Goal: Task Accomplishment & Management: Use online tool/utility

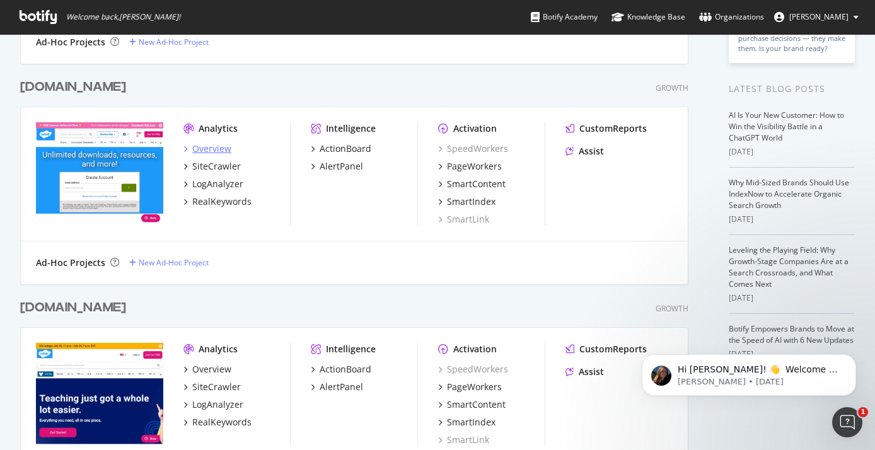
scroll to position [284, 0]
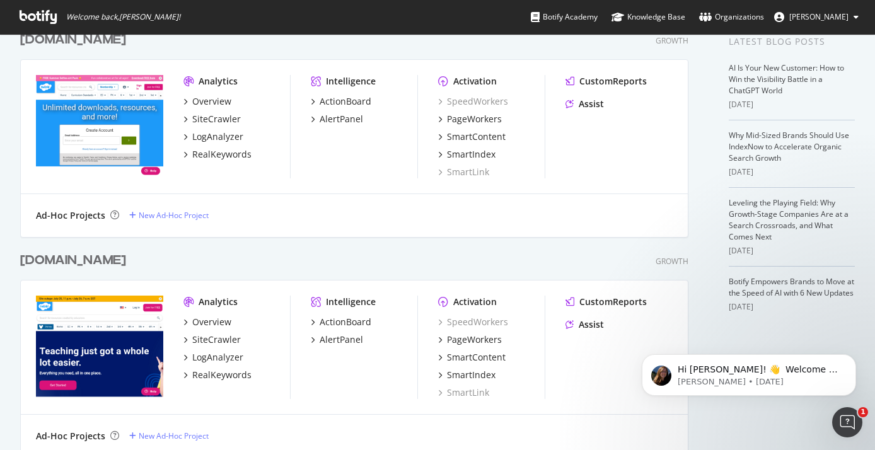
click at [65, 259] on div "[DOMAIN_NAME]" at bounding box center [73, 261] width 106 height 18
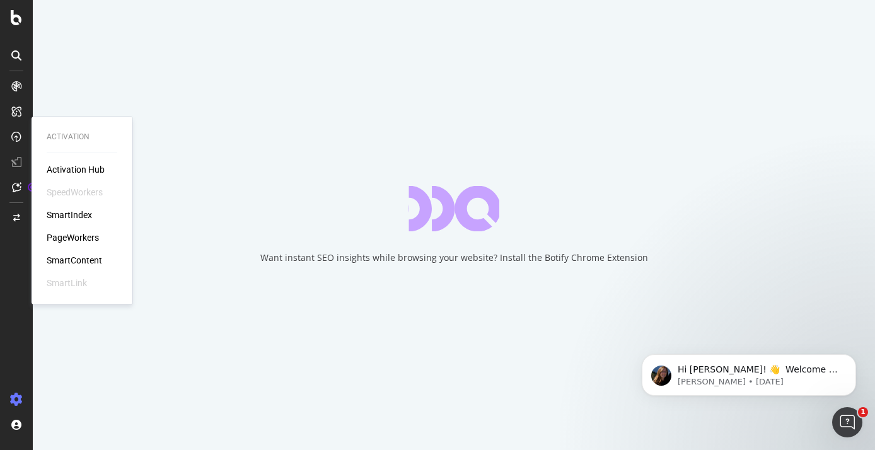
click at [81, 237] on div "PageWorkers" at bounding box center [73, 237] width 52 height 13
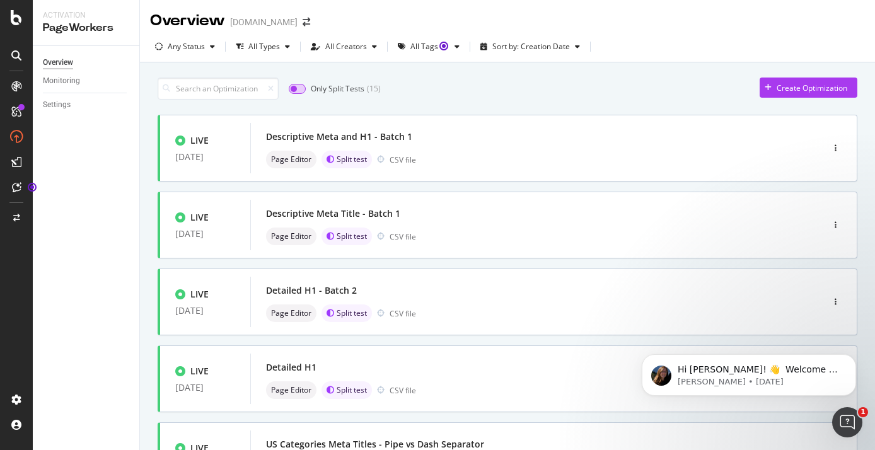
click at [301, 86] on input "checkbox" at bounding box center [297, 89] width 17 height 10
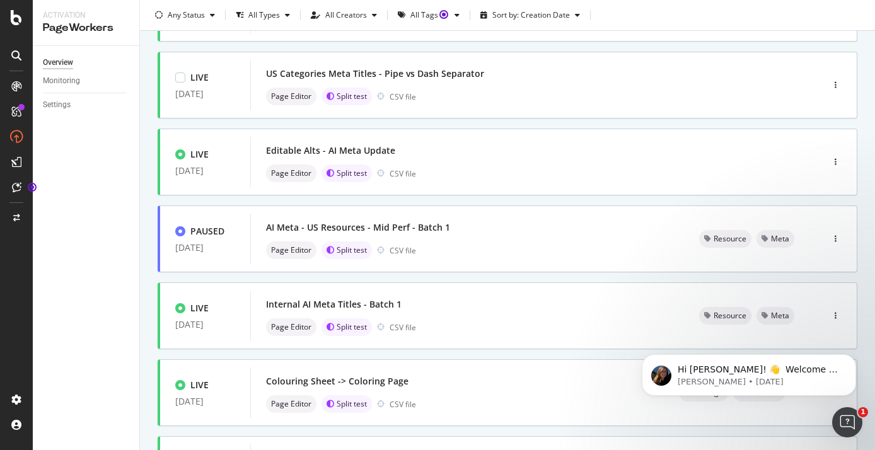
scroll to position [505, 0]
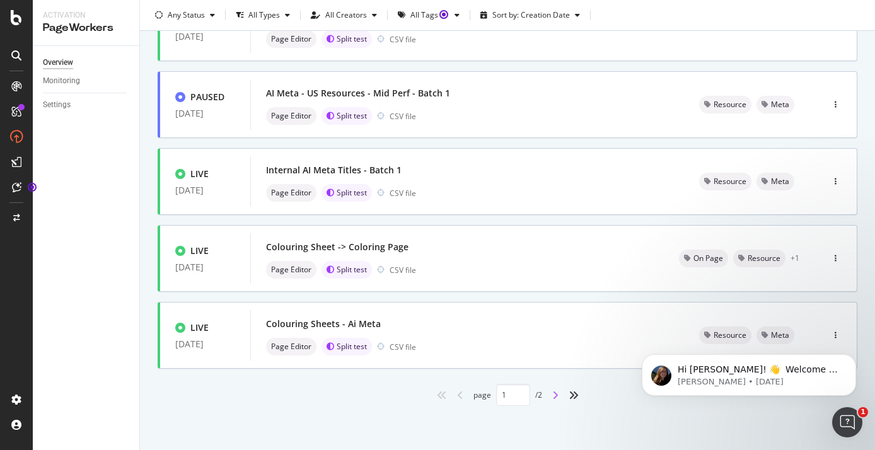
click at [556, 393] on icon "angle-right" at bounding box center [555, 395] width 6 height 10
type input "2"
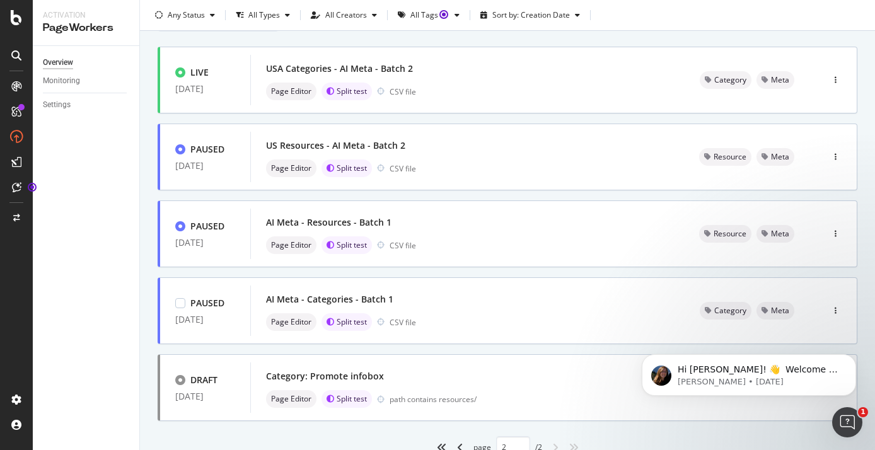
scroll to position [120, 0]
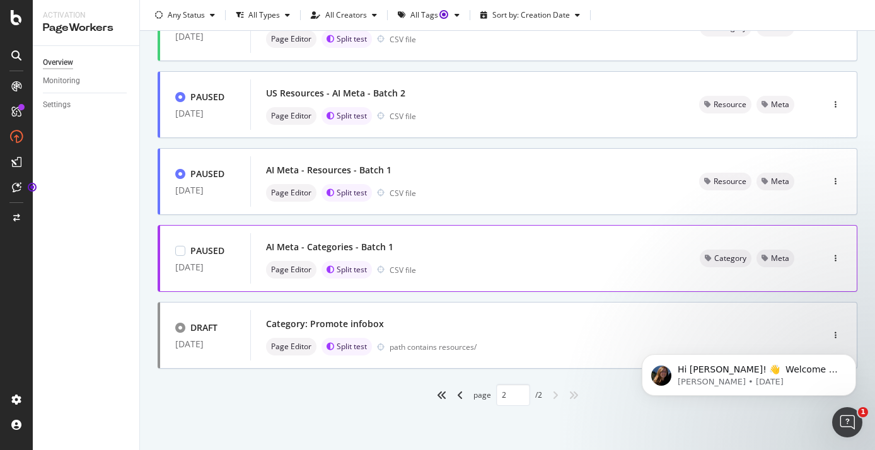
click at [461, 250] on div "AI Meta - Categories - Batch 1" at bounding box center [468, 247] width 404 height 18
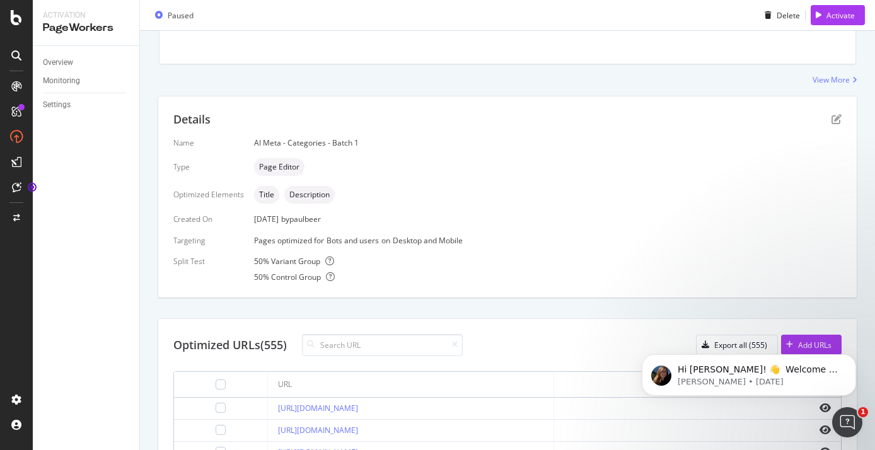
scroll to position [183, 0]
click at [851, 357] on icon "Dismiss notification" at bounding box center [852, 358] width 4 height 4
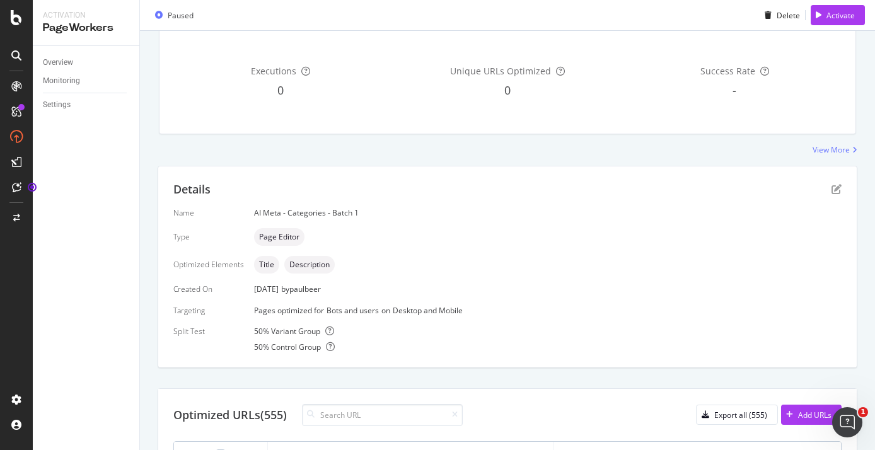
scroll to position [32, 0]
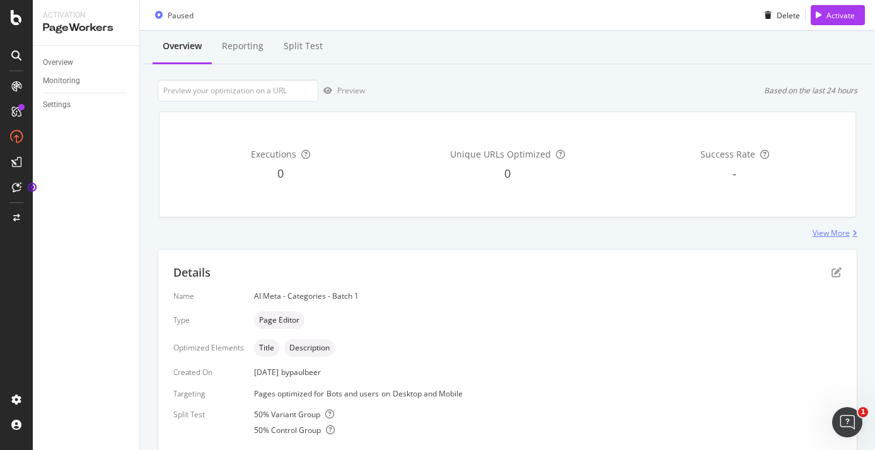
click at [832, 237] on div "View More" at bounding box center [831, 233] width 37 height 11
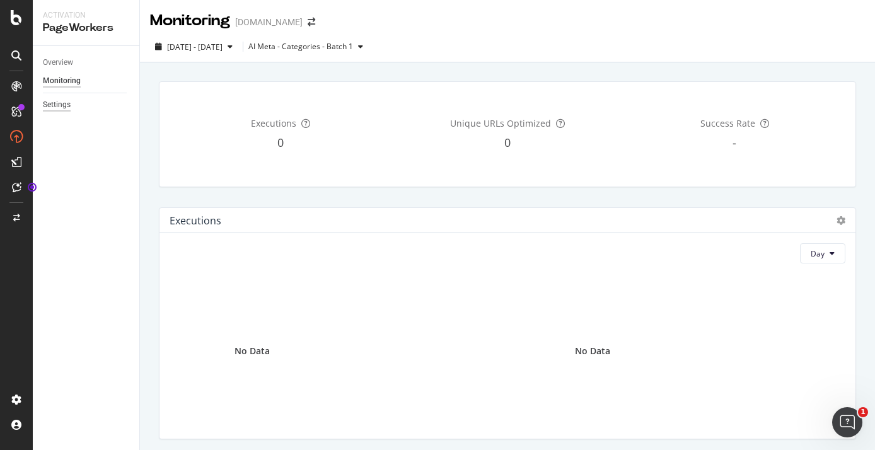
click at [62, 105] on div "Settings" at bounding box center [57, 104] width 28 height 13
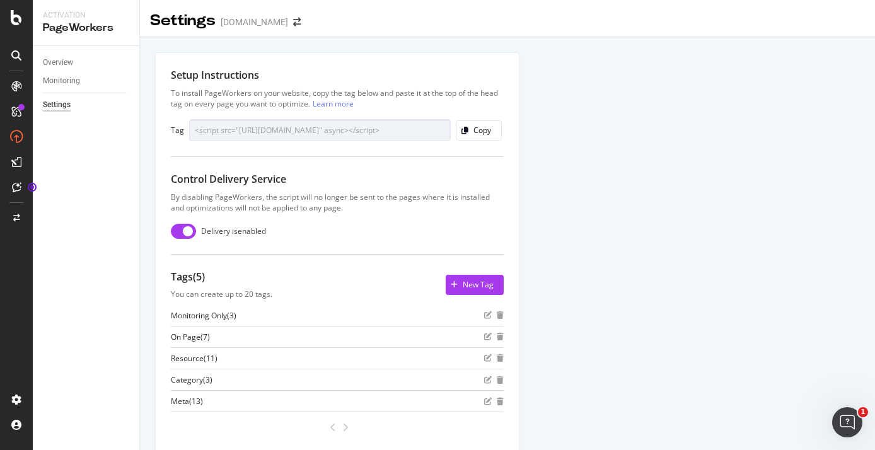
scroll to position [47, 0]
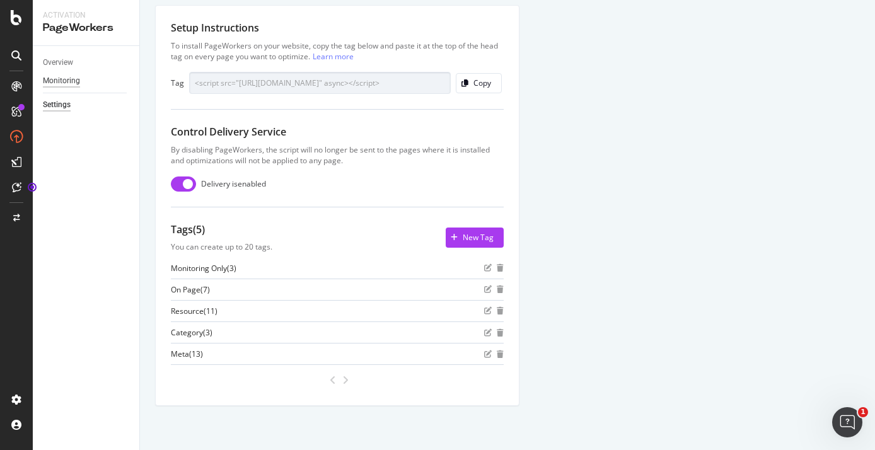
click at [67, 81] on div "Monitoring" at bounding box center [61, 80] width 37 height 13
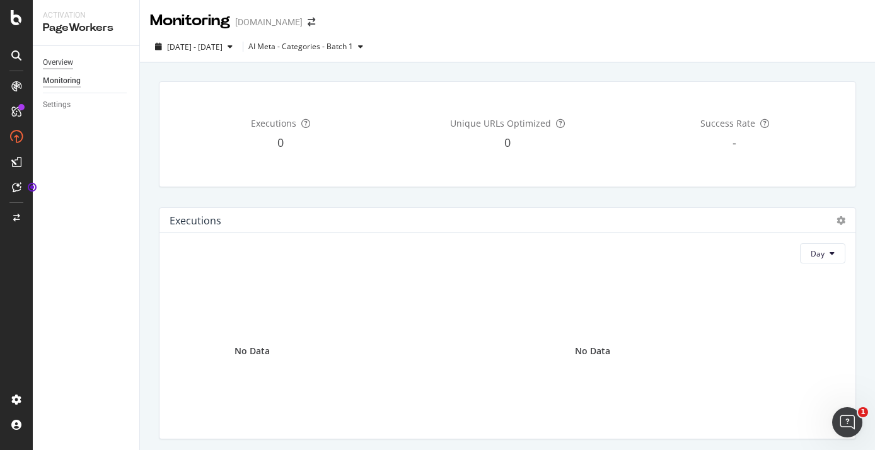
click at [63, 61] on div "Overview" at bounding box center [58, 62] width 30 height 13
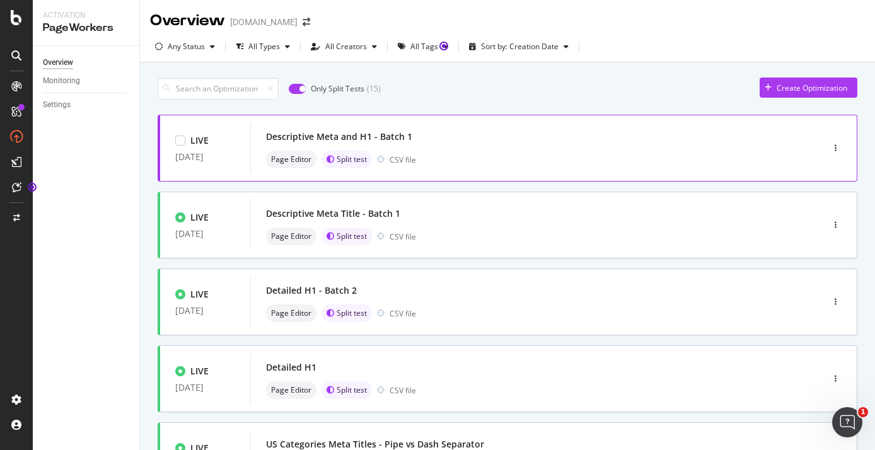
click at [467, 155] on div "Page Editor Split test CSV file" at bounding box center [517, 160] width 503 height 18
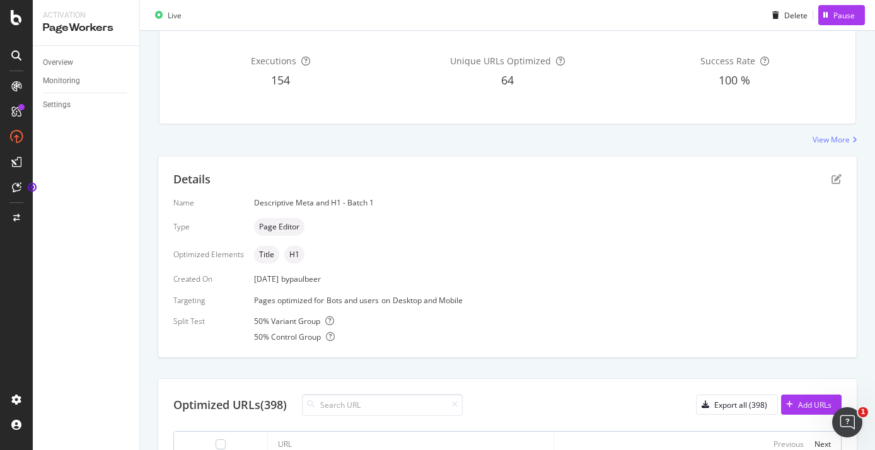
scroll to position [149, 0]
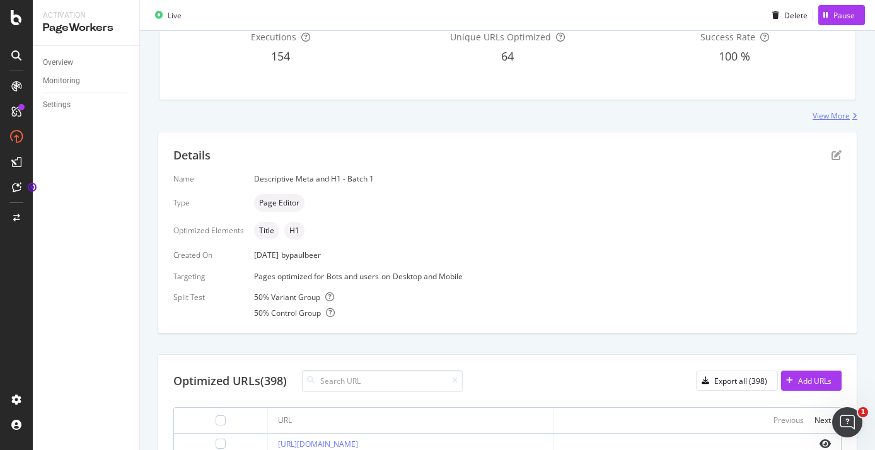
click at [837, 117] on div "View More" at bounding box center [831, 115] width 37 height 11
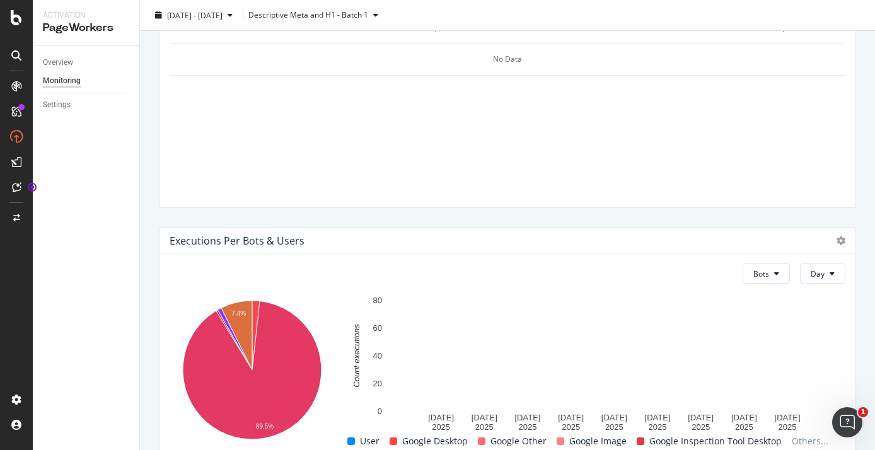
scroll to position [548, 0]
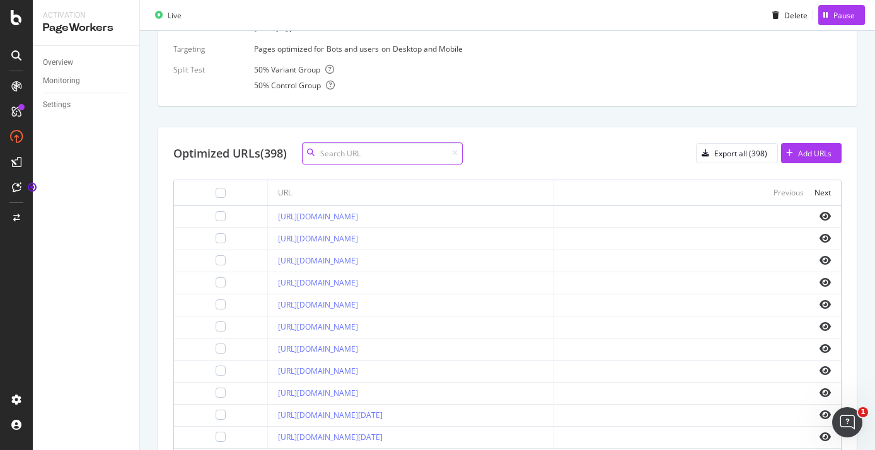
scroll to position [535, 0]
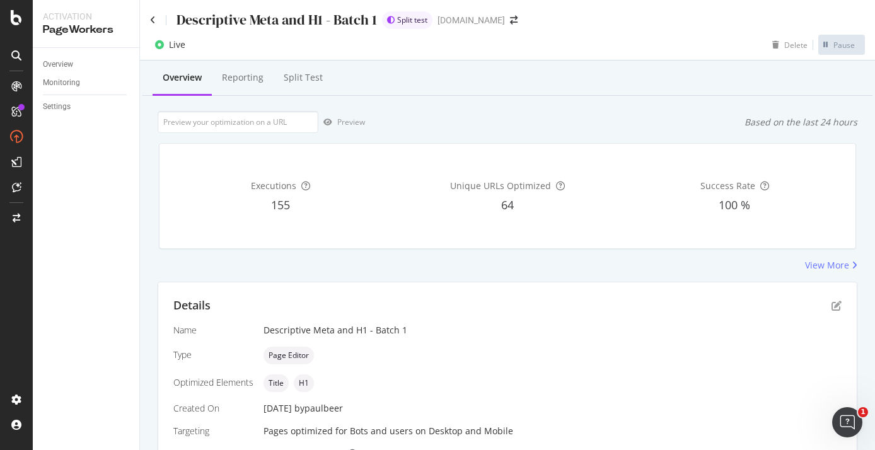
click at [156, 20] on div "Descriptive Meta and H1 - Batch 1" at bounding box center [263, 20] width 227 height 20
click at [150, 19] on icon at bounding box center [153, 20] width 6 height 9
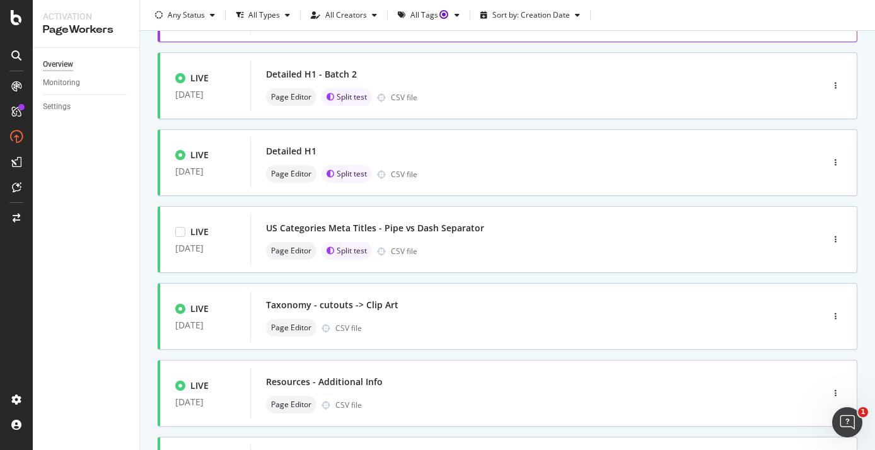
scroll to position [218, 0]
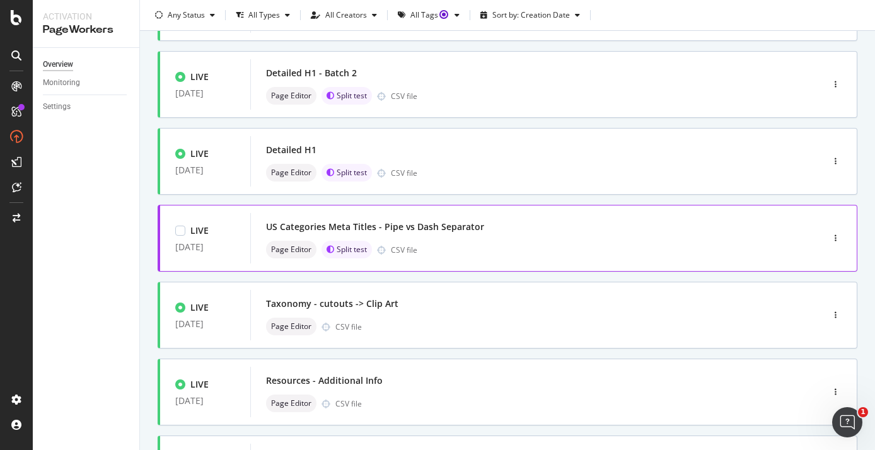
click at [488, 237] on div "US Categories Meta Titles - Pipe vs Dash Separator Page Editor Split test CSV f…" at bounding box center [517, 238] width 503 height 40
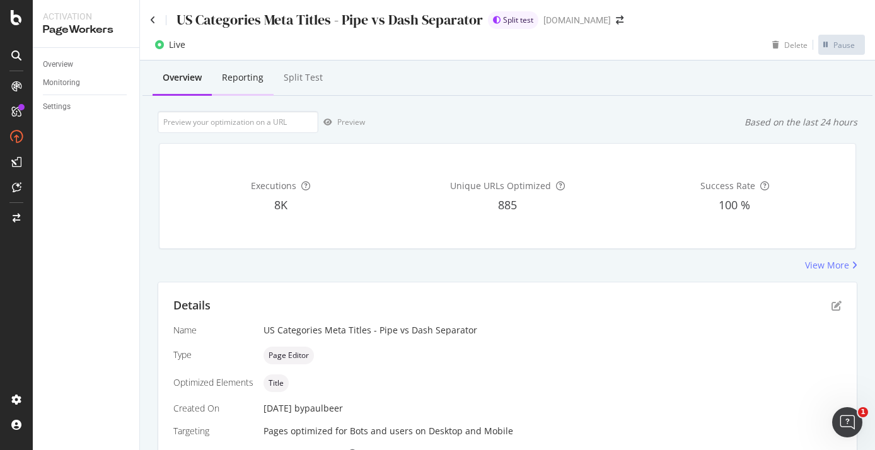
click at [247, 90] on div "Reporting" at bounding box center [243, 78] width 62 height 35
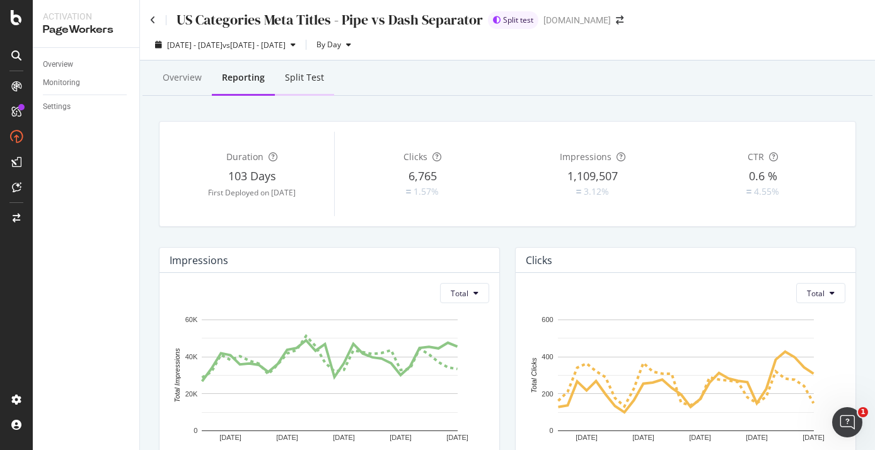
click at [313, 78] on div "Split Test" at bounding box center [304, 77] width 39 height 13
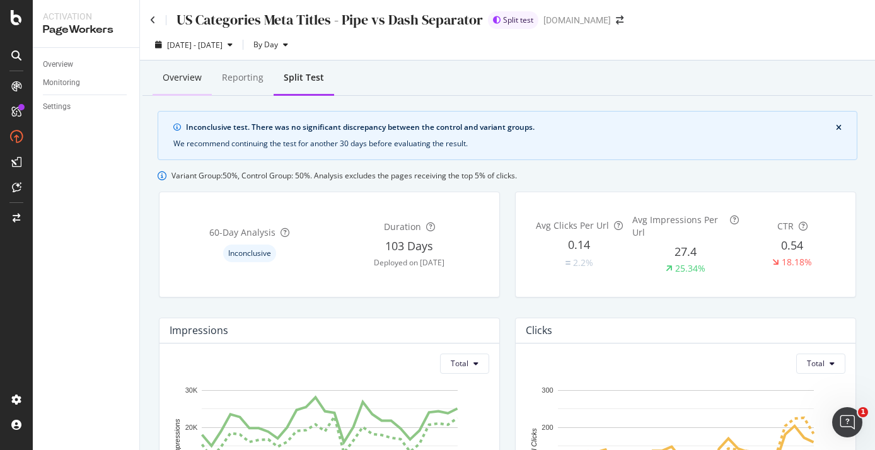
click at [189, 88] on div "Overview" at bounding box center [182, 78] width 59 height 35
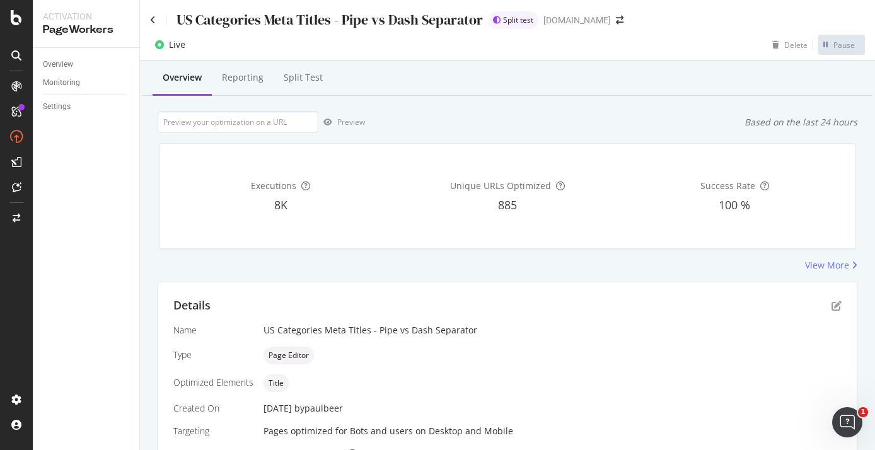
scroll to position [306, 0]
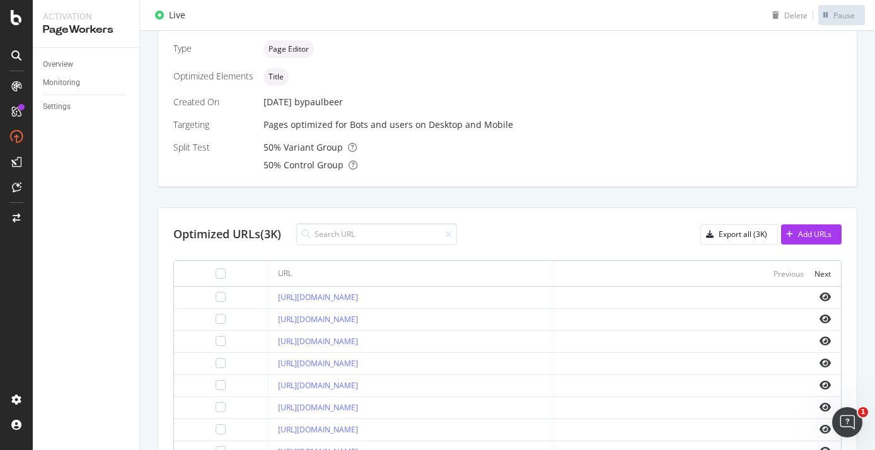
click at [242, 82] on div "Optimized Elements" at bounding box center [213, 76] width 80 height 13
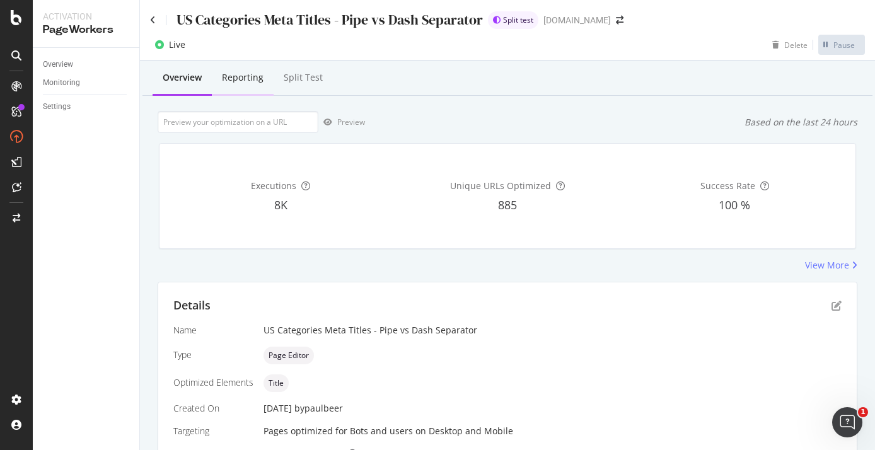
click at [257, 65] on div "Reporting" at bounding box center [243, 78] width 62 height 35
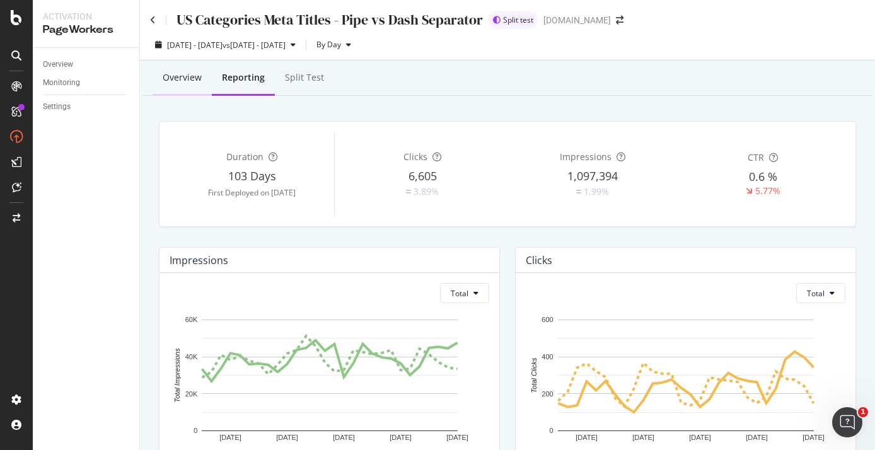
click at [183, 75] on div "Overview" at bounding box center [182, 77] width 39 height 13
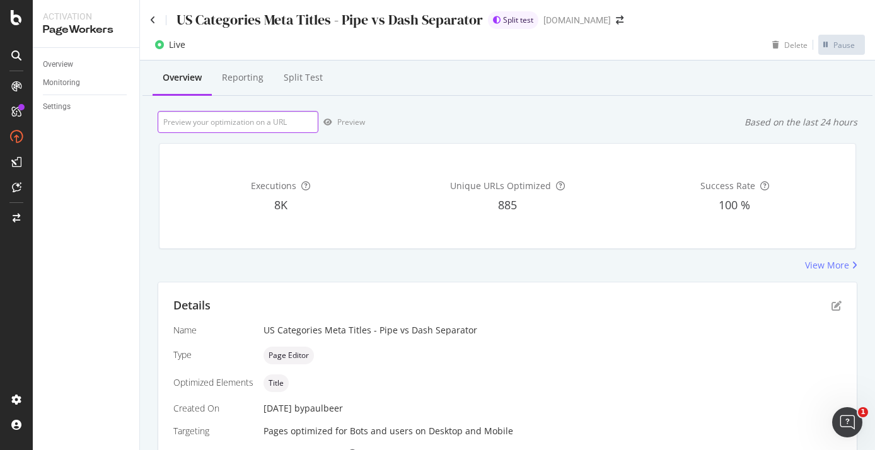
click at [248, 127] on input "url" at bounding box center [238, 122] width 161 height 22
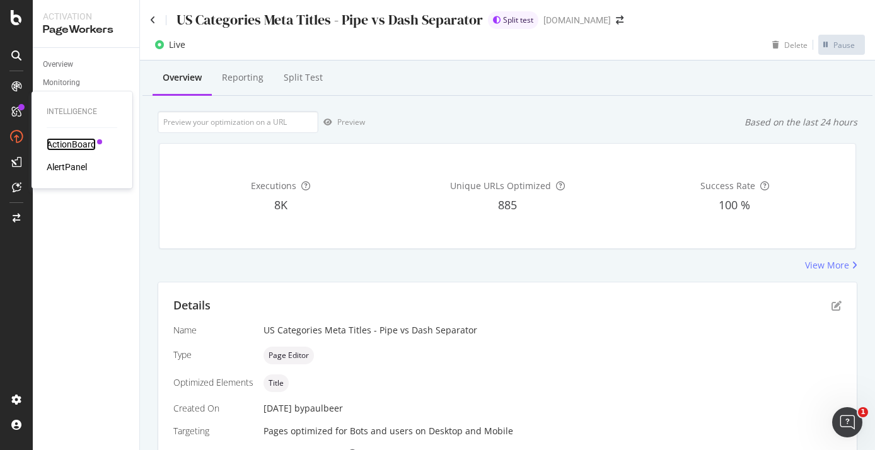
click at [71, 143] on div "ActionBoard" at bounding box center [71, 144] width 49 height 13
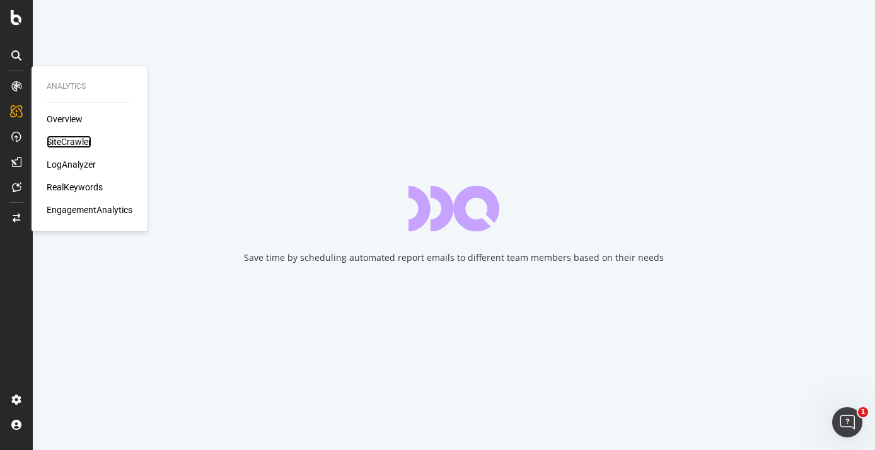
click at [72, 143] on div "SiteCrawler" at bounding box center [69, 142] width 45 height 13
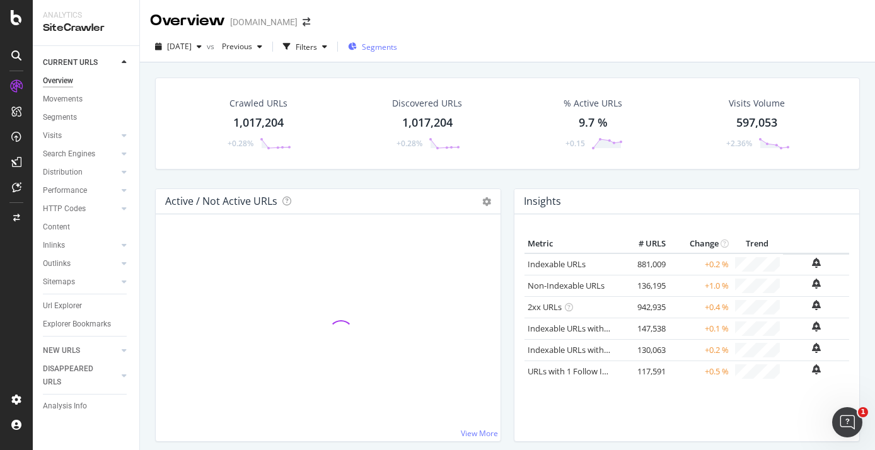
click at [393, 45] on span "Segments" at bounding box center [379, 47] width 35 height 11
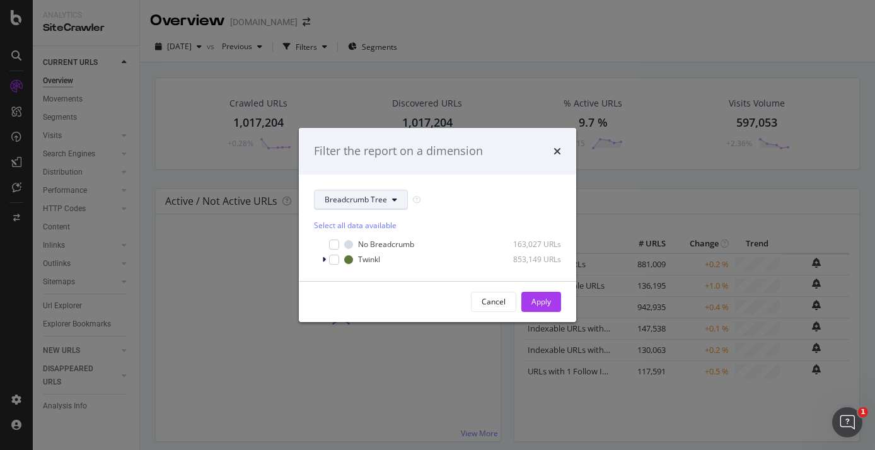
click at [373, 199] on span "Breadcrumb Tree" at bounding box center [356, 199] width 62 height 11
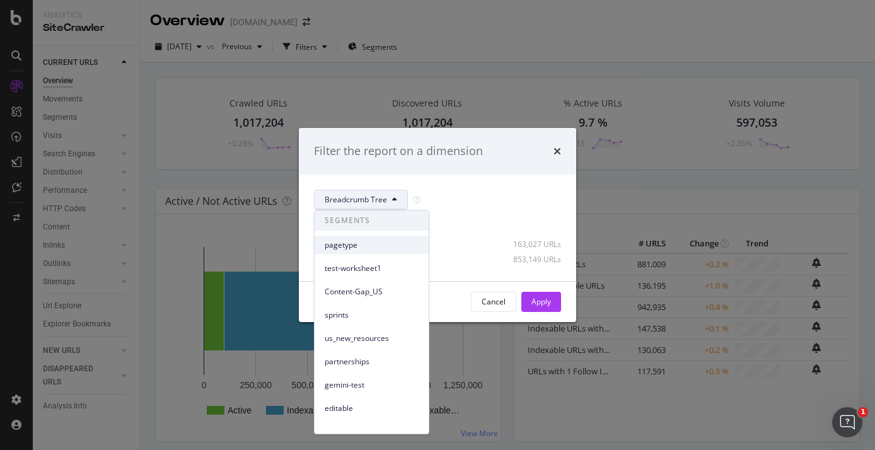
click at [361, 240] on span "pagetype" at bounding box center [372, 245] width 94 height 11
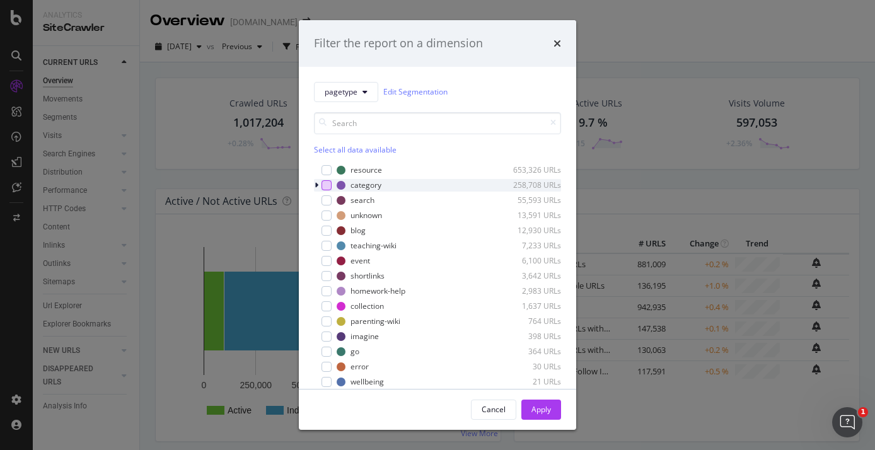
click at [327, 186] on div "modal" at bounding box center [327, 185] width 10 height 10
click at [538, 405] on div "Apply" at bounding box center [542, 409] width 20 height 11
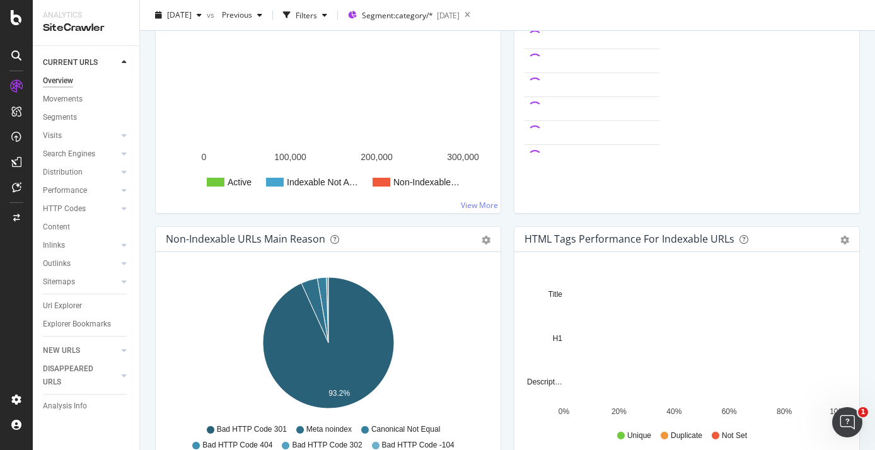
scroll to position [375, 0]
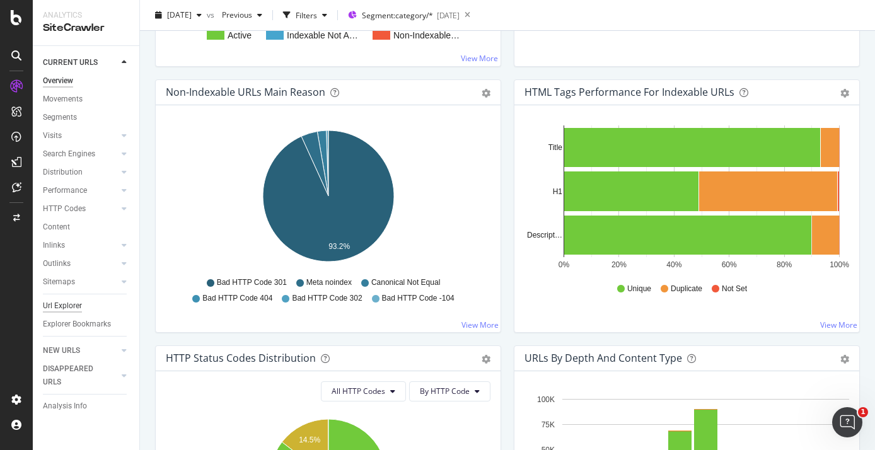
click at [71, 307] on div "Url Explorer" at bounding box center [62, 306] width 39 height 13
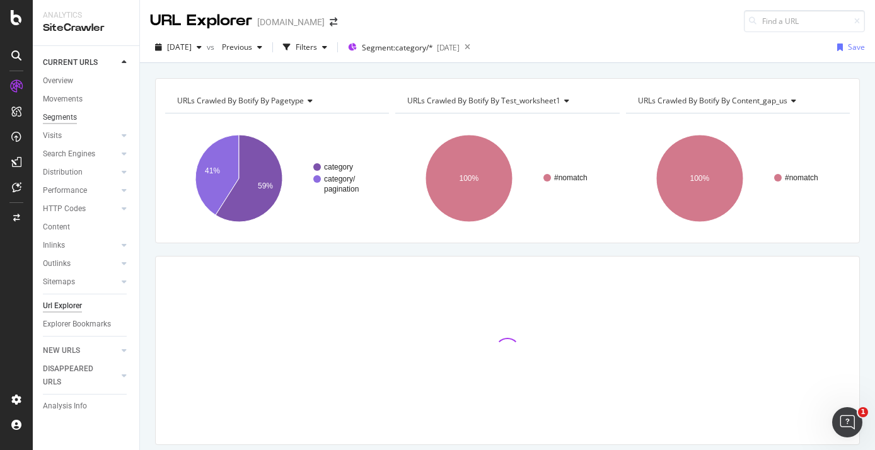
click at [74, 115] on div "Segments" at bounding box center [60, 117] width 34 height 13
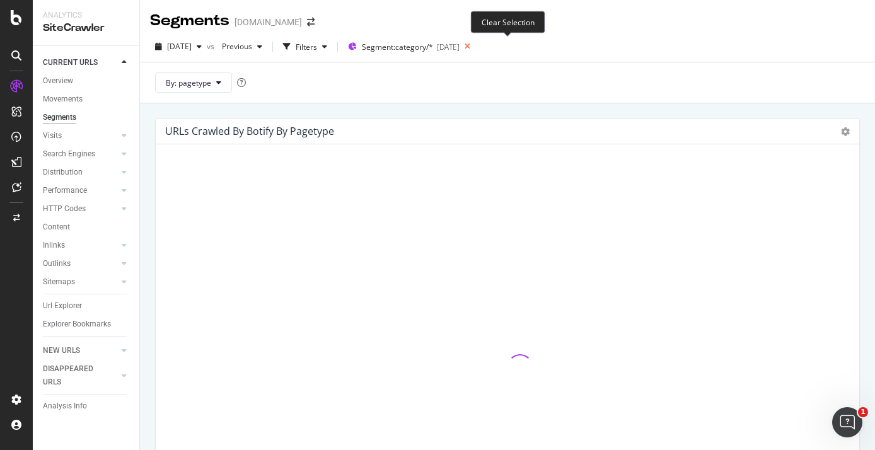
click at [475, 49] on icon at bounding box center [468, 47] width 16 height 18
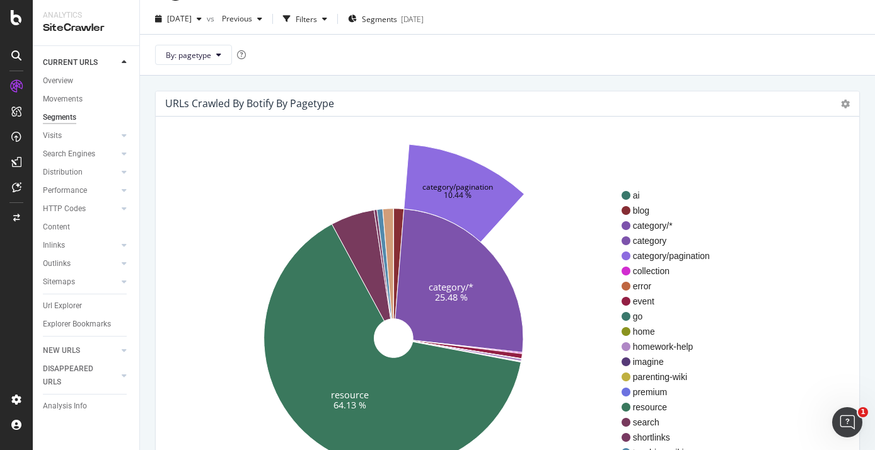
scroll to position [31, 0]
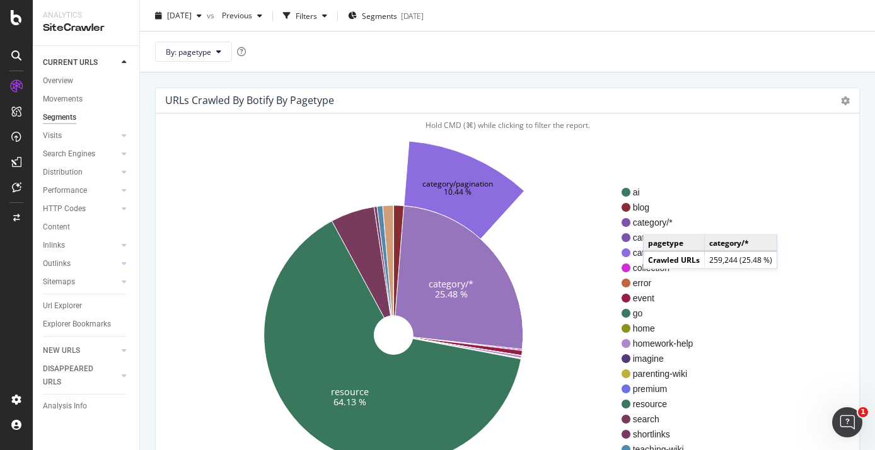
click at [656, 222] on span "category/*" at bounding box center [671, 222] width 77 height 13
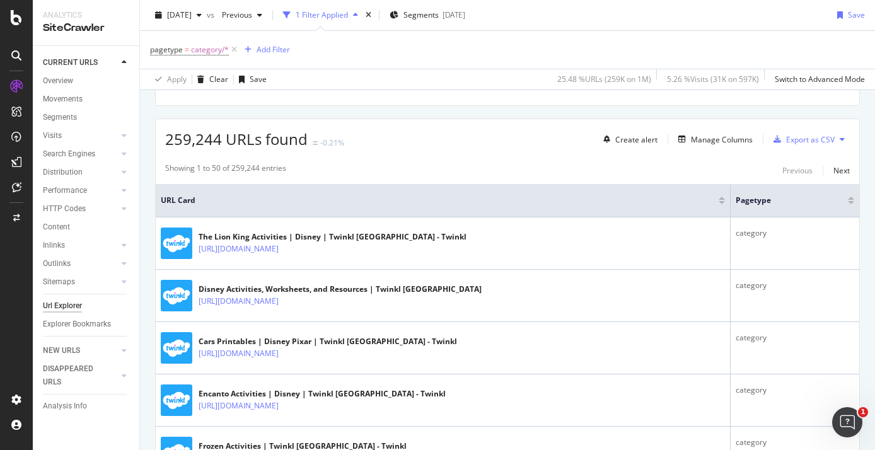
scroll to position [212, 0]
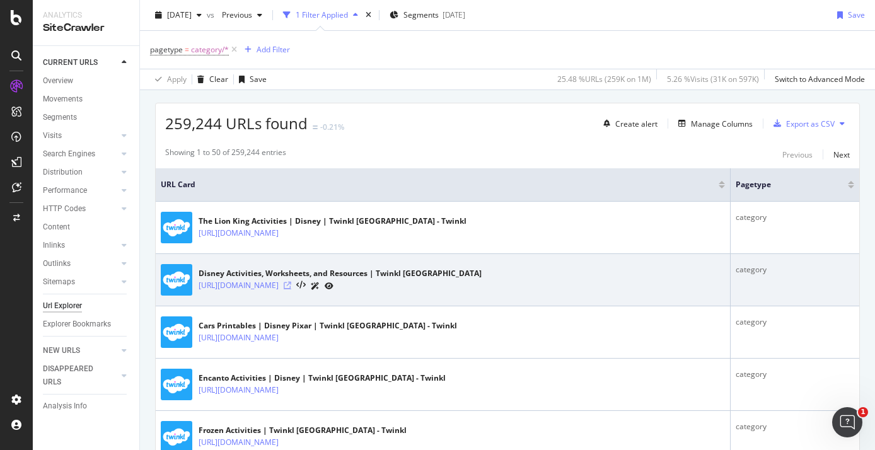
click at [291, 286] on icon at bounding box center [288, 286] width 8 height 8
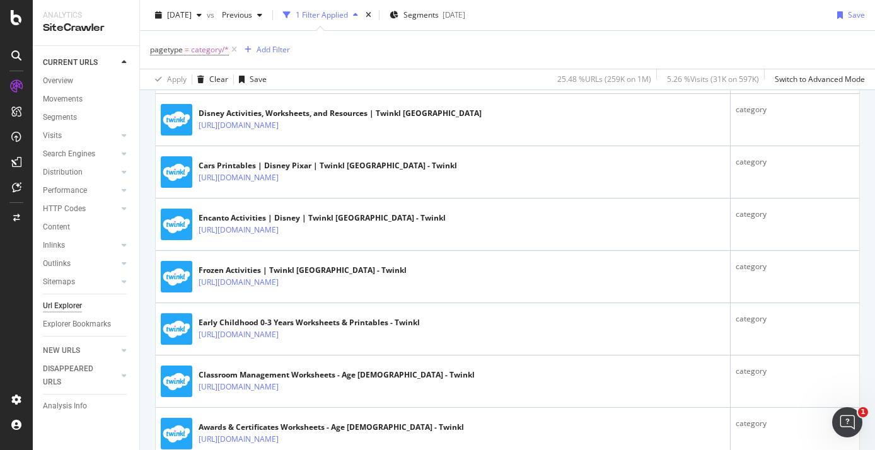
scroll to position [373, 0]
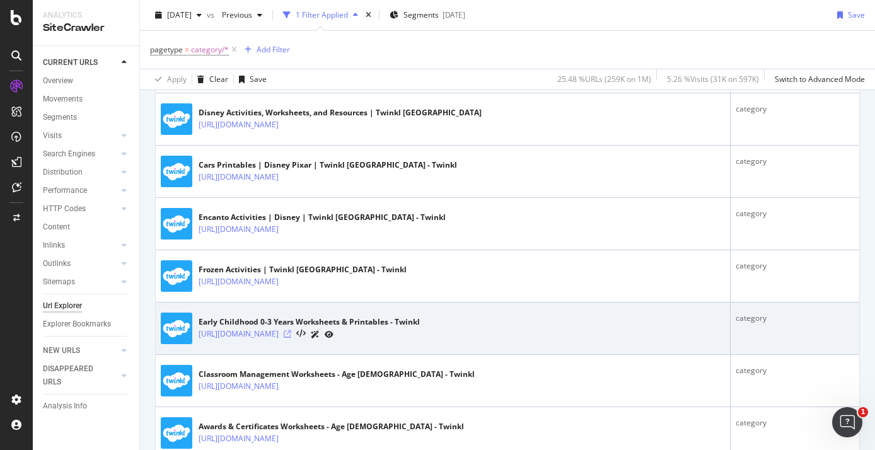
click at [291, 335] on icon at bounding box center [288, 334] width 8 height 8
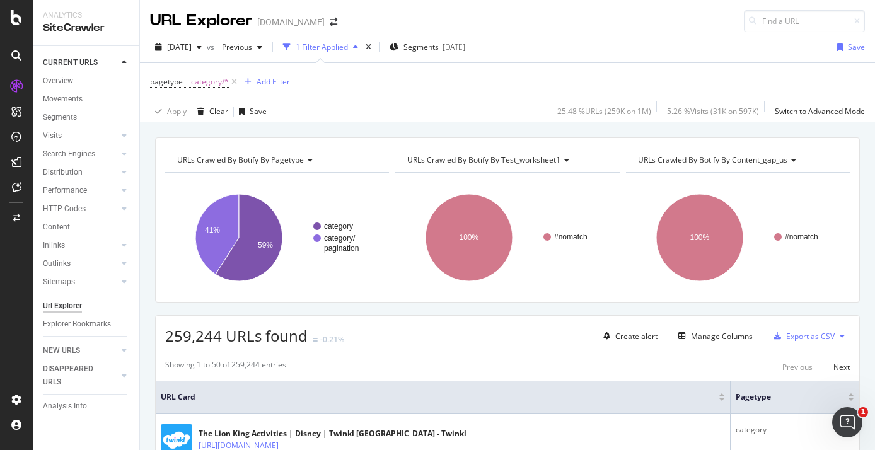
scroll to position [125, 0]
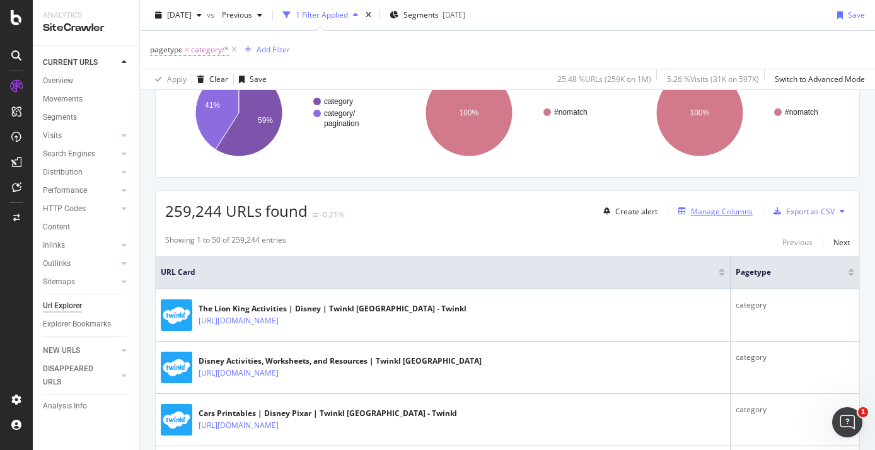
click at [721, 205] on div "Manage Columns" at bounding box center [712, 211] width 79 height 14
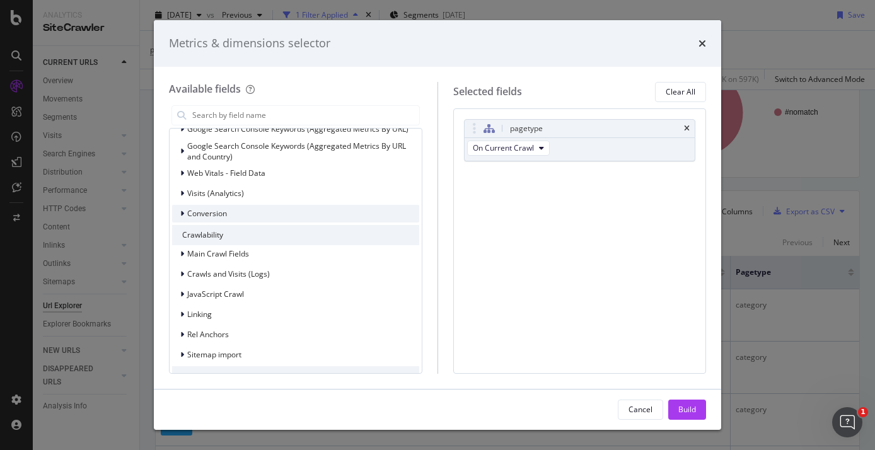
scroll to position [0, 0]
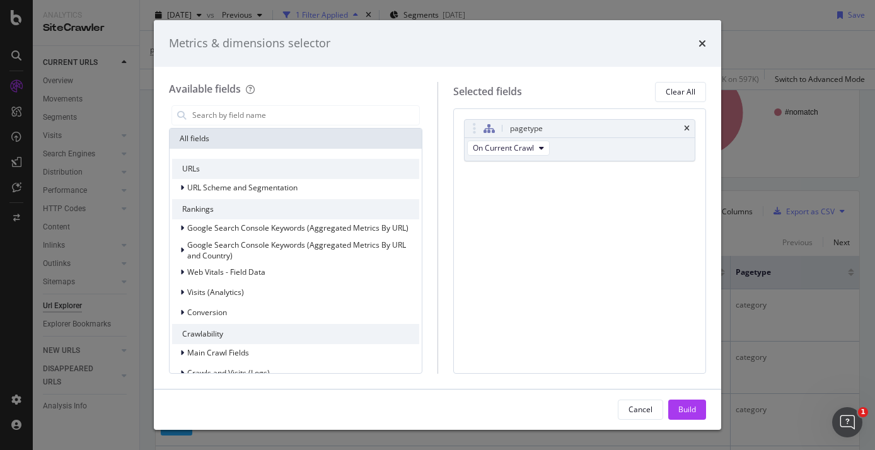
click at [786, 154] on div "Metrics & dimensions selector Available fields All fields URLs URL Scheme and S…" at bounding box center [437, 225] width 875 height 450
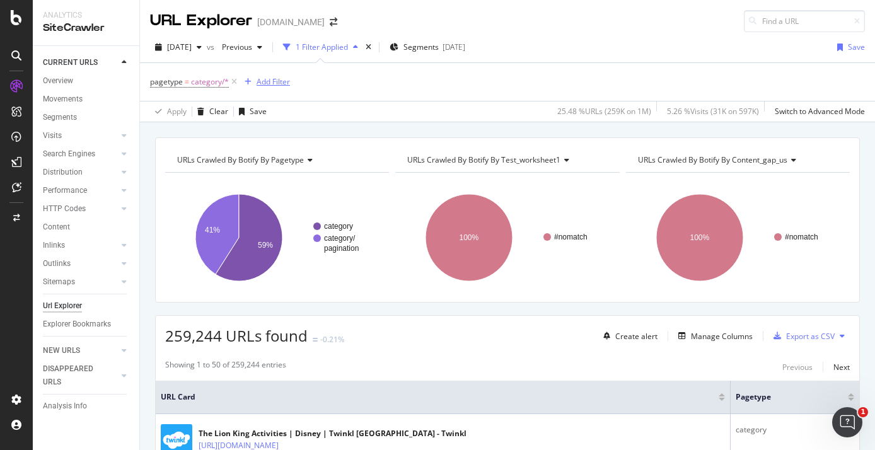
click at [283, 83] on div "Add Filter" at bounding box center [273, 81] width 33 height 11
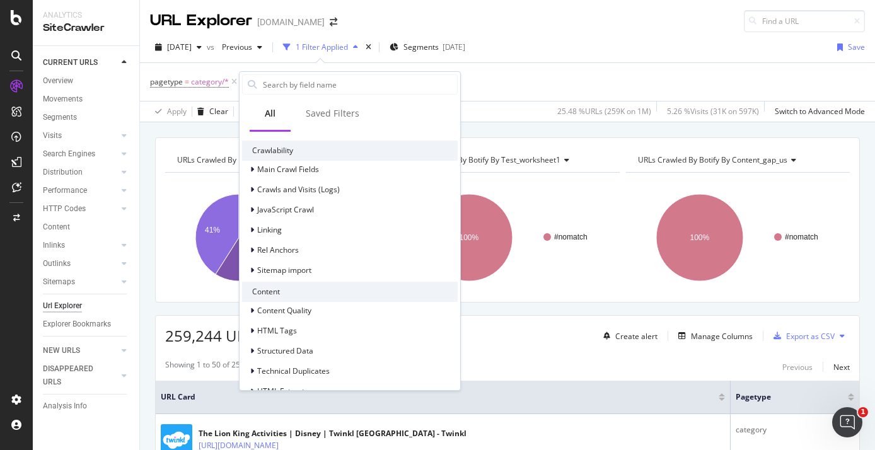
scroll to position [281, 0]
click at [294, 335] on div "HTML Tags" at bounding box center [269, 330] width 55 height 13
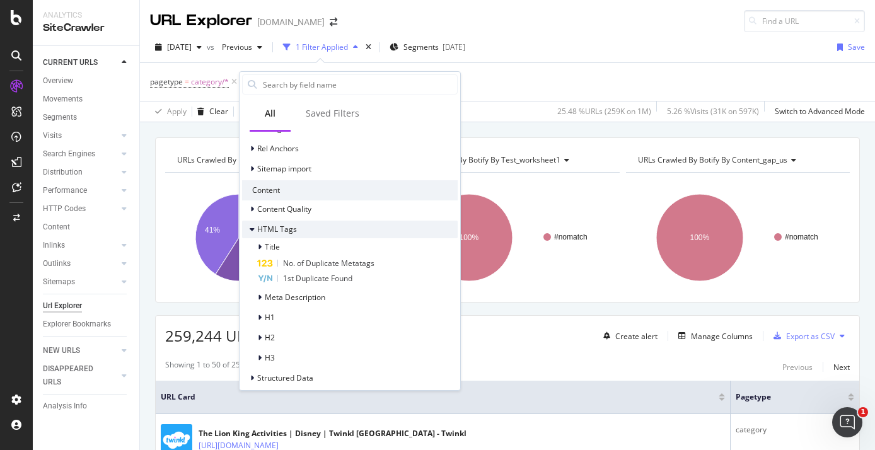
click at [288, 235] on div "HTML Tags" at bounding box center [269, 229] width 55 height 13
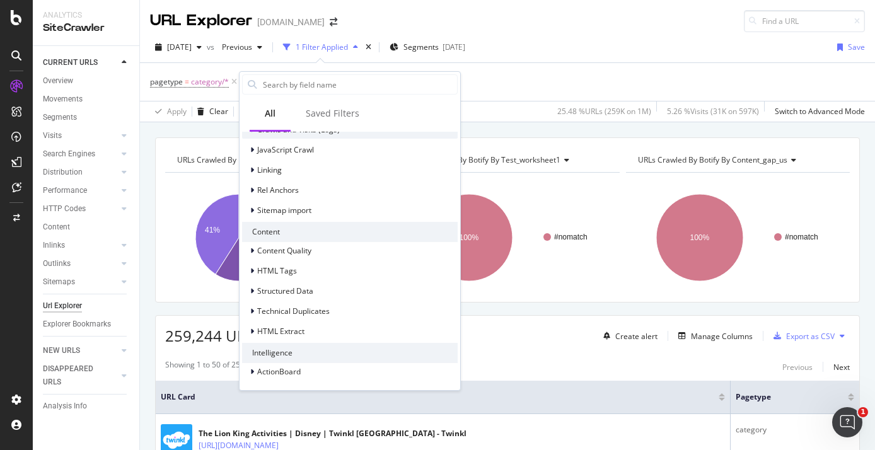
scroll to position [0, 0]
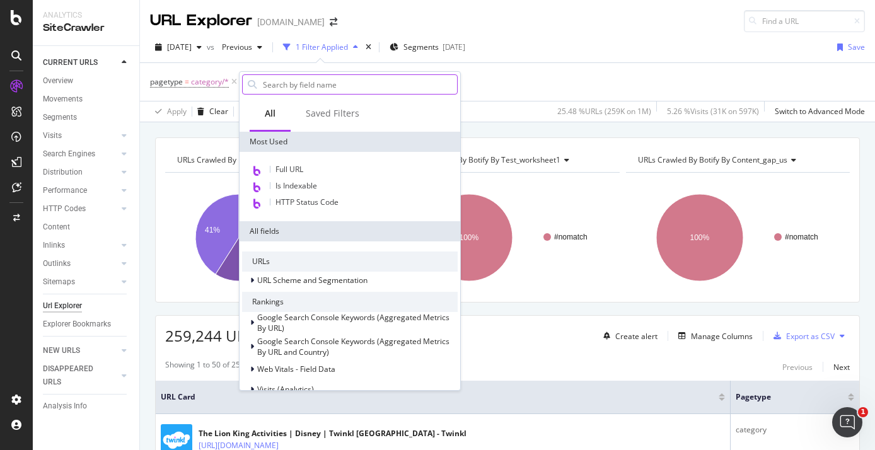
click at [291, 88] on input "text" at bounding box center [359, 84] width 195 height 19
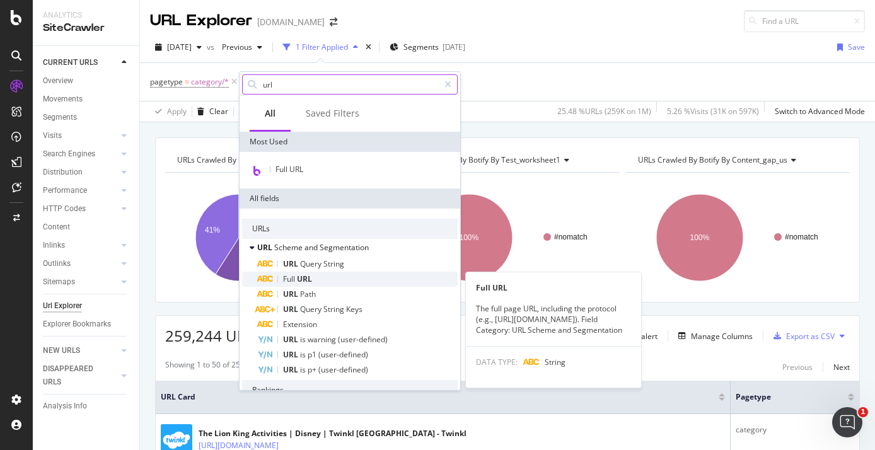
type input "url"
click at [351, 274] on div "Full URL" at bounding box center [357, 279] width 201 height 15
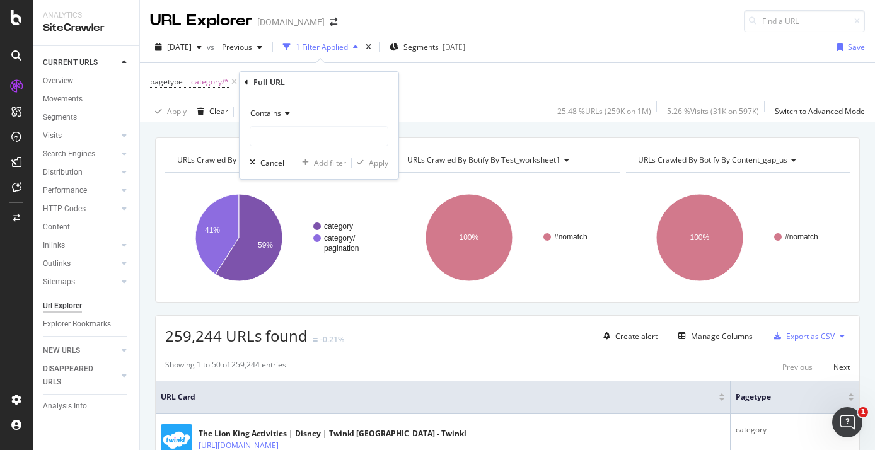
click at [282, 106] on div "Contains" at bounding box center [319, 113] width 139 height 20
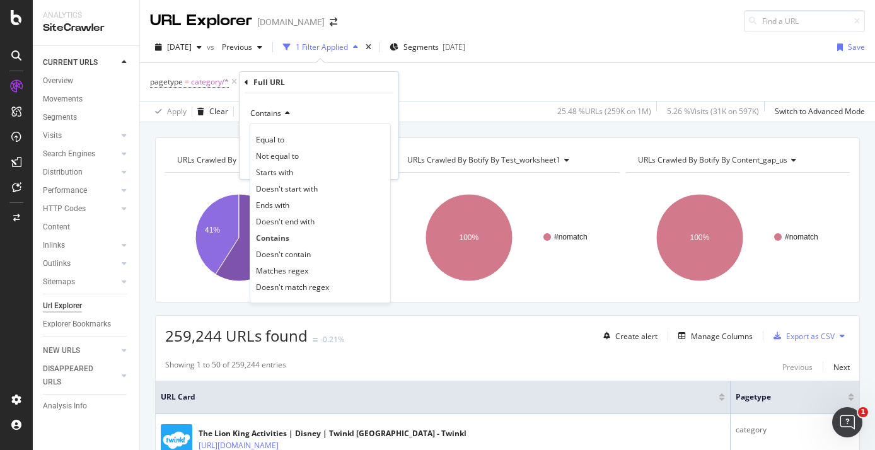
click at [274, 77] on div "Full URL" at bounding box center [269, 82] width 32 height 11
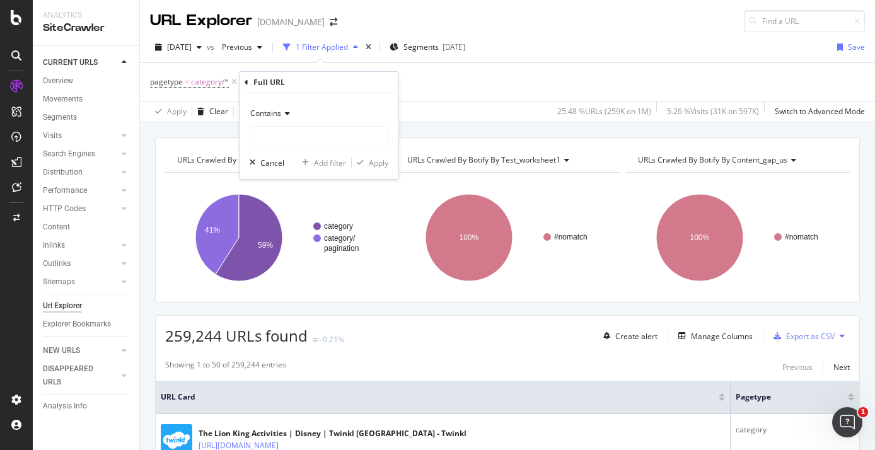
click at [249, 84] on div "Full URL" at bounding box center [319, 82] width 149 height 21
click at [245, 81] on icon at bounding box center [247, 83] width 4 height 8
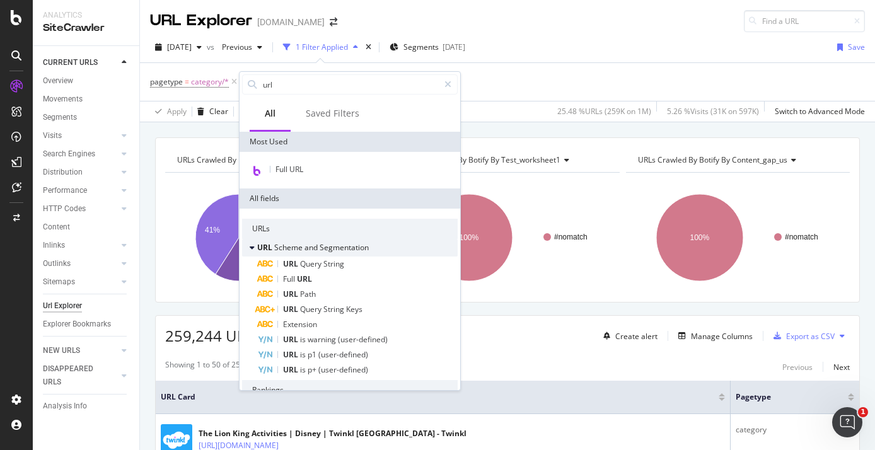
scroll to position [11, 0]
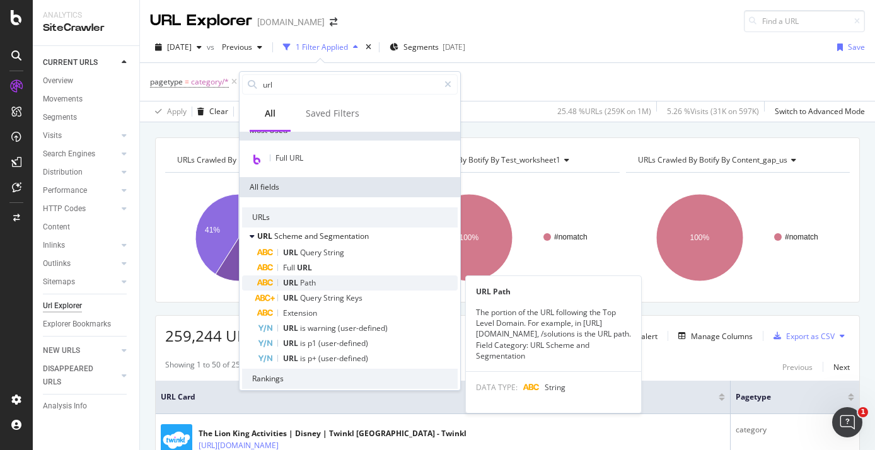
click at [313, 282] on span "Path" at bounding box center [308, 282] width 16 height 11
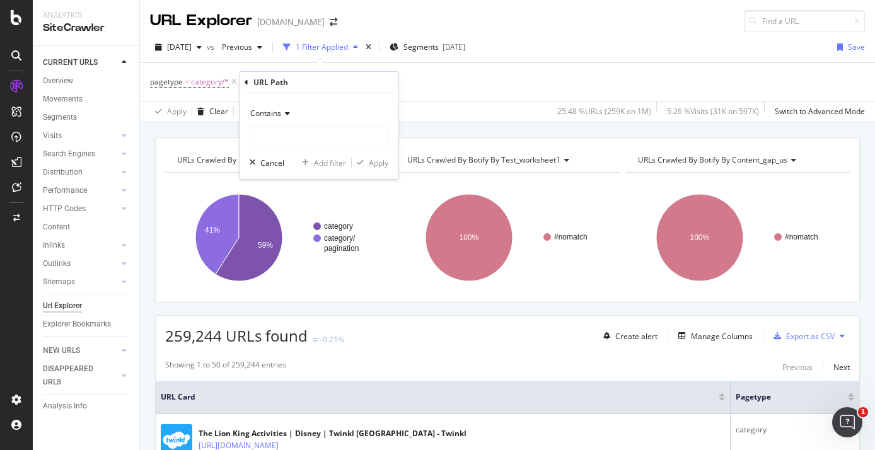
click at [273, 96] on div "Contains Cancel Add filter Apply" at bounding box center [319, 136] width 159 height 86
click at [273, 107] on div "Contains" at bounding box center [319, 113] width 139 height 20
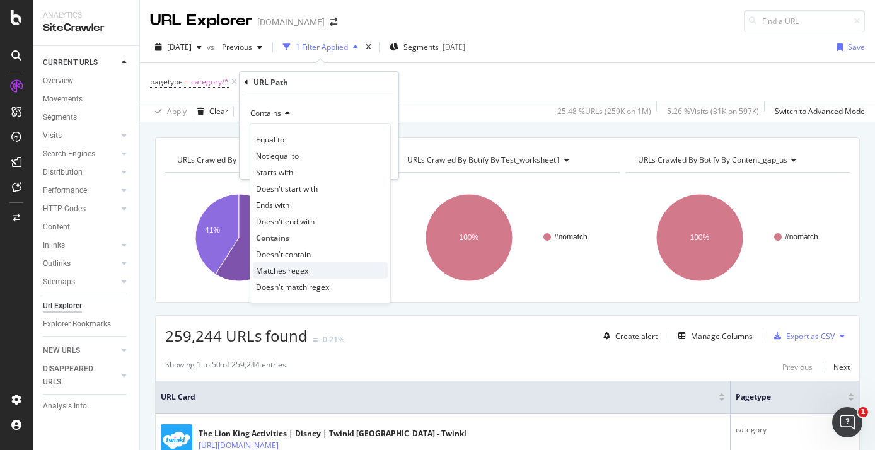
click at [316, 269] on div "Matches regex" at bounding box center [320, 270] width 135 height 16
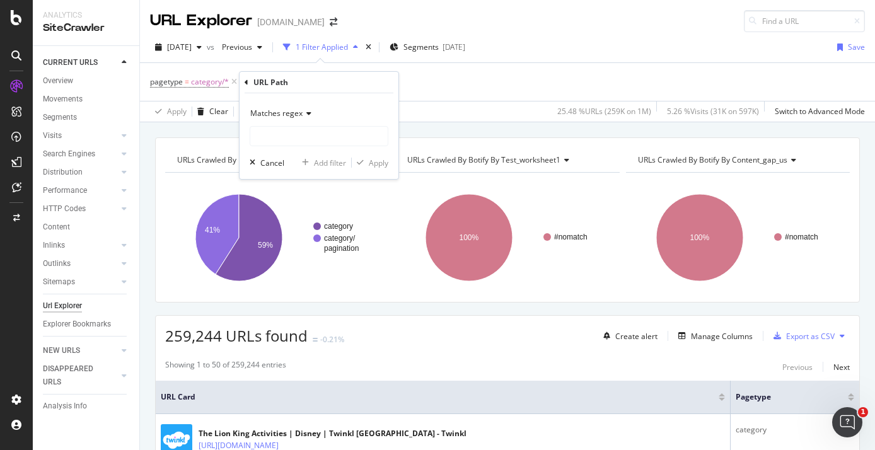
click at [297, 112] on span "Matches regex" at bounding box center [276, 113] width 52 height 11
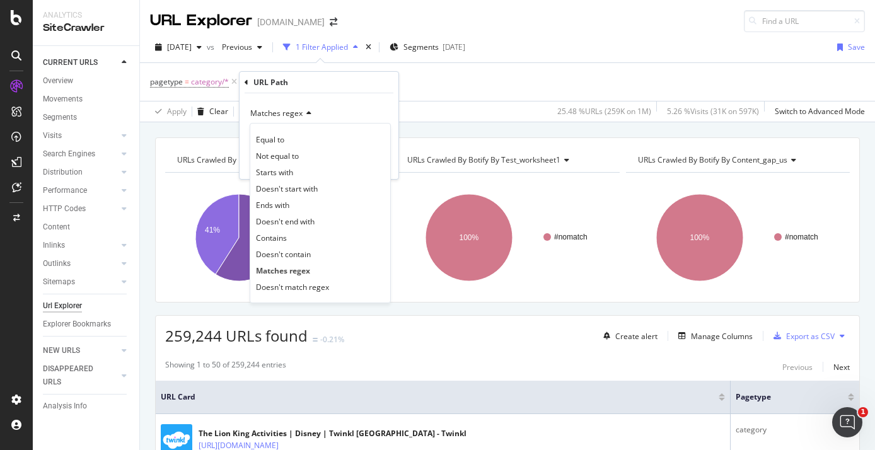
click at [297, 112] on span "Matches regex" at bounding box center [276, 113] width 52 height 11
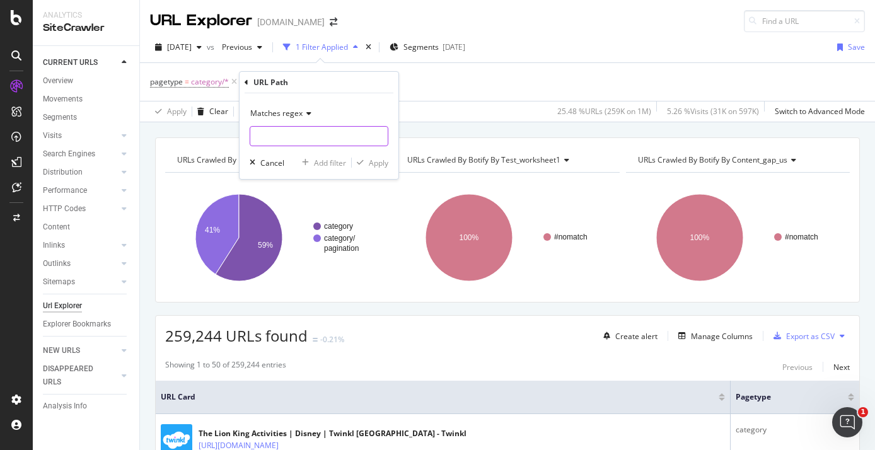
click at [274, 140] on input "text" at bounding box center [318, 136] width 137 height 20
paste input "/resources/([^/]+/){2,4}"
type input "/resources/([^/]+/){2,4}"
click at [378, 162] on div "Apply" at bounding box center [379, 163] width 20 height 11
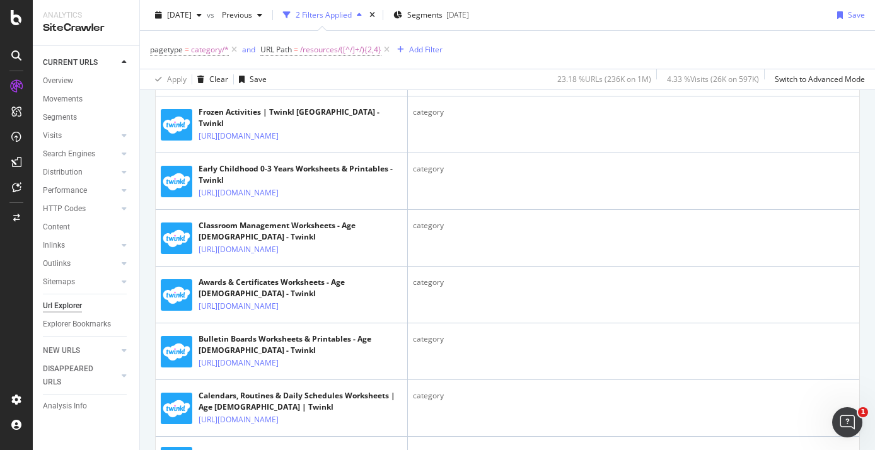
scroll to position [665, 0]
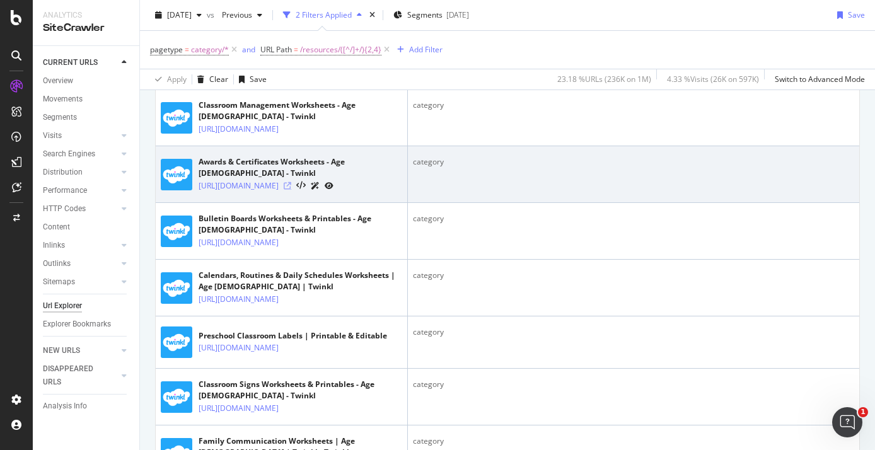
click at [291, 190] on icon at bounding box center [288, 186] width 8 height 8
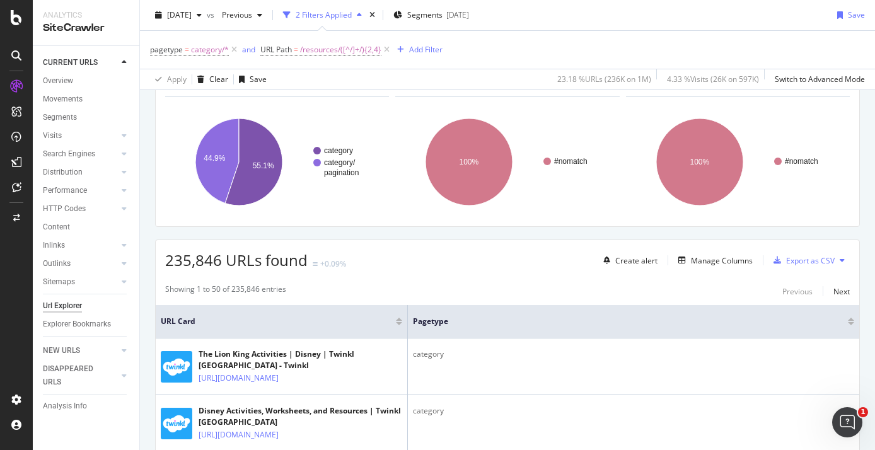
scroll to position [0, 0]
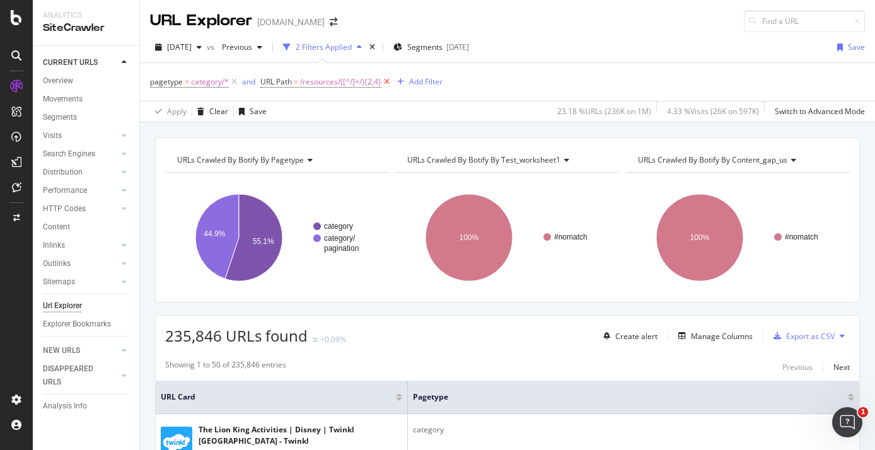
click at [385, 80] on icon at bounding box center [386, 82] width 11 height 13
click at [278, 83] on div "Add Filter" at bounding box center [273, 81] width 33 height 11
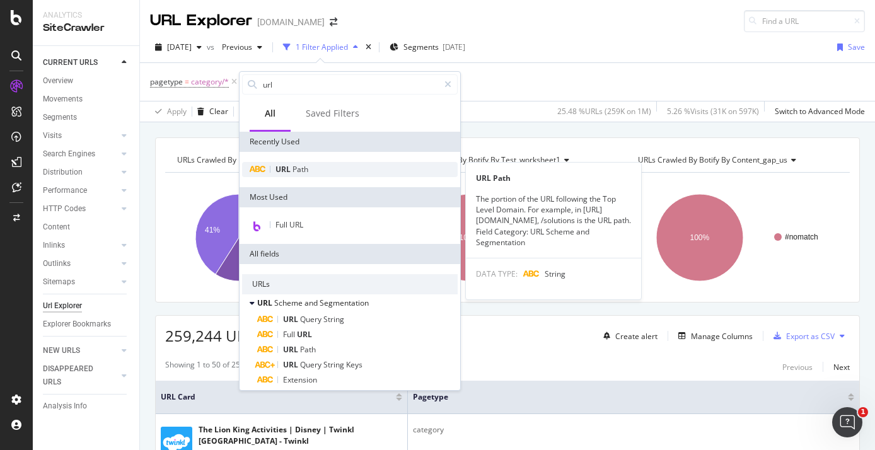
click at [299, 170] on span "Path" at bounding box center [301, 169] width 16 height 11
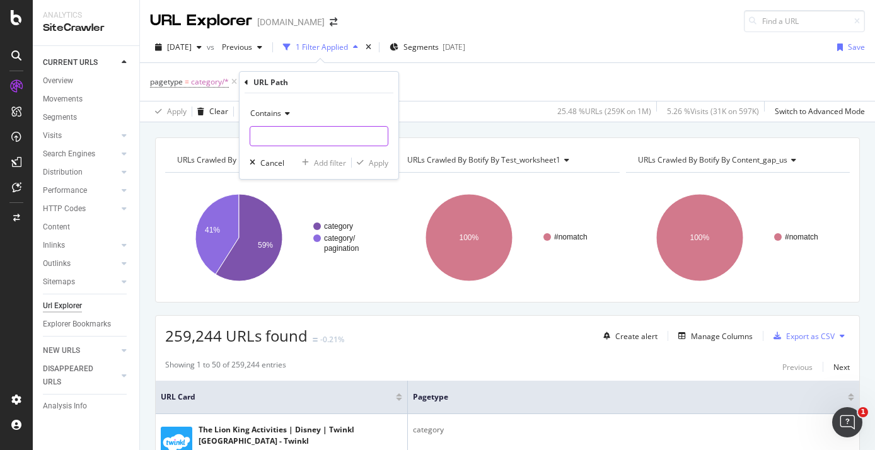
click at [277, 134] on input "text" at bounding box center [318, 136] width 137 height 20
click at [269, 110] on span "Contains" at bounding box center [265, 113] width 31 height 11
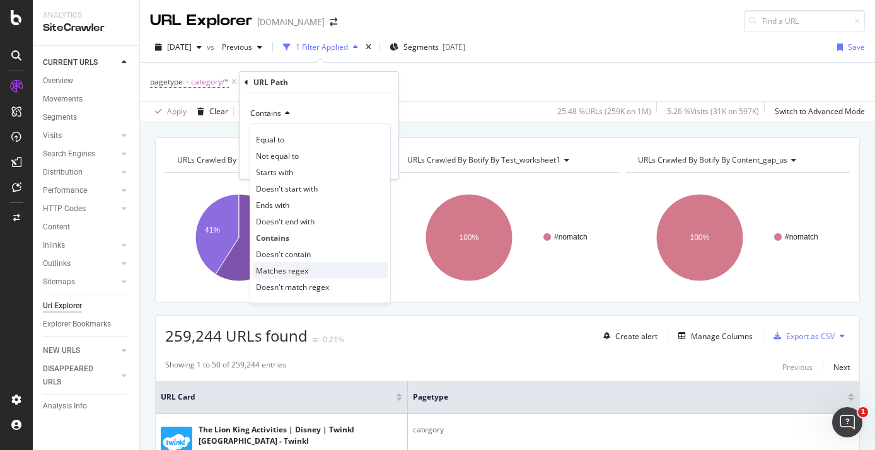
click at [293, 274] on span "Matches regex" at bounding box center [282, 270] width 52 height 11
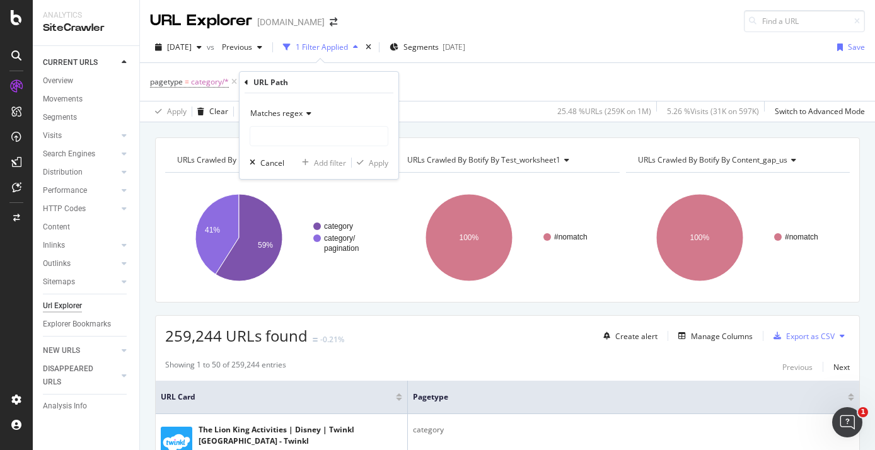
click at [288, 124] on div "Matches regex" at bounding box center [319, 124] width 139 height 43
click at [287, 135] on input "text" at bounding box center [318, 136] width 137 height 20
type input "x"
paste input "/resources/([^/]+/){2,4}"
type input "/resources/([^/]+/){2,4}"
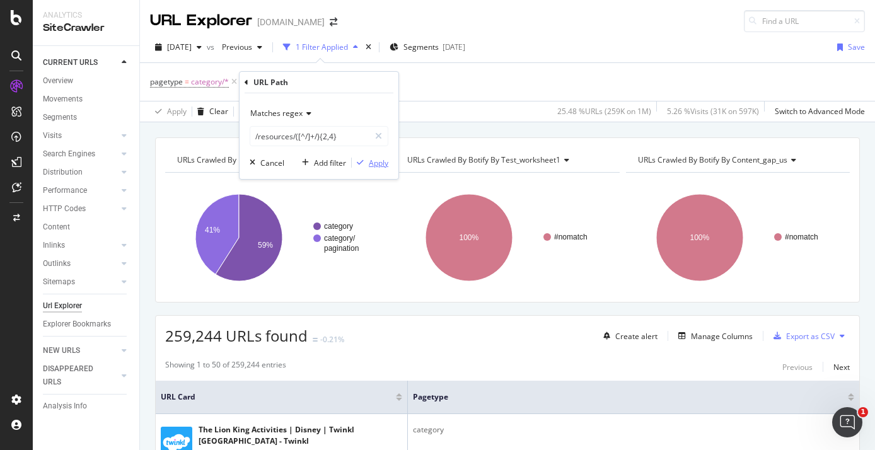
click at [379, 165] on div "Apply" at bounding box center [379, 163] width 20 height 11
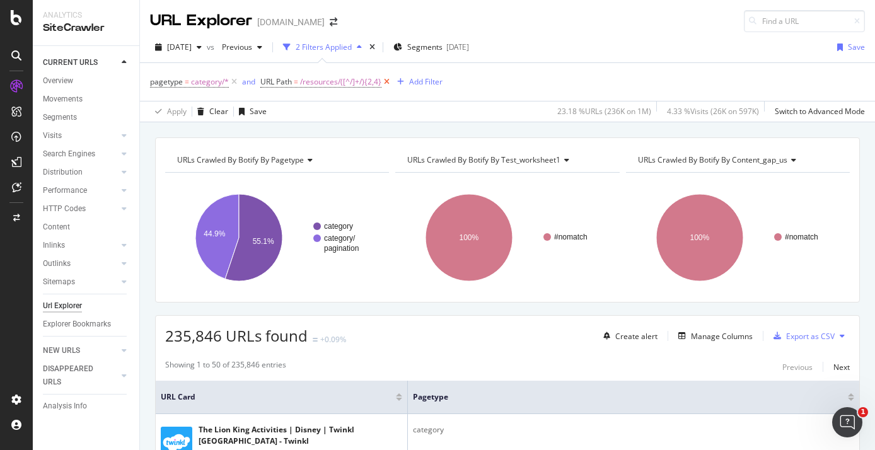
click at [386, 81] on icon at bounding box center [386, 82] width 11 height 13
click at [290, 82] on div "pagetype = category/* Add Filter" at bounding box center [507, 82] width 715 height 38
click at [282, 83] on div "Add Filter" at bounding box center [273, 81] width 33 height 11
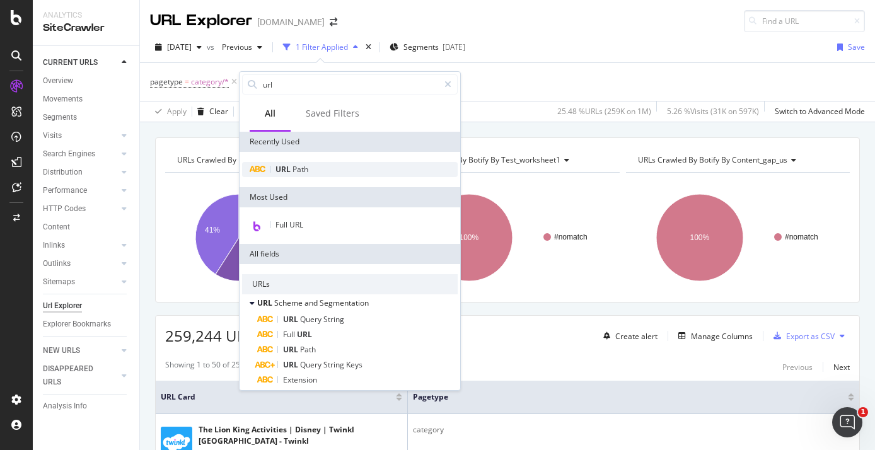
click at [300, 172] on span "Path" at bounding box center [301, 169] width 16 height 11
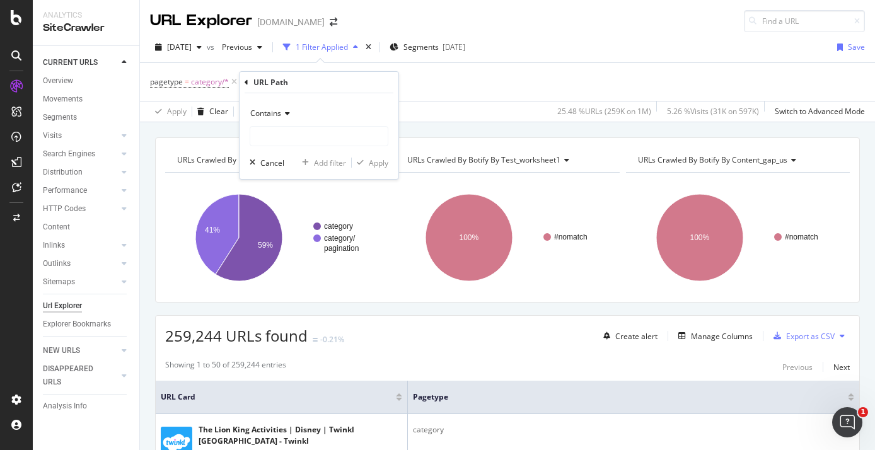
click at [301, 124] on div "Contains" at bounding box center [319, 124] width 139 height 43
click at [292, 141] on input "text" at bounding box center [318, 136] width 137 height 20
paste input "/resources/([^/]+/){2,4}"
type input "/resources/([^/]+/){2,4}"
click at [373, 164] on div "Apply" at bounding box center [379, 163] width 20 height 11
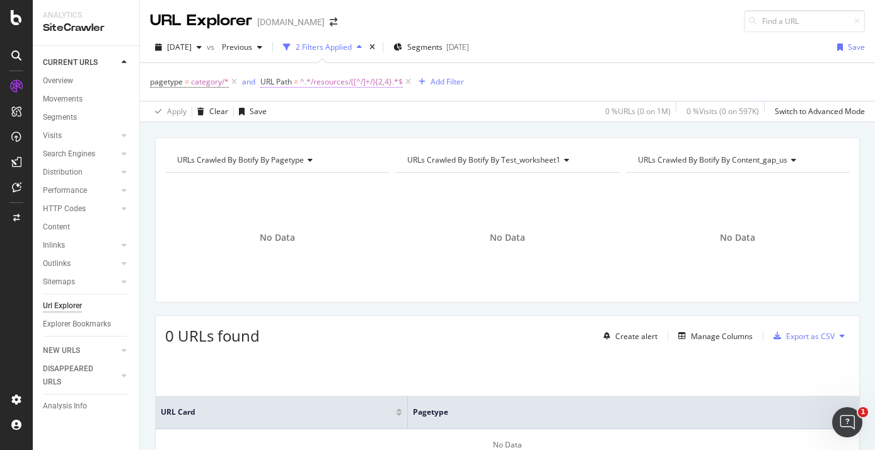
click at [299, 81] on span "URL Path = ^.*/resources/([^/]+/){2,4}.*$" at bounding box center [331, 81] width 143 height 11
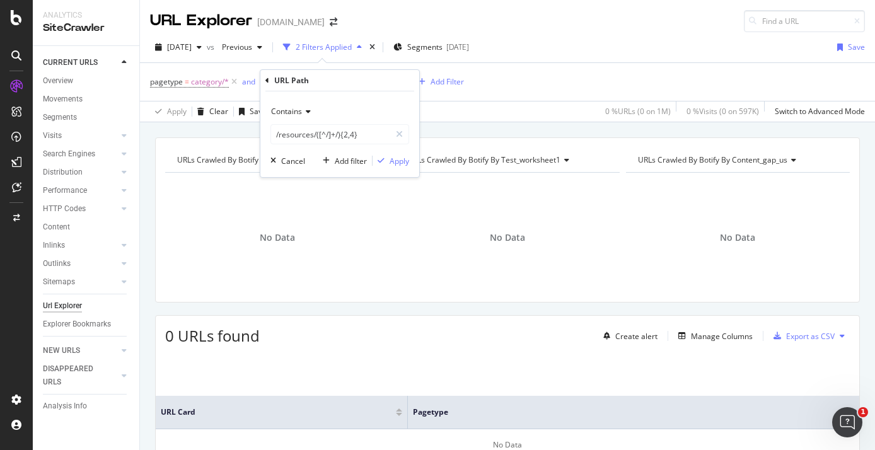
click at [297, 115] on span "Contains" at bounding box center [286, 111] width 31 height 11
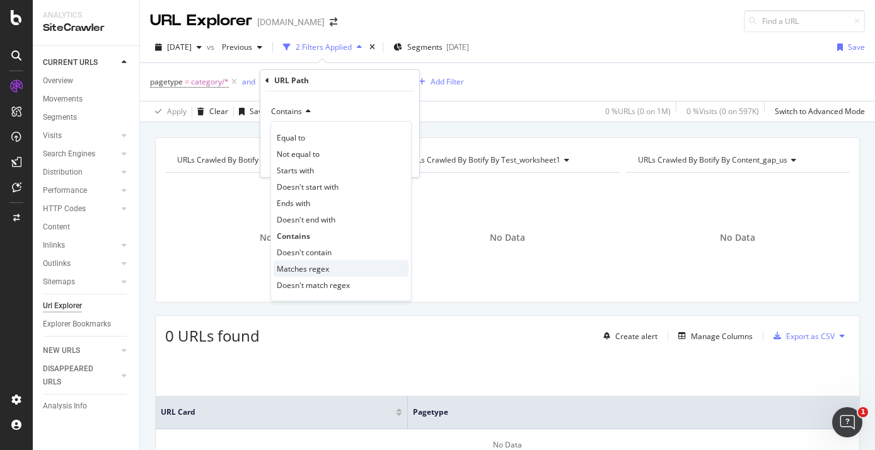
click at [308, 271] on span "Matches regex" at bounding box center [303, 269] width 52 height 11
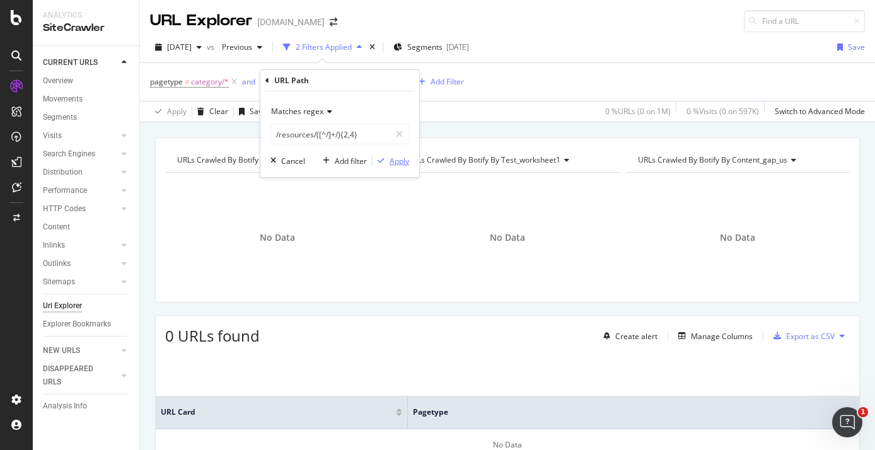
click at [400, 161] on div "Apply" at bounding box center [400, 161] width 20 height 11
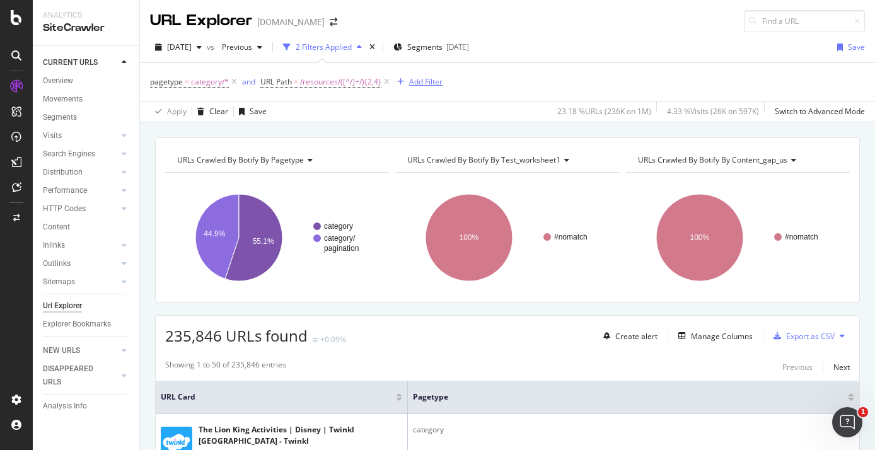
click at [413, 80] on div "Add Filter" at bounding box center [425, 81] width 33 height 11
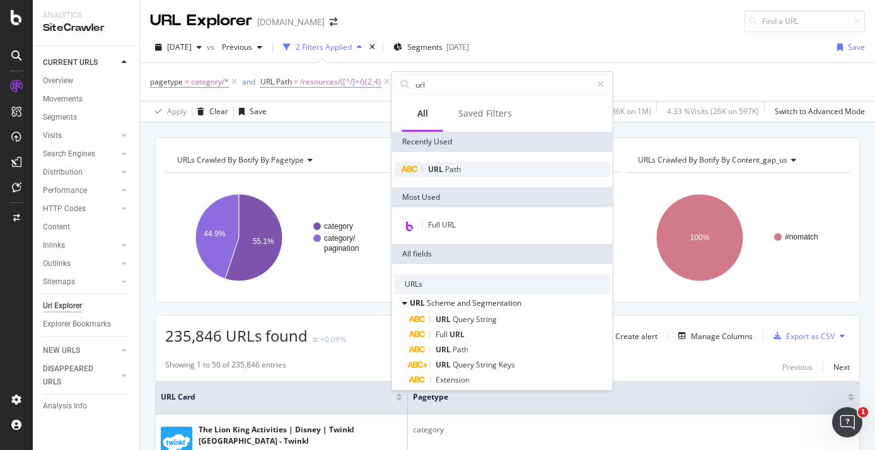
click at [444, 169] on span "URL" at bounding box center [436, 169] width 17 height 11
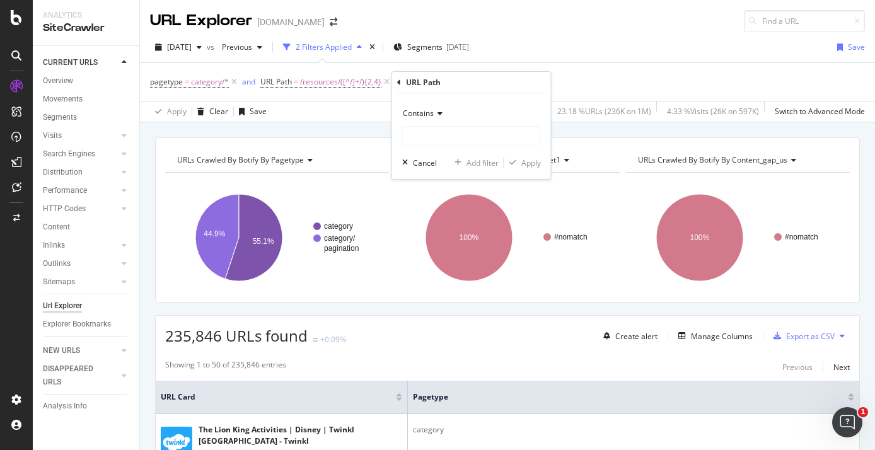
click at [431, 118] on div "Contains" at bounding box center [471, 113] width 139 height 20
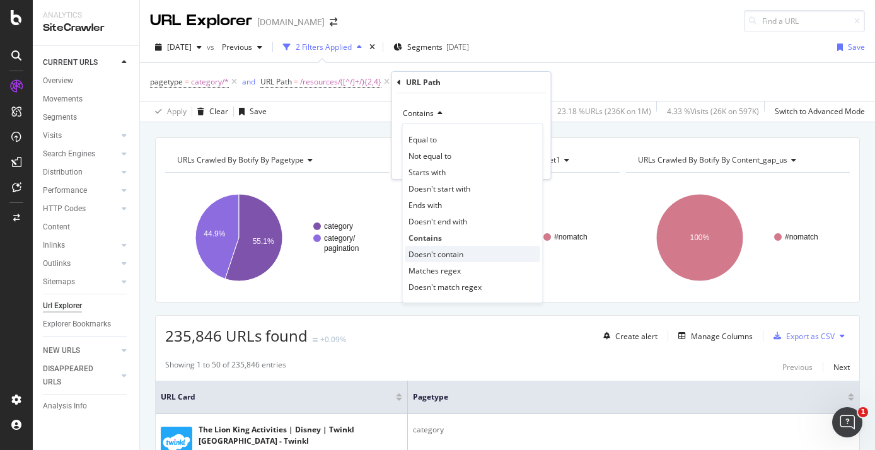
click at [453, 252] on span "Doesn't contain" at bounding box center [436, 254] width 55 height 11
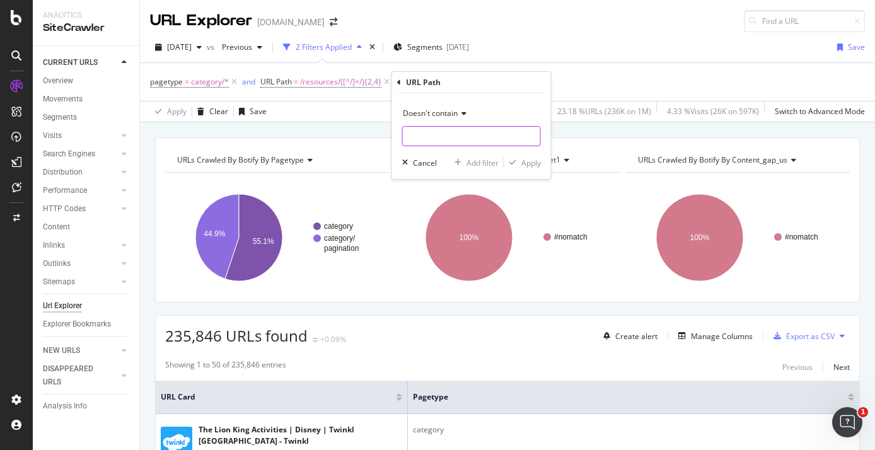
click at [428, 142] on input "text" at bounding box center [471, 136] width 137 height 20
type input "/"
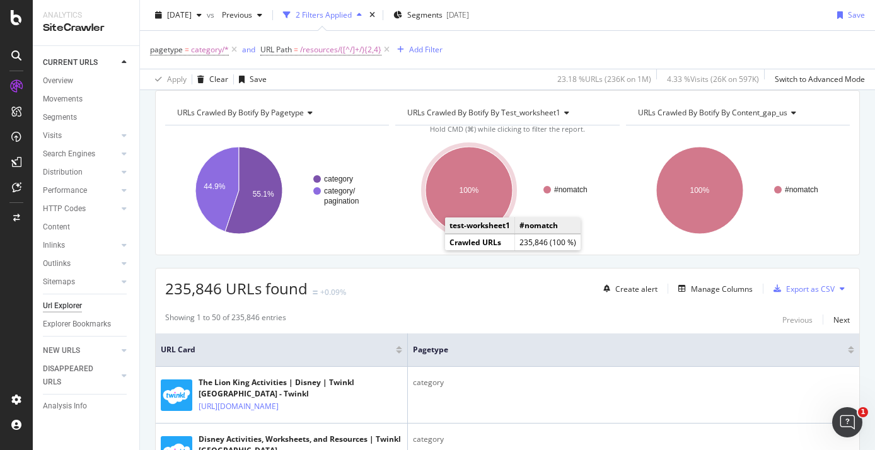
scroll to position [52, 0]
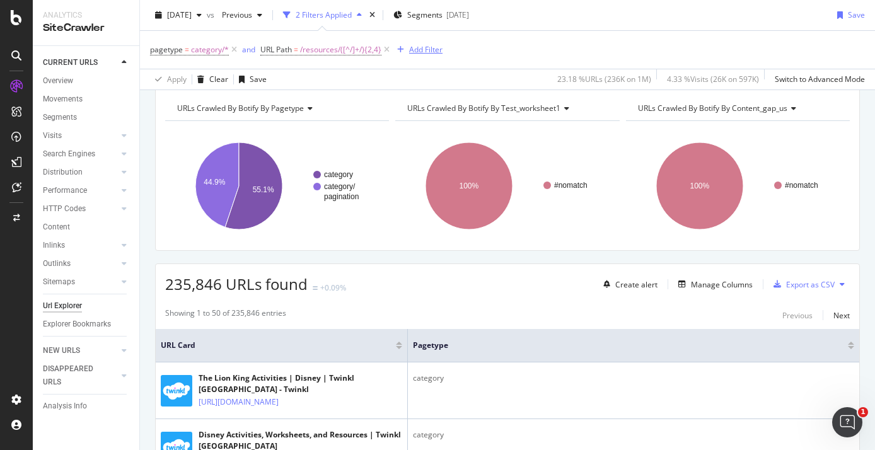
click at [415, 51] on div "Add Filter" at bounding box center [425, 49] width 33 height 11
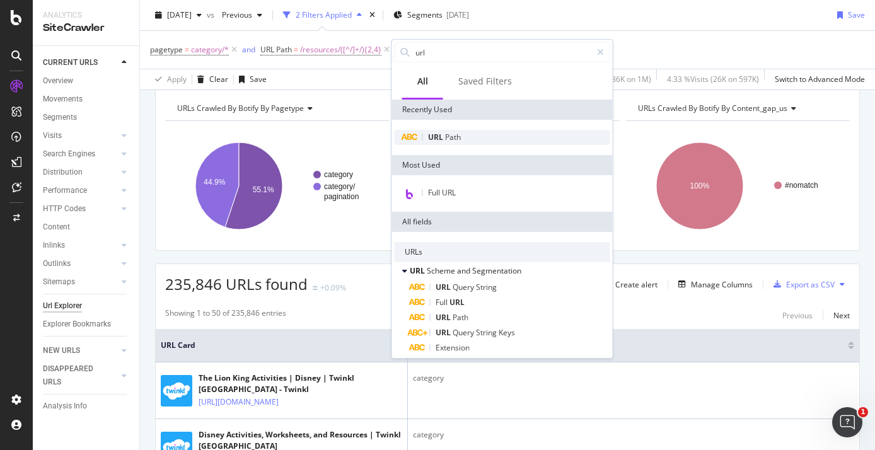
click at [445, 141] on span "Path" at bounding box center [453, 137] width 16 height 11
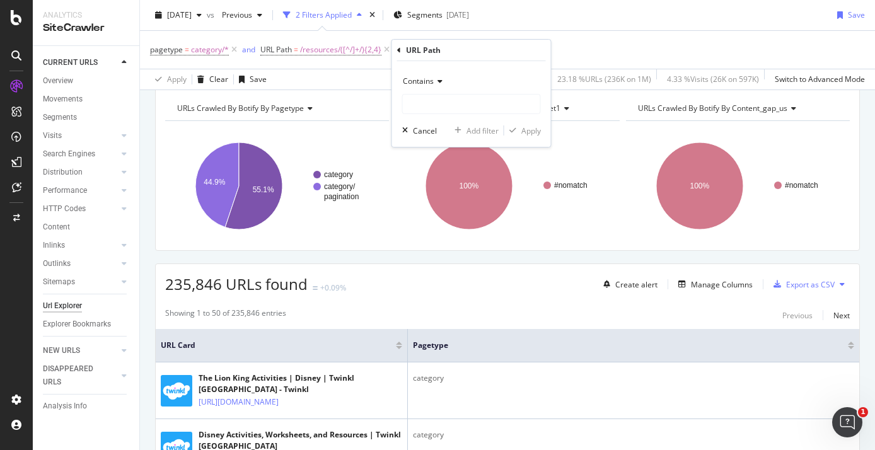
click at [438, 74] on div "Contains" at bounding box center [471, 81] width 139 height 20
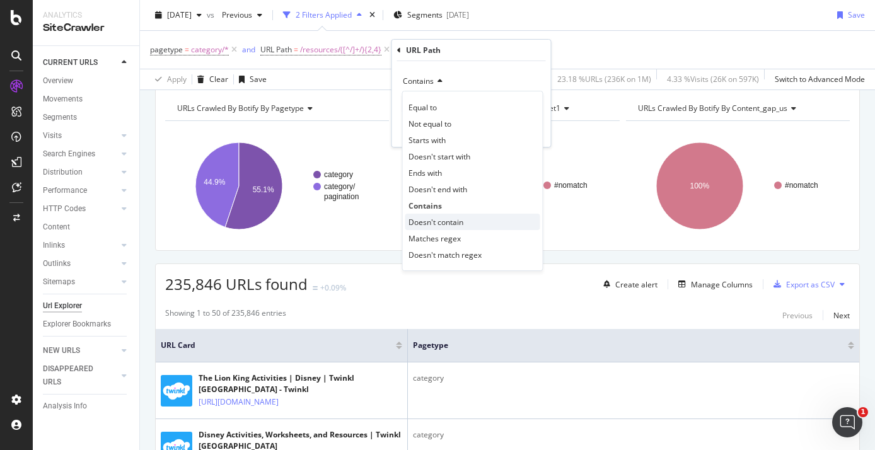
click at [442, 222] on span "Doesn't contain" at bounding box center [436, 222] width 55 height 11
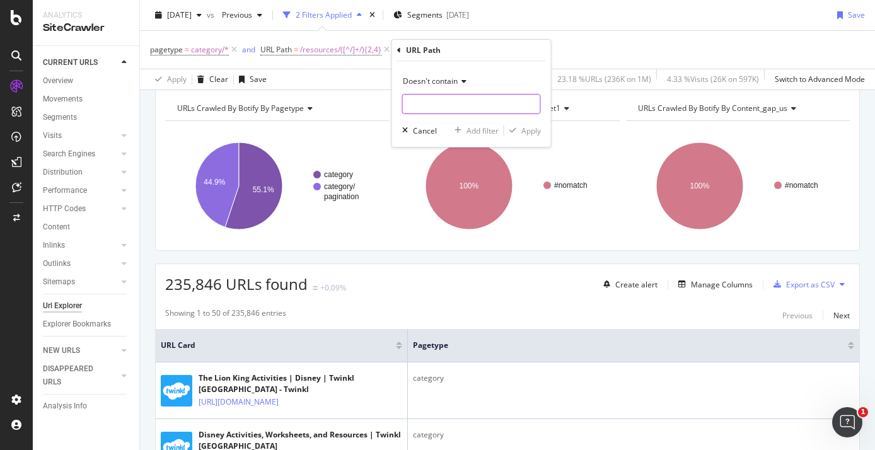
click at [430, 103] on input "text" at bounding box center [471, 104] width 137 height 20
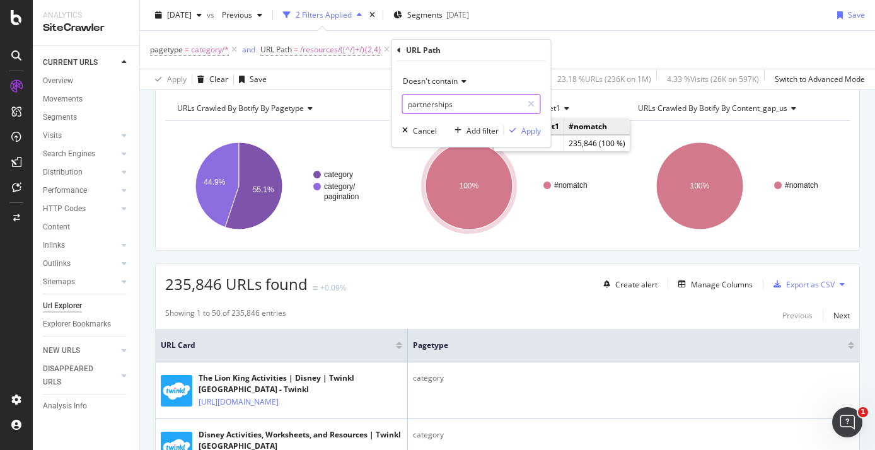
type input "partnerships"
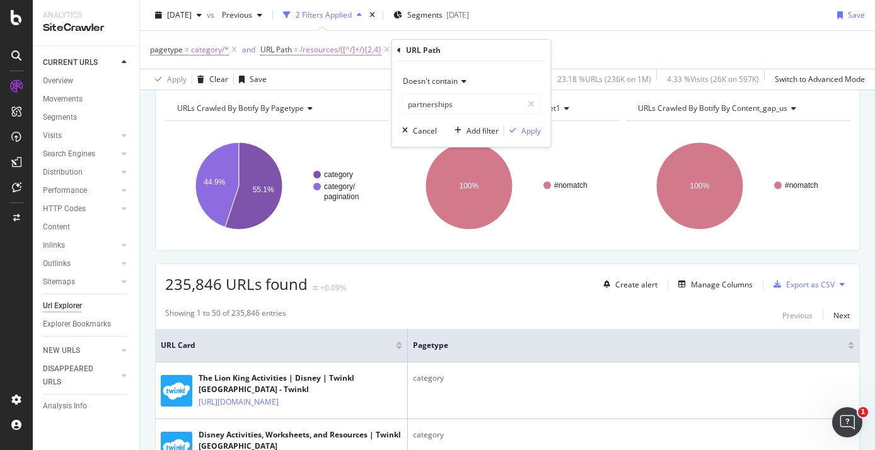
click at [527, 137] on div "Add filter Apply" at bounding box center [495, 130] width 91 height 13
click at [524, 133] on div "Apply" at bounding box center [531, 130] width 20 height 11
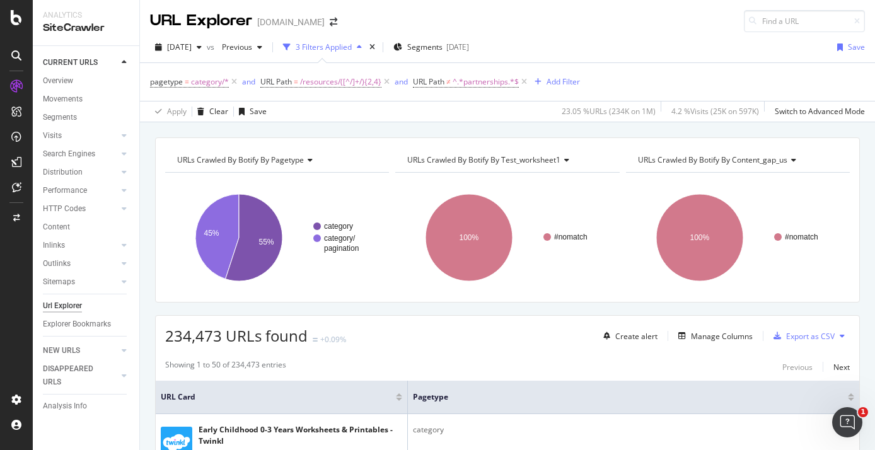
scroll to position [115, 0]
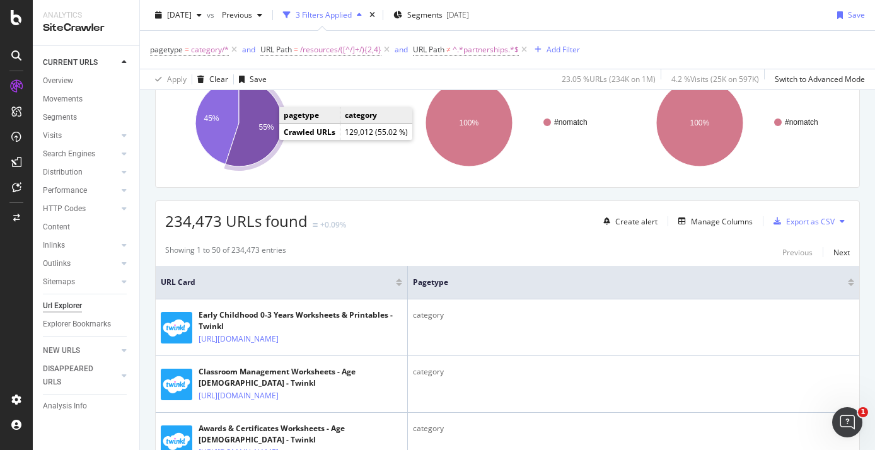
click at [263, 136] on icon "A chart." at bounding box center [254, 122] width 57 height 87
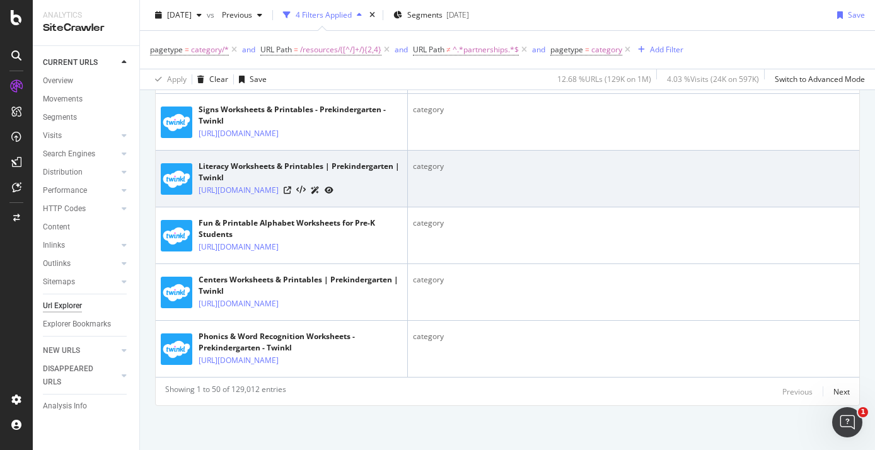
scroll to position [4717, 0]
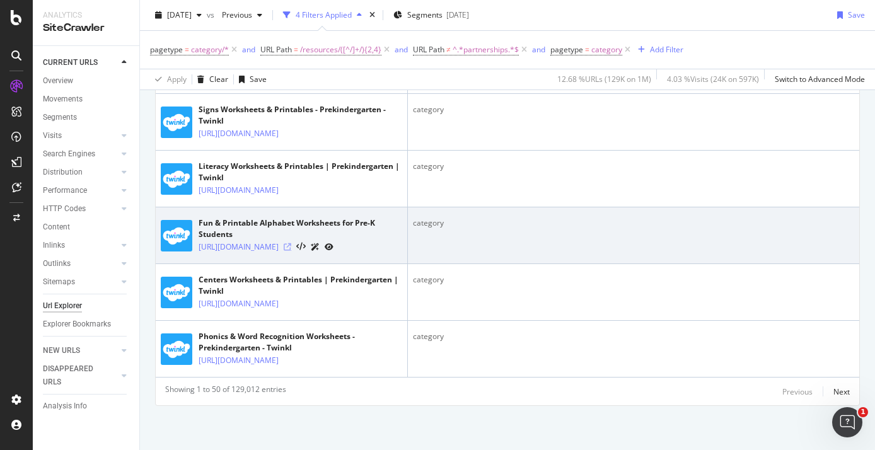
click at [291, 243] on icon at bounding box center [288, 247] width 8 height 8
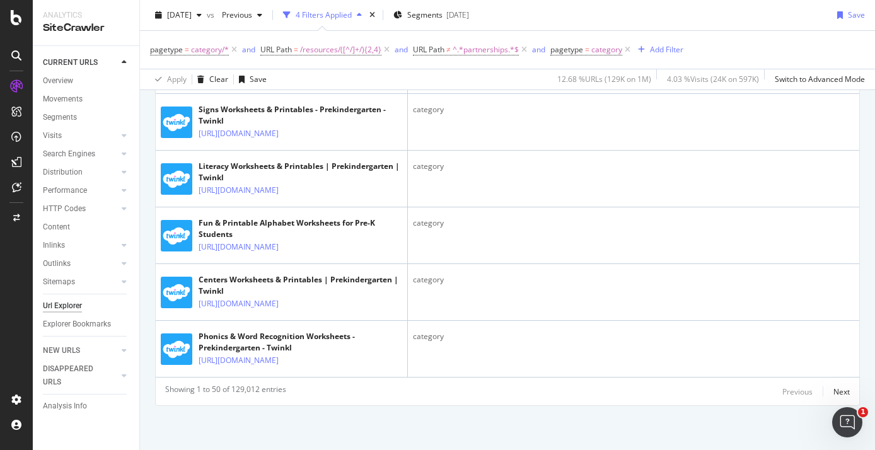
scroll to position [3906, 0]
click at [673, 49] on div "Add Filter" at bounding box center [666, 49] width 33 height 11
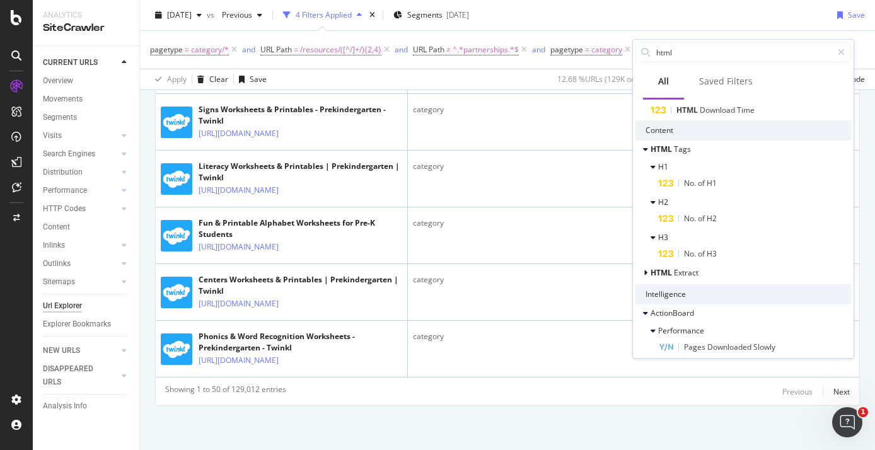
scroll to position [87, 0]
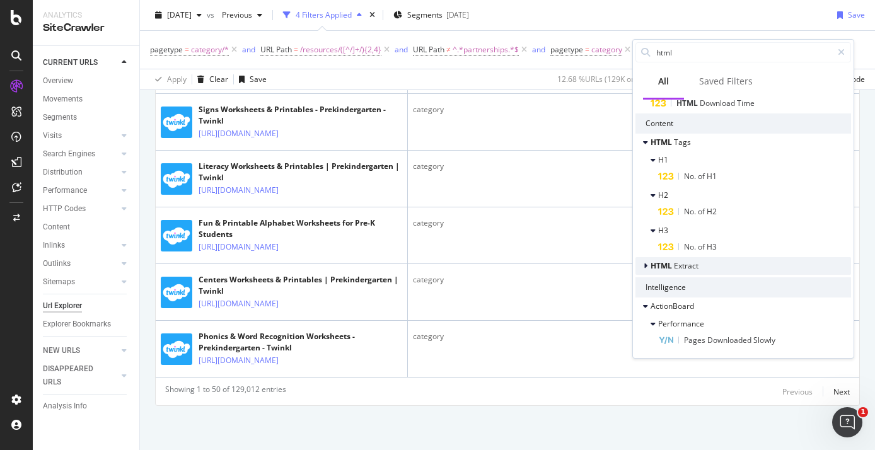
type input "html"
click at [648, 272] on div "HTML Extract" at bounding box center [744, 266] width 216 height 18
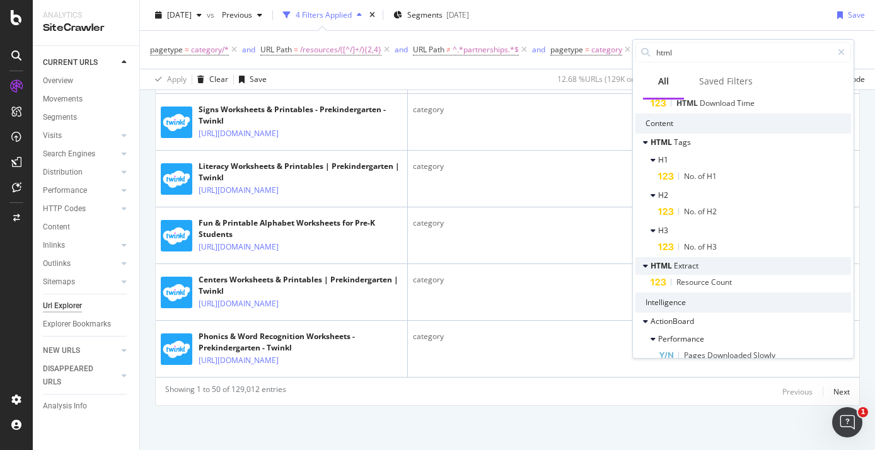
click at [680, 266] on span "Extract" at bounding box center [686, 265] width 25 height 11
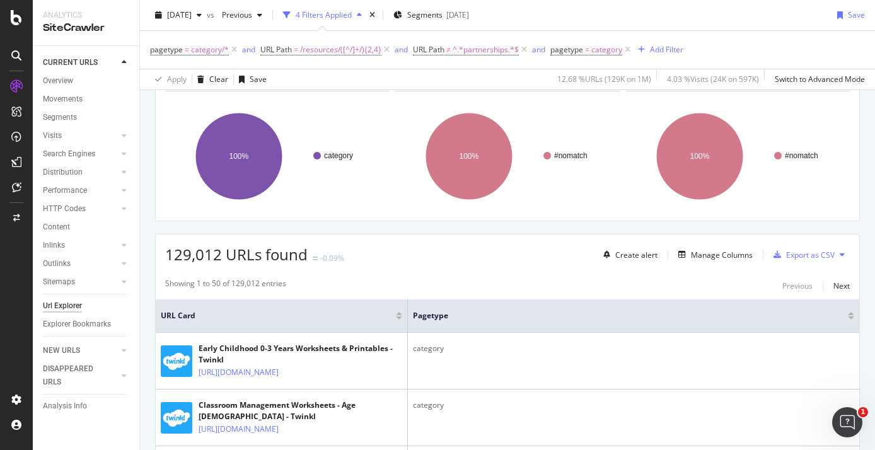
scroll to position [0, 0]
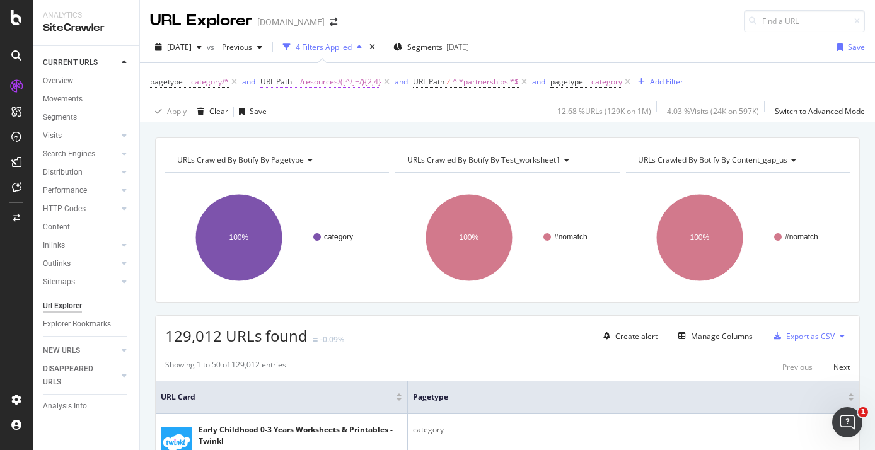
click at [364, 82] on span "/resources/([^/]+/){2,4}" at bounding box center [340, 82] width 81 height 18
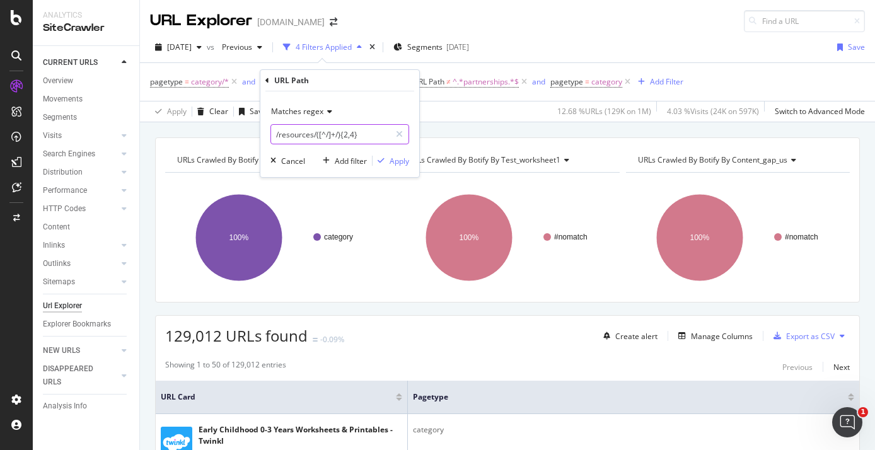
click at [346, 134] on input "/resources/([^/]+/){2,4}" at bounding box center [330, 134] width 119 height 20
click at [347, 134] on input "/resources/([^/]+/){2,4}" at bounding box center [330, 134] width 119 height 20
click at [349, 135] on input "/resources/([^/]+/){2,4}" at bounding box center [330, 134] width 119 height 20
click at [373, 137] on input "/resources/([^/]+/){2,4}" at bounding box center [330, 134] width 119 height 20
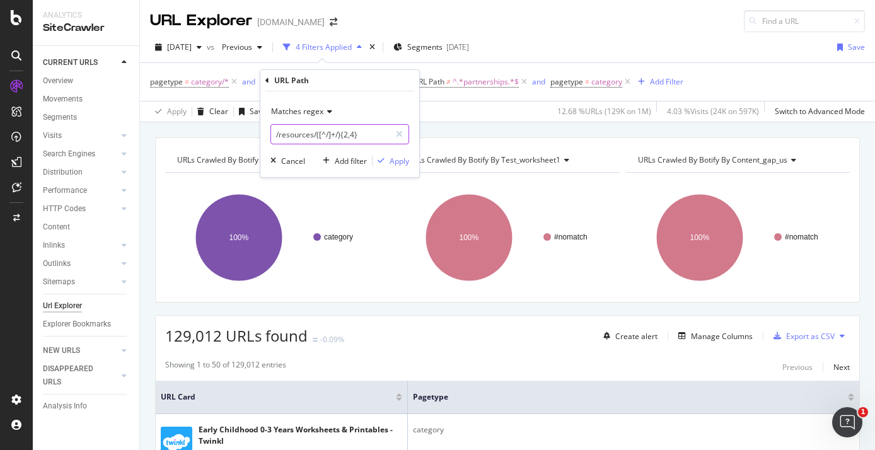
click at [373, 137] on input "/resources/([^/]+/){2,4}" at bounding box center [330, 134] width 119 height 20
click at [353, 136] on input "/resources/([^/]+/){2,4}" at bounding box center [330, 134] width 119 height 20
click at [347, 136] on input "/resources/([^/]+/){2,4}" at bounding box center [330, 134] width 119 height 20
type input "/resources/([^/]+/){4}"
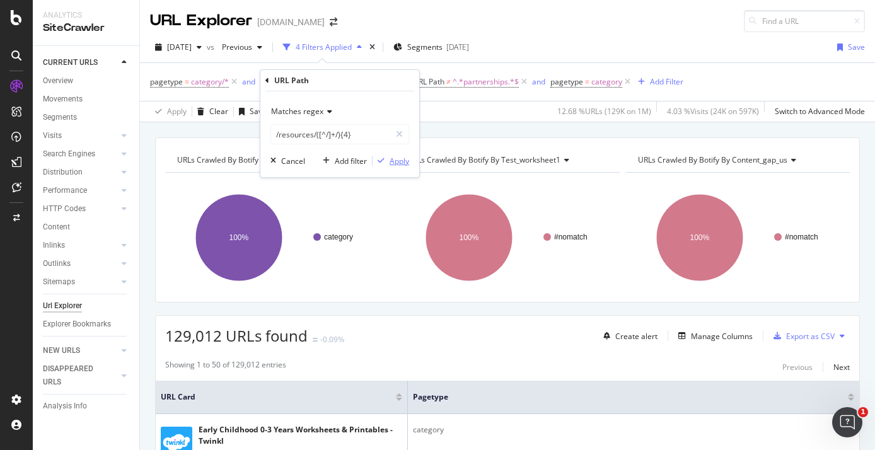
click at [384, 161] on icon "button" at bounding box center [381, 161] width 7 height 8
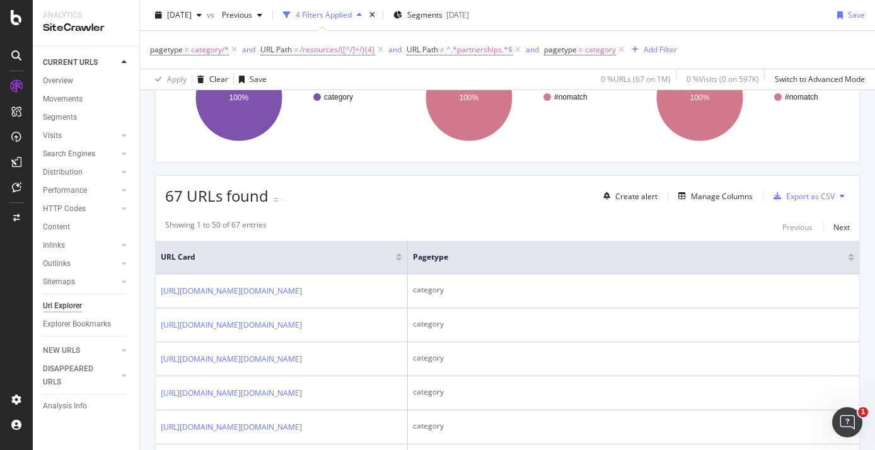
scroll to position [131, 0]
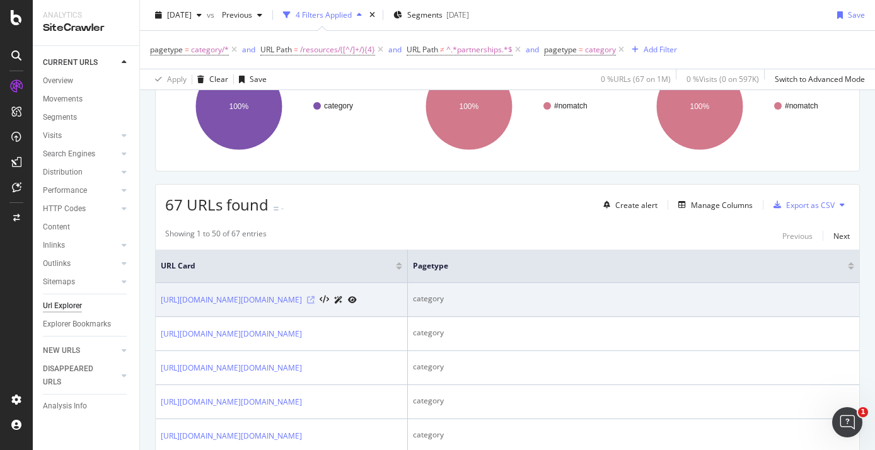
click at [315, 304] on icon at bounding box center [311, 300] width 8 height 8
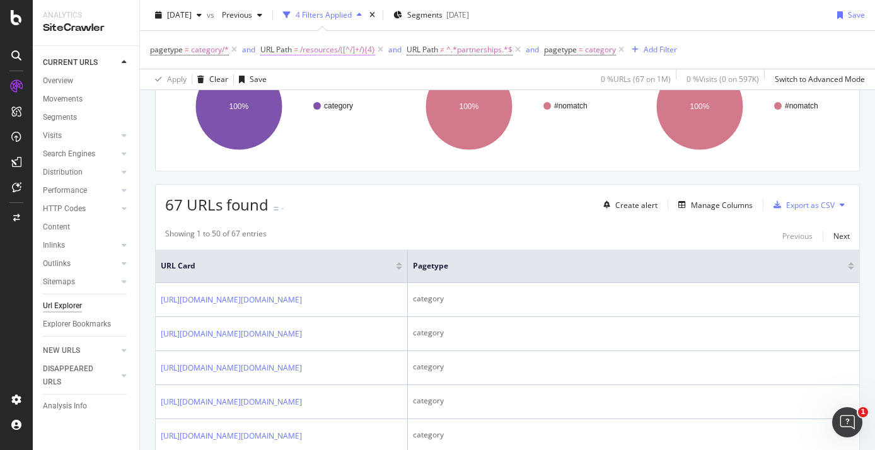
click at [359, 50] on span "/resources/([^/]+/){4}" at bounding box center [337, 50] width 75 height 18
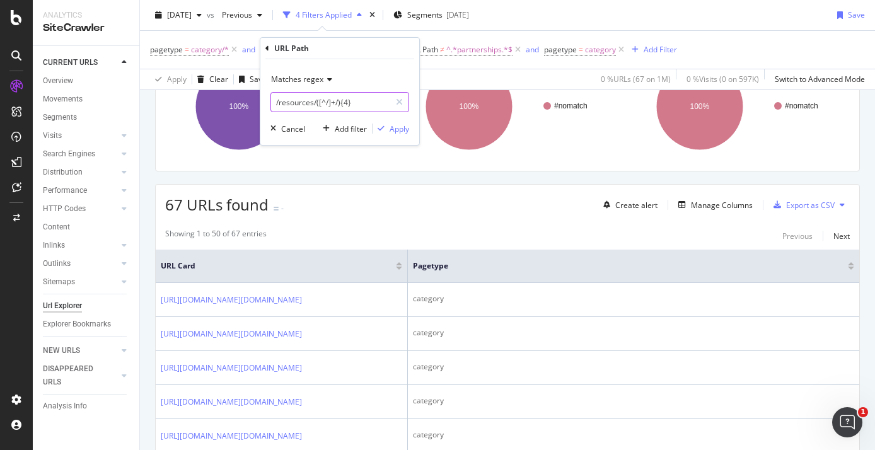
click at [346, 102] on input "/resources/([^/]+/){4}" at bounding box center [330, 102] width 119 height 20
type input "/resources/([^/]+/){3}"
click at [405, 131] on div "Apply" at bounding box center [400, 129] width 20 height 11
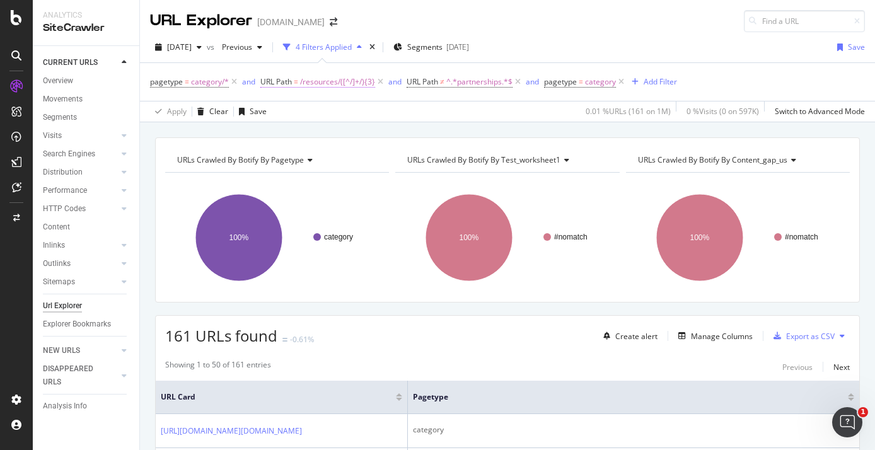
click at [362, 83] on span "/resources/([^/]+/){3}" at bounding box center [337, 82] width 75 height 18
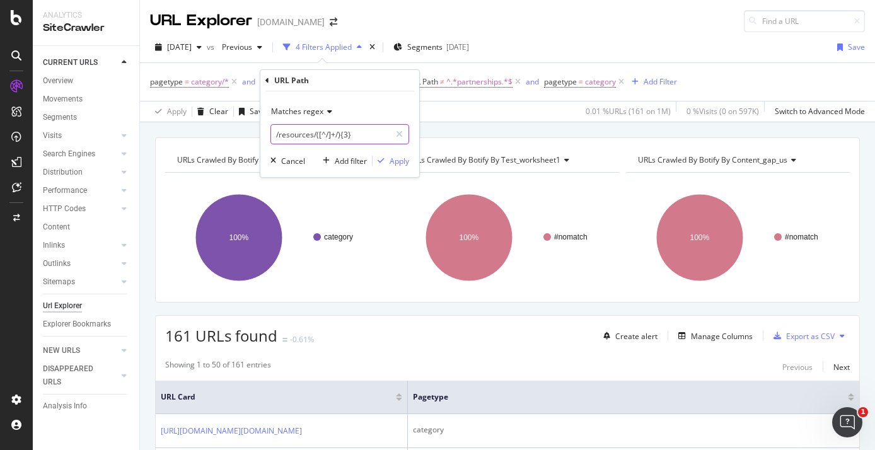
click at [339, 134] on input "/resources/([^/]+/){3}" at bounding box center [330, 134] width 119 height 20
paste input "2,4"
type input "/resources/([^/]+/){2,4}"
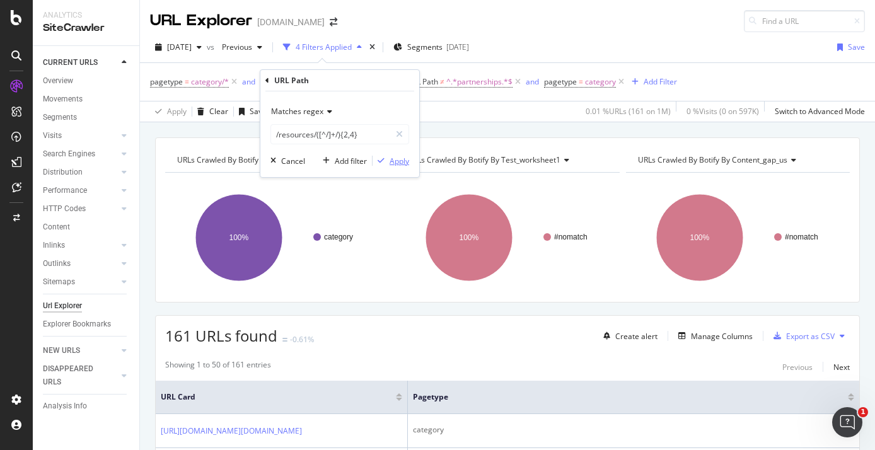
click at [386, 165] on div "Apply" at bounding box center [391, 160] width 37 height 11
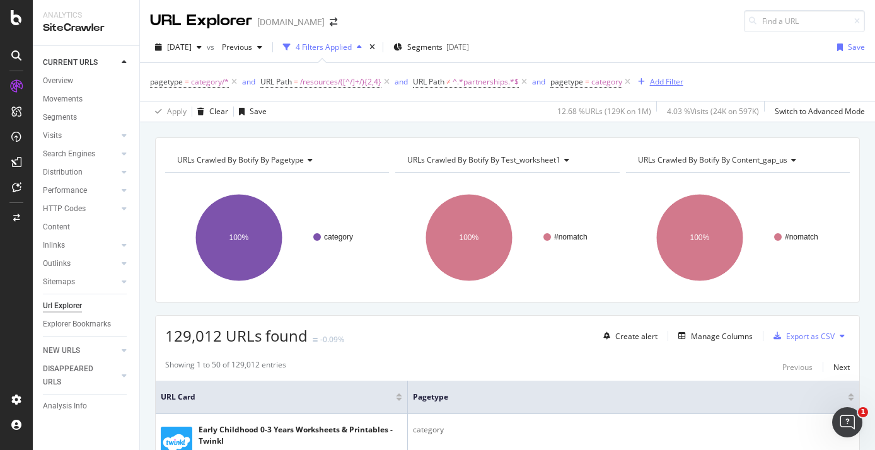
click at [668, 79] on div "Add Filter" at bounding box center [666, 81] width 33 height 11
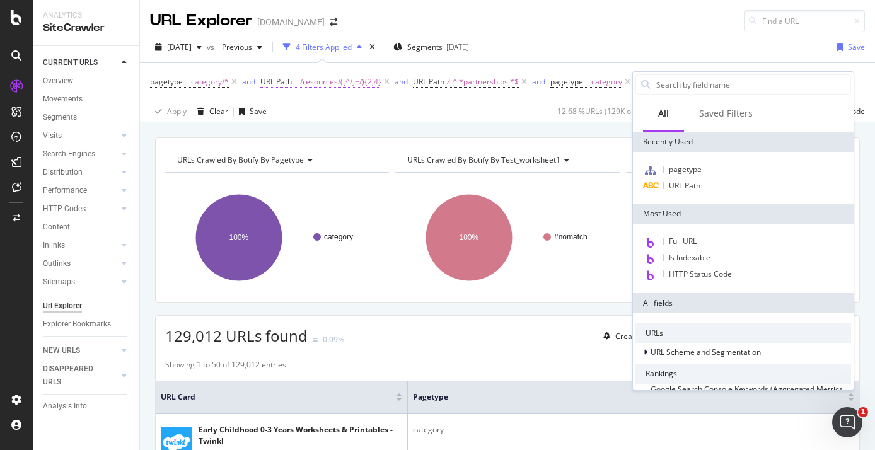
click at [353, 73] on span "/resources/([^/]+/){2,4}" at bounding box center [340, 82] width 81 height 18
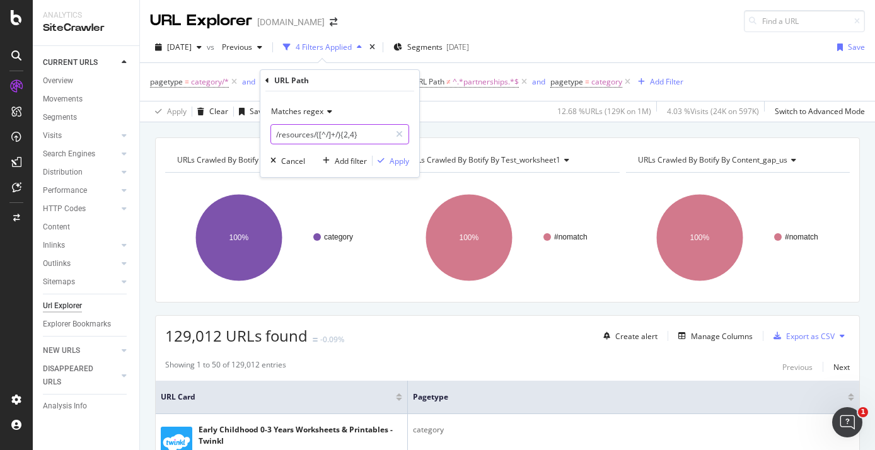
click at [347, 135] on input "/resources/([^/]+/){2,4}" at bounding box center [330, 134] width 119 height 20
type input "/resources/([^/]+/){4}"
click at [392, 156] on div "Apply" at bounding box center [400, 161] width 20 height 11
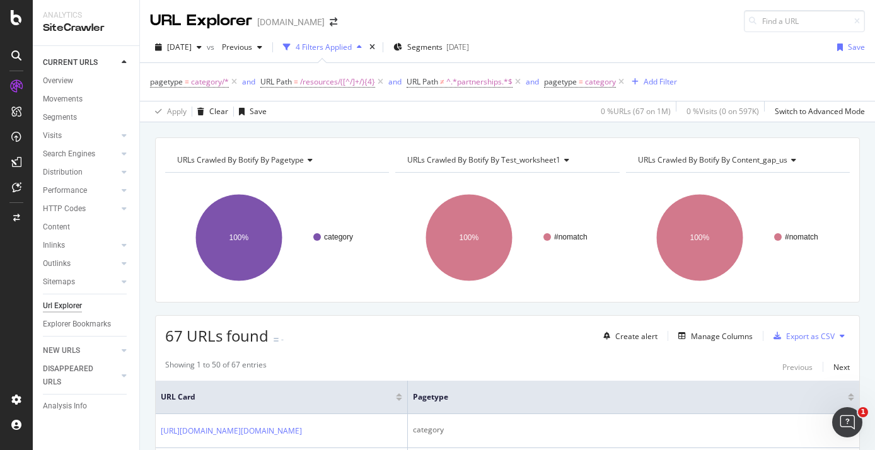
scroll to position [170, 0]
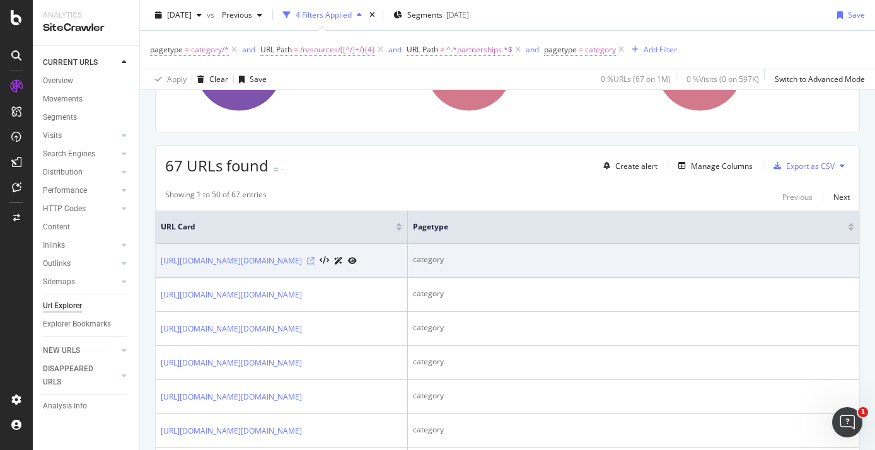
click at [315, 265] on icon at bounding box center [311, 261] width 8 height 8
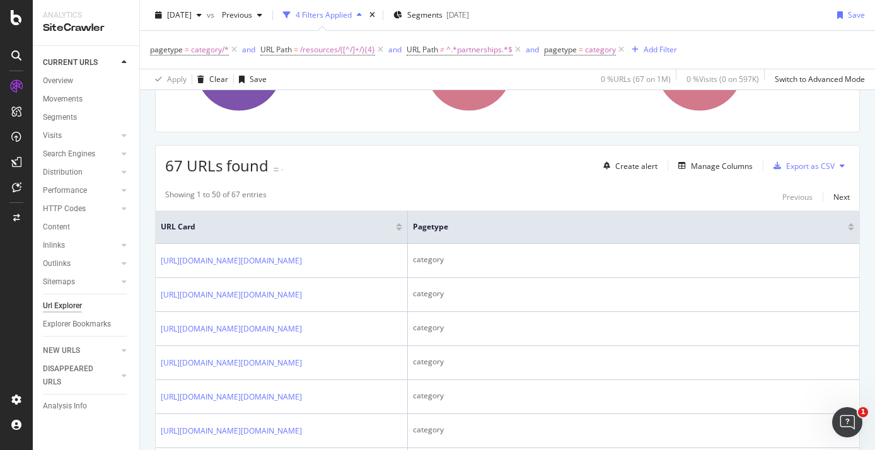
scroll to position [139, 0]
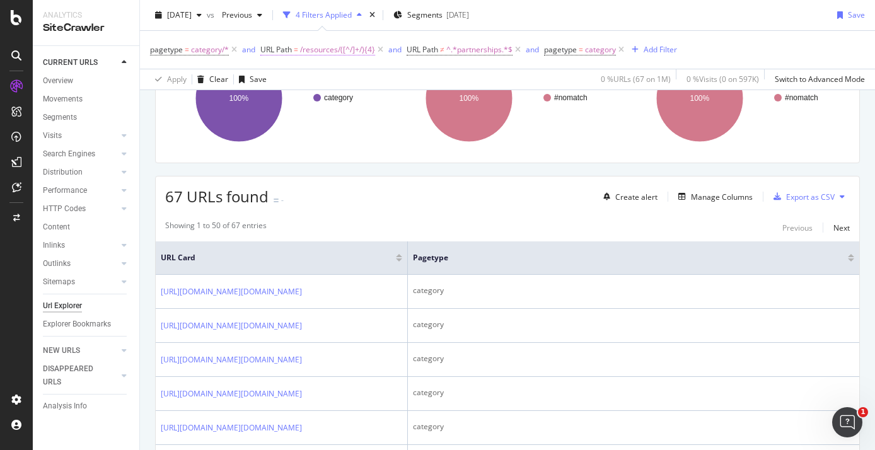
click at [346, 49] on span "/resources/([^/]+/){4}" at bounding box center [337, 50] width 75 height 18
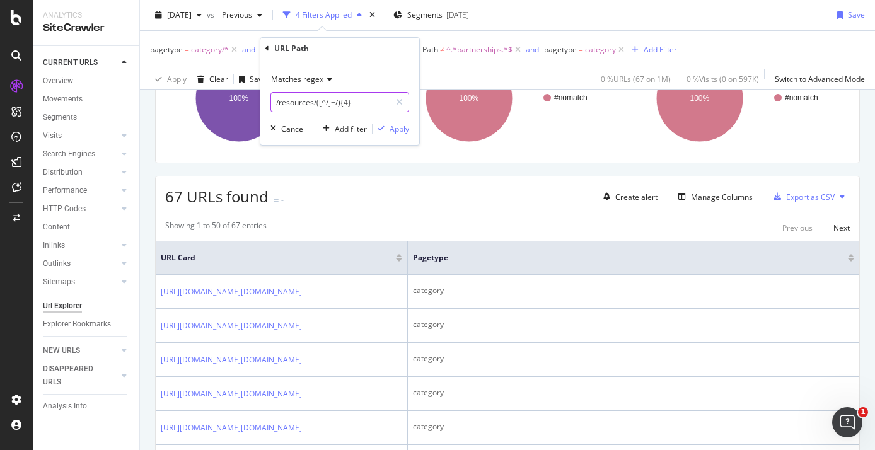
click at [323, 102] on input "/resources/([^/]+/){4}" at bounding box center [330, 102] width 119 height 20
paste input "2,"
type input "/resources/([^/]+/){2,4}"
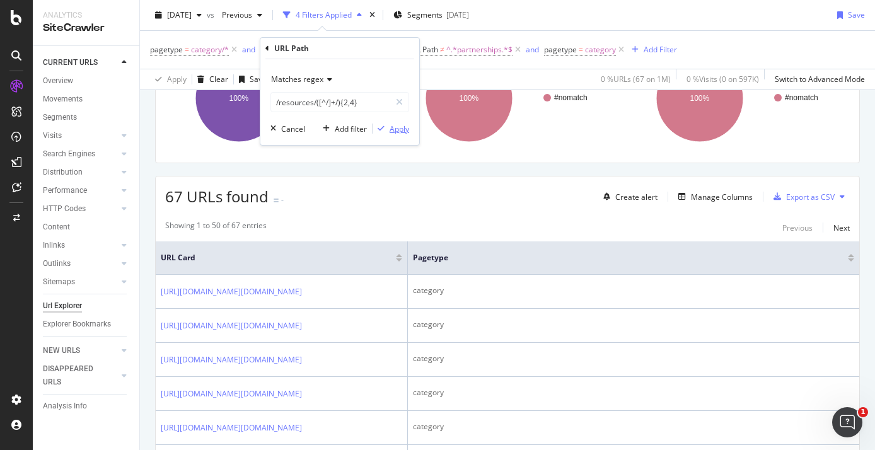
click at [392, 133] on div "Apply" at bounding box center [400, 129] width 20 height 11
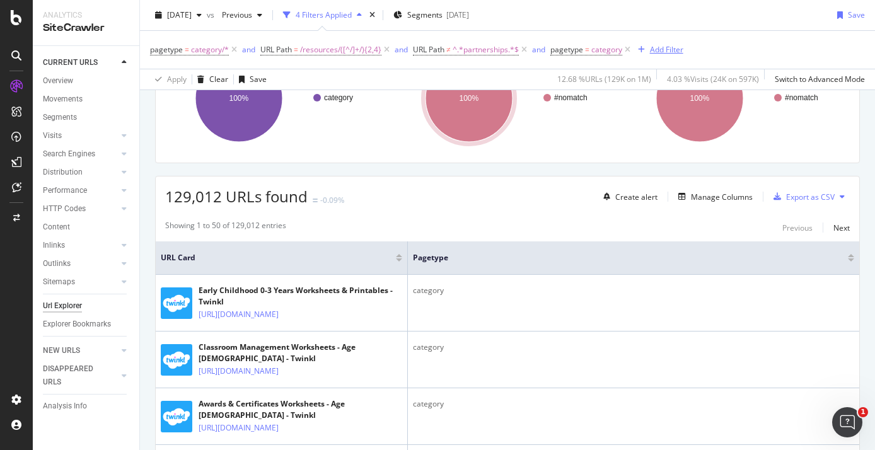
click at [673, 50] on div "Add Filter" at bounding box center [666, 49] width 33 height 11
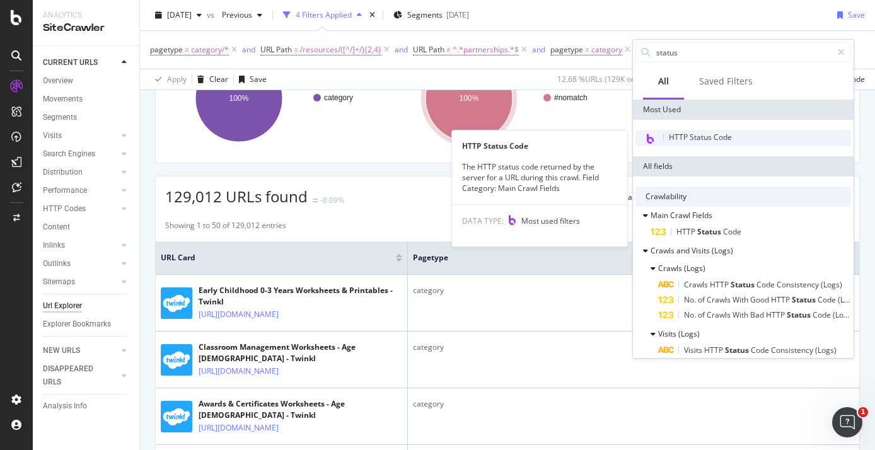
type input "status"
click at [698, 141] on span "HTTP Status Code" at bounding box center [700, 137] width 63 height 11
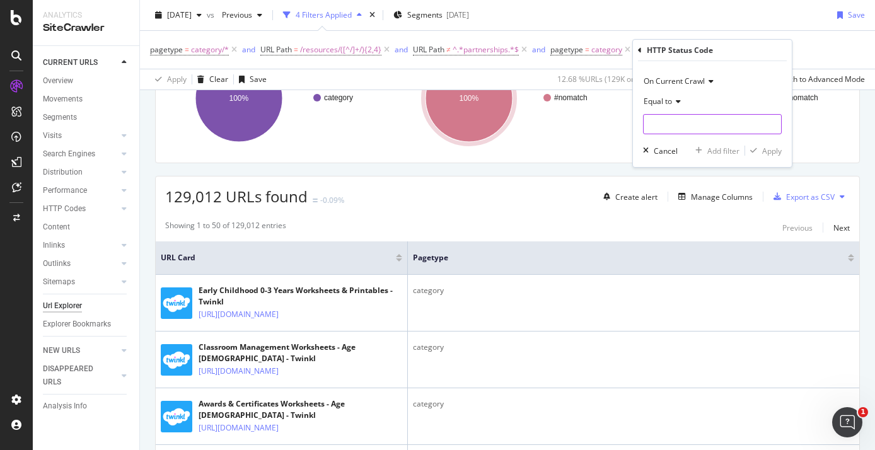
click at [668, 125] on input "number" at bounding box center [712, 124] width 139 height 20
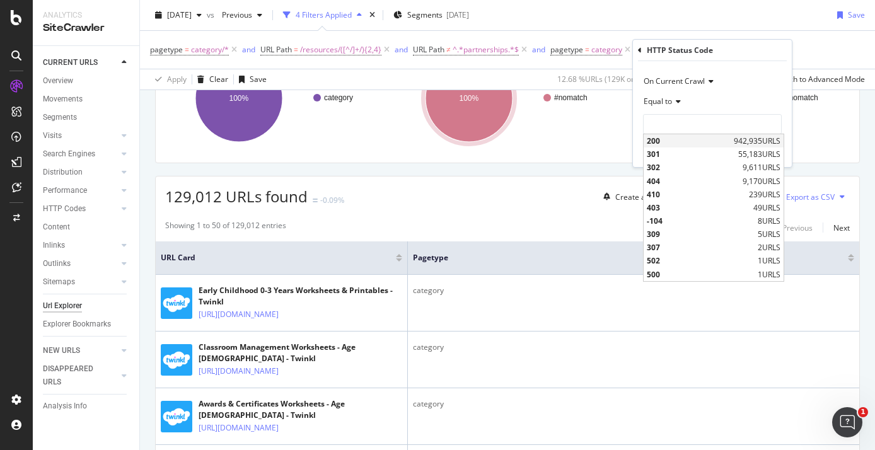
click at [680, 143] on span "200" at bounding box center [689, 141] width 84 height 11
type input "200"
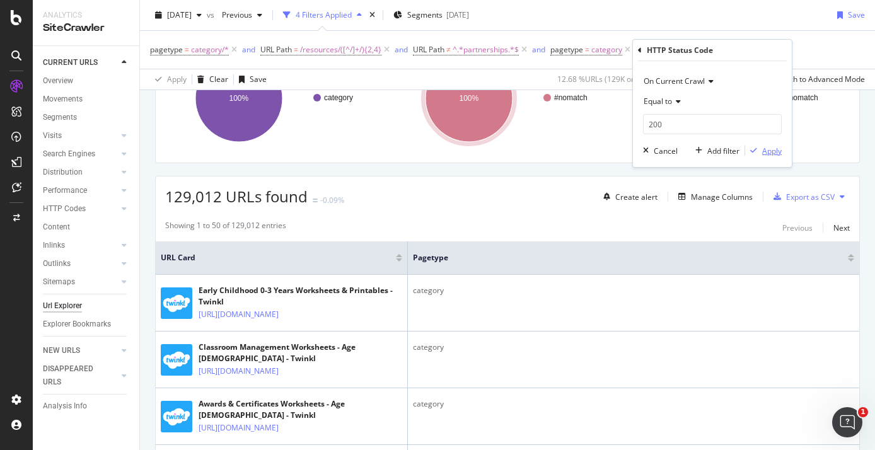
click at [763, 151] on div "Apply" at bounding box center [772, 151] width 20 height 11
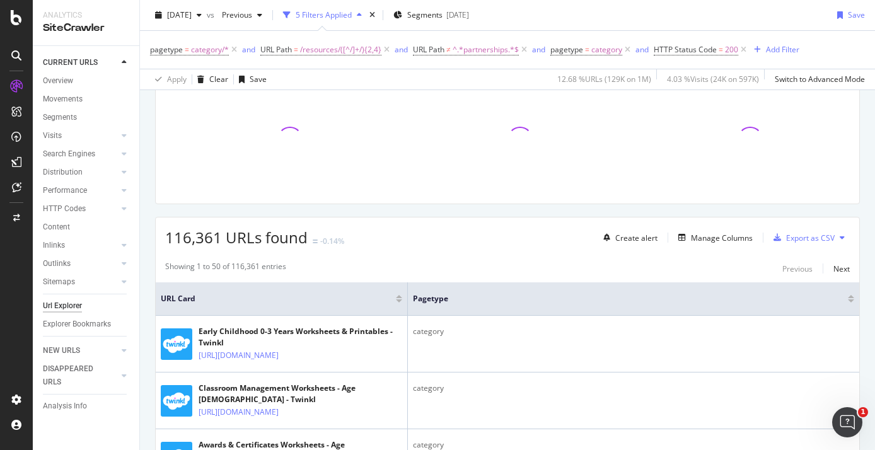
scroll to position [139, 0]
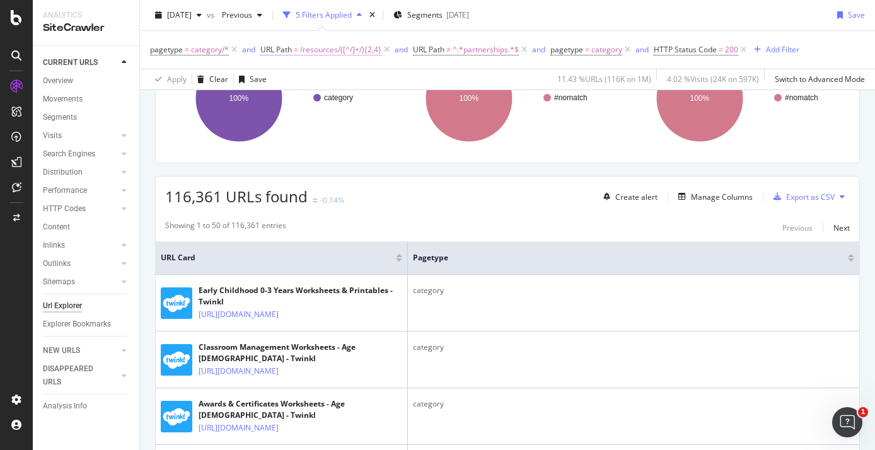
click at [341, 52] on span "/resources/([^/]+/){2,4}" at bounding box center [340, 50] width 81 height 18
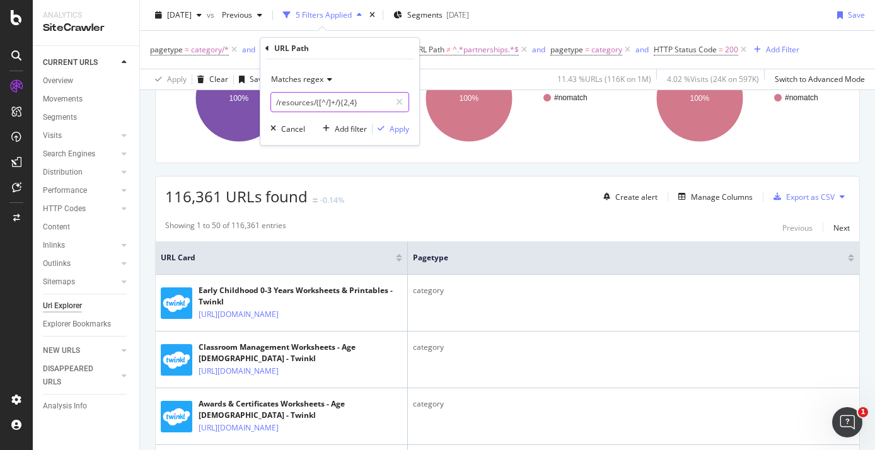
click at [353, 107] on input "/resources/([^/]+/){2,4}" at bounding box center [330, 102] width 119 height 20
click at [347, 105] on input "/resources/([^/]+/){2,4}" at bounding box center [330, 102] width 119 height 20
type input "/resources/([^/]+/){4}"
click at [405, 129] on div "Apply" at bounding box center [400, 129] width 20 height 11
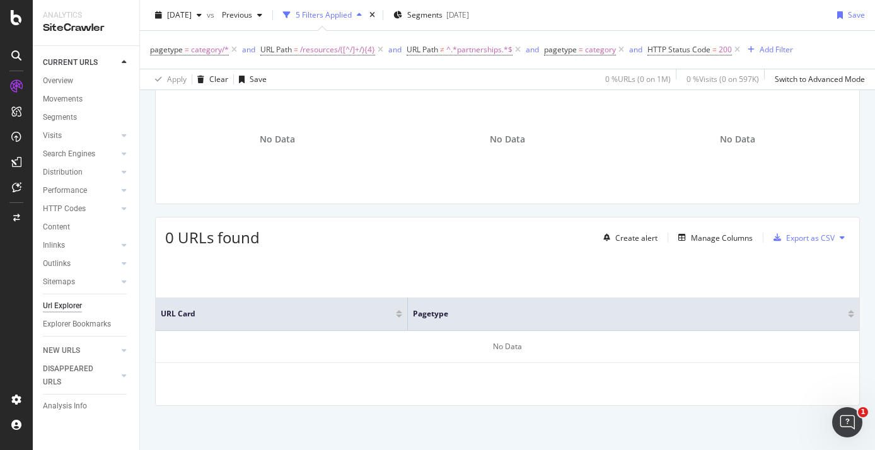
scroll to position [16, 0]
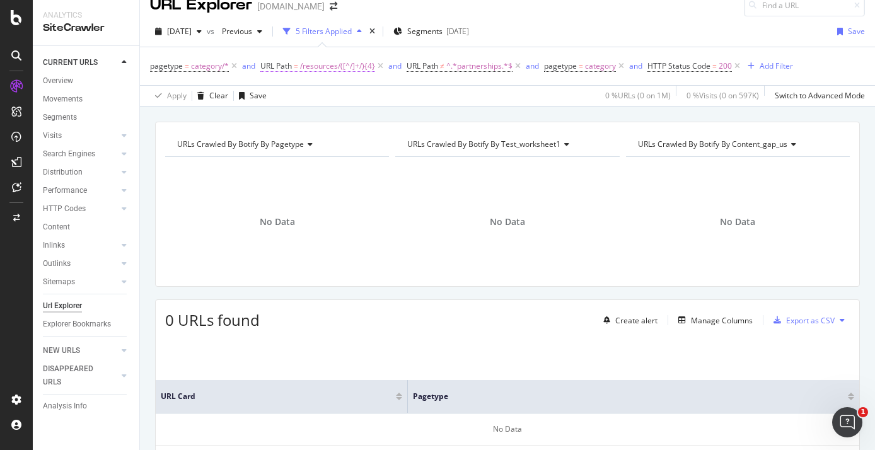
click at [353, 64] on span "/resources/([^/]+/){4}" at bounding box center [337, 66] width 75 height 18
click at [346, 117] on input "/resources/([^/]+/){4}" at bounding box center [330, 118] width 119 height 20
type input "/resources/([^/]+/){3}"
click at [404, 143] on div "Apply" at bounding box center [400, 144] width 20 height 11
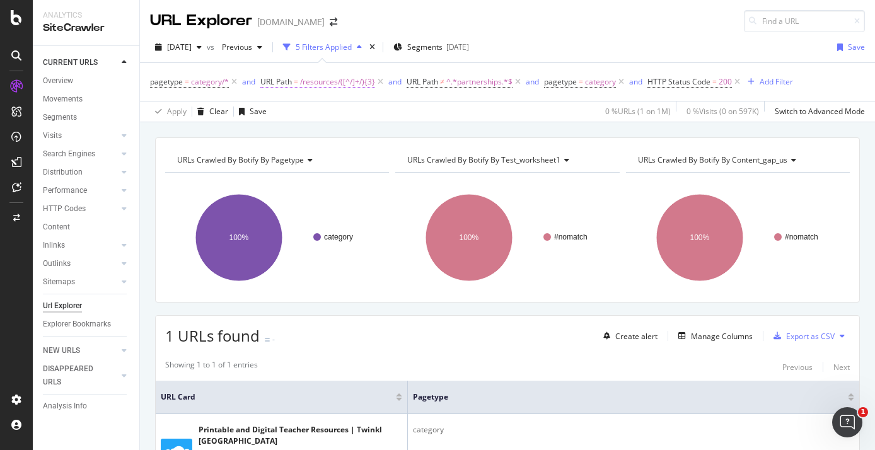
click at [356, 81] on span "/resources/([^/]+/){3}" at bounding box center [337, 82] width 75 height 18
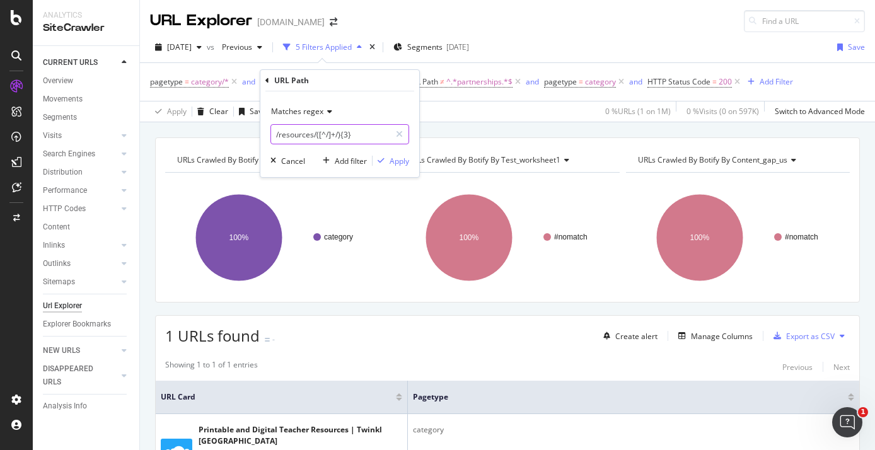
click at [325, 134] on input "/resources/([^/]+/){3}" at bounding box center [330, 134] width 119 height 20
paste input "2,4"
click at [325, 134] on input "/resources/([^/]+/){2,4}" at bounding box center [330, 134] width 119 height 20
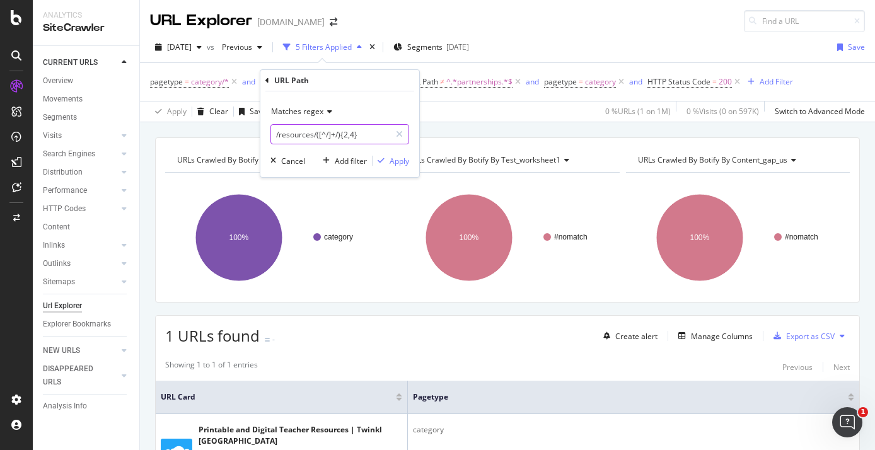
click at [325, 134] on input "/resources/([^/]+/){2,4}" at bounding box center [330, 134] width 119 height 20
click at [351, 141] on input "/resources/([^/]+/){2,4}" at bounding box center [330, 134] width 119 height 20
paste input ".*/.*/.*"
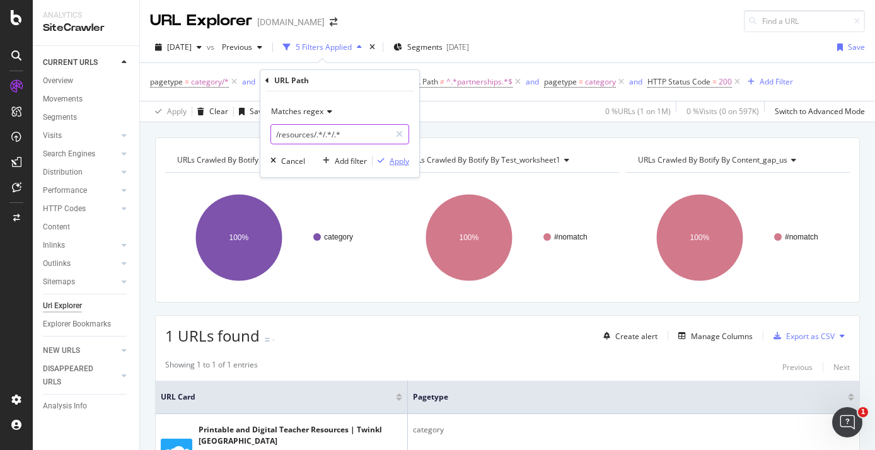
type input "/resources/.*/.*/.*"
click at [406, 164] on div "Apply" at bounding box center [400, 161] width 20 height 11
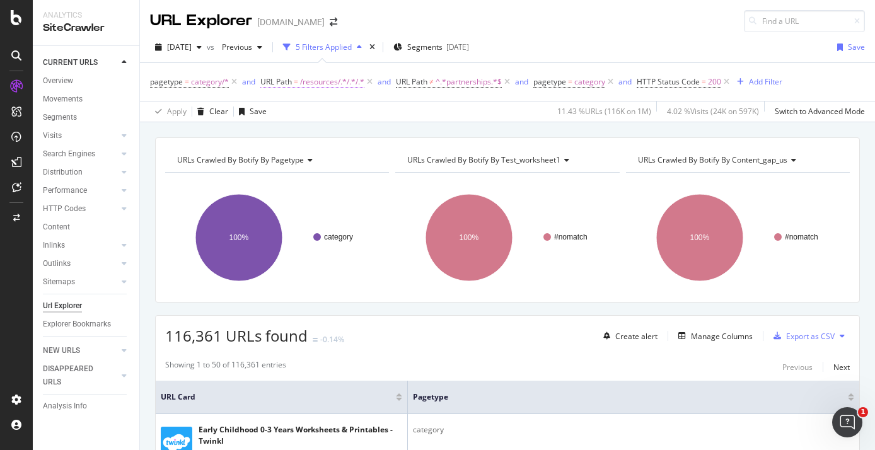
click at [340, 76] on span "/resources/.*/.*/.*" at bounding box center [332, 82] width 64 height 18
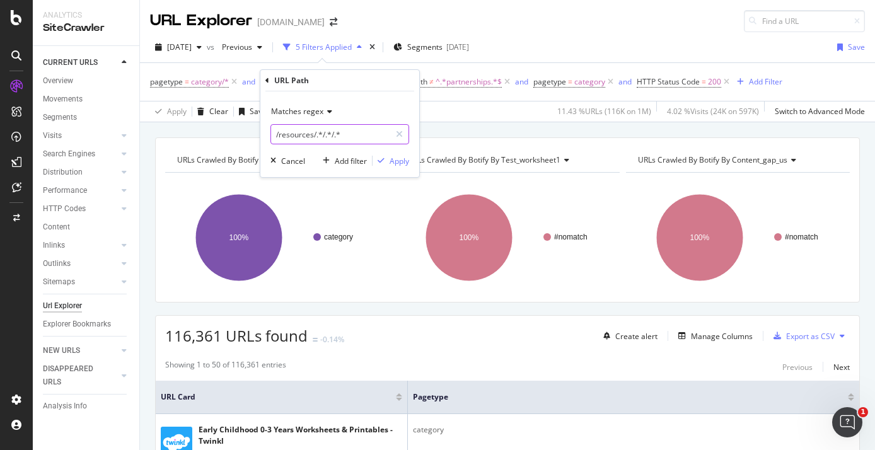
click at [351, 132] on input "/resources/.*/.*/.*" at bounding box center [330, 134] width 119 height 20
click at [346, 131] on input "/resources/.*/.*/.*" at bounding box center [330, 134] width 119 height 20
type input "/resources/.*/.*/.*/.*"
click at [398, 167] on div "Matches regex /resources/.*/.*/.*/.* Cancel Add filter Apply" at bounding box center [339, 134] width 159 height 86
click at [393, 163] on div "Apply" at bounding box center [400, 161] width 20 height 11
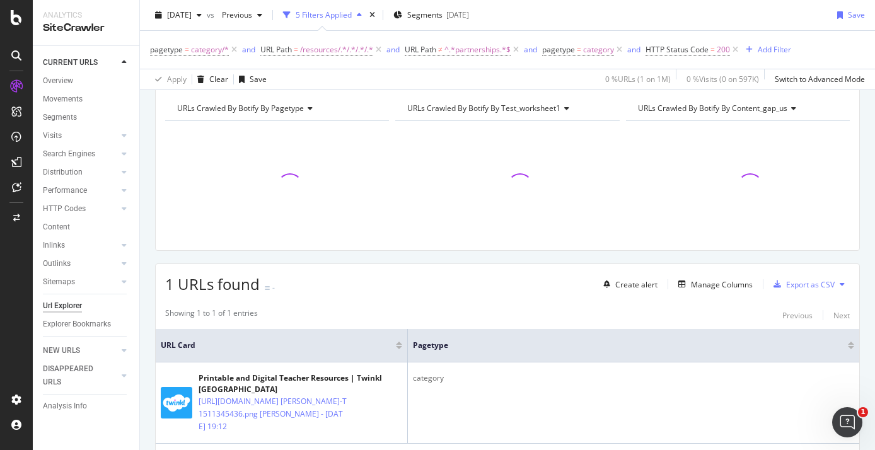
scroll to position [4, 0]
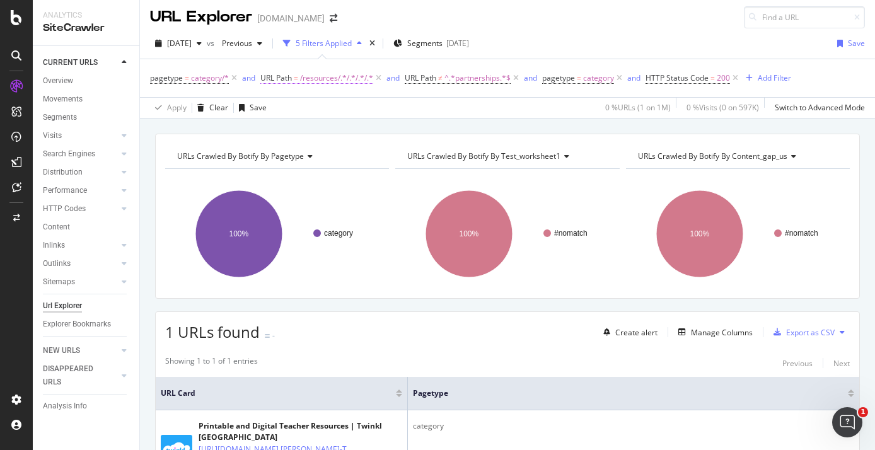
click at [347, 79] on span "/resources/.*/.*/.*/.*" at bounding box center [336, 78] width 73 height 18
click at [736, 79] on icon at bounding box center [735, 78] width 11 height 13
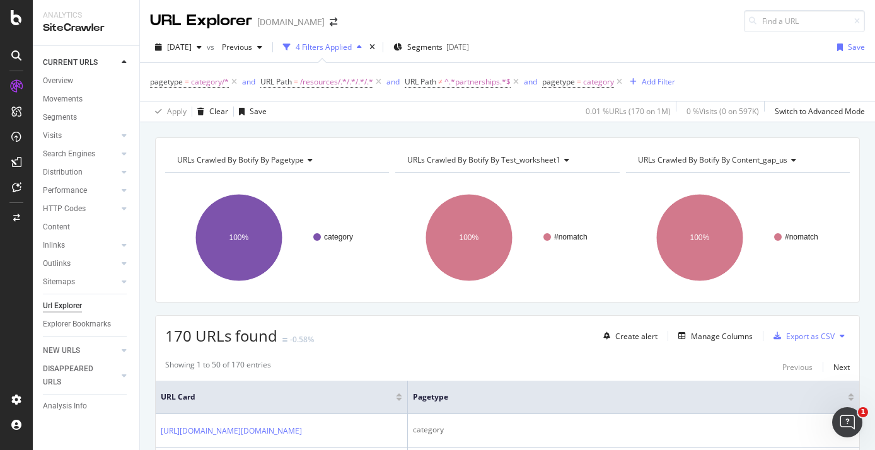
scroll to position [234, 0]
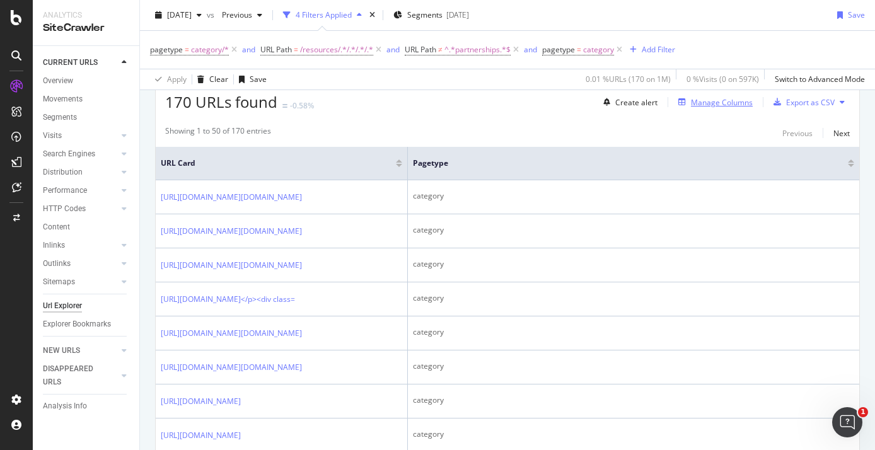
click at [702, 98] on div "Manage Columns" at bounding box center [722, 102] width 62 height 11
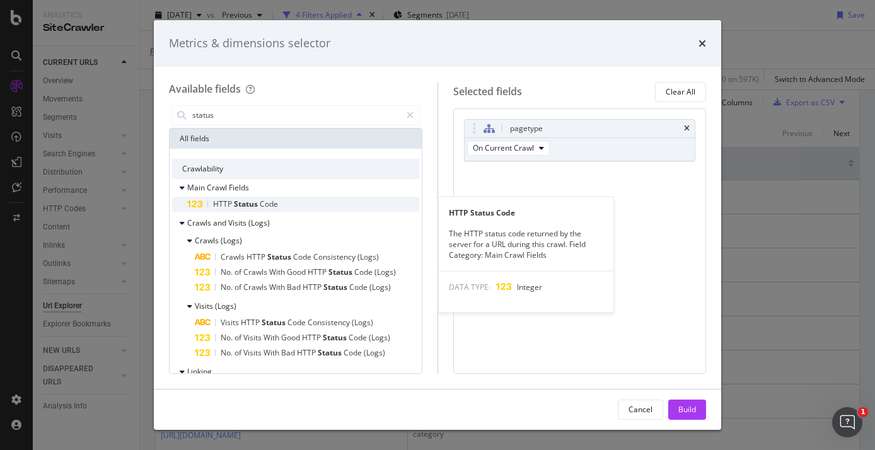
type input "status"
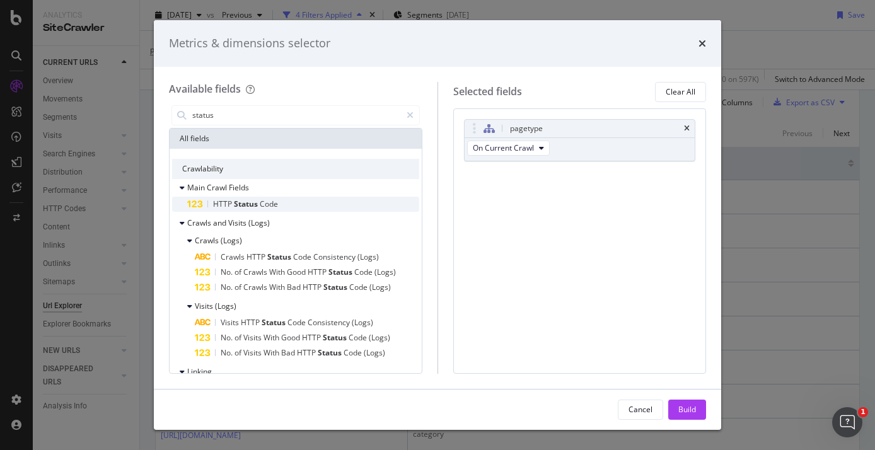
click at [276, 208] on span "Code" at bounding box center [269, 204] width 18 height 11
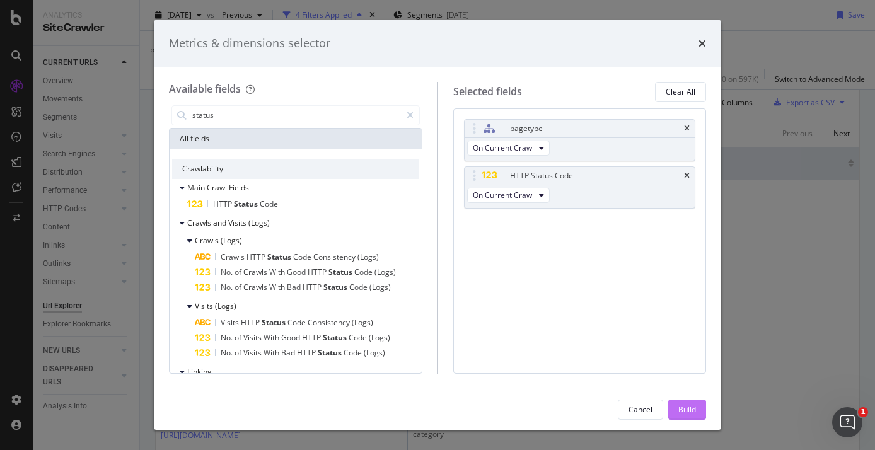
click at [689, 409] on div "Build" at bounding box center [687, 409] width 18 height 11
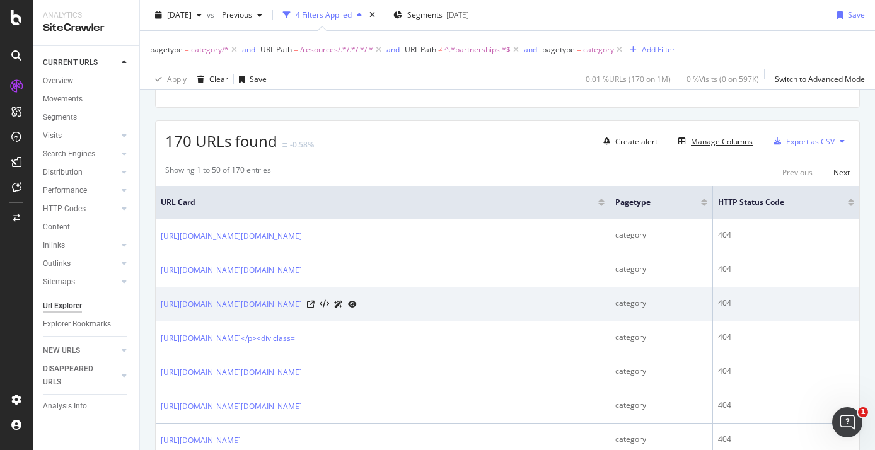
scroll to position [218, 0]
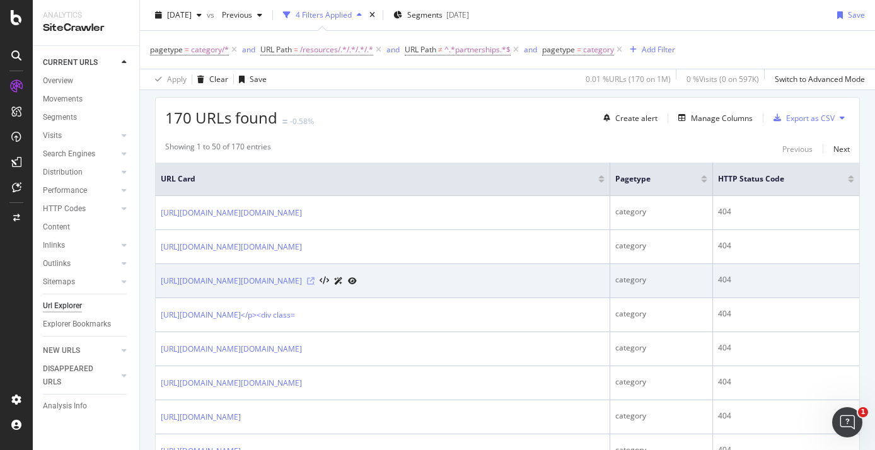
click at [315, 285] on icon at bounding box center [311, 281] width 8 height 8
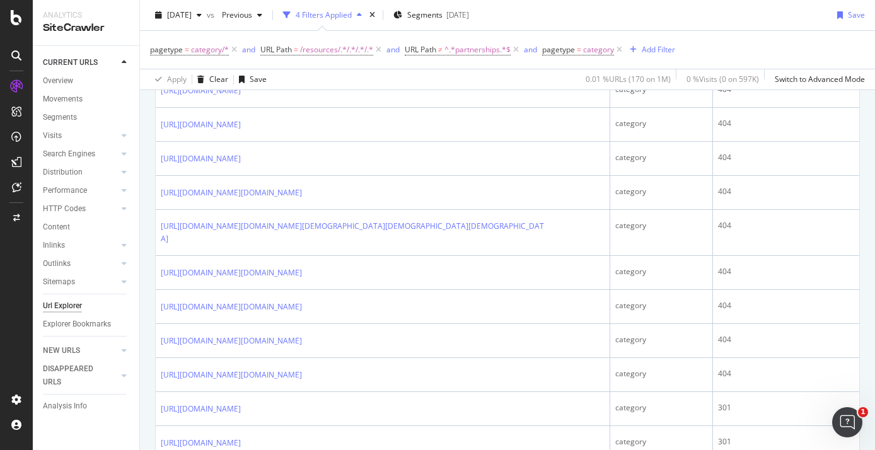
scroll to position [731, 0]
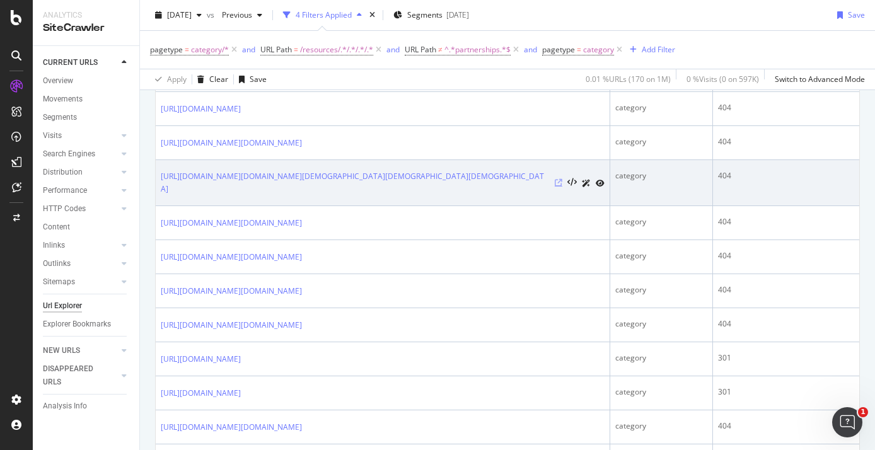
click at [561, 187] on icon at bounding box center [559, 183] width 8 height 8
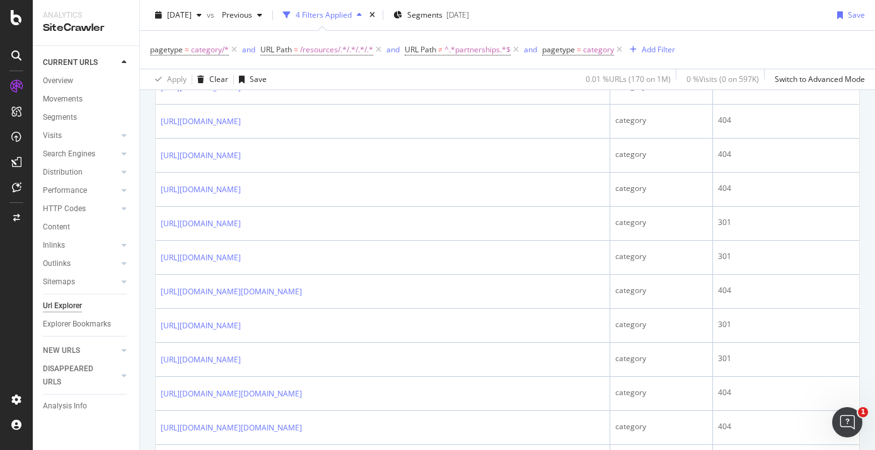
scroll to position [1320, 0]
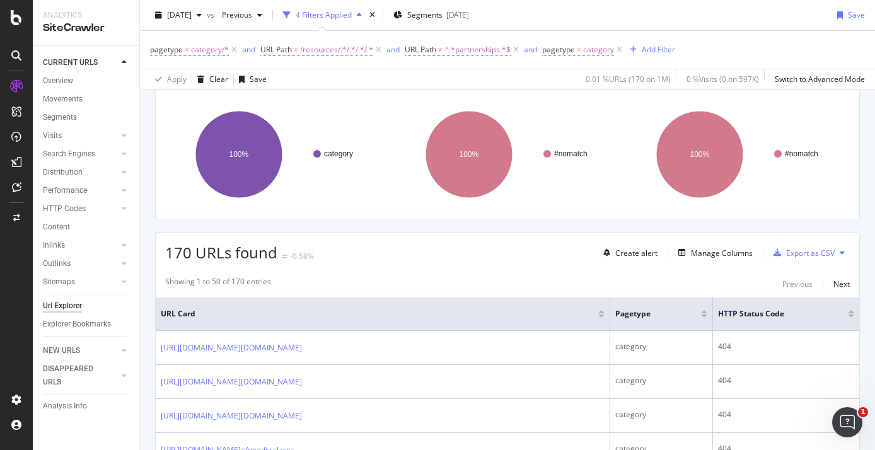
scroll to position [0, 0]
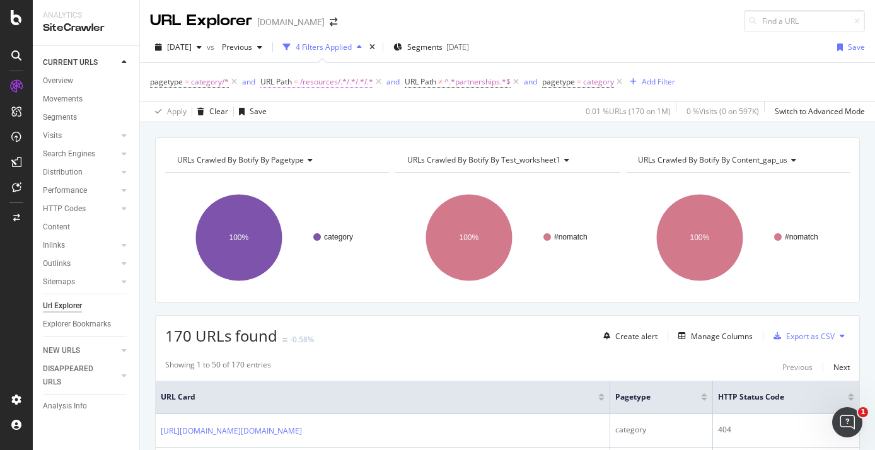
click at [346, 82] on span "/resources/.*/.*/.*/.*" at bounding box center [336, 82] width 73 height 18
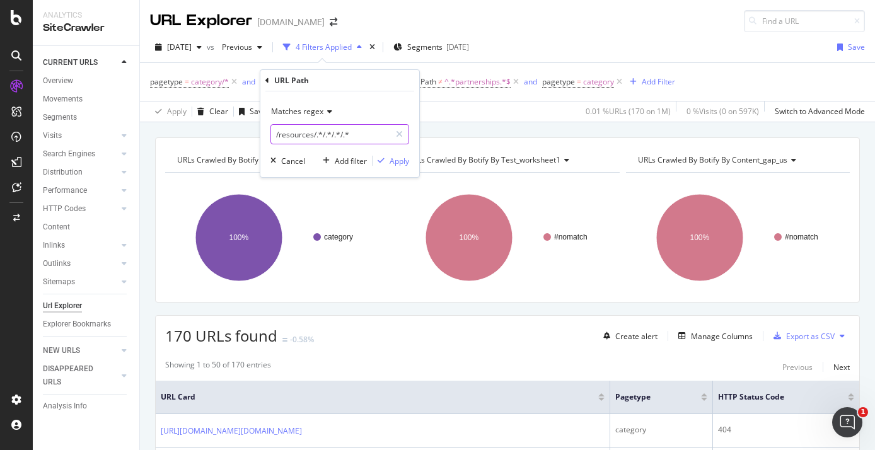
click at [331, 132] on input "/resources/.*/.*/.*/.*" at bounding box center [330, 134] width 119 height 20
paste input "text"
click at [366, 139] on input "/resources/.*/.*/.*/.*" at bounding box center [330, 134] width 119 height 20
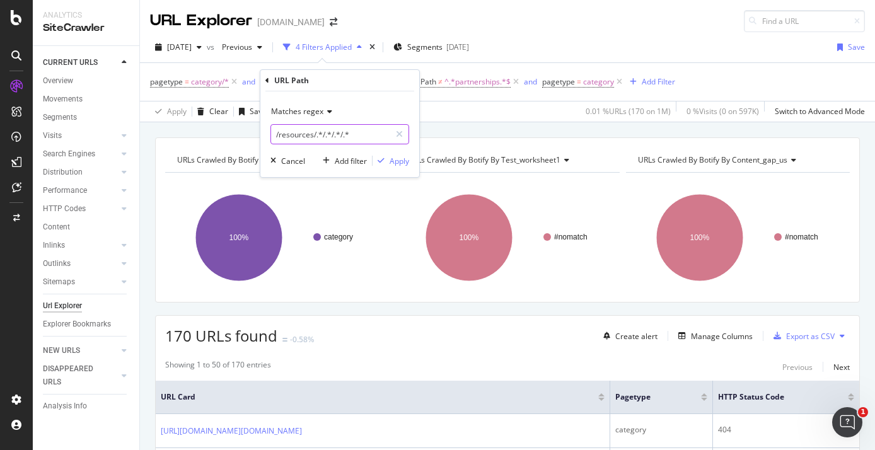
click at [366, 139] on input "/resources/.*/.*/.*/.*" at bounding box center [330, 134] width 119 height 20
paste input "([^/]+/){2,4}"
type input "/resources/([^/]+/){2,4}"
click at [403, 161] on div "Apply" at bounding box center [400, 161] width 20 height 11
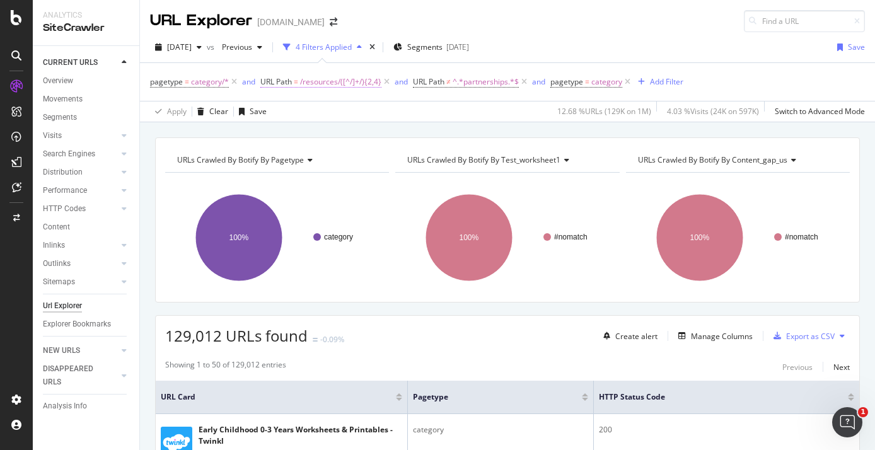
click at [371, 78] on span "/resources/([^/]+/){2,4}" at bounding box center [340, 82] width 81 height 18
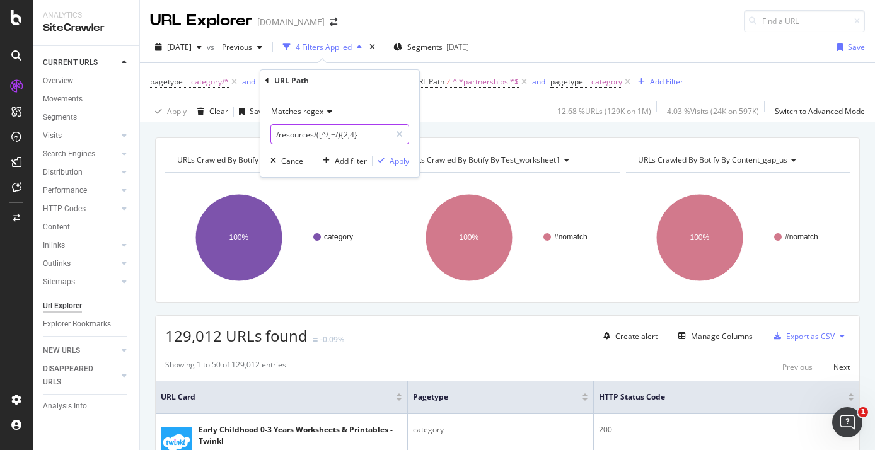
click at [349, 133] on input "/resources/([^/]+/){2,4}" at bounding box center [330, 134] width 119 height 20
type input "/resources/([^/]+/){4}"
click at [383, 162] on icon "button" at bounding box center [381, 161] width 7 height 8
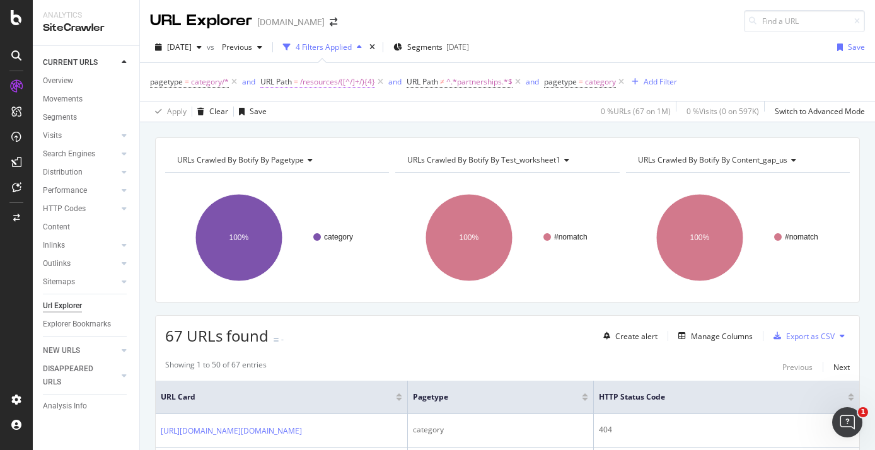
click at [368, 82] on span "/resources/([^/]+/){4}" at bounding box center [337, 82] width 75 height 18
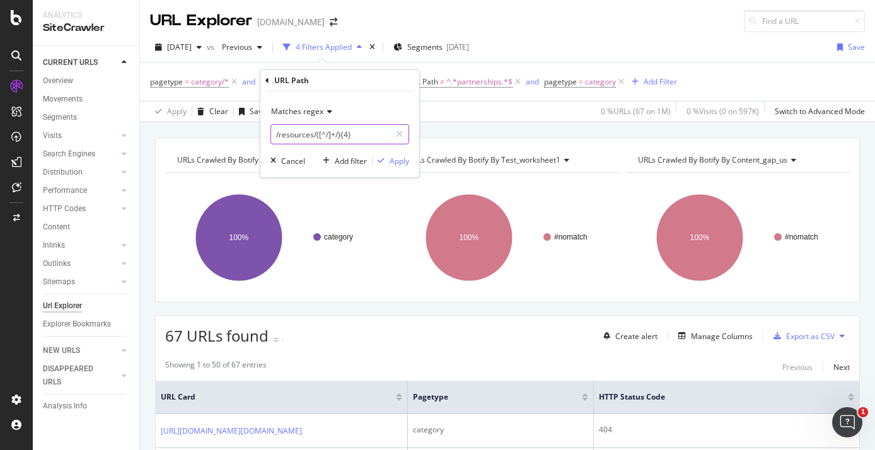
drag, startPoint x: 315, startPoint y: 136, endPoint x: 352, endPoint y: 136, distance: 37.2
click at [352, 136] on input "/resources/([^/]+/){4}" at bounding box center [330, 134] width 119 height 20
drag, startPoint x: 315, startPoint y: 134, endPoint x: 355, endPoint y: 132, distance: 40.4
click at [354, 134] on input "/resources/([^/]+/){4}" at bounding box center [330, 134] width 119 height 20
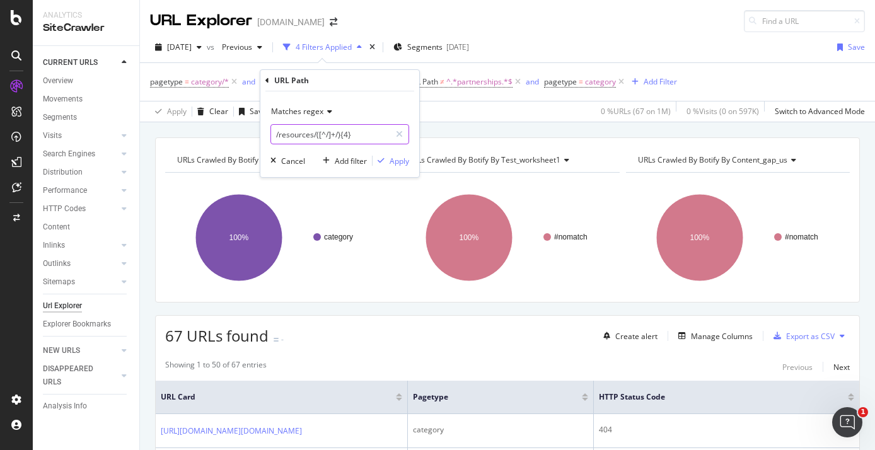
click at [355, 132] on input "/resources/([^/]+/){4}" at bounding box center [330, 134] width 119 height 20
drag, startPoint x: 316, startPoint y: 135, endPoint x: 369, endPoint y: 136, distance: 53.0
click at [369, 136] on input "/resources/([^/]+/){4}" at bounding box center [330, 134] width 119 height 20
click at [320, 129] on input "/resources/" at bounding box center [330, 134] width 119 height 20
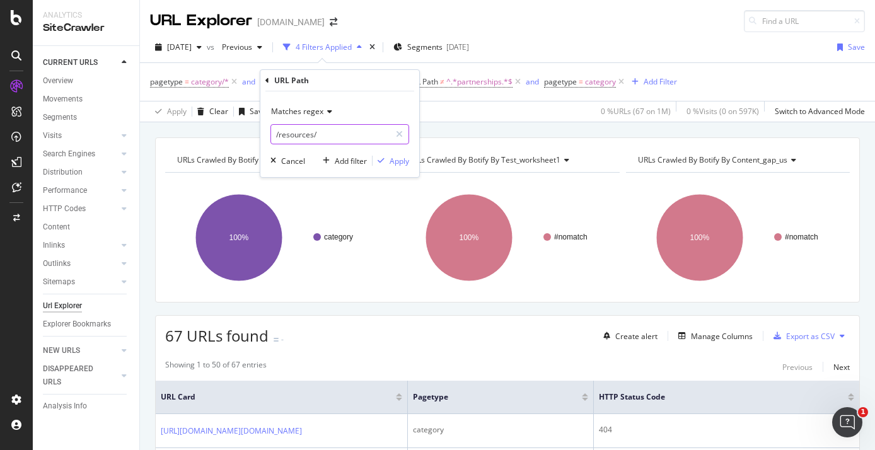
click at [320, 129] on input "/resources/" at bounding box center [330, 134] width 119 height 20
paste input "([^/]+/){1,4}[^/]+$"
type input "/resources/([^/]+/){1,4}[^/]+$"
click at [394, 156] on div "Apply" at bounding box center [400, 161] width 20 height 11
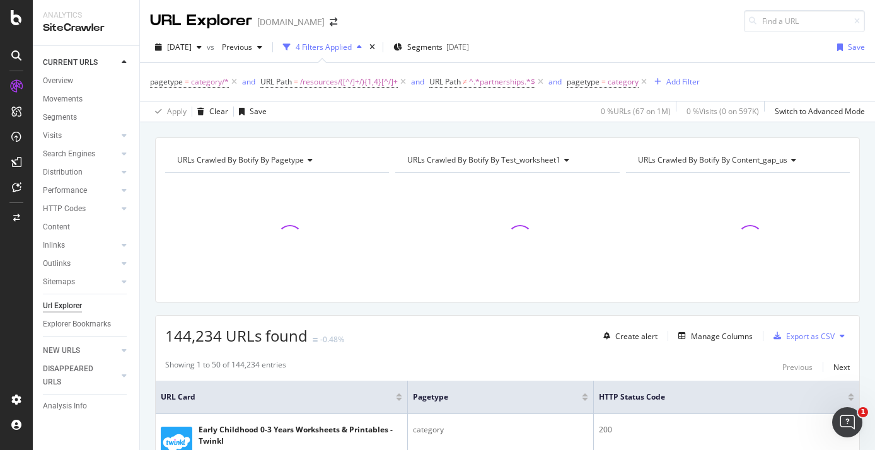
scroll to position [206, 0]
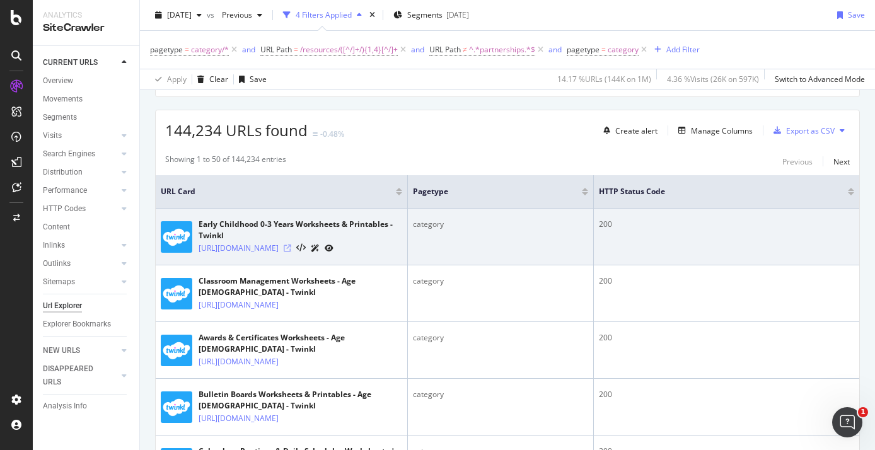
click at [291, 252] on icon at bounding box center [288, 249] width 8 height 8
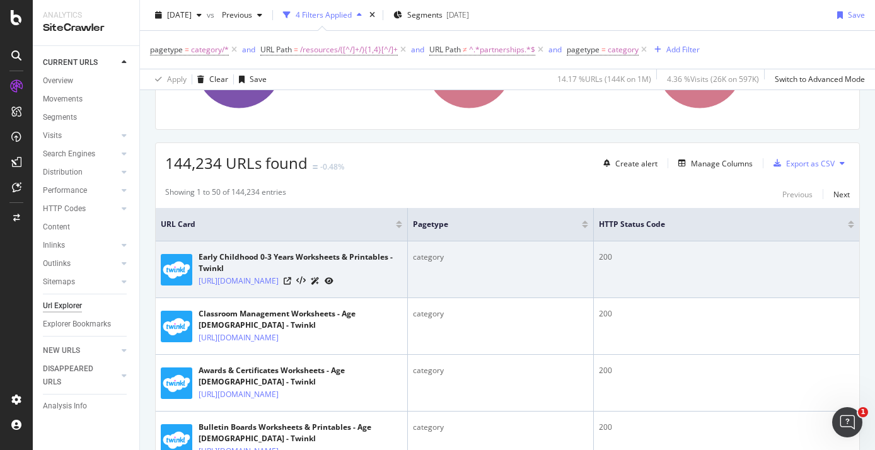
scroll to position [176, 0]
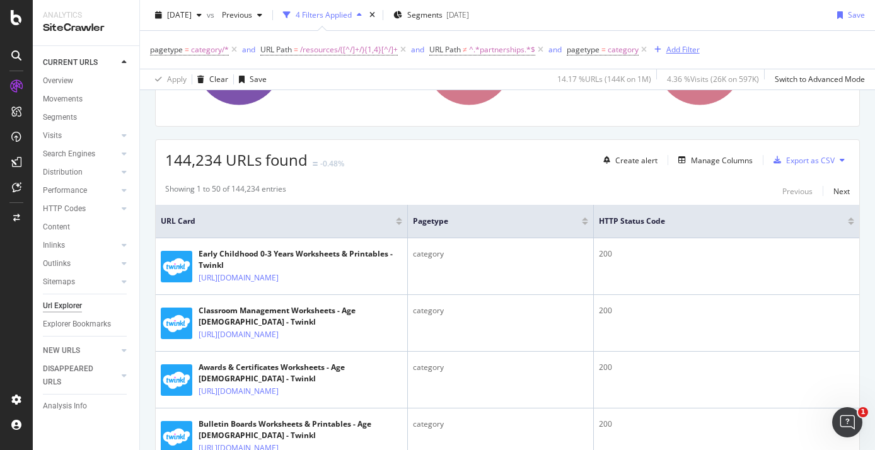
click at [673, 43] on div "Add Filter" at bounding box center [674, 50] width 50 height 14
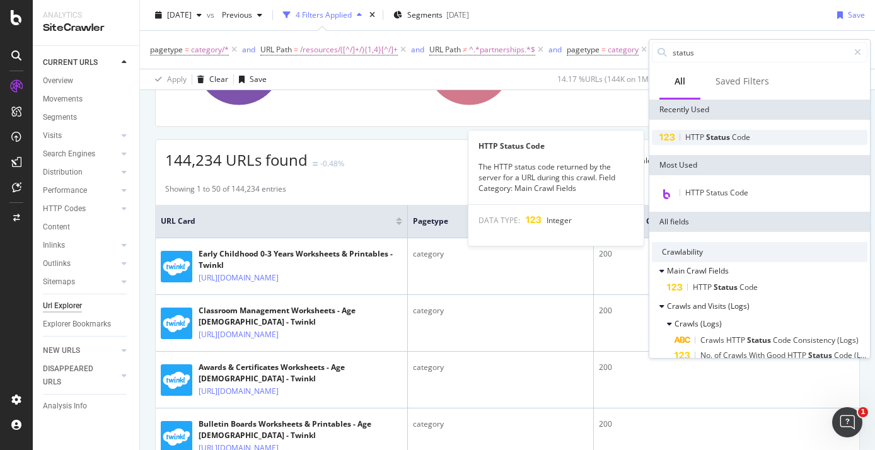
click at [709, 142] on span "Status" at bounding box center [719, 137] width 26 height 11
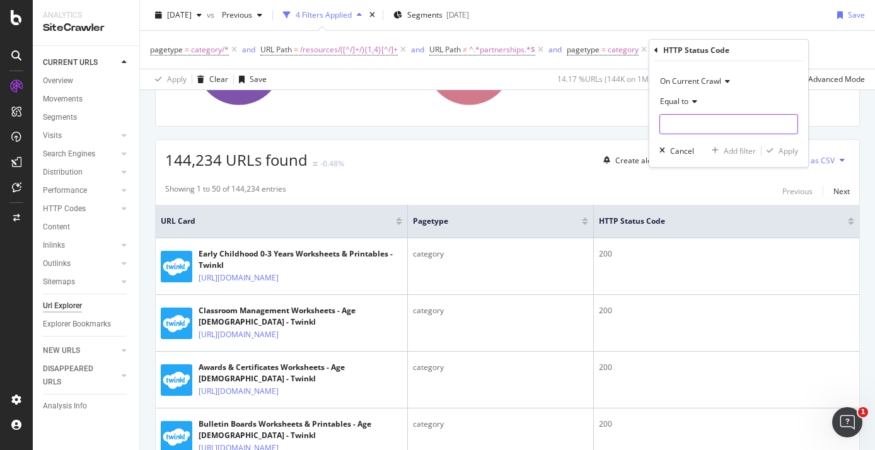
click at [686, 122] on input "number" at bounding box center [729, 124] width 139 height 20
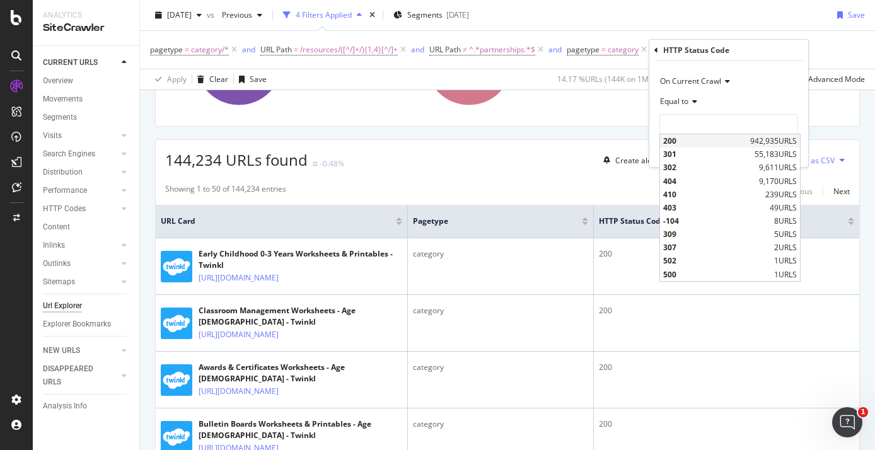
click at [705, 141] on span "200" at bounding box center [705, 141] width 84 height 11
type input "200"
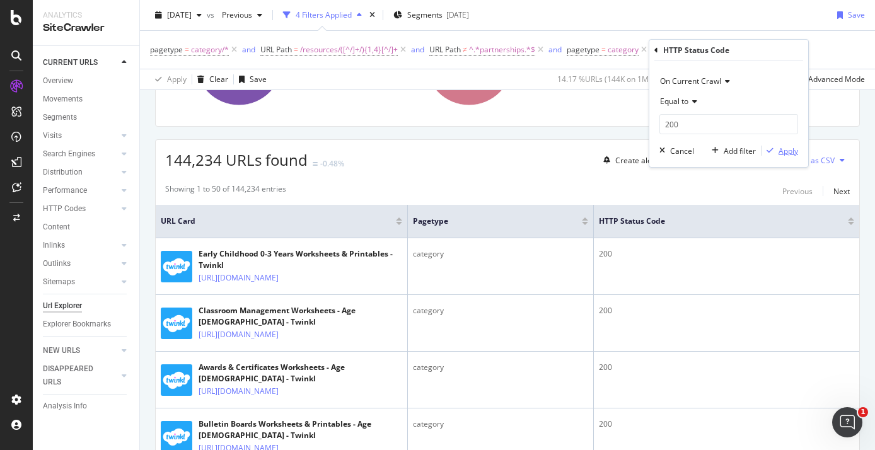
click at [784, 147] on div "Apply" at bounding box center [789, 151] width 20 height 11
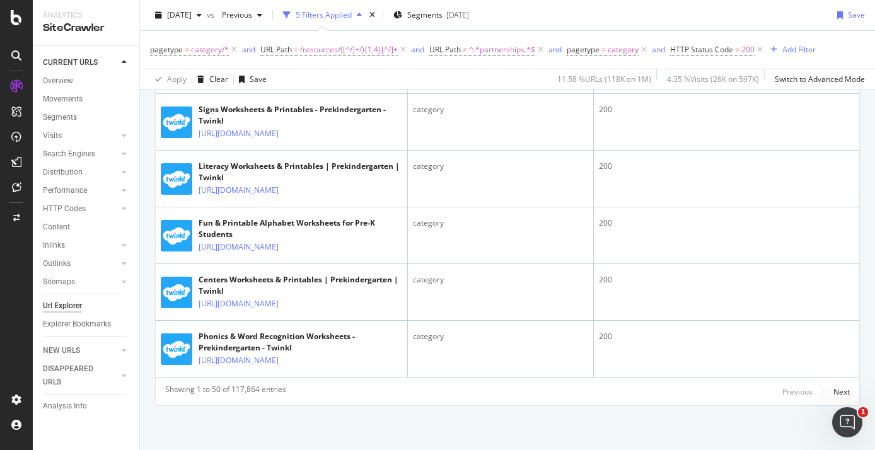
scroll to position [4717, 0]
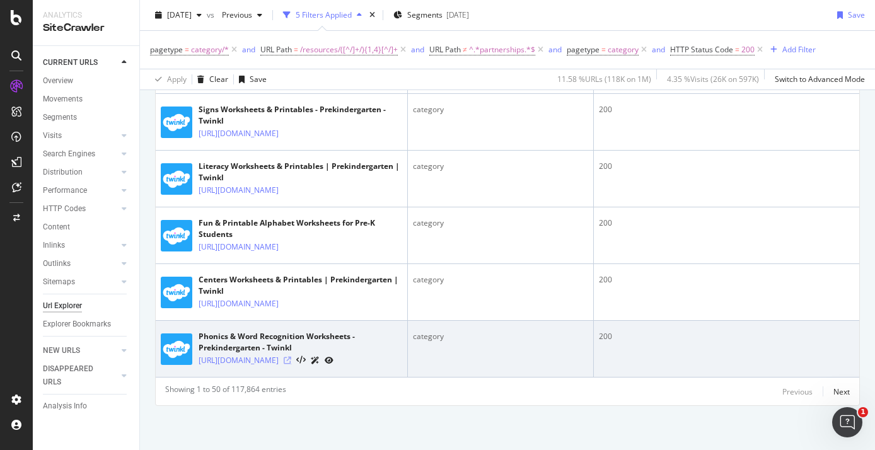
click at [291, 357] on icon at bounding box center [288, 361] width 8 height 8
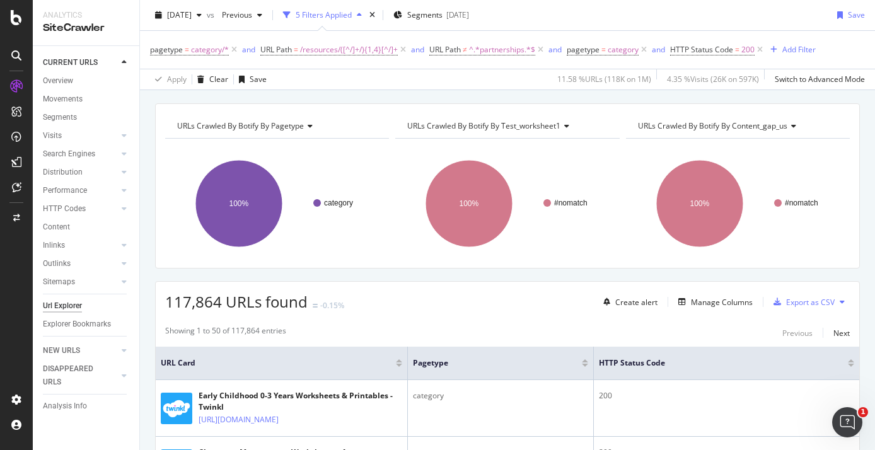
scroll to position [35, 0]
click at [801, 53] on div "Add Filter" at bounding box center [799, 49] width 33 height 11
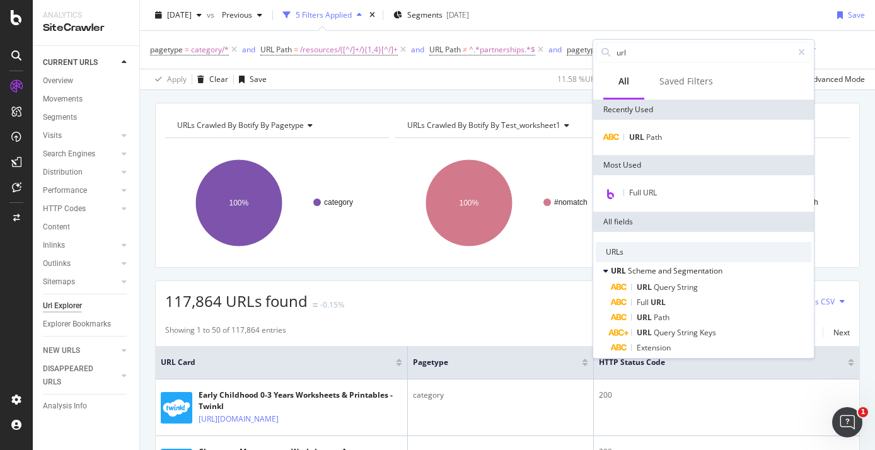
type input "url"
click at [655, 126] on div "URL Path" at bounding box center [703, 137] width 221 height 35
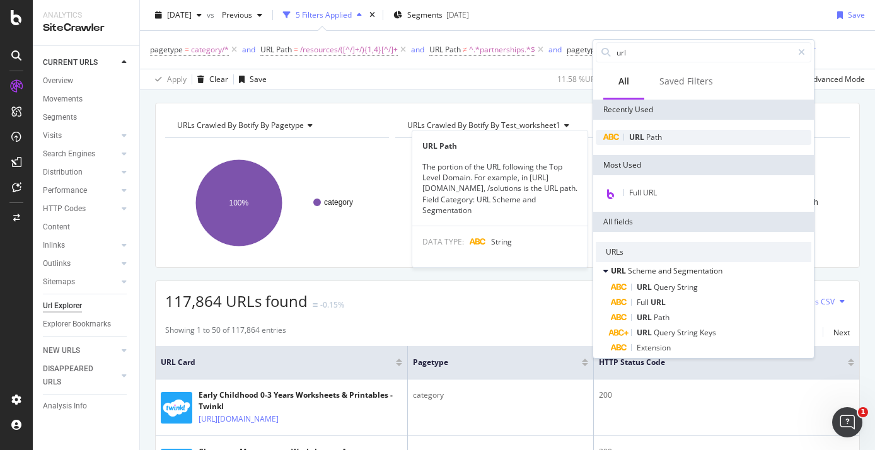
click at [655, 137] on span "Path" at bounding box center [654, 137] width 16 height 11
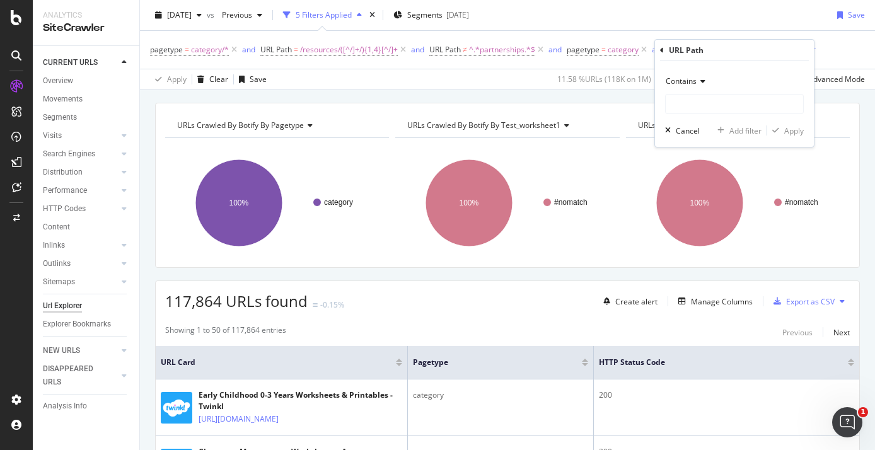
click at [690, 74] on div "Contains" at bounding box center [734, 81] width 139 height 20
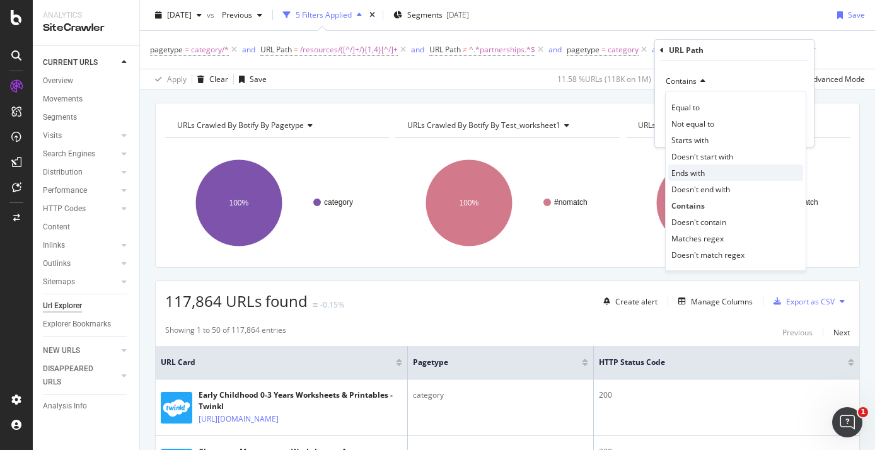
click at [711, 175] on div "Ends with" at bounding box center [735, 173] width 135 height 16
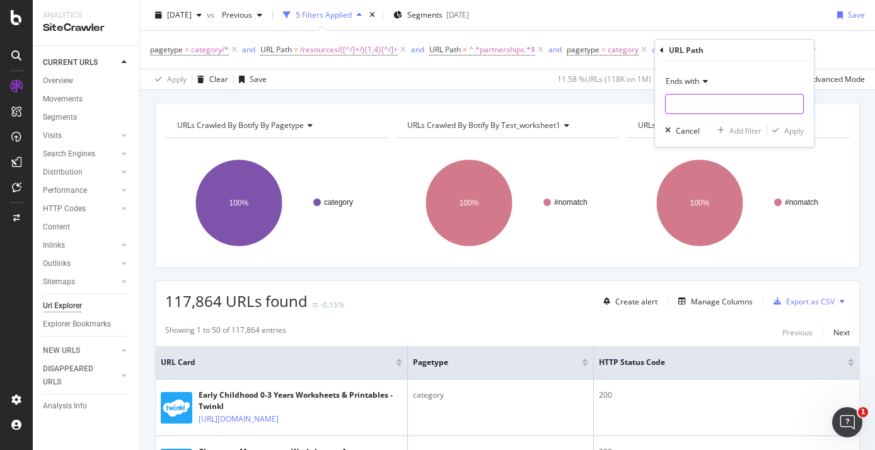
click at [690, 108] on input "text" at bounding box center [734, 104] width 137 height 20
click at [704, 81] on icon at bounding box center [703, 82] width 9 height 8
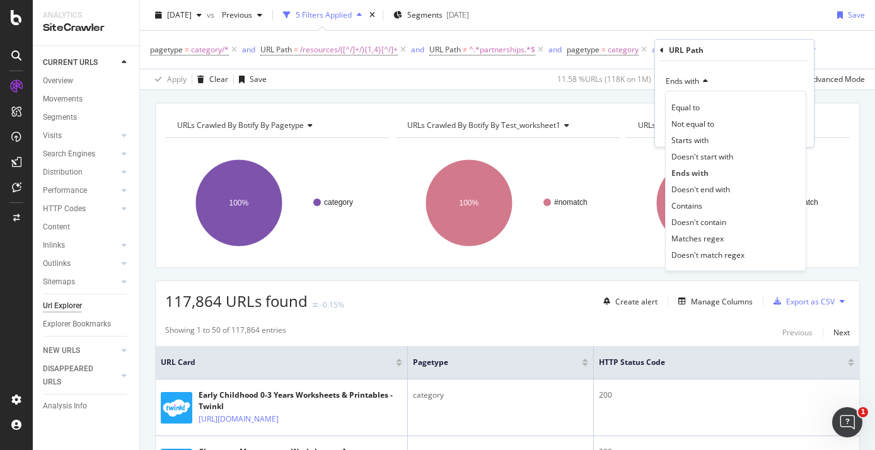
click at [688, 83] on span "Ends with" at bounding box center [682, 81] width 33 height 11
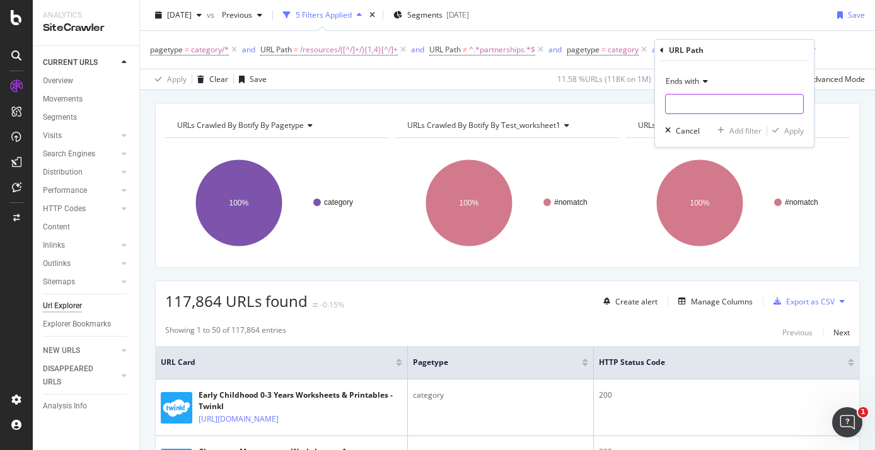
click at [686, 103] on input "text" at bounding box center [734, 104] width 137 height 20
type input "/2"
click at [792, 133] on div "Apply" at bounding box center [794, 130] width 20 height 11
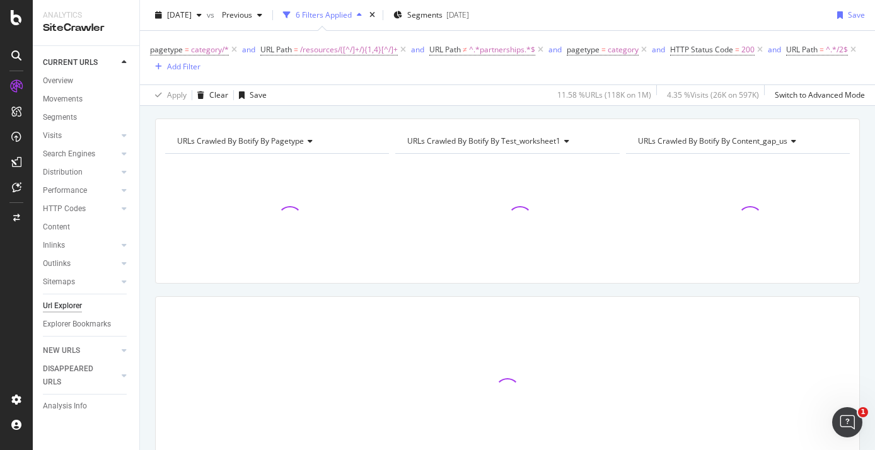
scroll to position [50, 0]
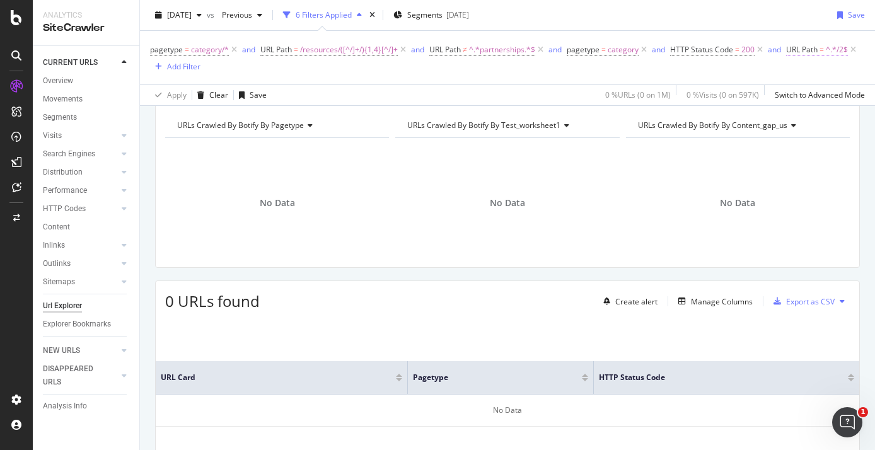
click at [822, 50] on span "=" at bounding box center [822, 49] width 4 height 11
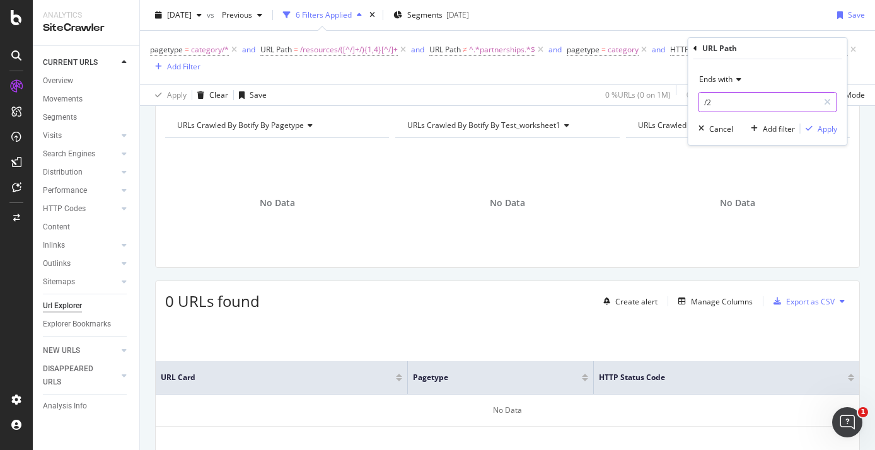
drag, startPoint x: 719, startPoint y: 107, endPoint x: 711, endPoint y: 107, distance: 8.2
click at [711, 107] on input "/2" at bounding box center [758, 102] width 119 height 20
click at [716, 129] on div "Cancel" at bounding box center [721, 129] width 24 height 11
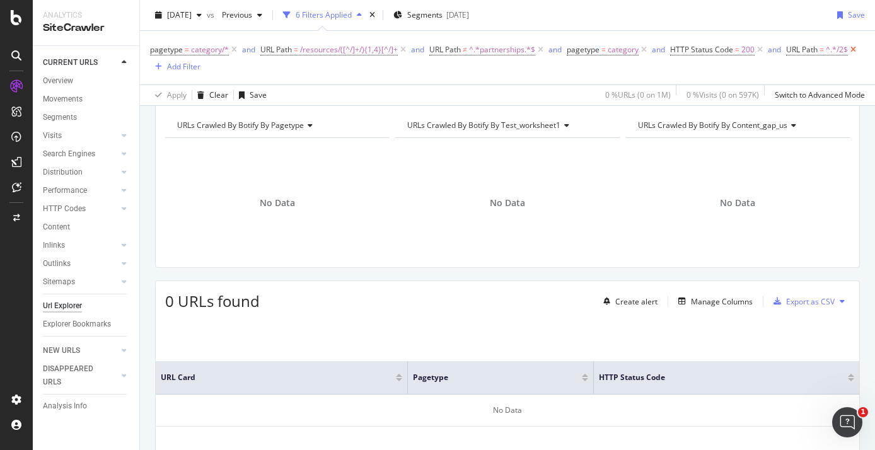
click at [853, 50] on icon at bounding box center [853, 50] width 11 height 13
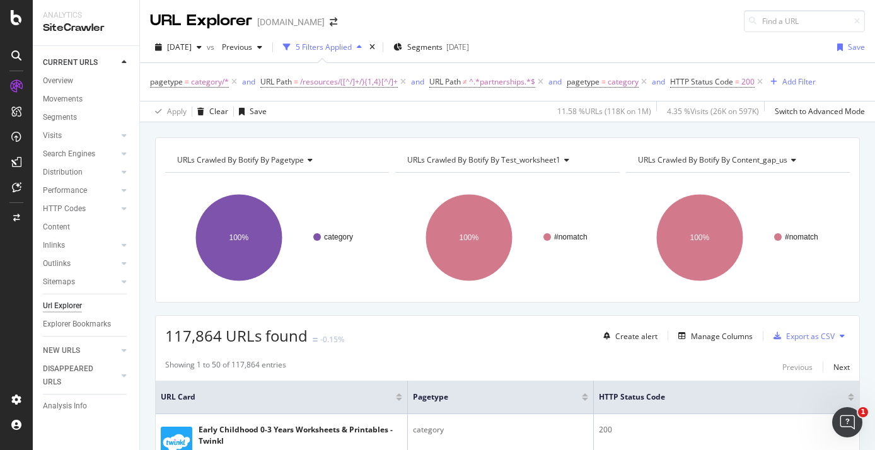
scroll to position [36, 0]
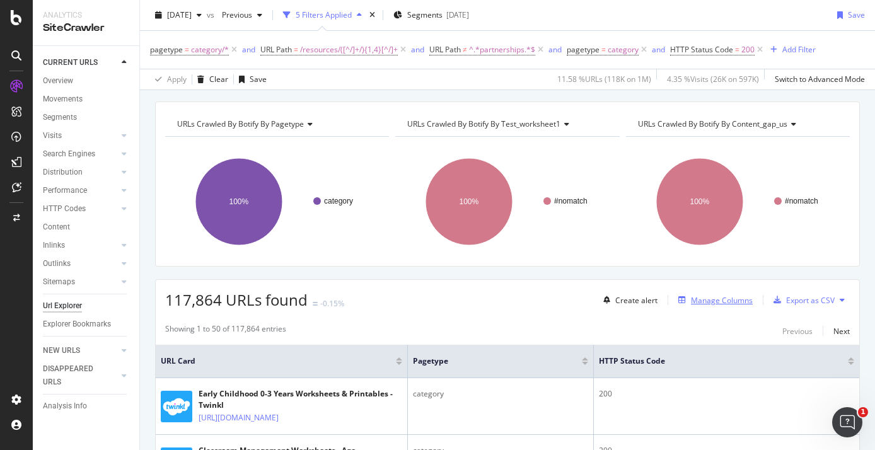
click at [723, 298] on div "Manage Columns" at bounding box center [722, 300] width 62 height 11
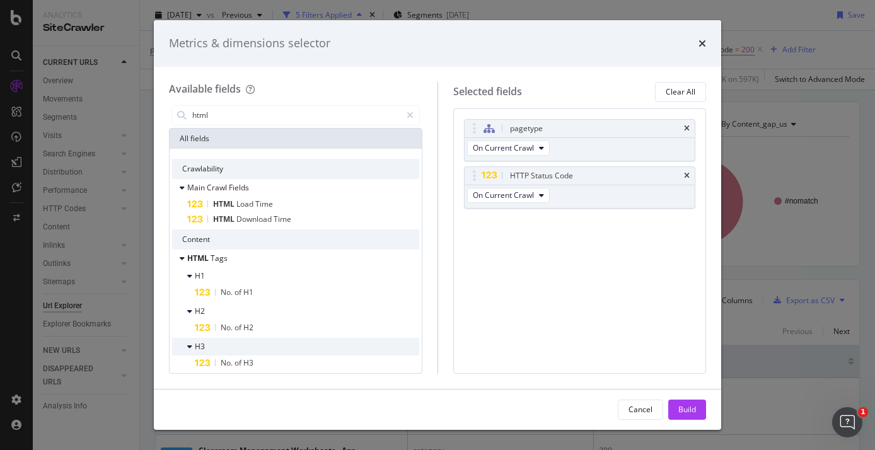
scroll to position [100, 0]
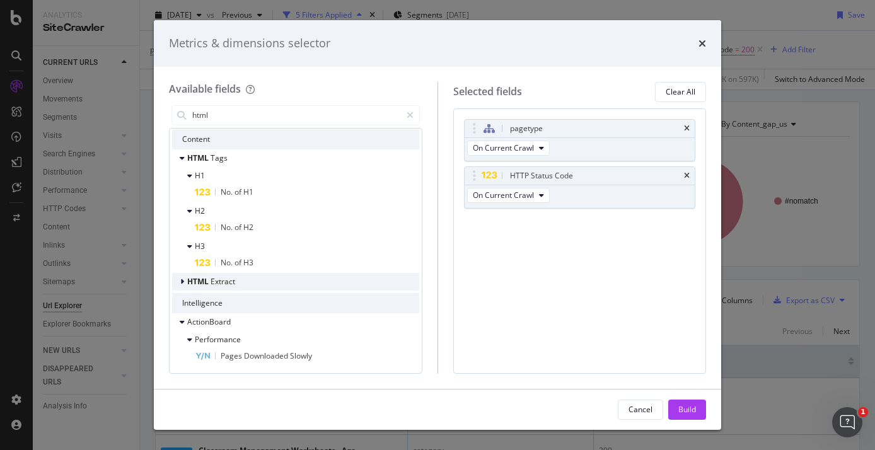
type input "html"
click at [211, 289] on div "HTML Extract" at bounding box center [295, 282] width 247 height 18
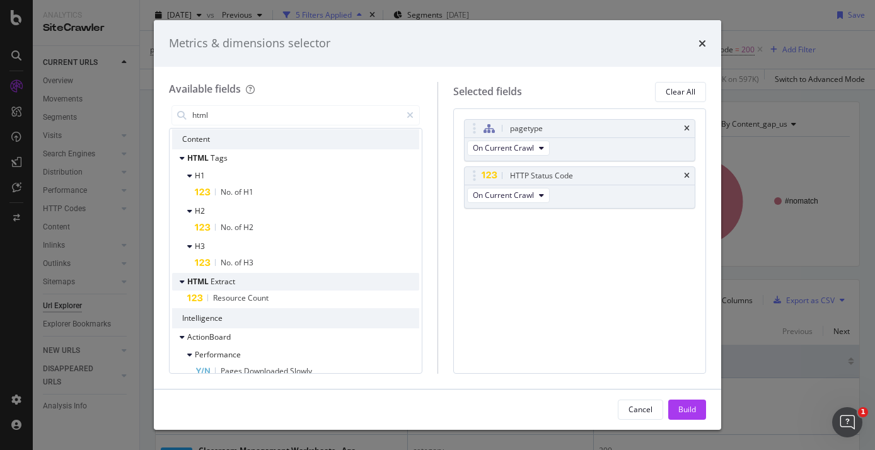
scroll to position [115, 0]
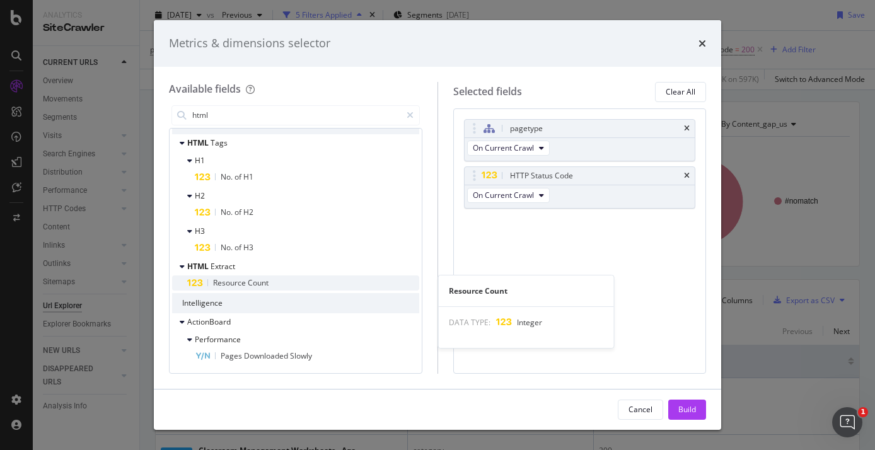
click at [272, 282] on div "Resource Count" at bounding box center [303, 283] width 232 height 15
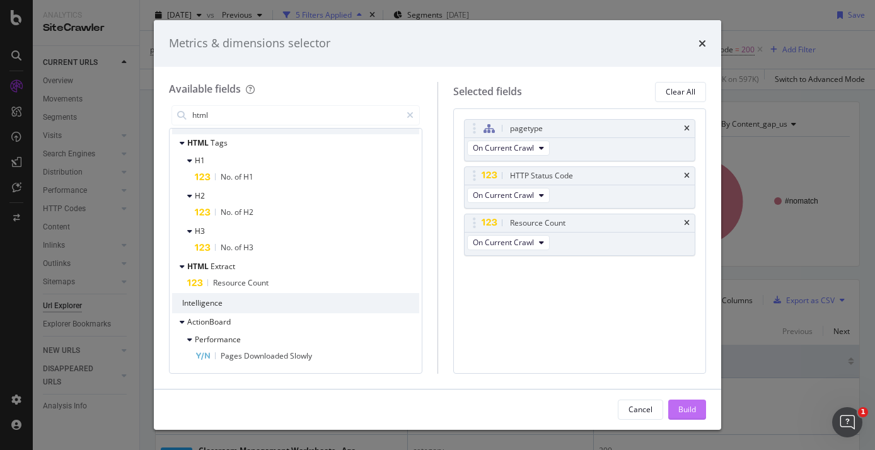
click at [692, 406] on div "Build" at bounding box center [687, 409] width 18 height 11
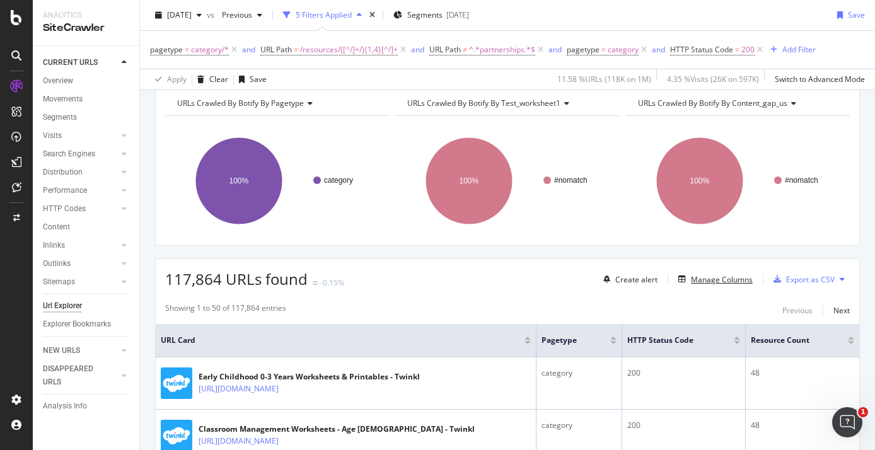
scroll to position [113, 0]
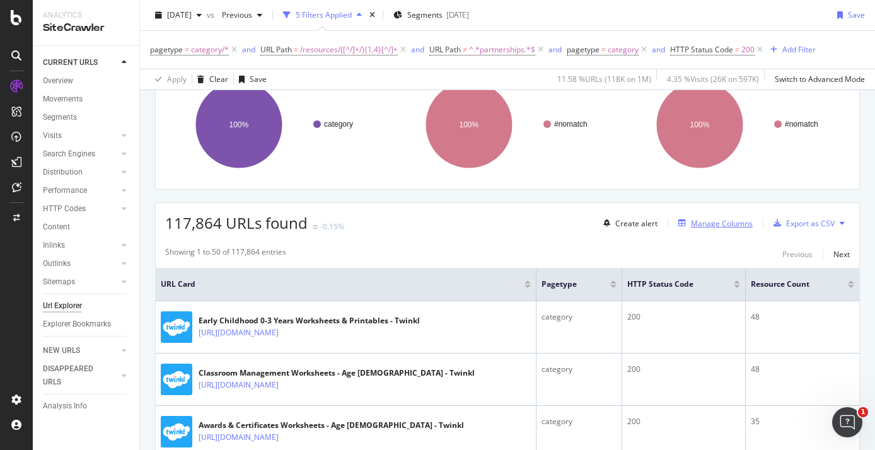
click at [716, 227] on div "Manage Columns" at bounding box center [722, 223] width 62 height 11
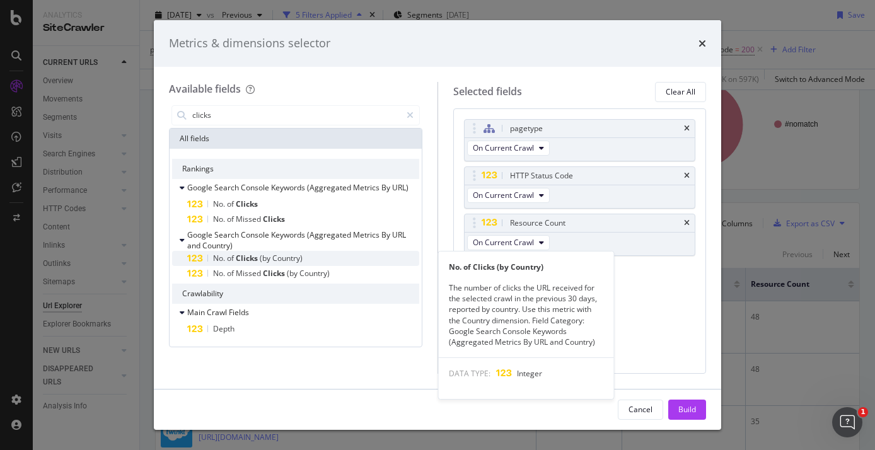
type input "clicks"
click at [271, 264] on div "No. of Clicks (by Country)" at bounding box center [303, 258] width 232 height 15
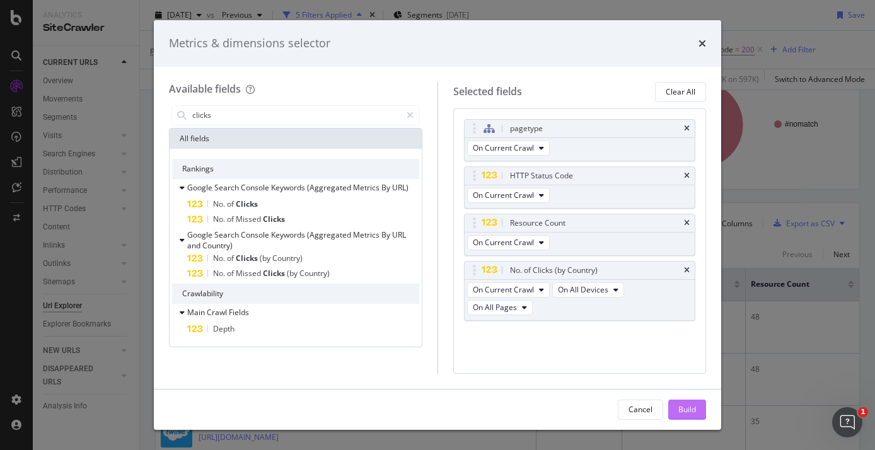
click at [686, 408] on div "Build" at bounding box center [687, 409] width 18 height 11
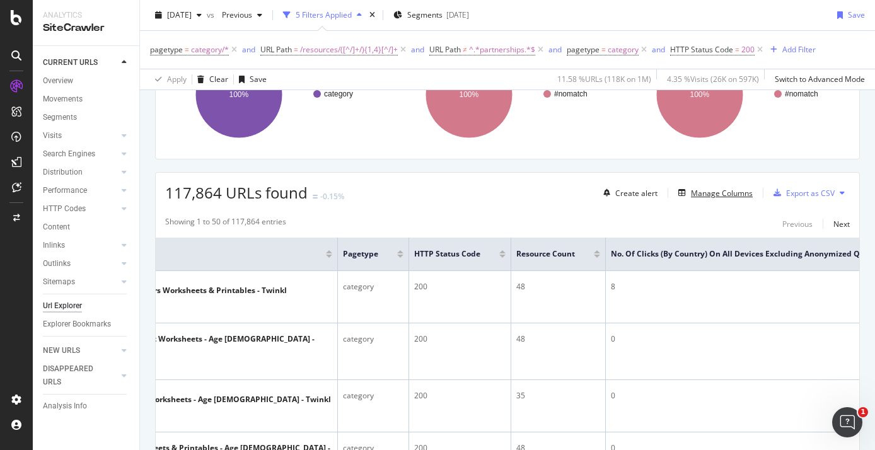
scroll to position [66, 0]
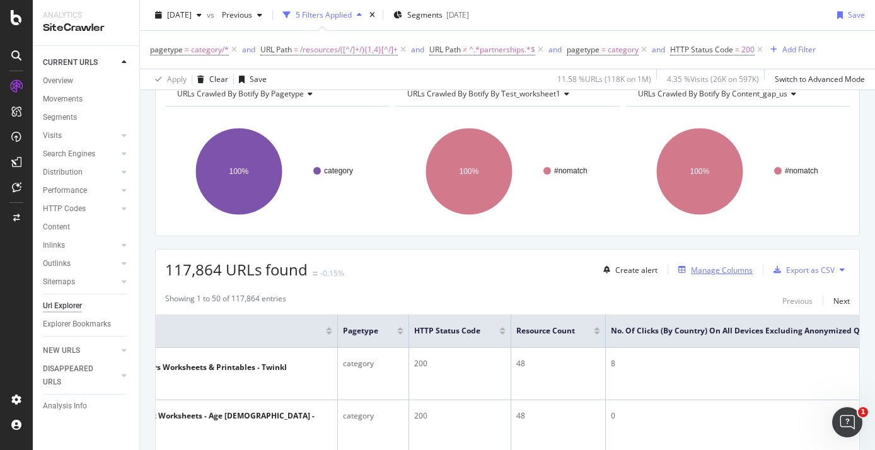
click at [705, 267] on div "Manage Columns" at bounding box center [722, 270] width 62 height 11
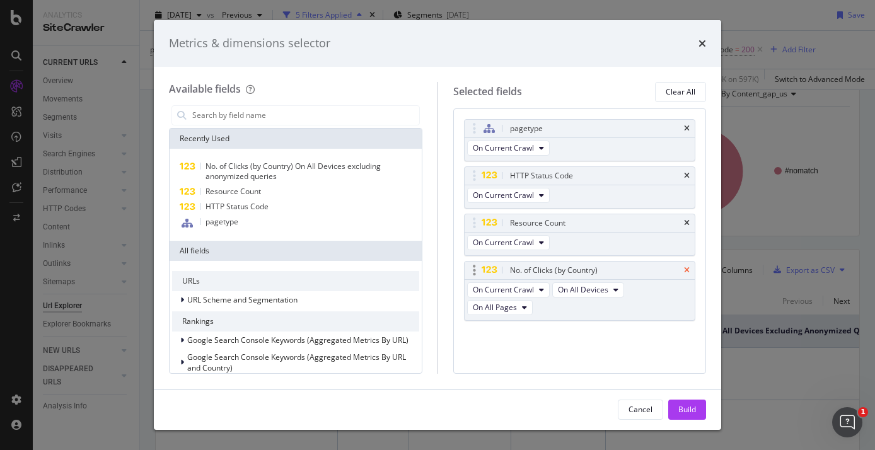
click at [687, 271] on icon "times" at bounding box center [687, 271] width 6 height 8
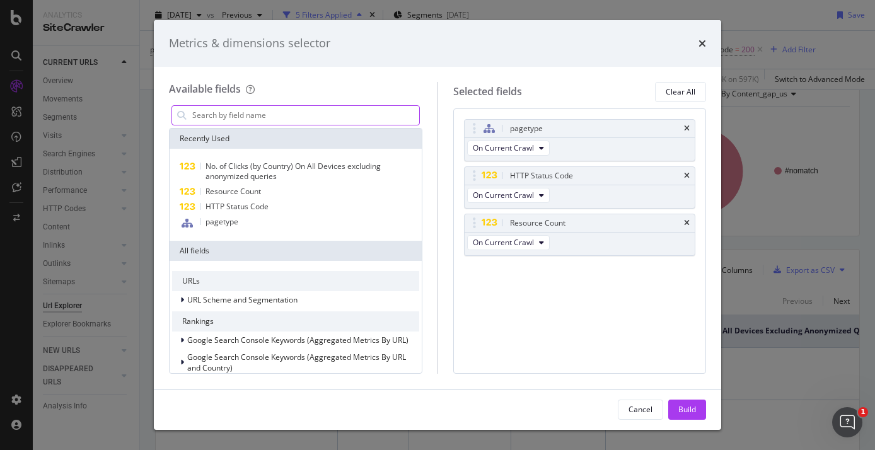
click at [274, 117] on input "modal" at bounding box center [305, 115] width 228 height 19
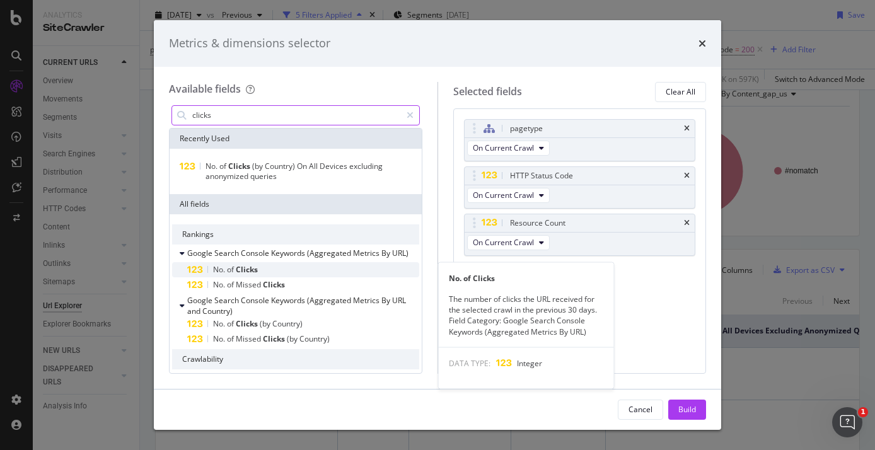
type input "clicks"
click at [294, 270] on div "No. of Clicks" at bounding box center [303, 269] width 232 height 15
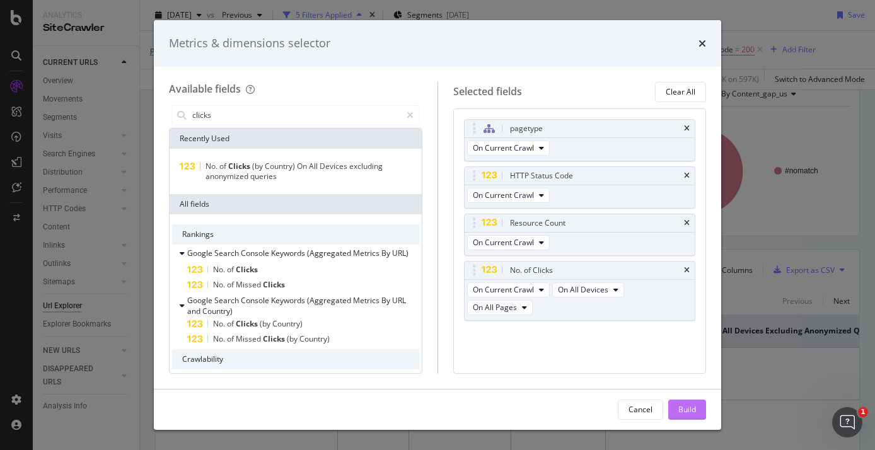
click at [676, 409] on button "Build" at bounding box center [687, 410] width 38 height 20
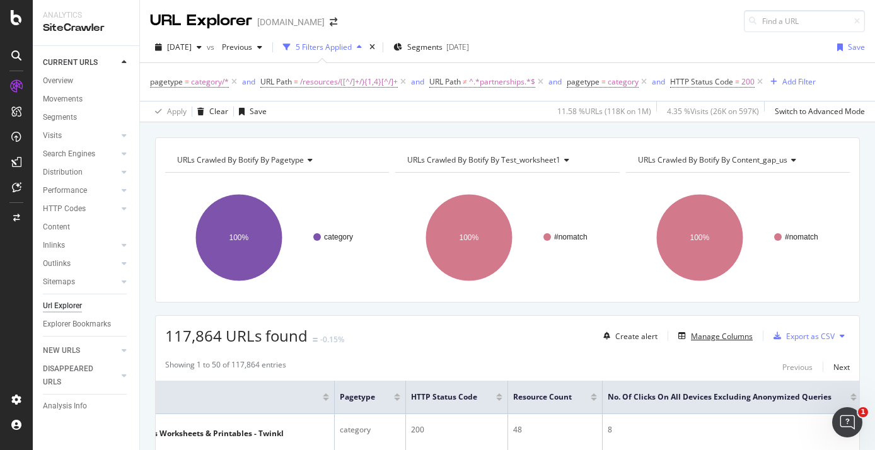
scroll to position [130, 0]
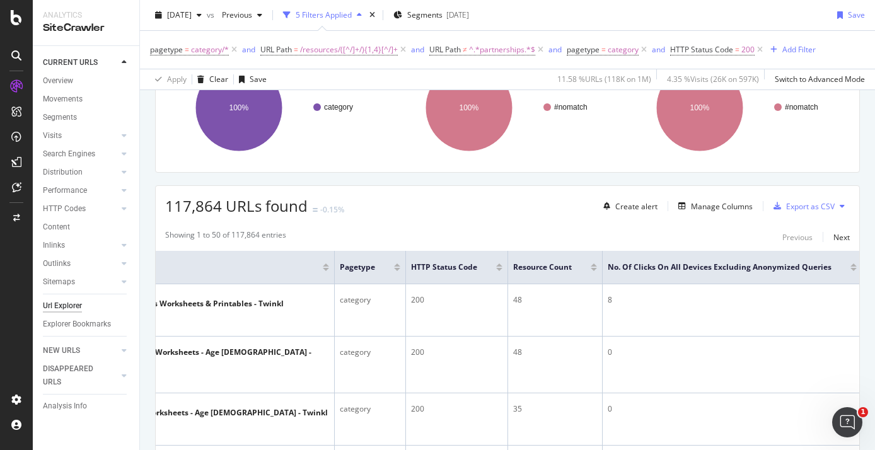
click at [853, 269] on div at bounding box center [854, 269] width 6 height 3
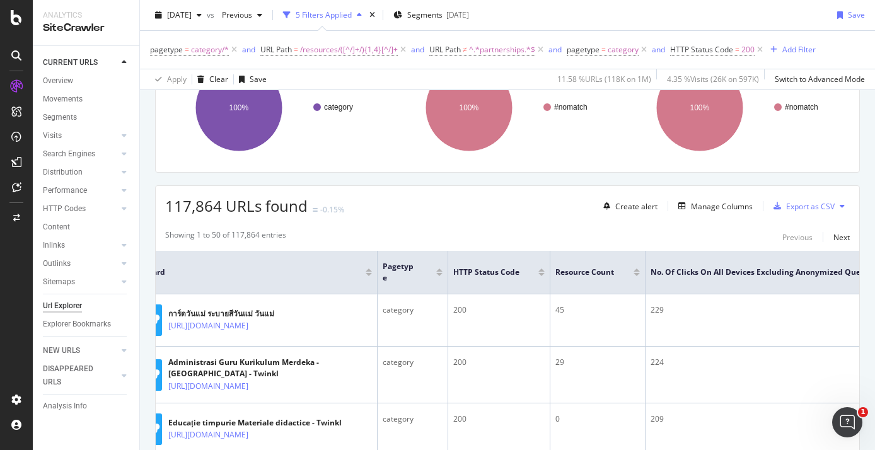
scroll to position [0, 73]
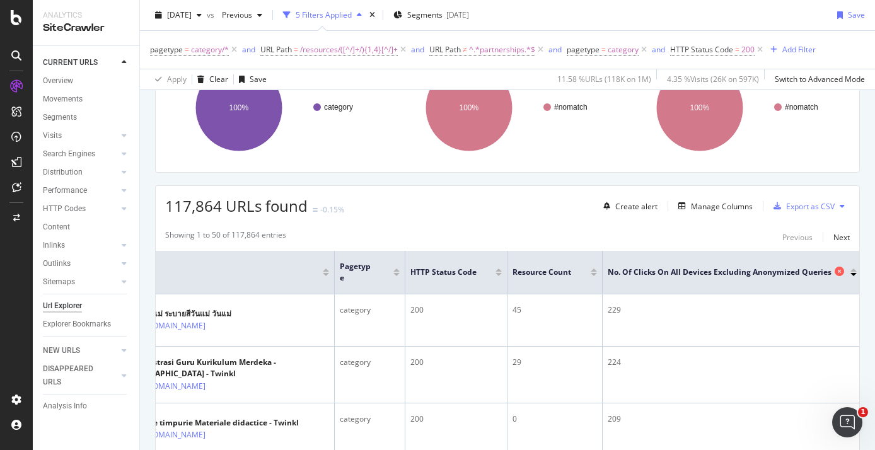
click at [846, 272] on div "No. of Clicks On All Devices excluding anonymized queries" at bounding box center [729, 272] width 243 height 13
click at [851, 273] on div at bounding box center [854, 274] width 6 height 3
click at [835, 272] on icon at bounding box center [839, 271] width 9 height 9
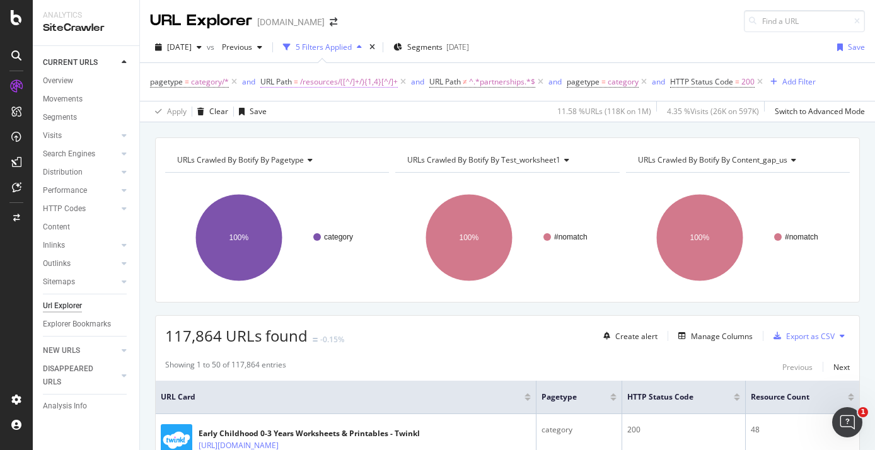
click at [327, 78] on span "/resources/([^/]+/){1,4}[^/]+" at bounding box center [349, 82] width 98 height 18
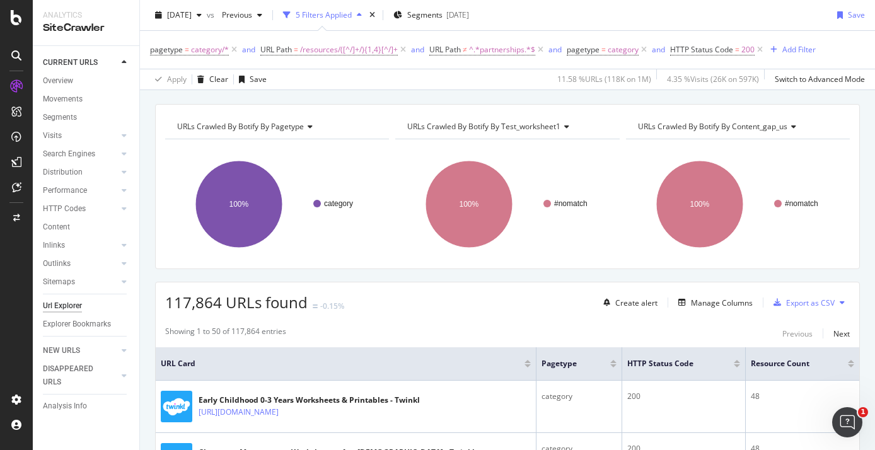
scroll to position [81, 0]
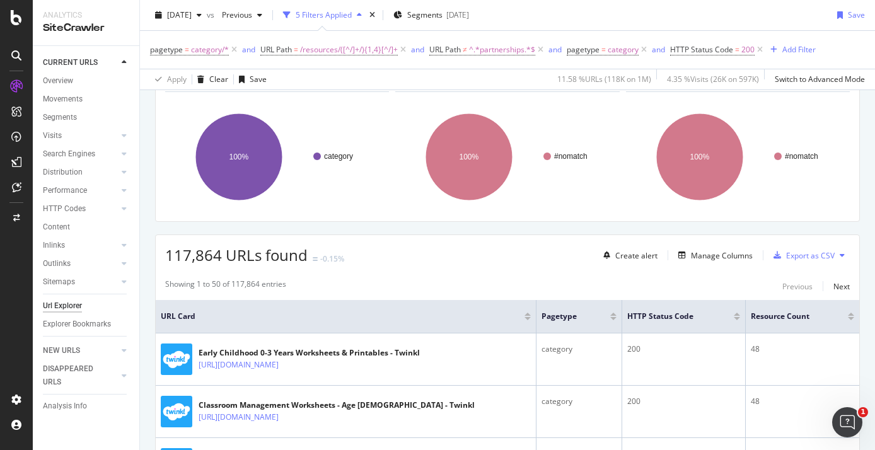
click at [738, 283] on div "Showing 1 to 50 of 117,864 entries Previous Next" at bounding box center [508, 286] width 704 height 15
click at [728, 256] on div "Manage Columns" at bounding box center [722, 255] width 62 height 11
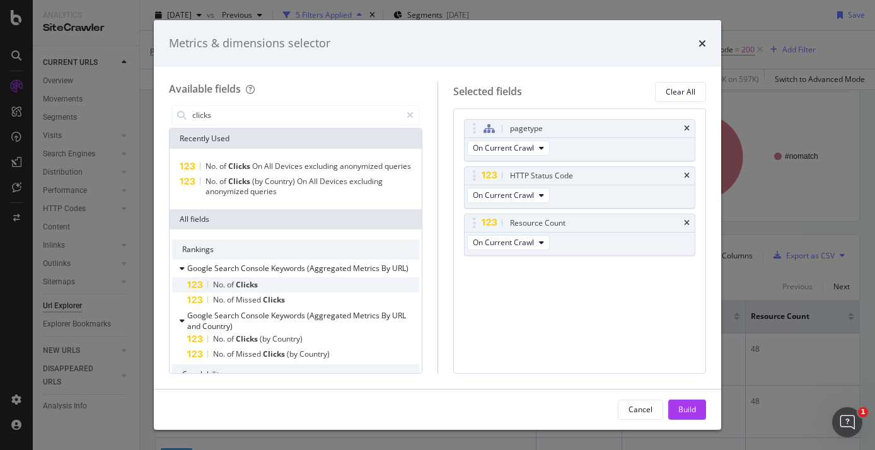
type input "clicks"
click at [270, 282] on div "No. of Clicks" at bounding box center [303, 284] width 232 height 15
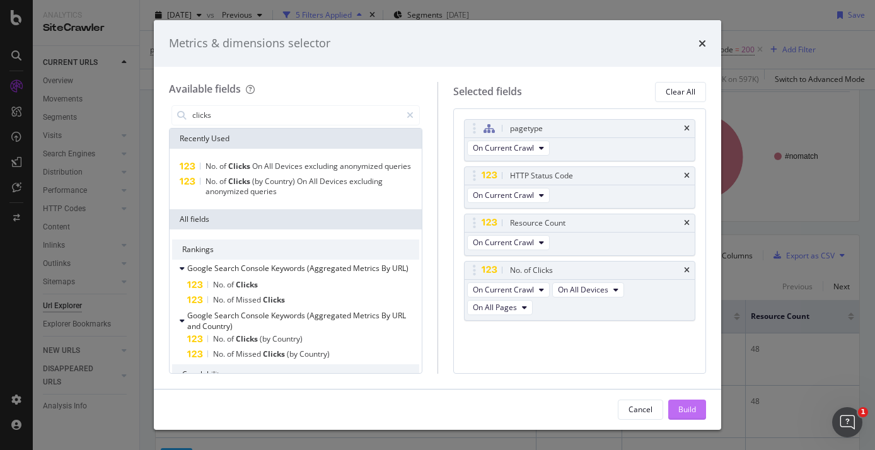
click at [687, 404] on div "Build" at bounding box center [687, 409] width 18 height 19
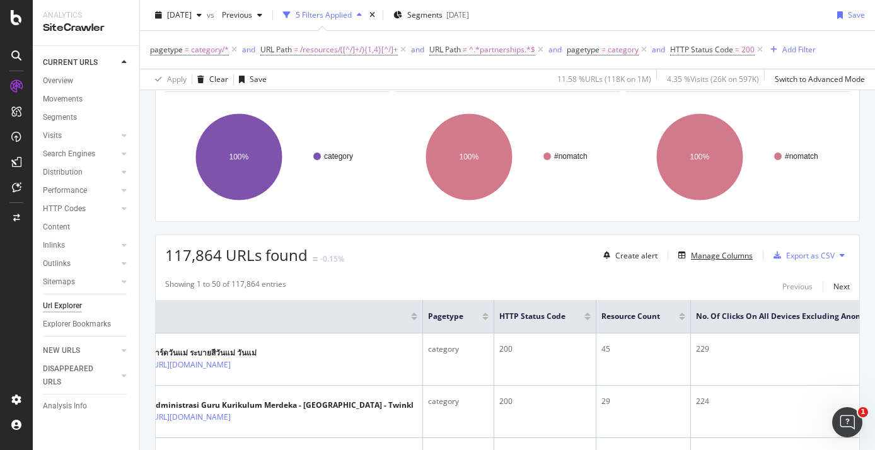
scroll to position [0, 136]
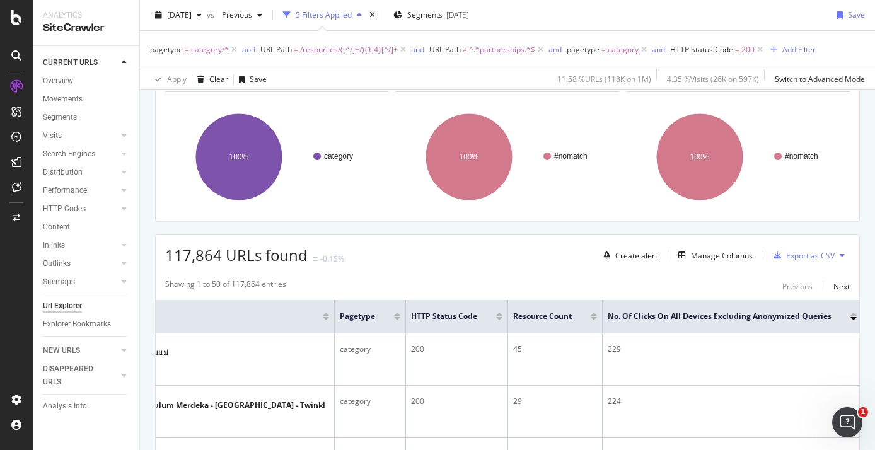
click at [849, 320] on div "No. of Clicks On All Devices excluding anonymized queries" at bounding box center [732, 316] width 249 height 13
click at [854, 318] on th "No. of Clicks On All Devices excluding anonymized queries" at bounding box center [732, 316] width 259 height 33
click at [852, 320] on div at bounding box center [854, 318] width 6 height 3
click at [851, 317] on div at bounding box center [854, 318] width 6 height 3
click at [820, 318] on span "No. of Clicks On All Devices excluding anonymized queries" at bounding box center [720, 316] width 224 height 11
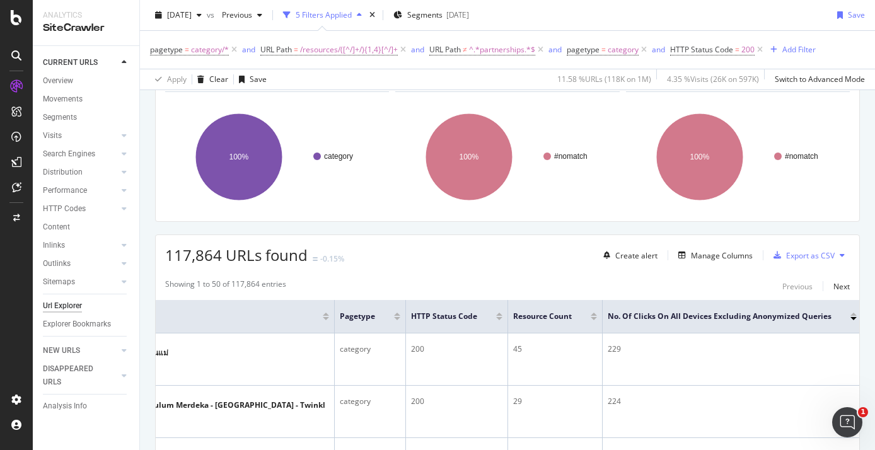
click at [851, 317] on div at bounding box center [854, 317] width 6 height 8
click at [851, 315] on div at bounding box center [854, 314] width 6 height 3
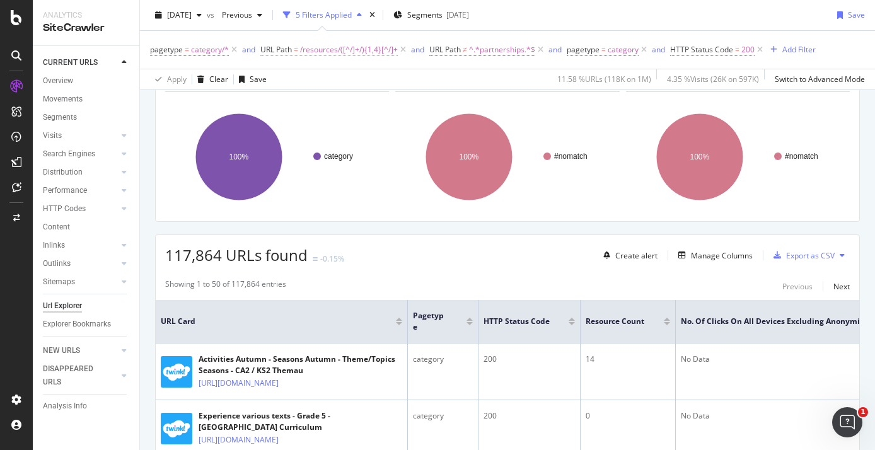
click at [361, 47] on span "/resources/([^/]+/){1,4}[^/]+" at bounding box center [349, 50] width 98 height 18
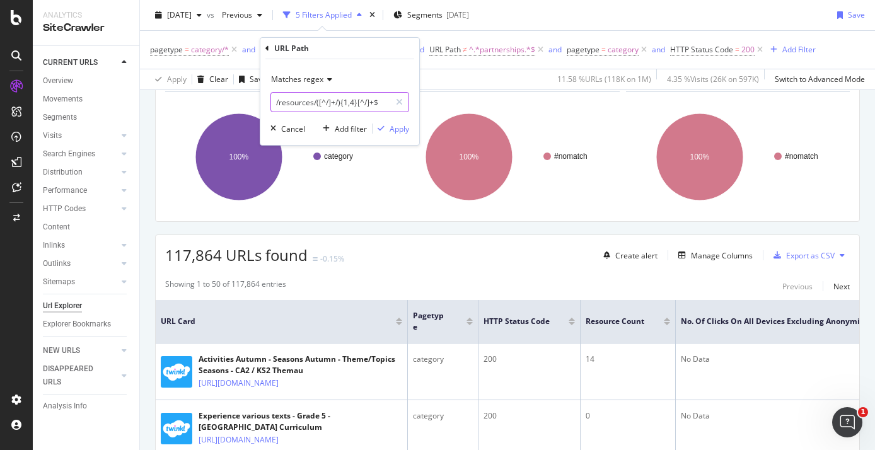
drag, startPoint x: 317, startPoint y: 104, endPoint x: 384, endPoint y: 105, distance: 66.9
click at [384, 105] on input "/resources/([^/]+/){1,4}[^/]+$" at bounding box center [330, 102] width 119 height 20
drag, startPoint x: 388, startPoint y: 100, endPoint x: 315, endPoint y: 105, distance: 74.0
click at [315, 105] on input "/resources/([^/]+/){1,4}[^/]+$" at bounding box center [330, 102] width 119 height 20
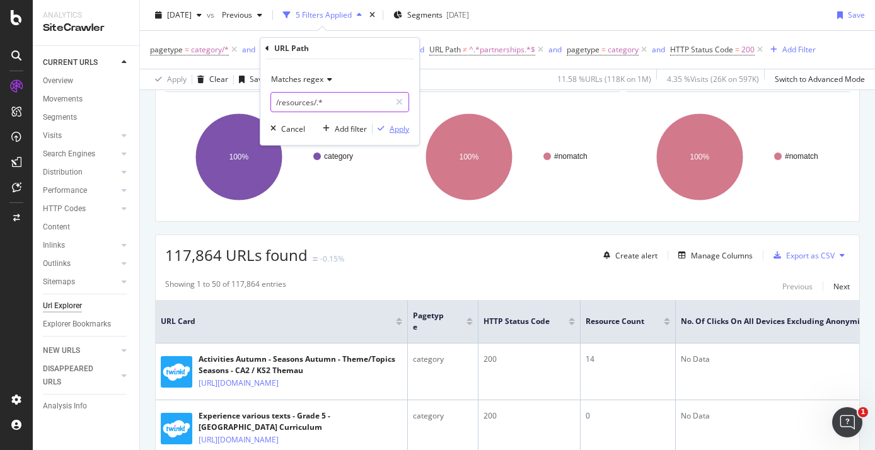
type input "/resources/.*"
click at [388, 129] on div "button" at bounding box center [381, 129] width 17 height 8
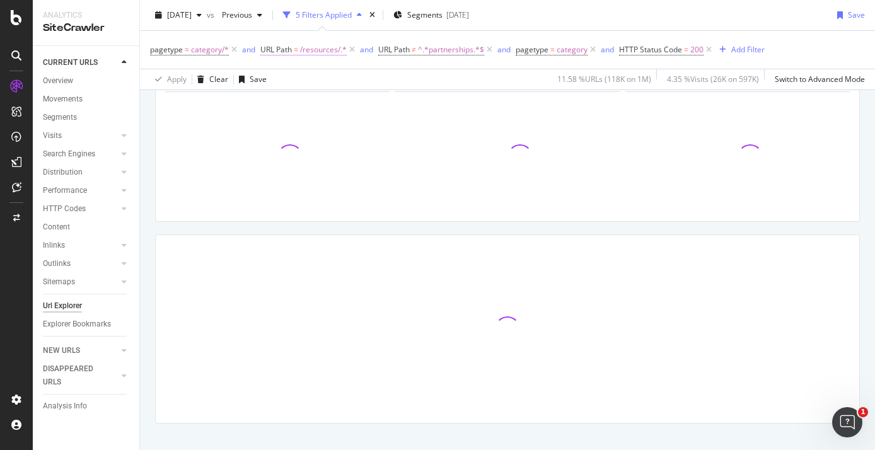
click at [327, 54] on span "/resources/.*" at bounding box center [323, 50] width 47 height 18
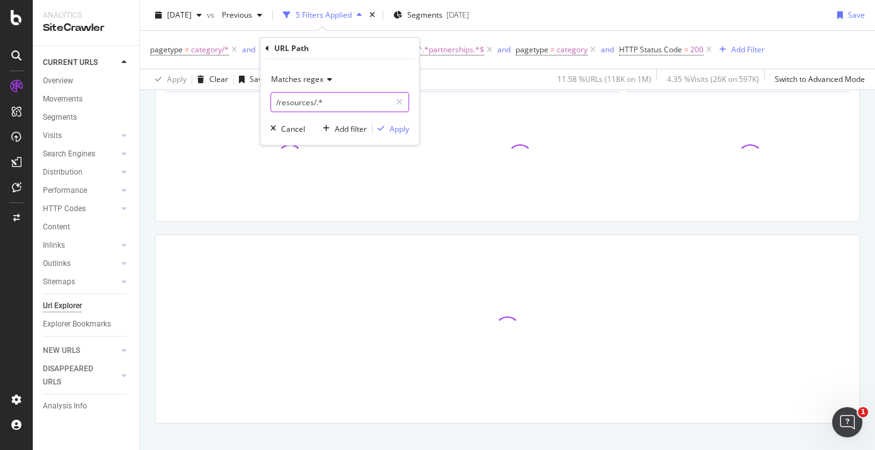
click at [335, 93] on input "/resources/.*" at bounding box center [330, 102] width 119 height 20
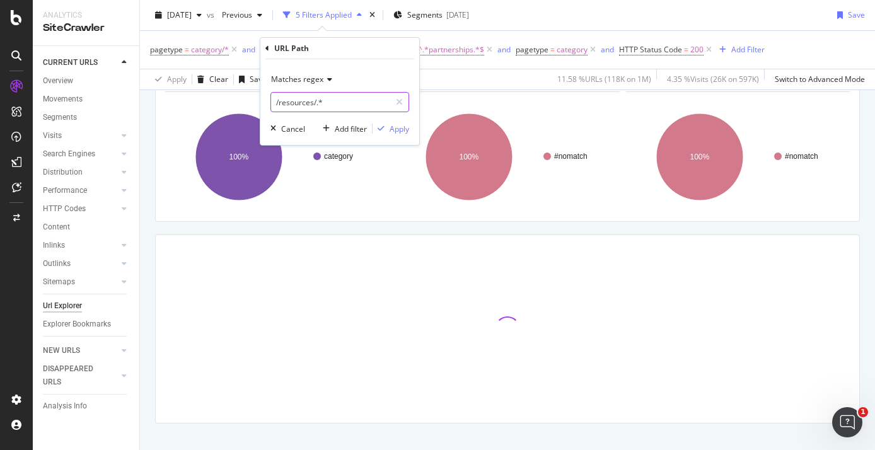
click at [356, 102] on input "/resources/.*" at bounding box center [330, 102] width 119 height 20
click at [356, 102] on input "/resources/.*/" at bounding box center [330, 102] width 119 height 20
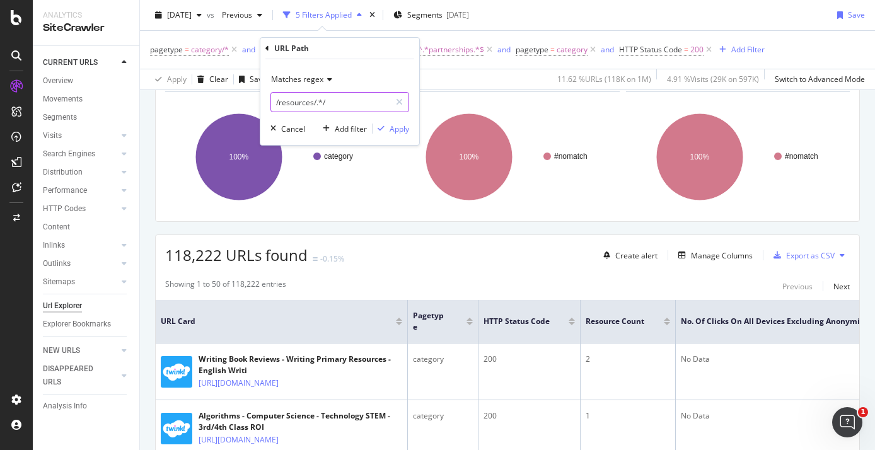
type input "/resources/.*/"
click at [334, 108] on input "/resources/.*/" at bounding box center [330, 102] width 119 height 20
click at [392, 124] on div "Apply" at bounding box center [400, 129] width 20 height 11
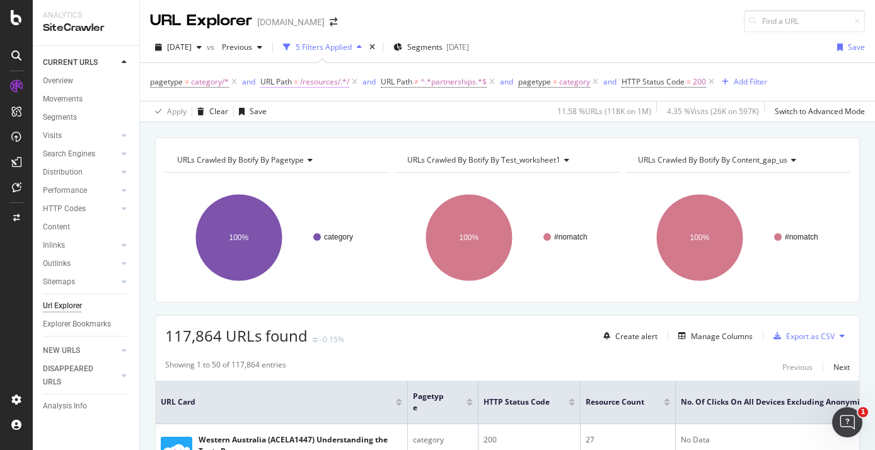
click at [345, 85] on span "/resources/.*/" at bounding box center [324, 82] width 49 height 18
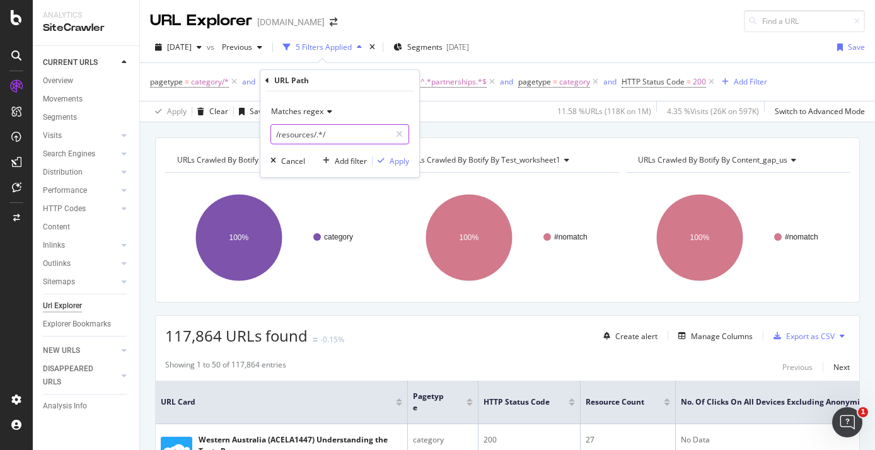
click at [346, 128] on input "/resources/.*/" at bounding box center [330, 134] width 119 height 20
click at [351, 131] on input "/resources/.*/" at bounding box center [330, 134] width 119 height 20
type input "/resources/.*/$"
click at [405, 163] on div "Apply" at bounding box center [400, 161] width 20 height 11
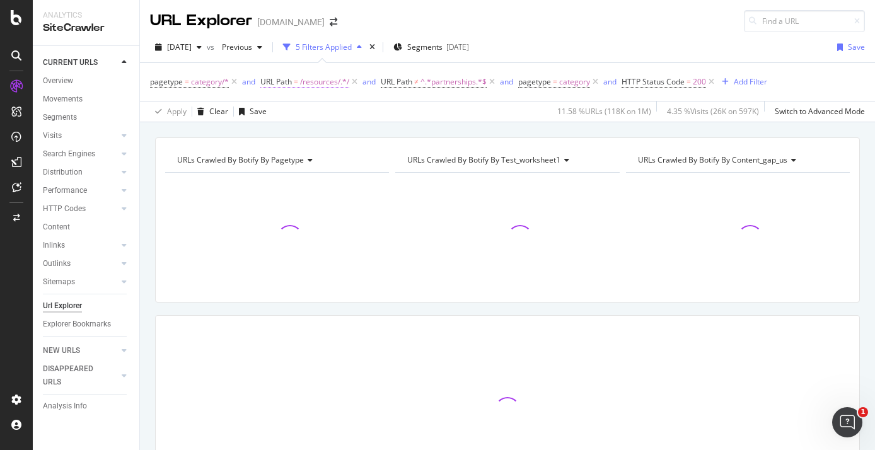
click at [322, 80] on span "/resources/.*/" at bounding box center [324, 82] width 49 height 18
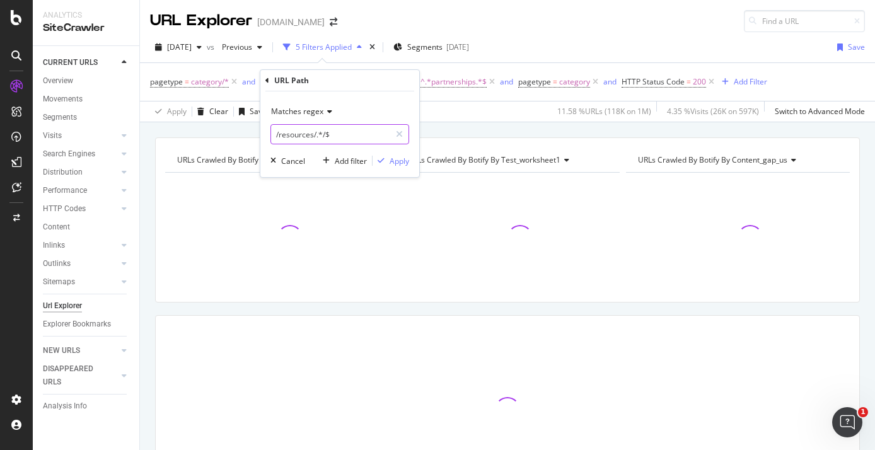
click at [325, 137] on input "/resources/.*/$" at bounding box center [330, 134] width 119 height 20
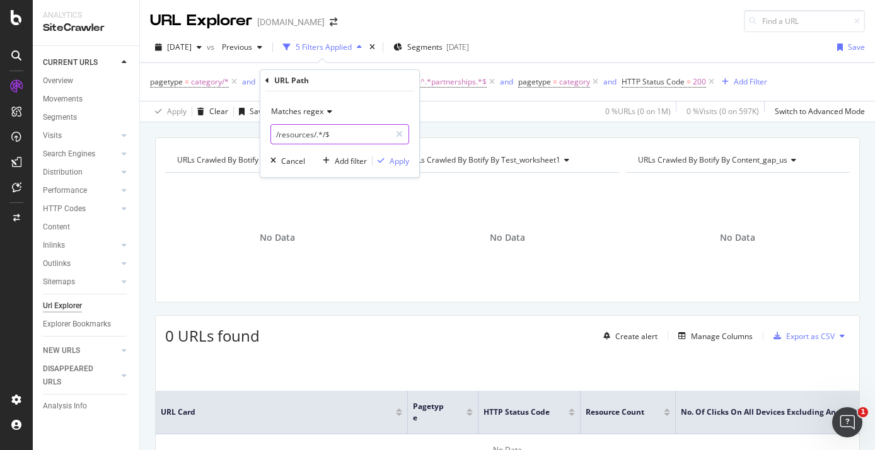
click at [326, 135] on input "/resources/.*/$" at bounding box center [330, 134] width 119 height 20
type input "/resources/.*$"
click at [400, 164] on div "Apply" at bounding box center [400, 161] width 20 height 11
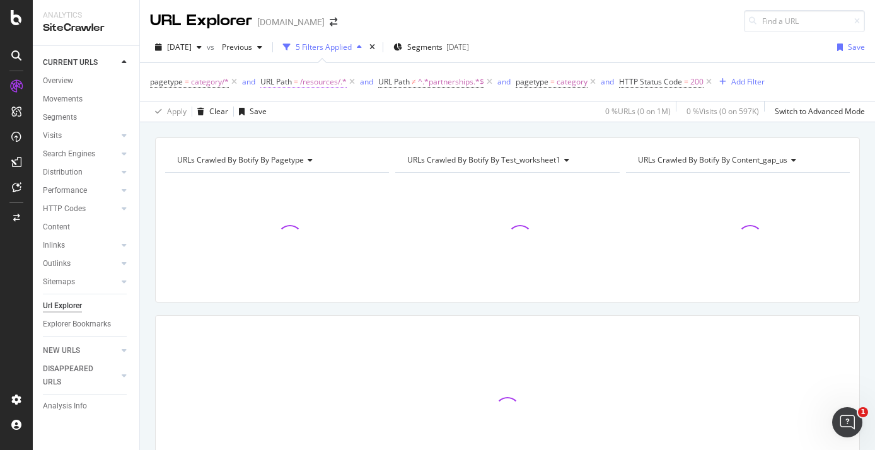
click at [326, 82] on span "/resources/.*" at bounding box center [323, 82] width 47 height 18
click at [446, 114] on div "Apply Clear Save 0 % URLs ( 0 on 1M ) 0 % Visits ( 0 on 597K ) Switch to Advanc…" at bounding box center [507, 111] width 735 height 21
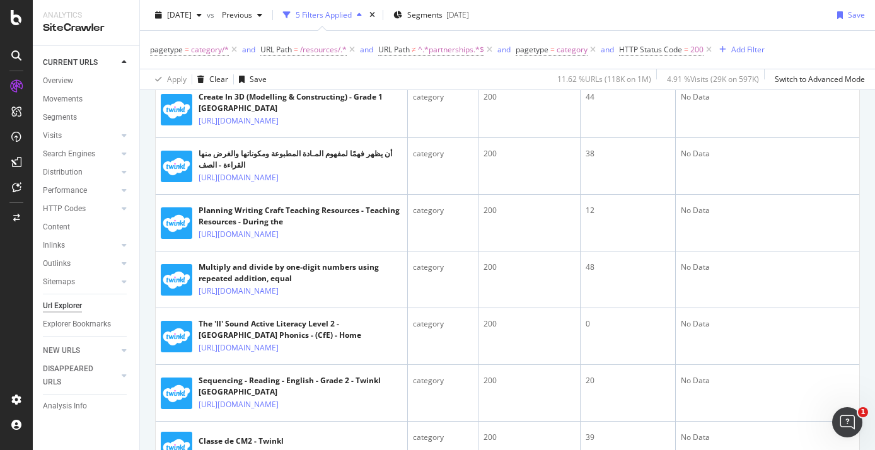
scroll to position [579, 0]
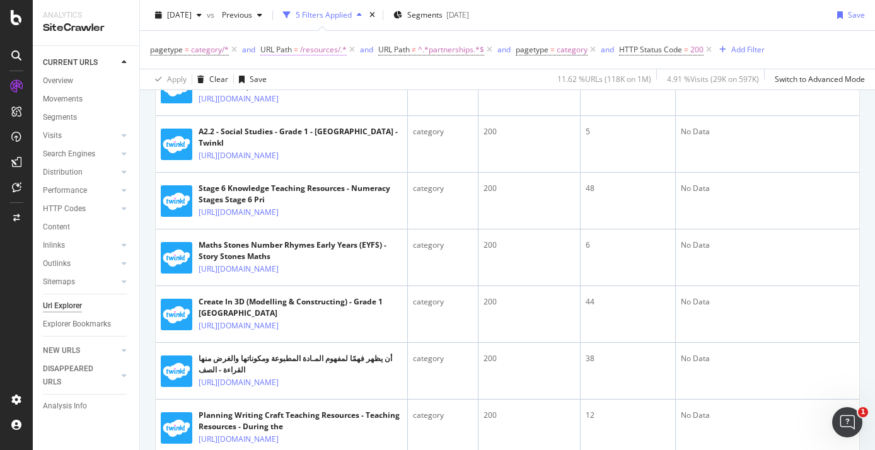
click at [322, 52] on span "/resources/.*" at bounding box center [323, 50] width 47 height 18
click at [318, 82] on span "Matches regex" at bounding box center [297, 79] width 52 height 11
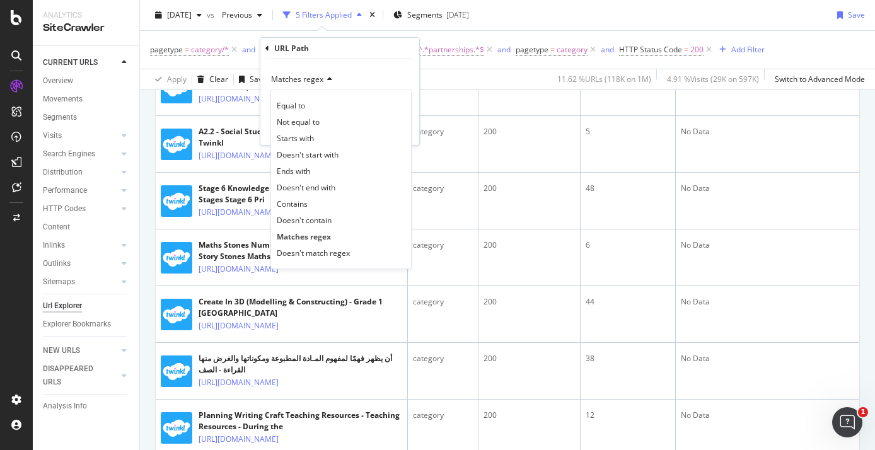
click at [318, 76] on span "Matches regex" at bounding box center [297, 79] width 52 height 11
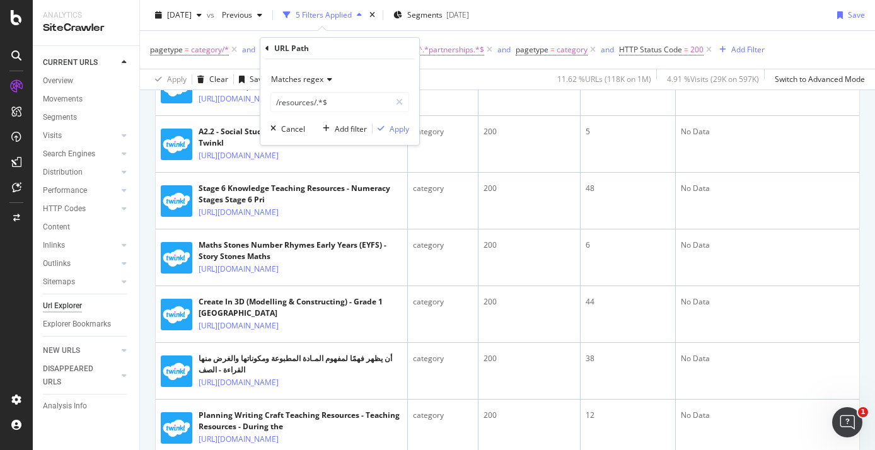
click at [460, 77] on div "Apply Clear Save 11.62 % URLs ( 118K on 1M ) 4.91 % Visits ( 29K on 597K ) Swit…" at bounding box center [507, 79] width 735 height 21
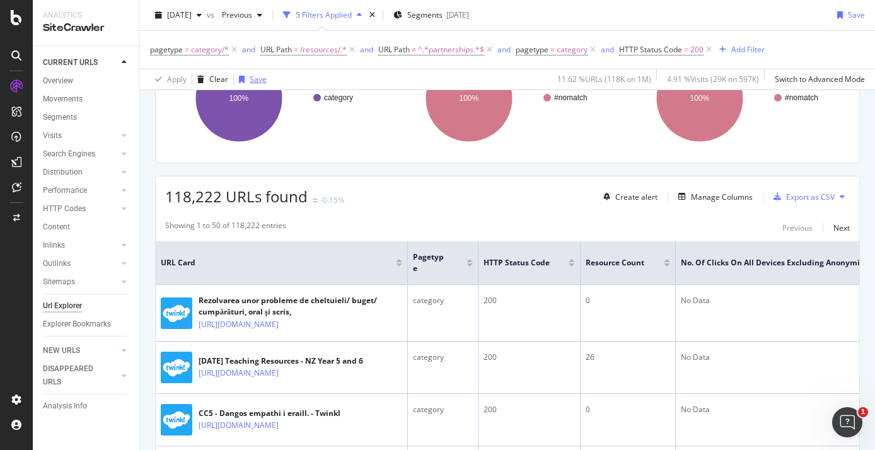
scroll to position [0, 0]
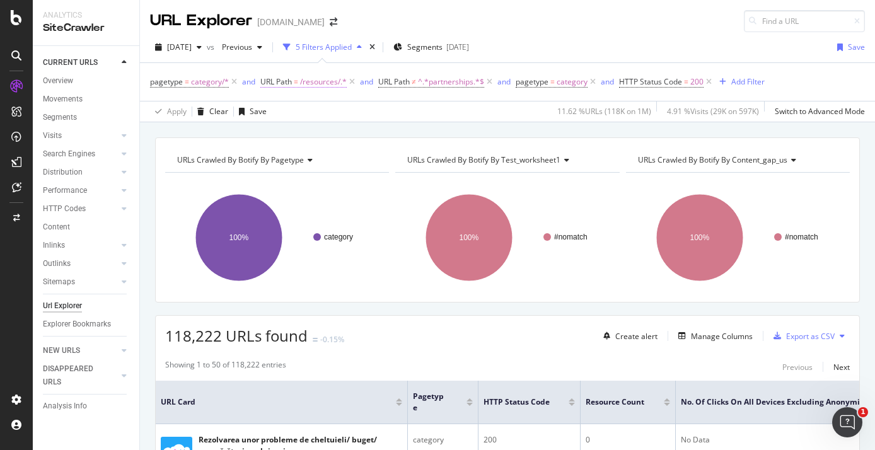
click at [327, 84] on span "/resources/.*" at bounding box center [323, 82] width 47 height 18
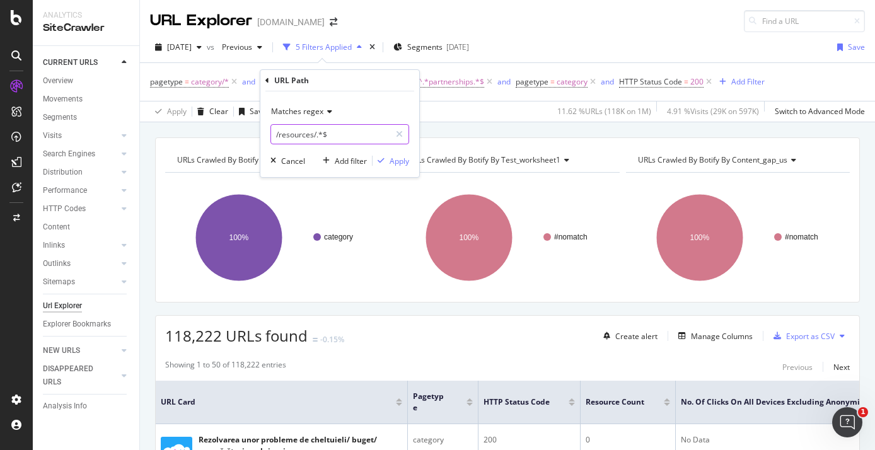
click at [339, 136] on input "/resources/.*$" at bounding box center [330, 134] width 119 height 20
type input "/resources/"
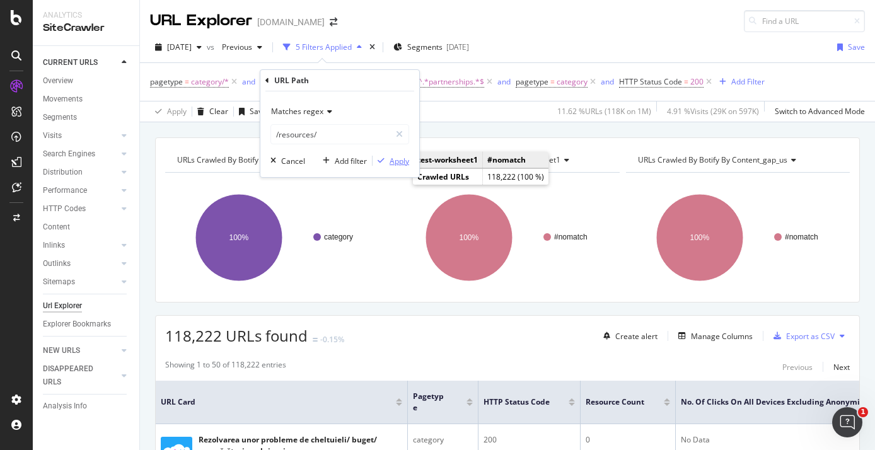
click at [391, 161] on div "Apply" at bounding box center [400, 161] width 20 height 11
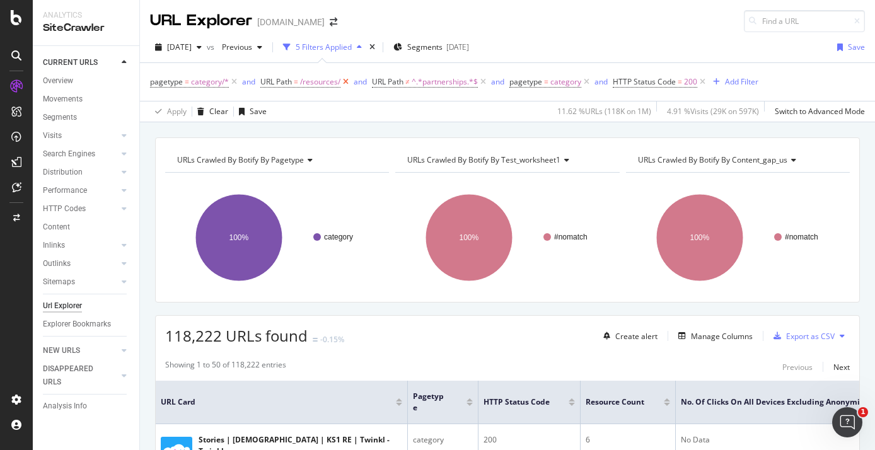
click at [346, 81] on icon at bounding box center [346, 82] width 11 height 13
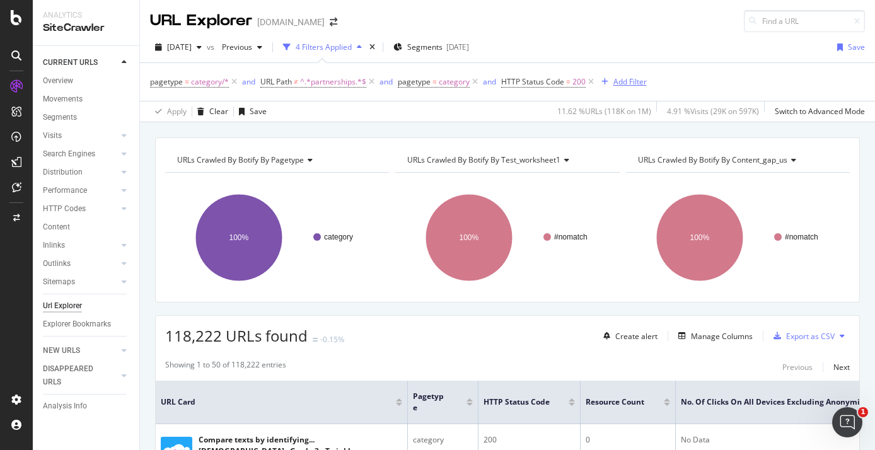
click at [629, 79] on div "Add Filter" at bounding box center [630, 81] width 33 height 11
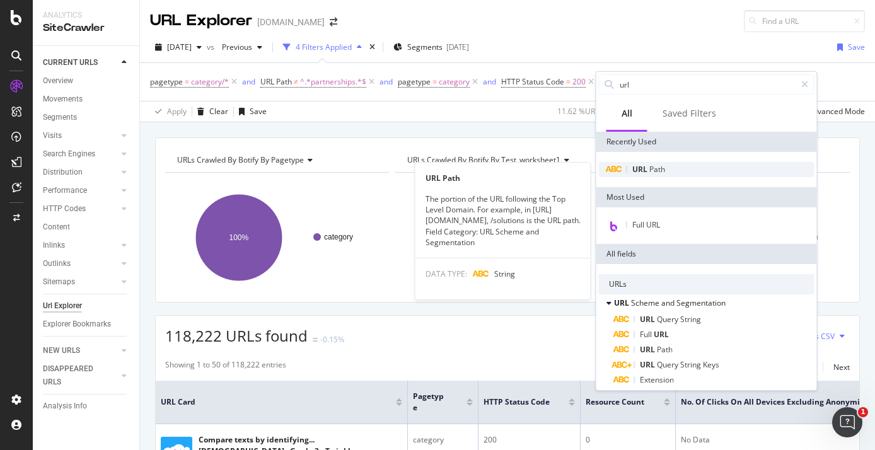
click at [655, 163] on div "URL Path" at bounding box center [707, 169] width 216 height 15
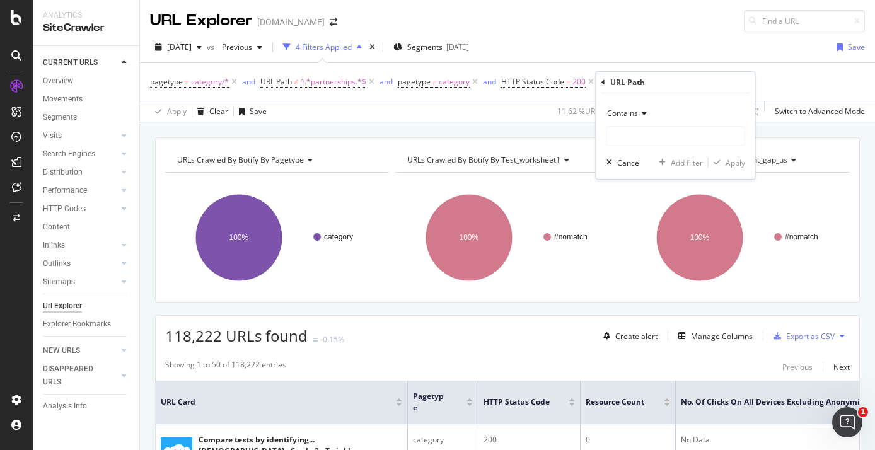
click at [646, 112] on icon at bounding box center [642, 114] width 9 height 8
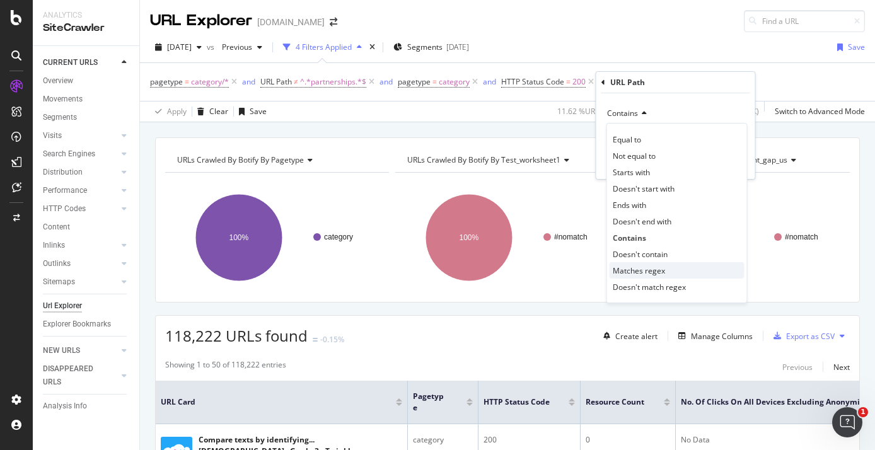
click at [656, 271] on span "Matches regex" at bounding box center [639, 270] width 52 height 11
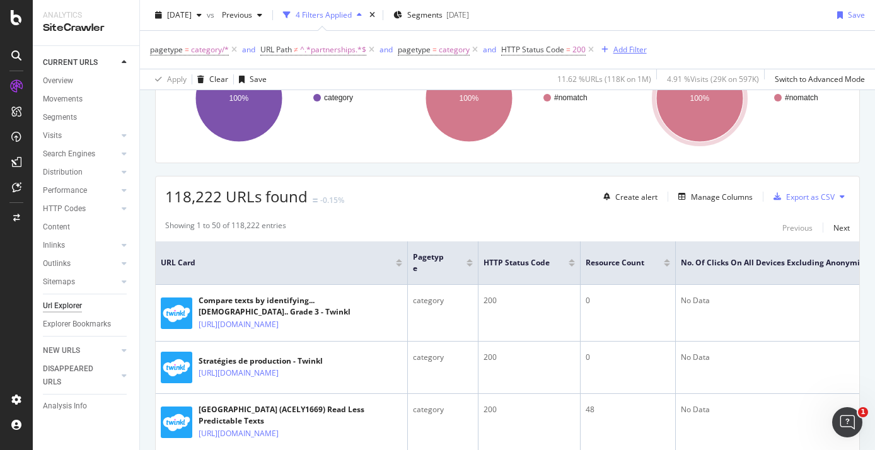
scroll to position [126, 0]
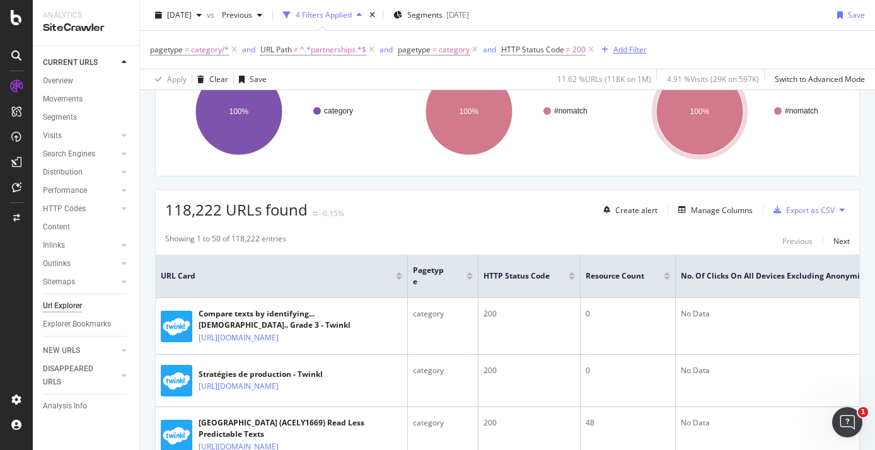
click at [627, 47] on div "Add Filter" at bounding box center [630, 49] width 33 height 11
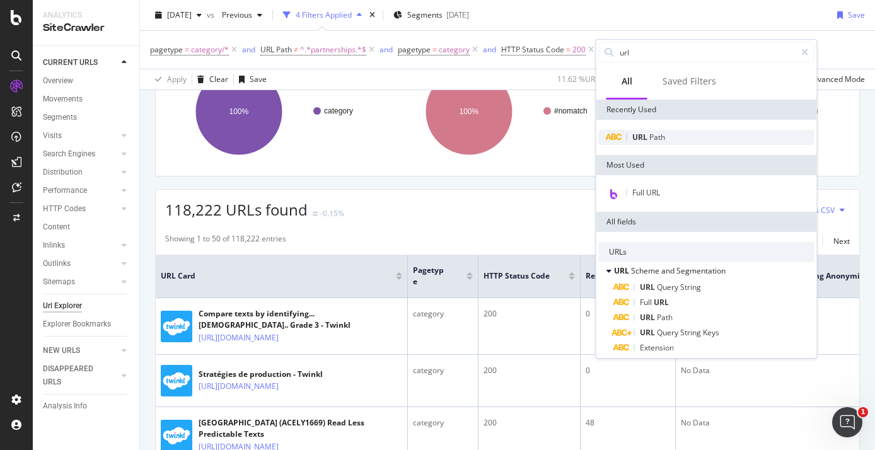
click at [655, 139] on span "Path" at bounding box center [657, 137] width 16 height 11
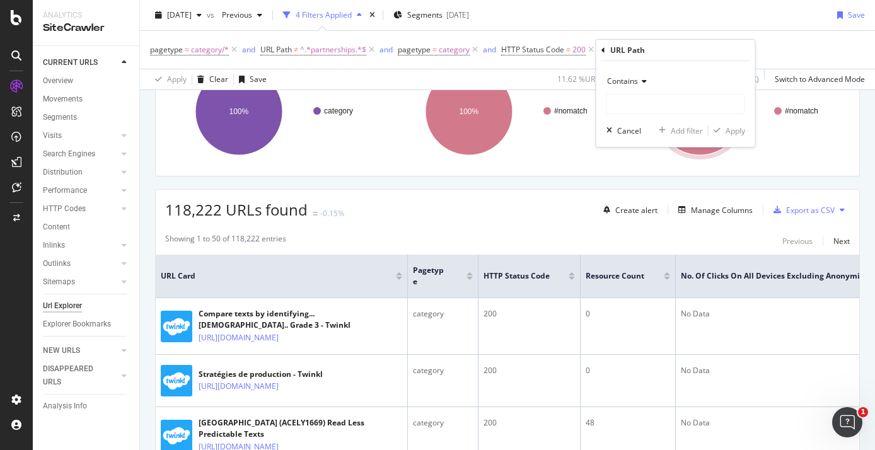
click at [638, 83] on icon at bounding box center [642, 82] width 9 height 8
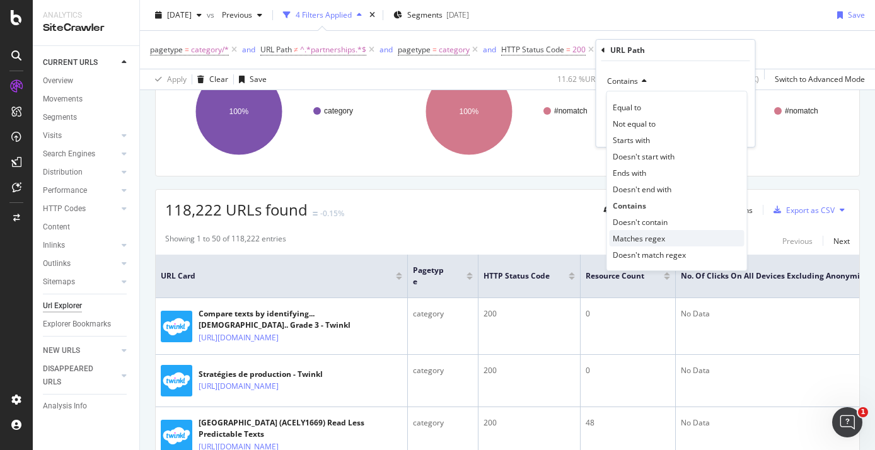
click at [660, 240] on span "Matches regex" at bounding box center [639, 238] width 52 height 11
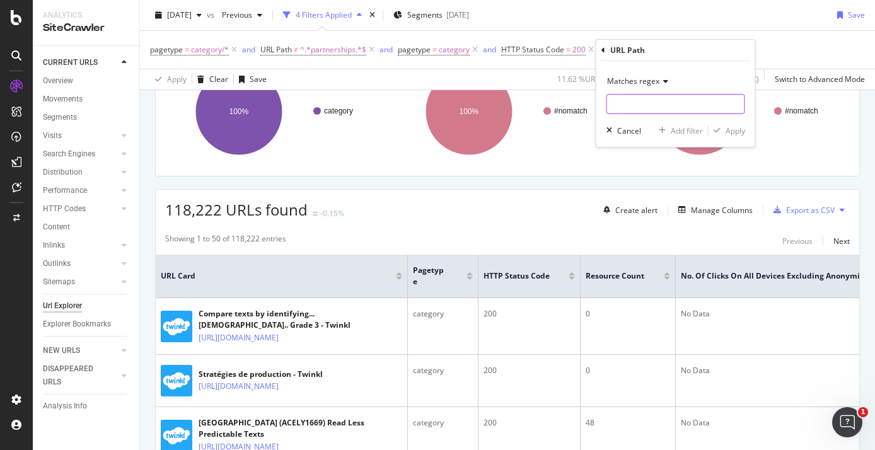
click at [650, 105] on input "text" at bounding box center [675, 104] width 137 height 20
paste input "/resources/([^/]+/){1,3}[^/]+$"
type input "/resources/([^/]+/){1,3}[^/]+$"
click at [735, 134] on div "Apply" at bounding box center [736, 130] width 20 height 11
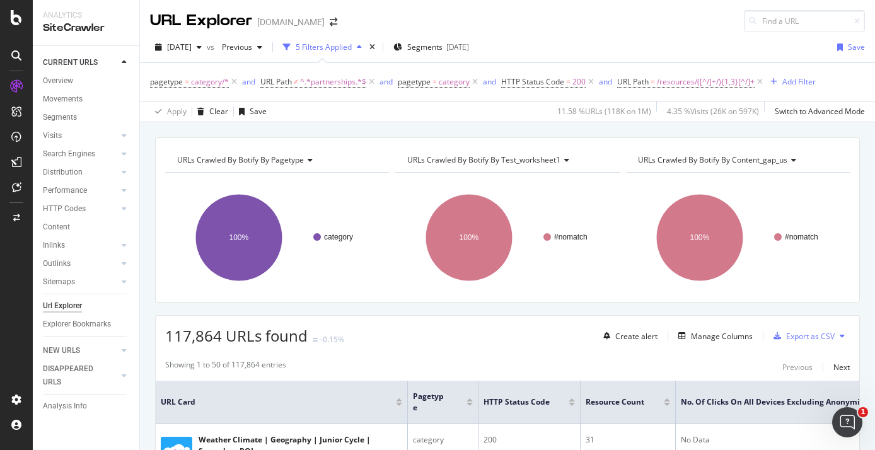
scroll to position [42, 0]
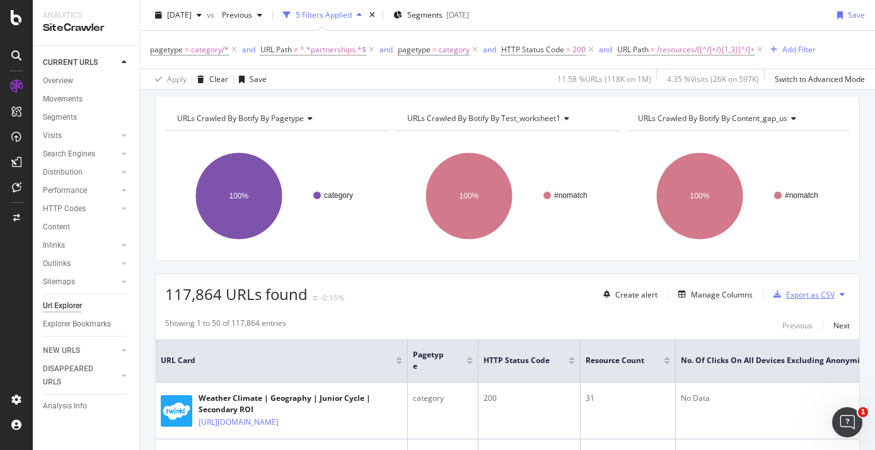
click at [803, 296] on div "Export as CSV" at bounding box center [810, 294] width 49 height 11
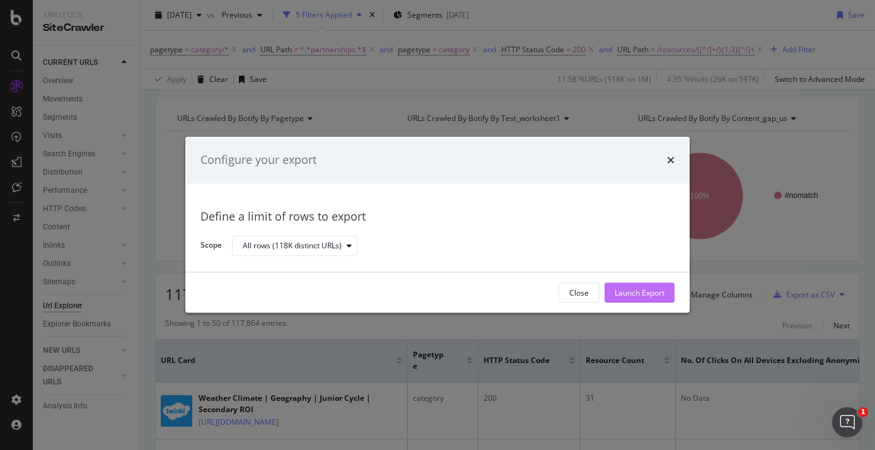
click at [634, 293] on div "Launch Export" at bounding box center [640, 293] width 50 height 11
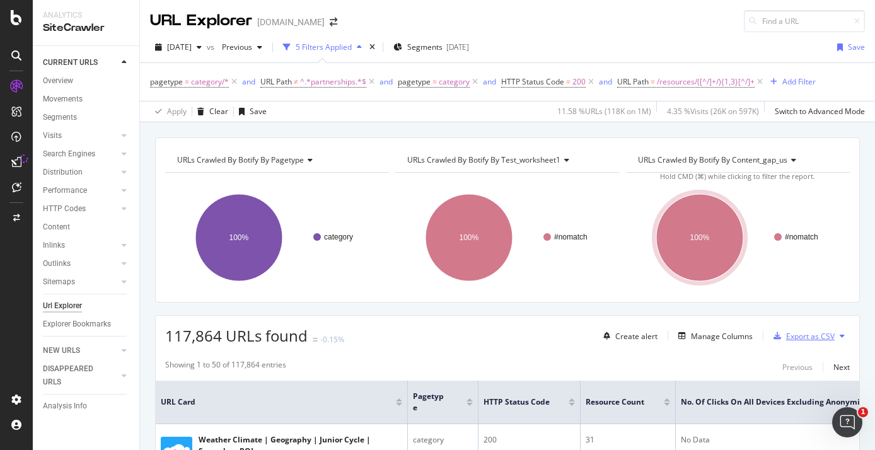
scroll to position [1, 0]
click at [802, 333] on div "Export as CSV" at bounding box center [810, 335] width 49 height 11
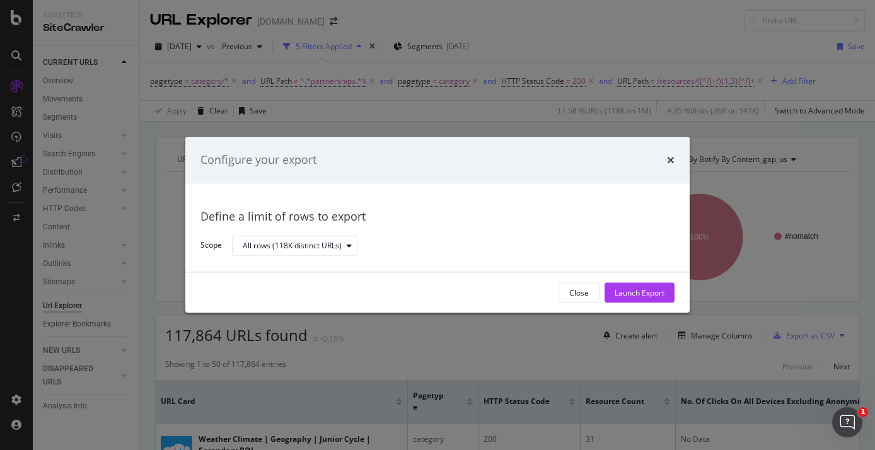
click at [675, 164] on div "Configure your export" at bounding box center [437, 160] width 504 height 47
click at [670, 163] on icon "times" at bounding box center [671, 160] width 8 height 10
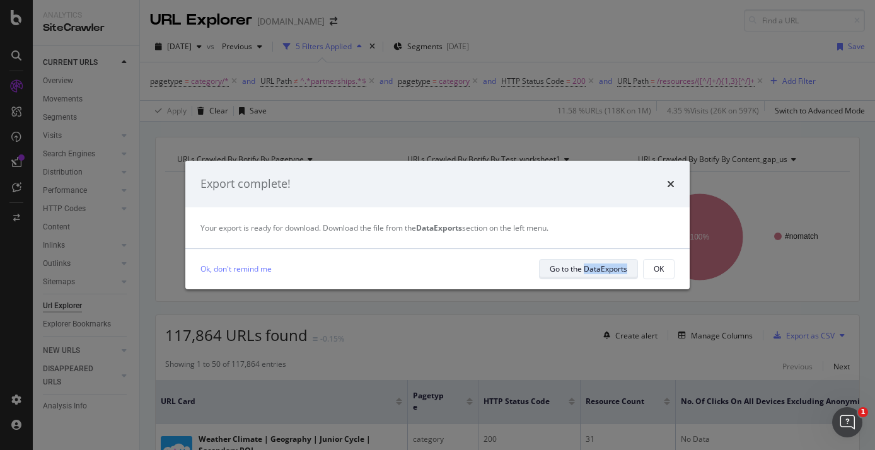
click at [578, 269] on div "Go to the DataExports" at bounding box center [589, 269] width 78 height 11
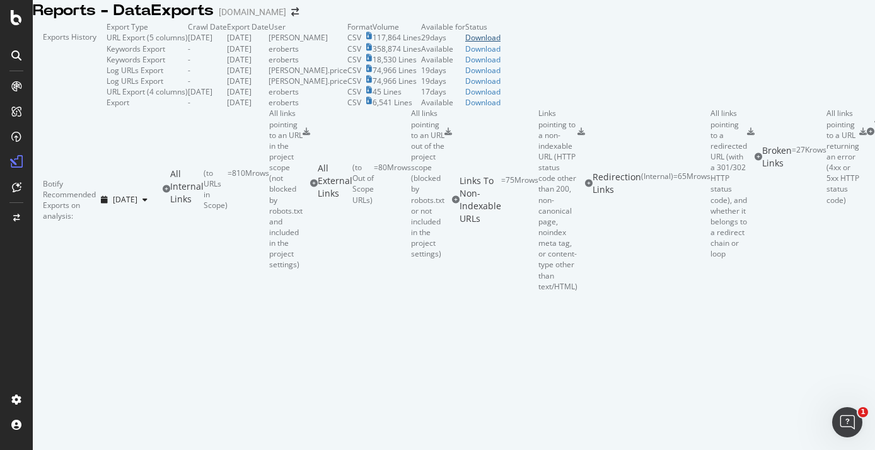
click at [501, 43] on div "Download" at bounding box center [482, 37] width 35 height 11
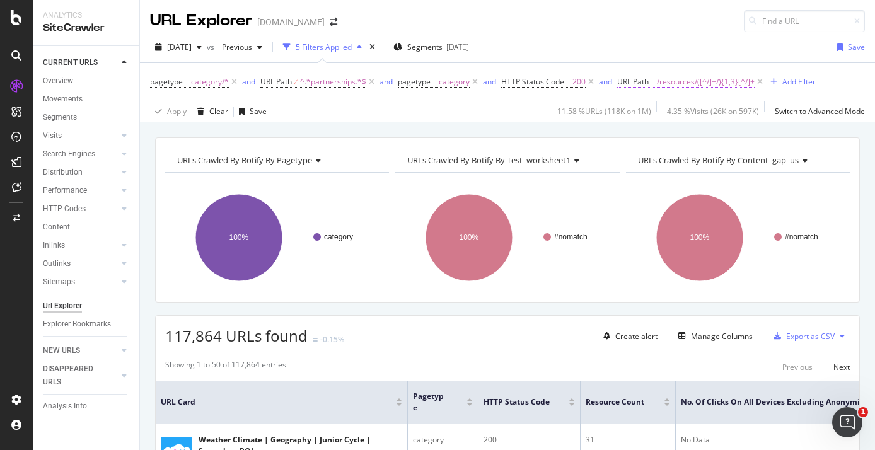
click at [726, 84] on span "/resources/([^/]+/){1,3}[^/]+" at bounding box center [706, 82] width 98 height 18
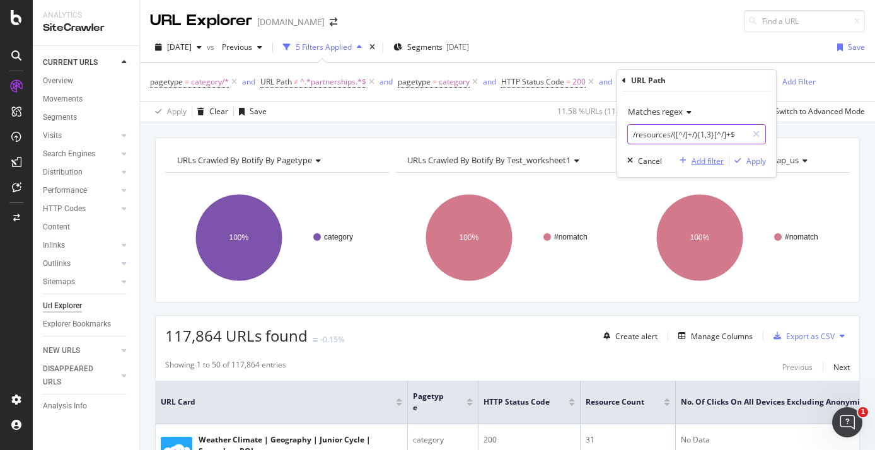
drag, startPoint x: 709, startPoint y: 135, endPoint x: 706, endPoint y: 156, distance: 21.7
click at [709, 136] on input "/resources/([^/]+/){1,3}[^/]+$" at bounding box center [687, 134] width 119 height 20
click at [712, 132] on input "/resources/([^/]+/){1,3}[^/]+$" at bounding box center [687, 134] width 119 height 20
type input "/resources/([^/]+/){1,4}[^/]+$"
click at [761, 161] on div "Apply" at bounding box center [757, 161] width 20 height 11
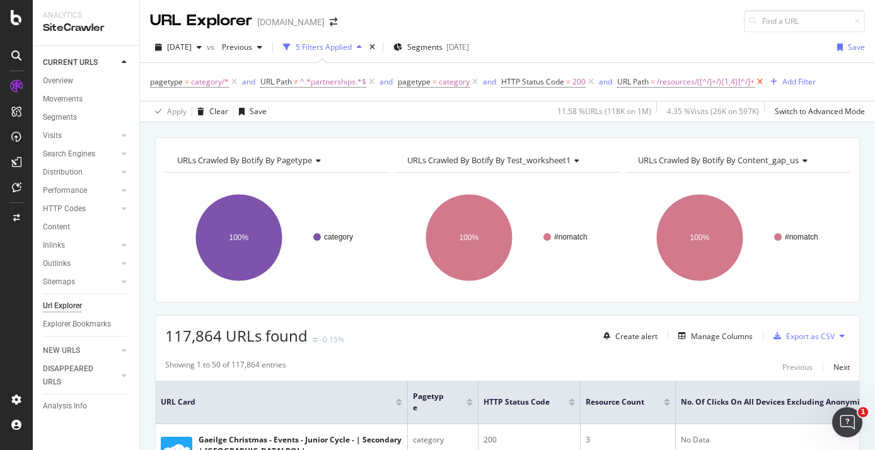
click at [759, 80] on icon at bounding box center [760, 82] width 11 height 13
click at [815, 341] on div "Export as CSV" at bounding box center [810, 336] width 49 height 11
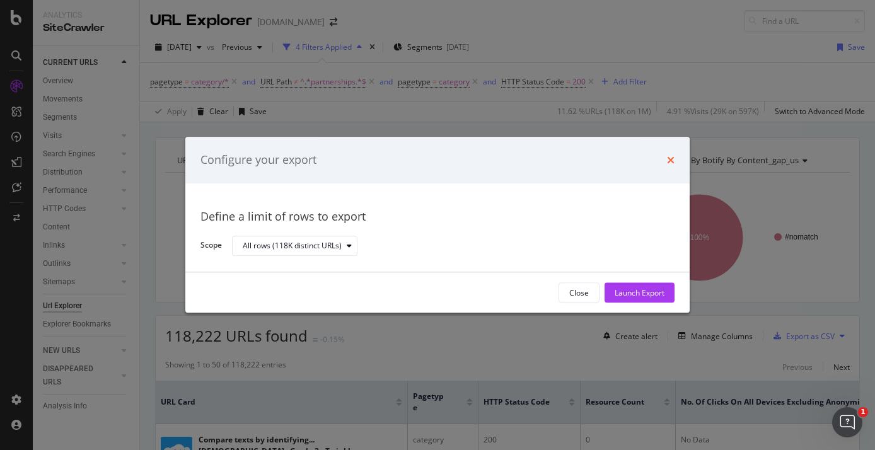
click at [669, 160] on icon "times" at bounding box center [671, 160] width 8 height 10
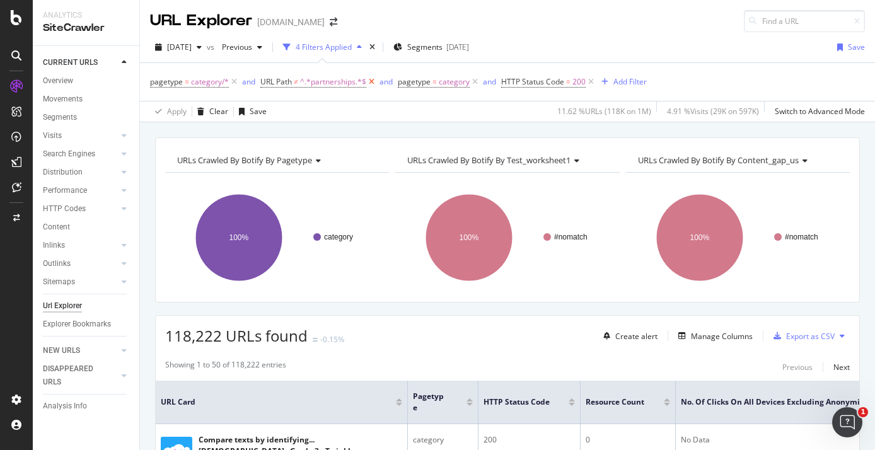
click at [371, 81] on icon at bounding box center [371, 82] width 11 height 13
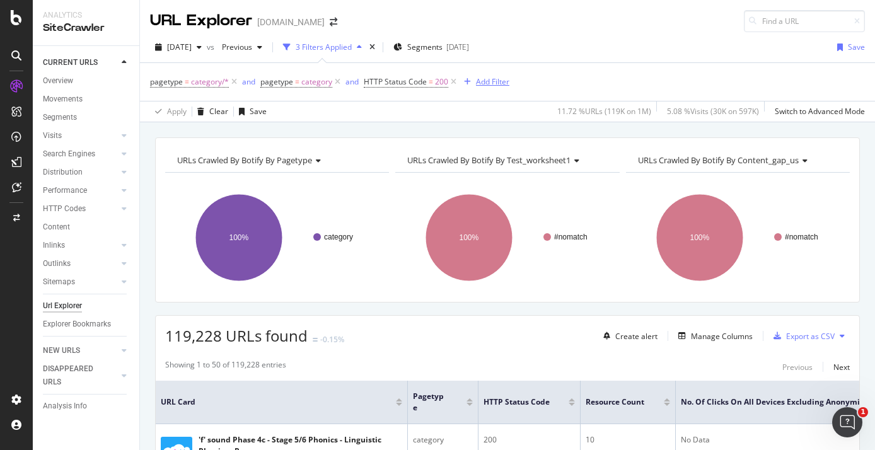
click at [495, 80] on div "Add Filter" at bounding box center [492, 81] width 33 height 11
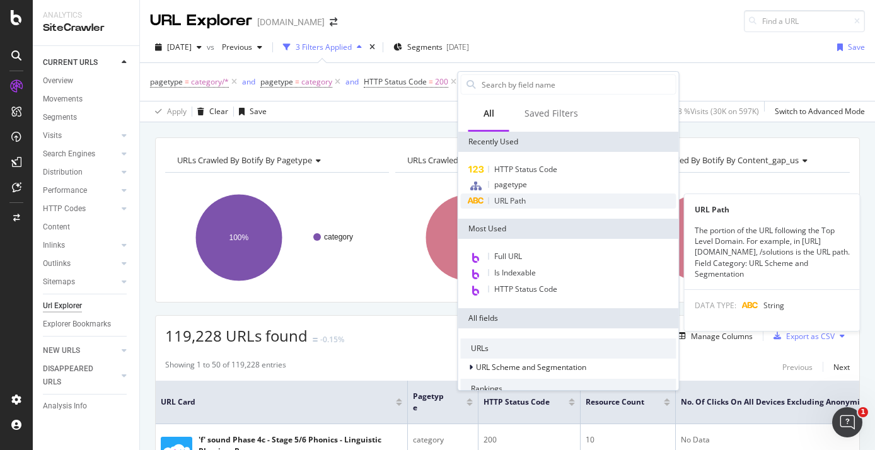
click at [525, 197] on span "URL Path" at bounding box center [510, 200] width 32 height 11
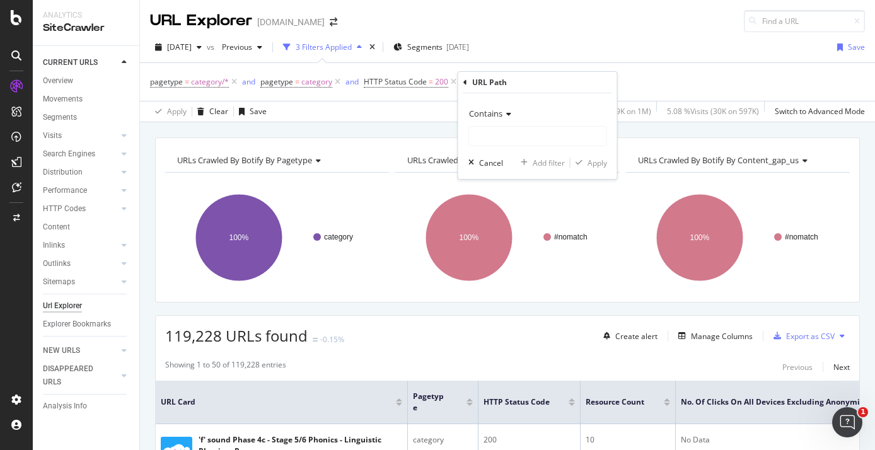
click at [498, 117] on span "Contains" at bounding box center [485, 113] width 33 height 11
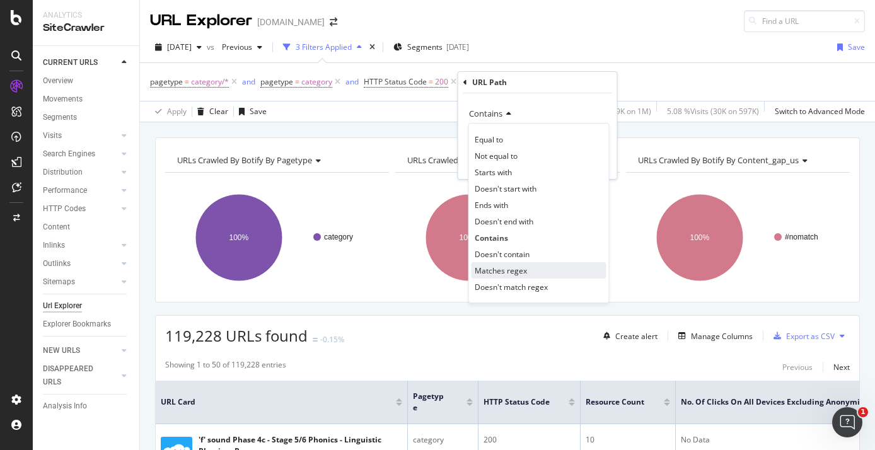
click at [523, 273] on span "Matches regex" at bounding box center [501, 270] width 52 height 11
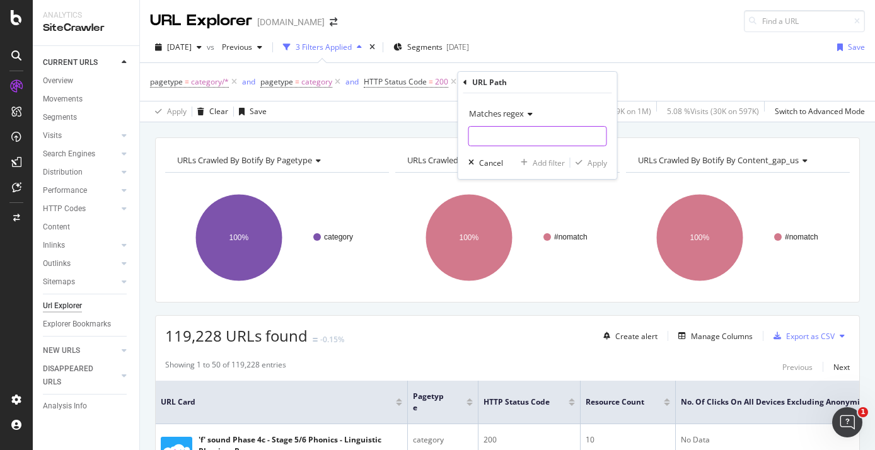
click at [504, 140] on input "text" at bounding box center [537, 136] width 137 height 20
paste input "/resources/([^/]+/){1,3}[^/]+$"
type input "/resources/([^/]+/){1,3}[^/]+$"
click at [595, 163] on div "Apply" at bounding box center [598, 163] width 20 height 11
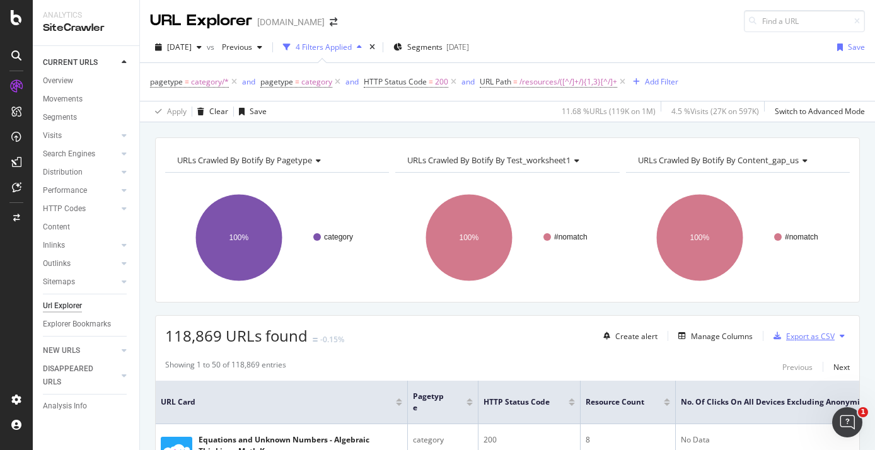
click at [811, 329] on div "Export as CSV" at bounding box center [802, 336] width 66 height 19
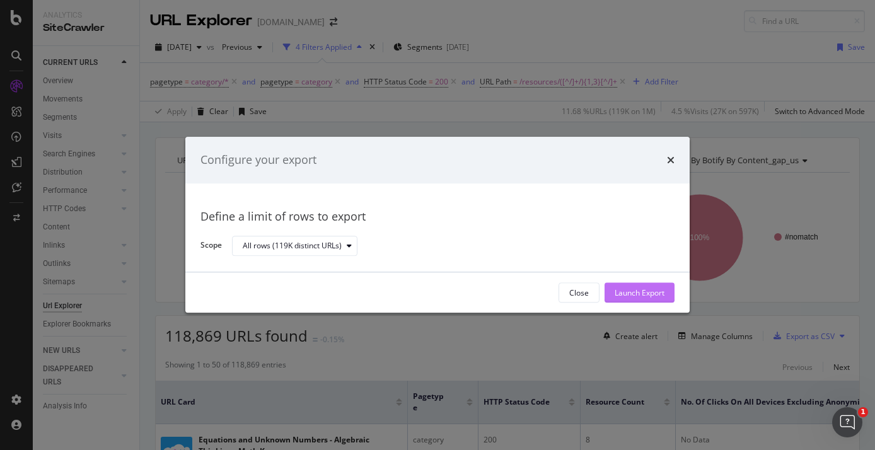
click at [646, 296] on div "Launch Export" at bounding box center [640, 293] width 50 height 11
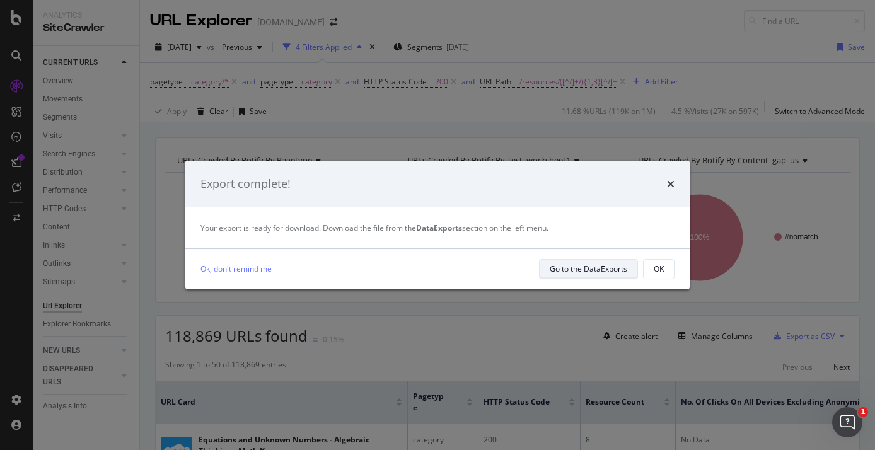
click at [607, 267] on div "Go to the DataExports" at bounding box center [589, 269] width 78 height 11
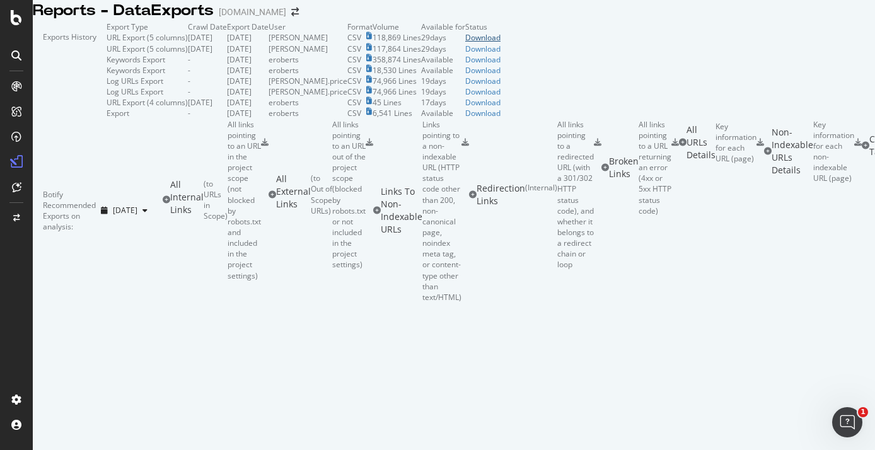
click at [501, 43] on div "Download" at bounding box center [482, 37] width 35 height 11
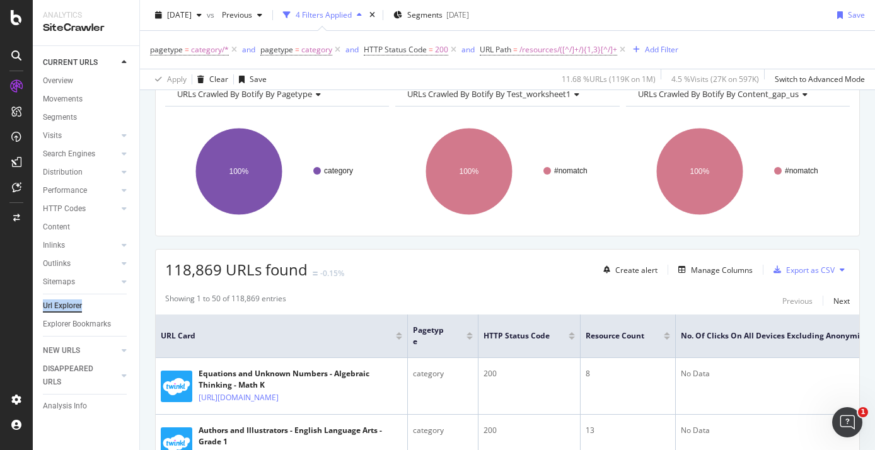
scroll to position [93, 0]
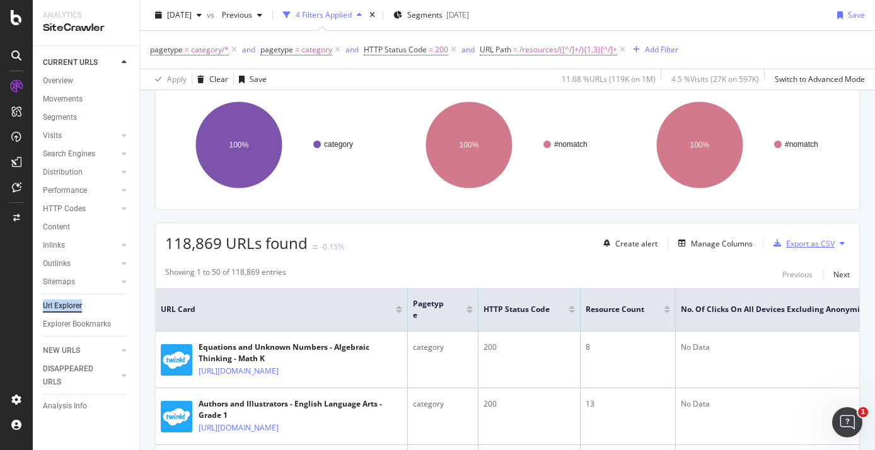
click at [824, 244] on div "Export as CSV" at bounding box center [810, 243] width 49 height 11
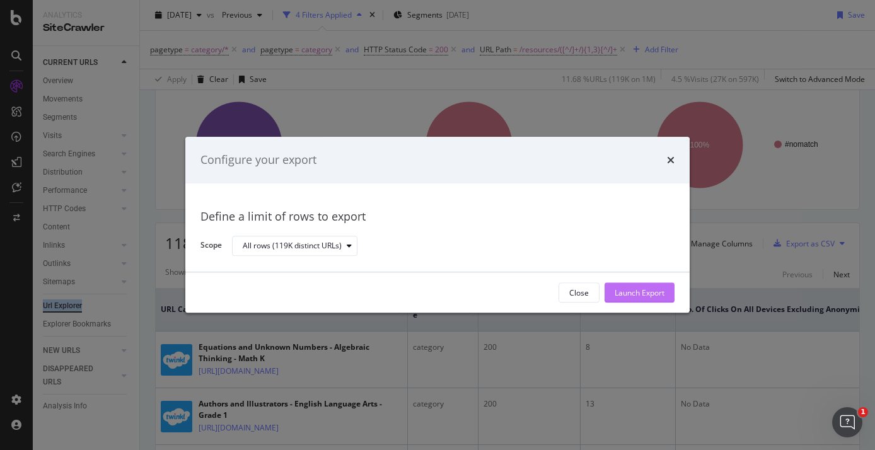
click at [638, 300] on div "Launch Export" at bounding box center [640, 293] width 50 height 19
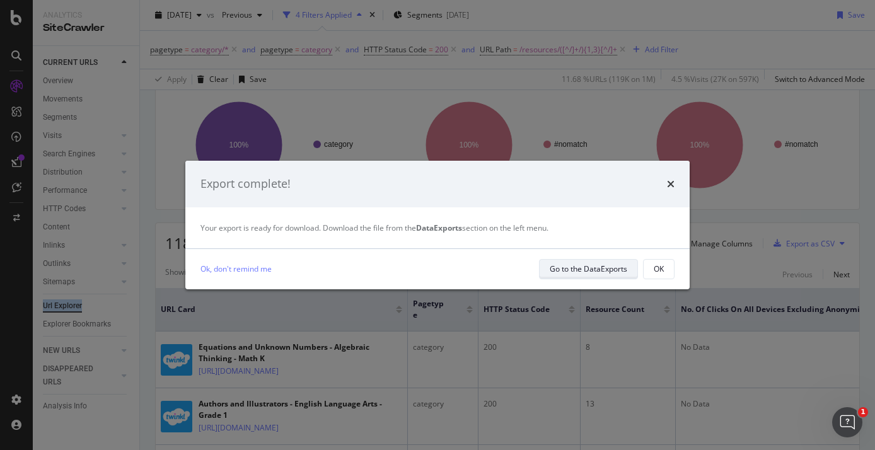
click at [612, 267] on div "Go to the DataExports" at bounding box center [589, 269] width 78 height 11
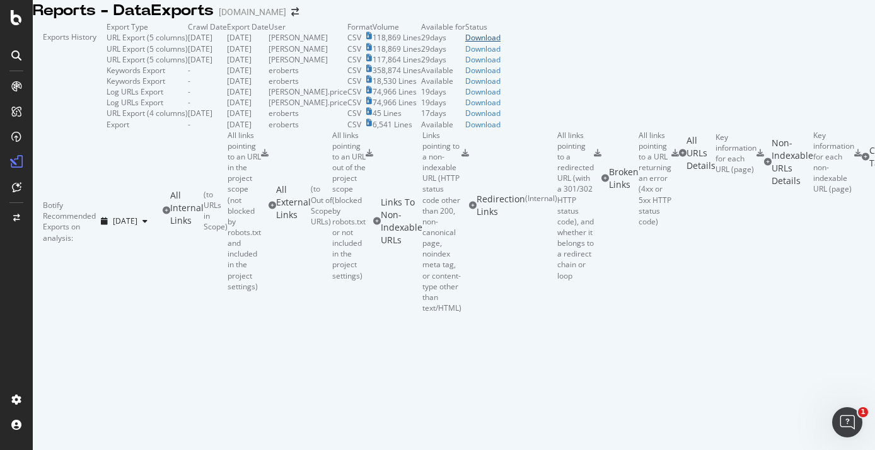
click at [501, 43] on div "Download" at bounding box center [482, 37] width 35 height 11
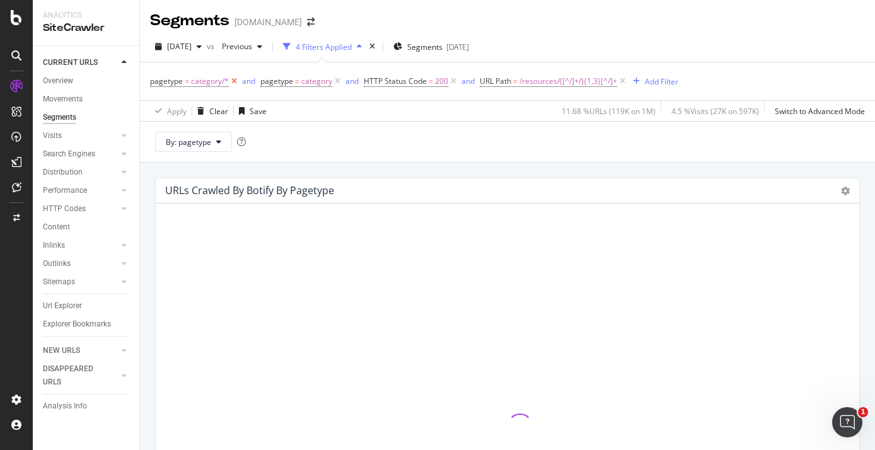
click at [233, 82] on icon at bounding box center [234, 81] width 11 height 13
click at [224, 81] on icon at bounding box center [227, 81] width 11 height 13
click at [231, 83] on span "200" at bounding box center [227, 82] width 13 height 18
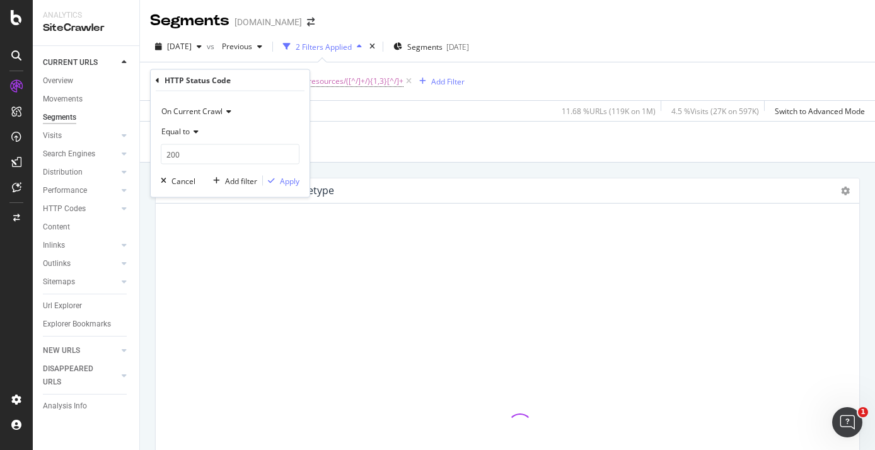
click at [242, 82] on div "HTTP Status Code" at bounding box center [230, 80] width 149 height 21
click at [242, 64] on div "HTTP Status Code = 200 and URL Path = /resources/([^/]+/){1,3}[^/]+ Add Filter" at bounding box center [507, 81] width 715 height 38
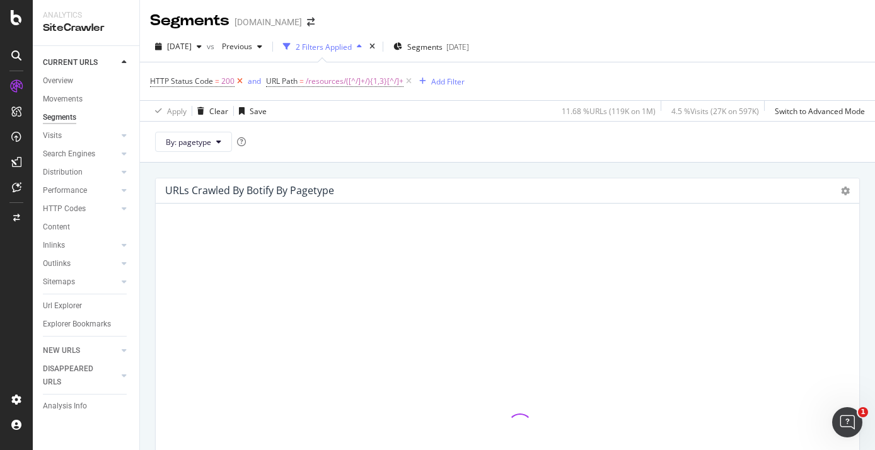
click at [241, 80] on icon at bounding box center [240, 81] width 11 height 13
click at [294, 81] on icon at bounding box center [293, 81] width 11 height 13
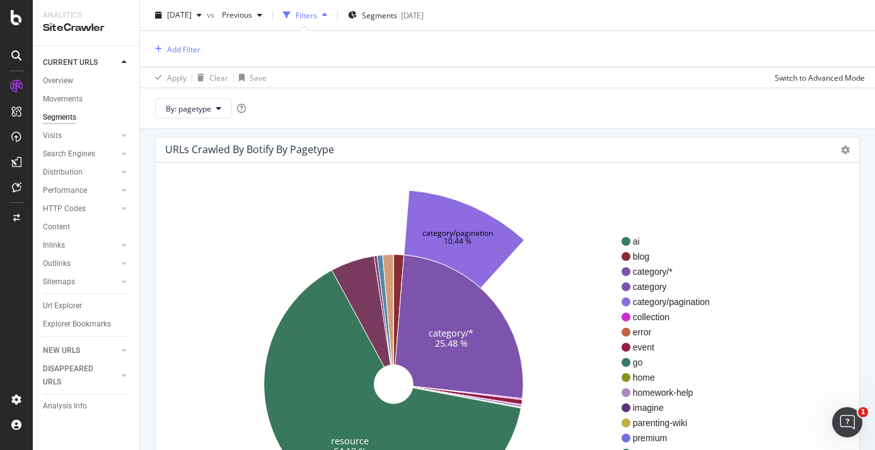
scroll to position [104, 0]
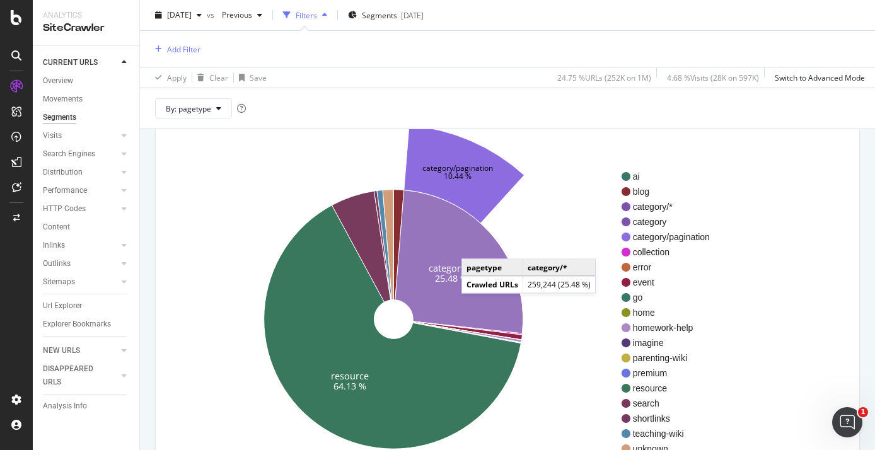
click at [474, 247] on icon at bounding box center [459, 262] width 128 height 144
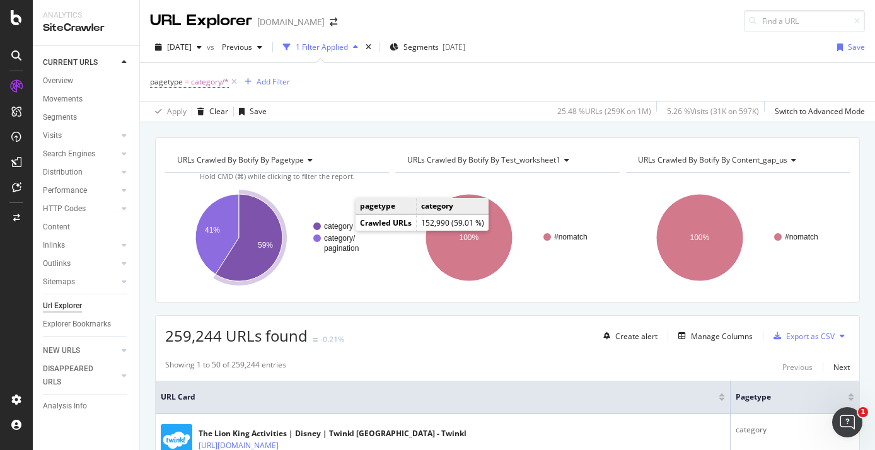
click at [341, 226] on text "category" at bounding box center [338, 226] width 29 height 9
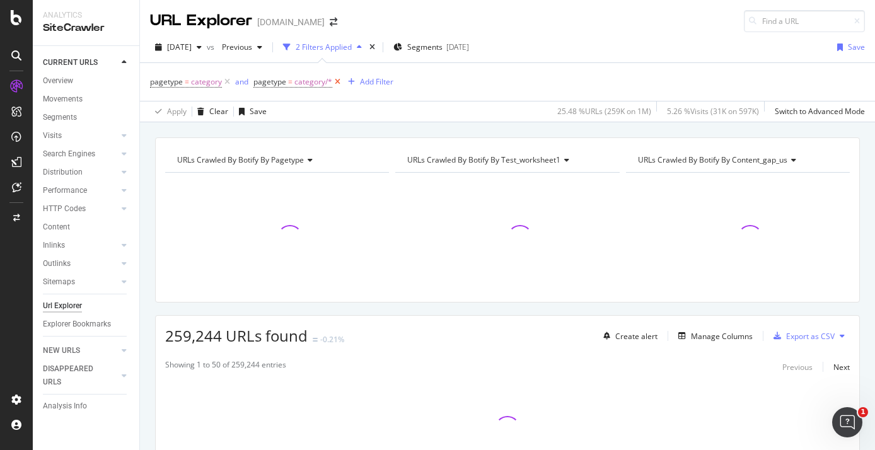
click at [337, 81] on icon at bounding box center [337, 82] width 11 height 13
click at [260, 83] on div "Add Filter" at bounding box center [266, 81] width 33 height 11
click at [267, 61] on div "2025 Aug. 8th vs Previous 1 Filter Applied Segments 2025-07-25 Save" at bounding box center [507, 49] width 735 height 25
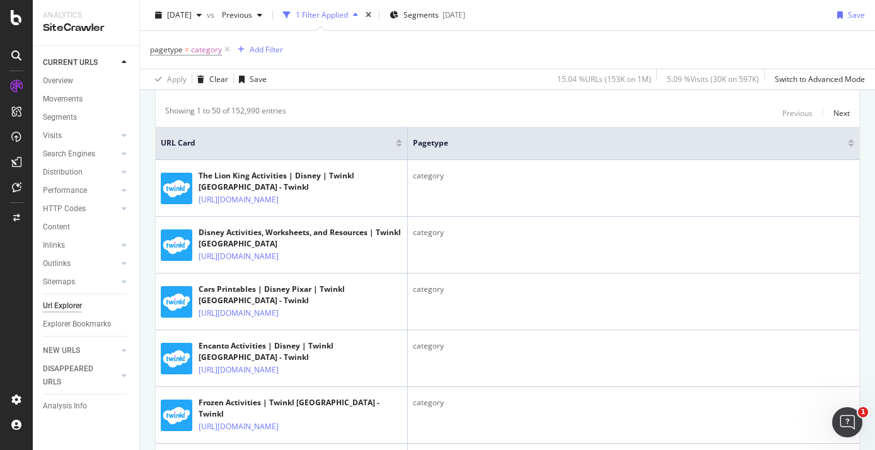
scroll to position [277, 0]
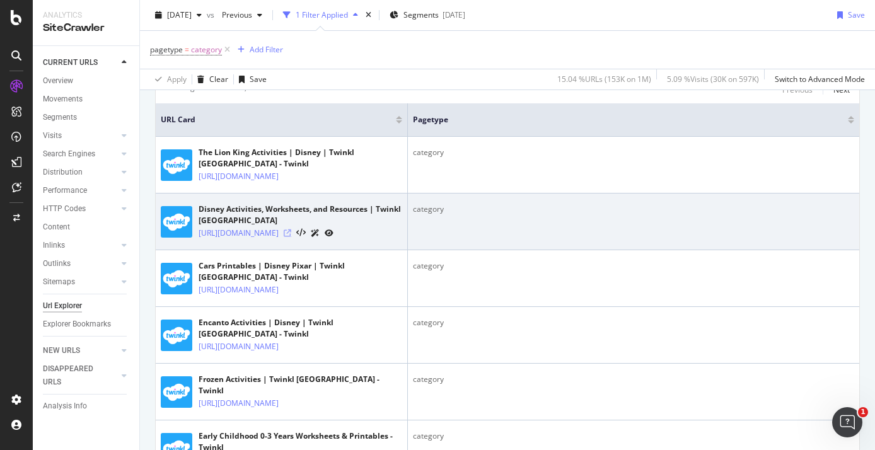
click at [291, 237] on icon at bounding box center [288, 234] width 8 height 8
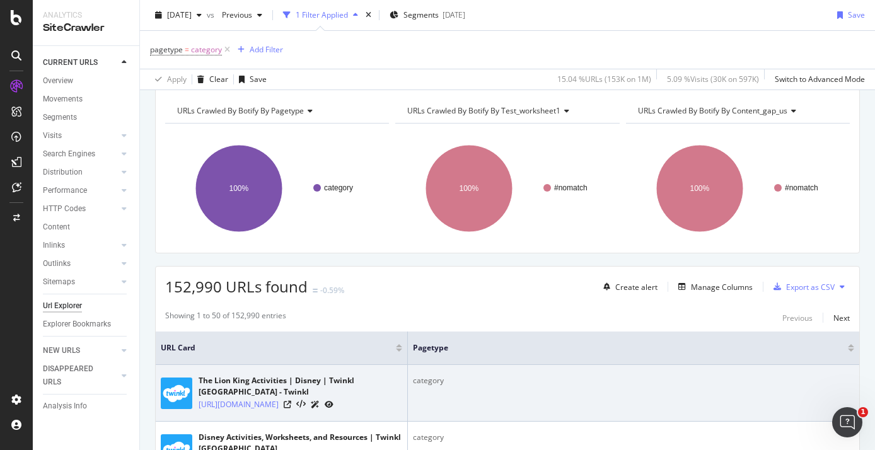
scroll to position [90, 0]
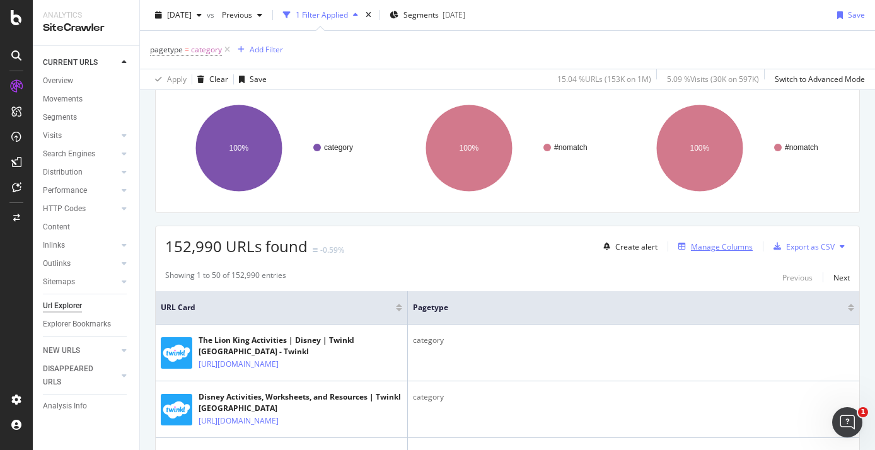
click at [716, 248] on div "Manage Columns" at bounding box center [722, 247] width 62 height 11
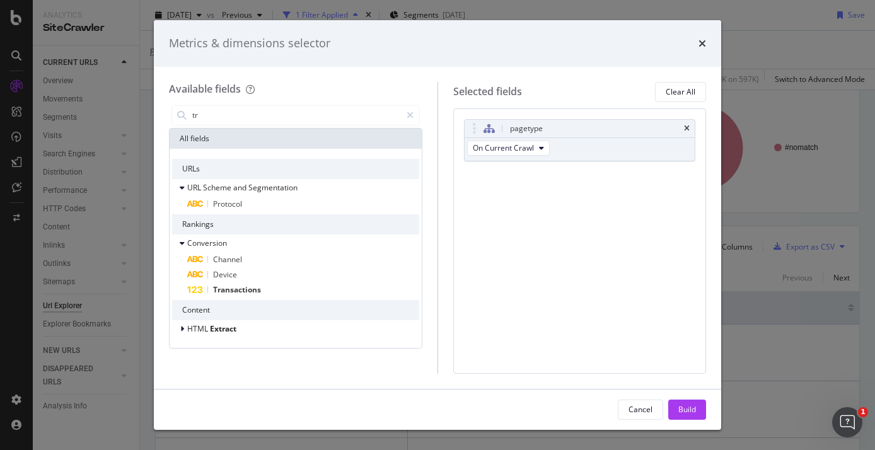
type input "t"
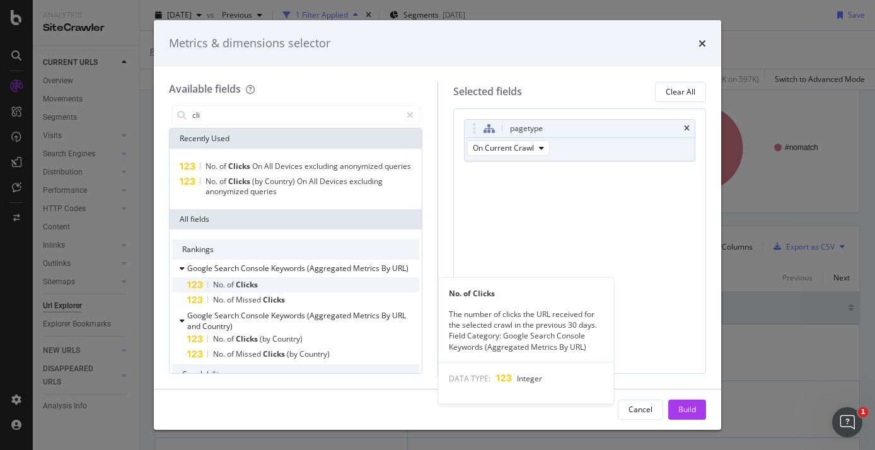
type input "cli"
click at [285, 279] on div "No. of Clicks" at bounding box center [303, 284] width 232 height 15
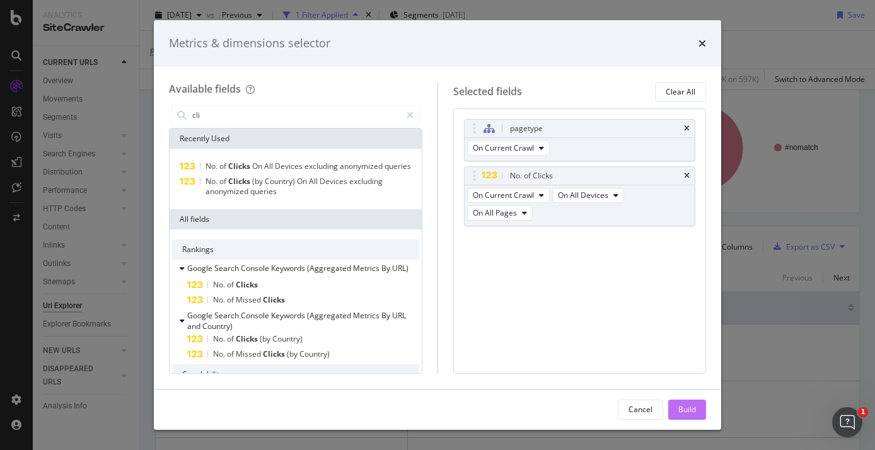
click at [680, 403] on div "Build" at bounding box center [687, 409] width 18 height 19
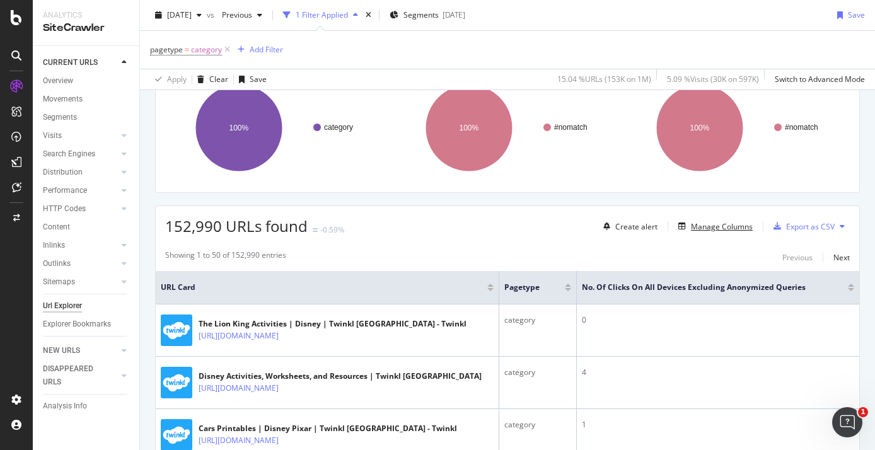
scroll to position [122, 0]
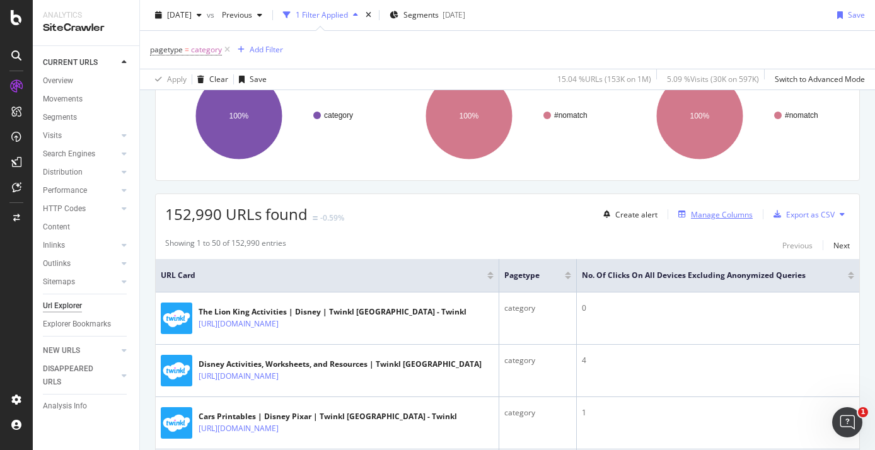
click at [738, 213] on div "Manage Columns" at bounding box center [722, 214] width 62 height 11
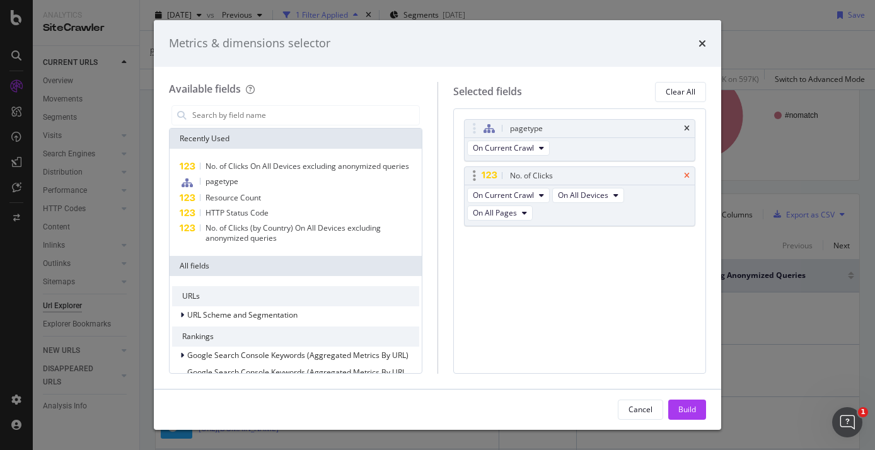
click at [689, 173] on icon "times" at bounding box center [687, 176] width 6 height 8
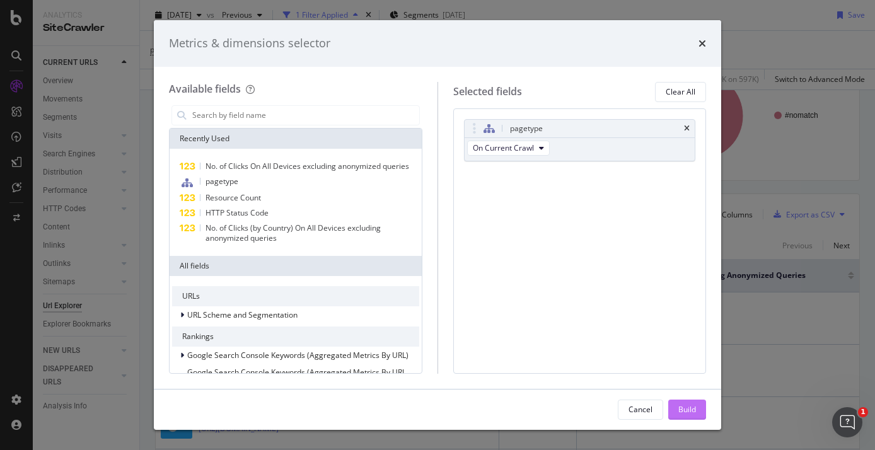
click at [689, 407] on div "Build" at bounding box center [687, 409] width 18 height 11
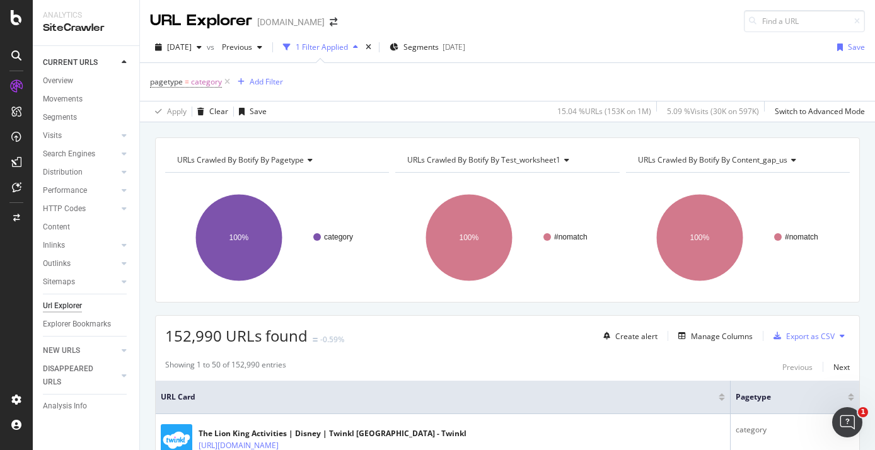
click at [260, 73] on div "pagetype = category Add Filter" at bounding box center [216, 82] width 133 height 18
click at [259, 81] on div "Add Filter" at bounding box center [266, 81] width 33 height 11
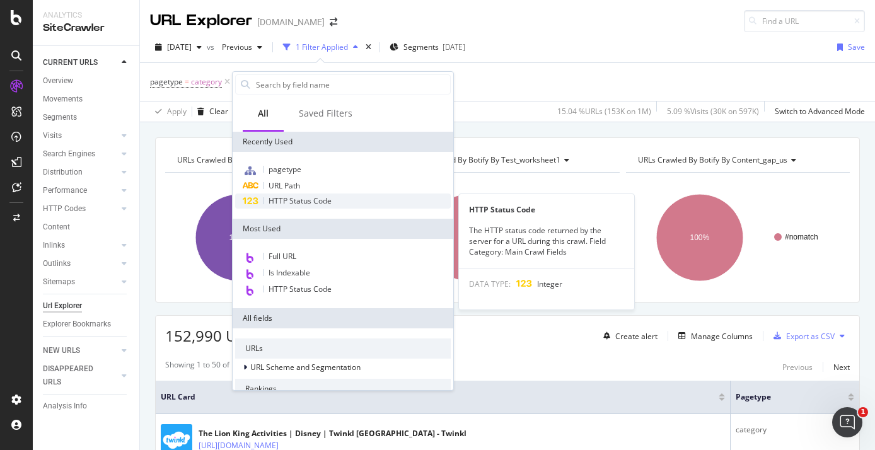
click at [311, 201] on span "HTTP Status Code" at bounding box center [300, 200] width 63 height 11
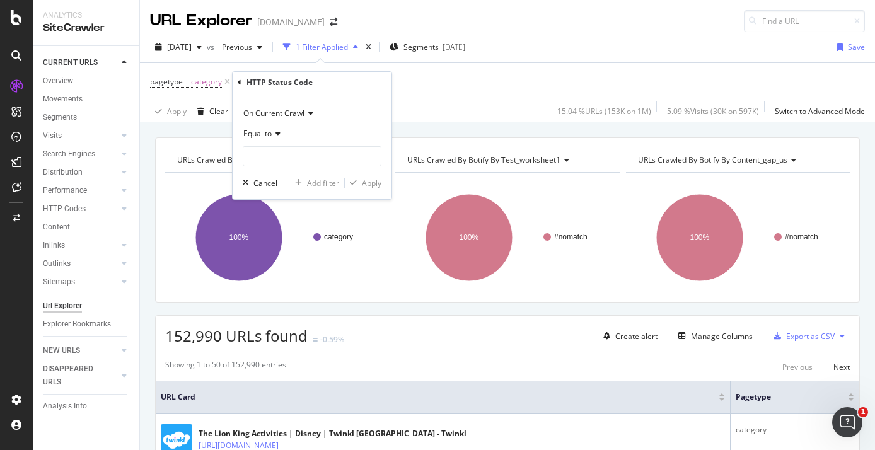
click at [280, 137] on div "Equal to" at bounding box center [312, 134] width 139 height 20
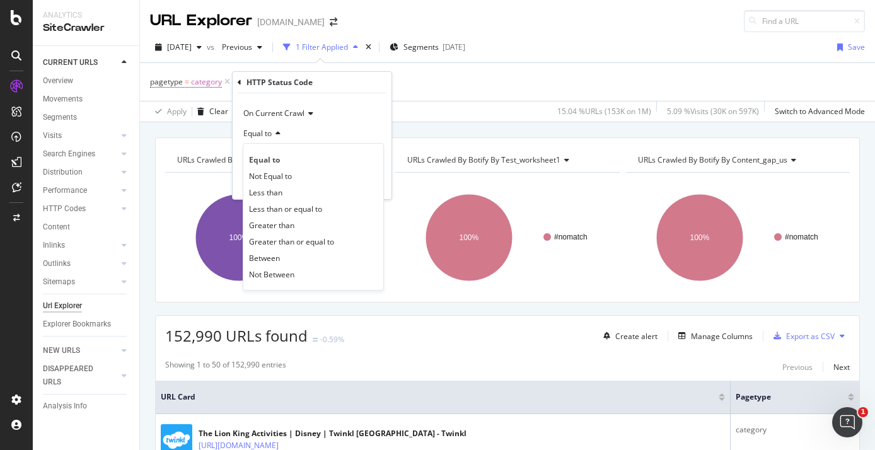
click at [278, 132] on icon at bounding box center [276, 134] width 9 height 8
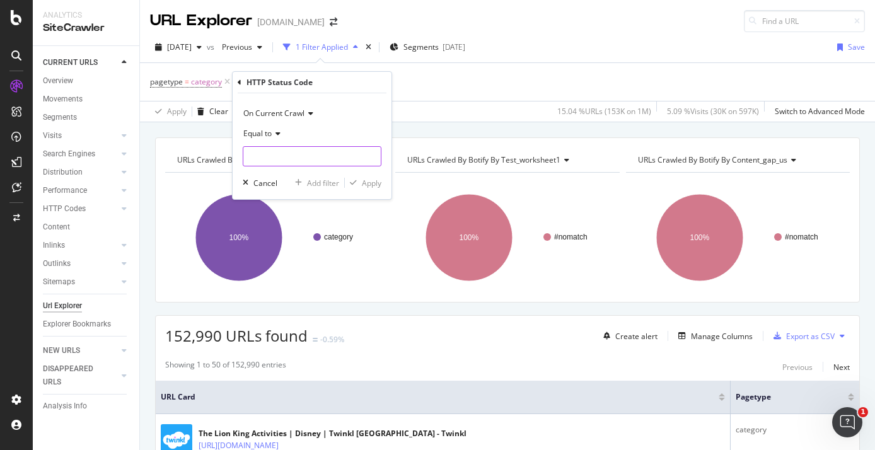
click at [275, 151] on input "number" at bounding box center [312, 156] width 139 height 20
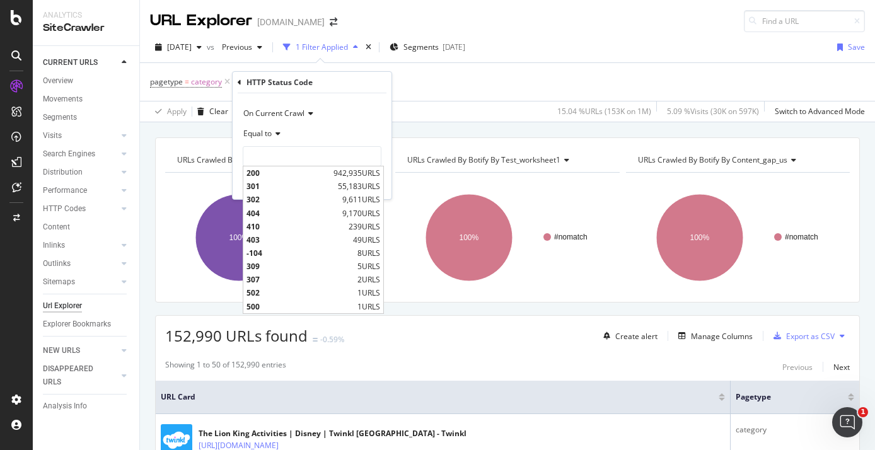
click at [267, 166] on div "200 942,935 URLS 301 55,183 URLS 302 9,611 URLS 404 9,170 URLS 410 239 URLS 403…" at bounding box center [313, 240] width 141 height 148
click at [267, 168] on span "200" at bounding box center [289, 173] width 84 height 11
type input "200"
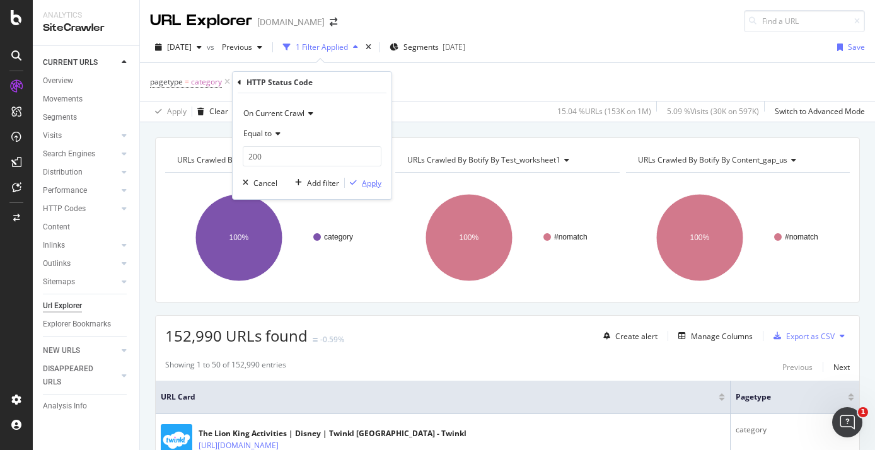
click at [364, 178] on div "Apply" at bounding box center [372, 183] width 20 height 11
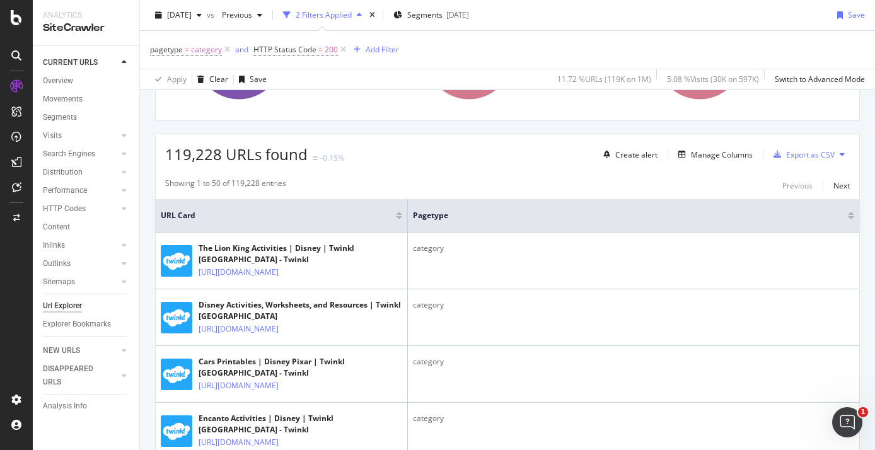
scroll to position [202, 0]
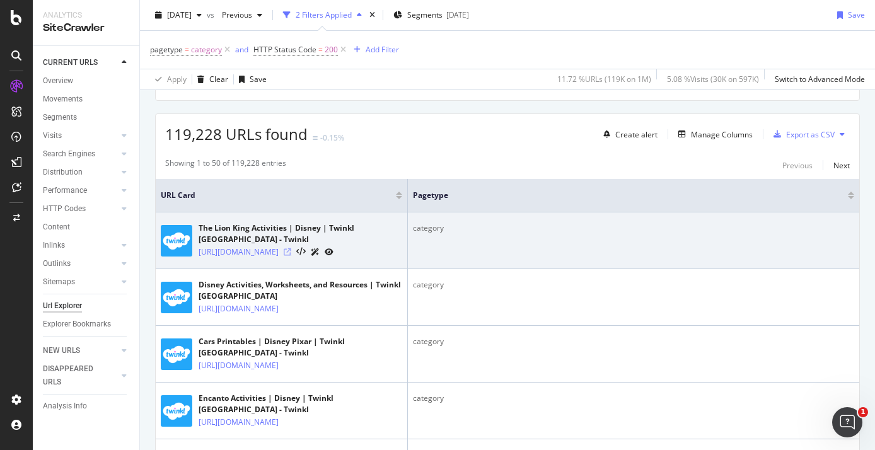
click at [291, 248] on icon at bounding box center [288, 252] width 8 height 8
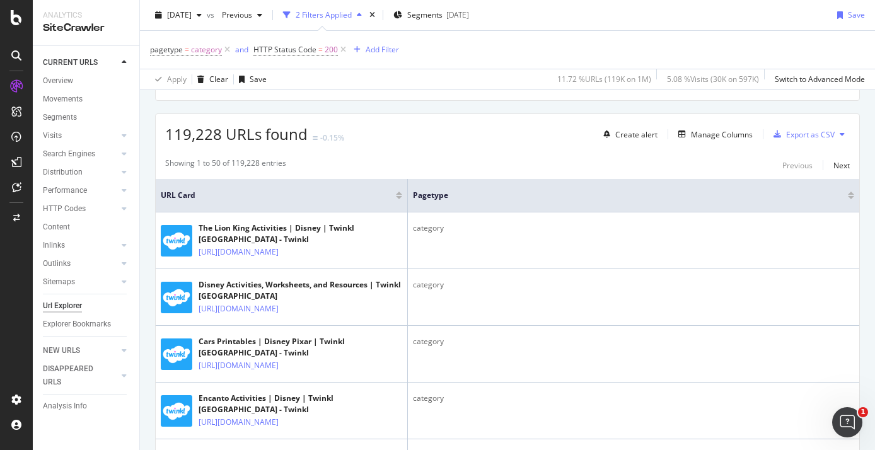
click at [402, 192] on div at bounding box center [399, 193] width 6 height 3
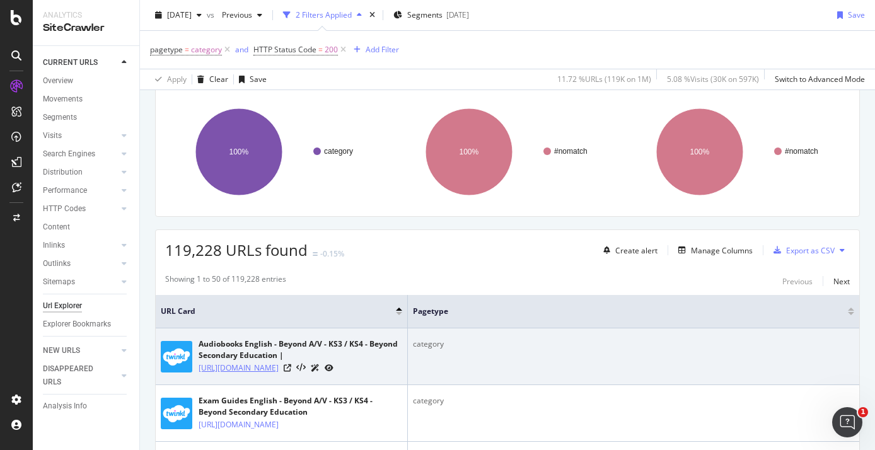
scroll to position [8, 0]
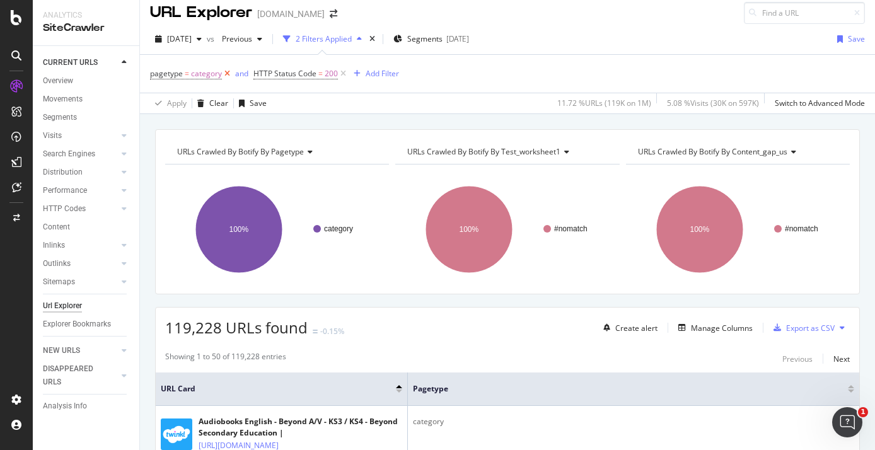
click at [226, 74] on icon at bounding box center [227, 73] width 11 height 13
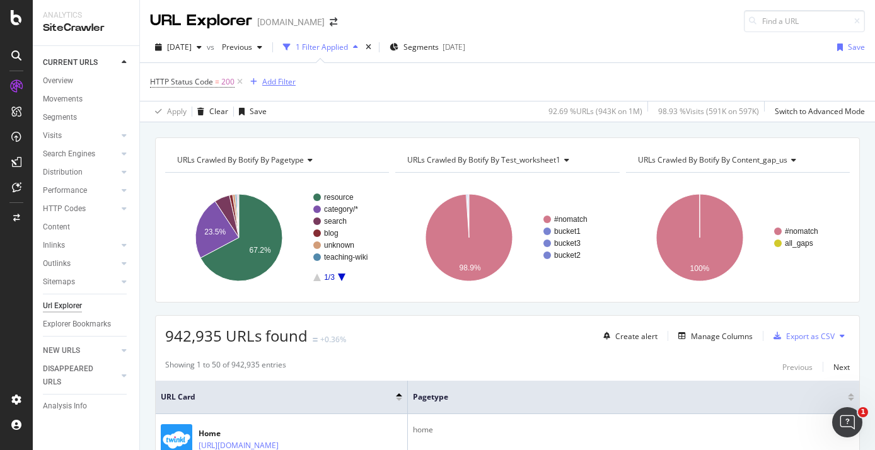
click at [281, 81] on div "Add Filter" at bounding box center [278, 81] width 33 height 11
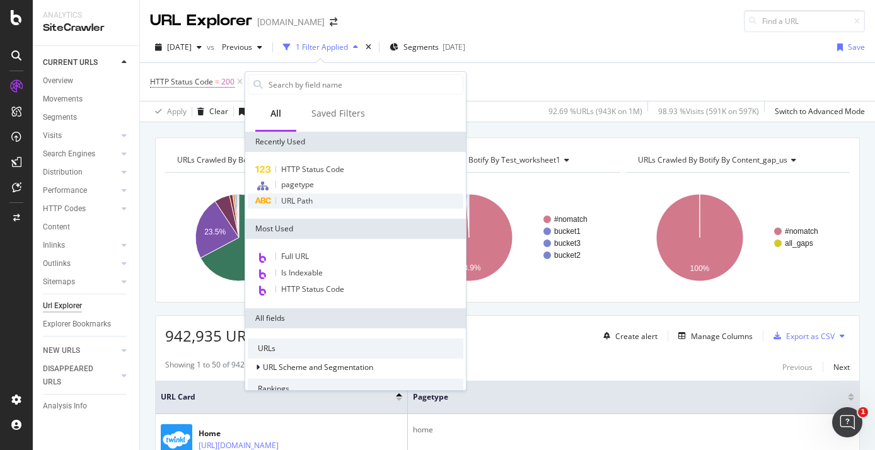
click at [321, 198] on div "URL Path" at bounding box center [356, 201] width 216 height 15
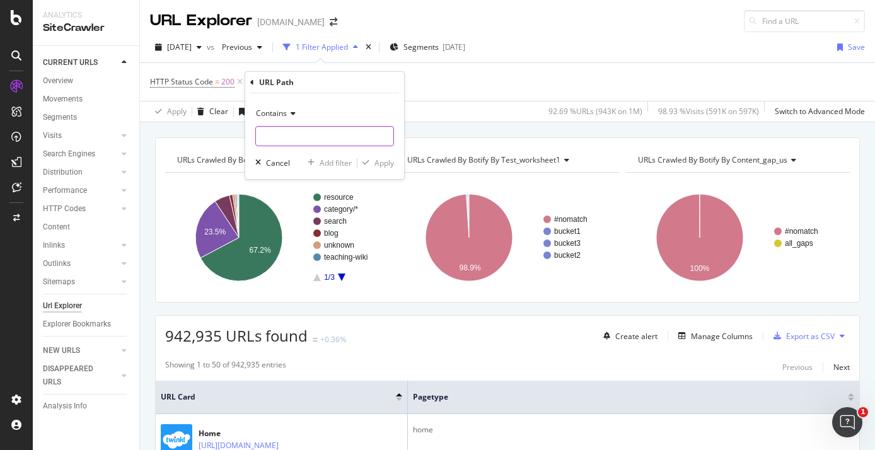
click at [288, 134] on input "text" at bounding box center [324, 136] width 137 height 20
type input "/resources/"
click at [371, 161] on div "button" at bounding box center [366, 163] width 17 height 8
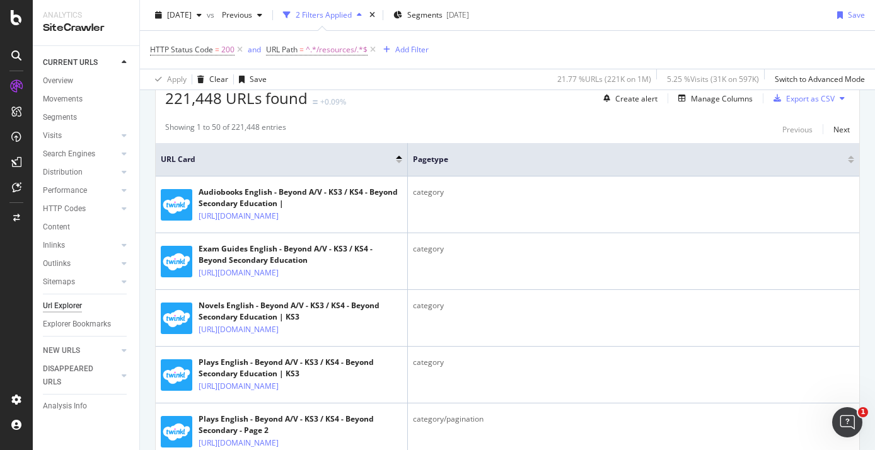
scroll to position [224, 0]
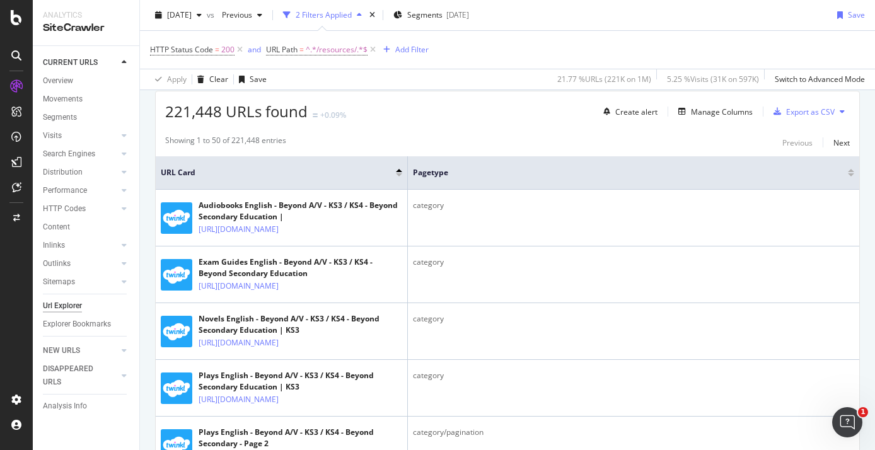
click at [399, 171] on div at bounding box center [399, 170] width 6 height 3
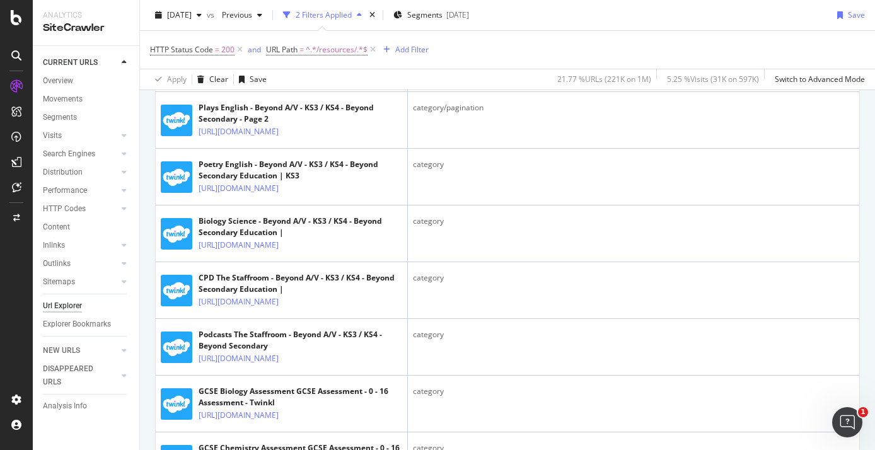
scroll to position [0, 0]
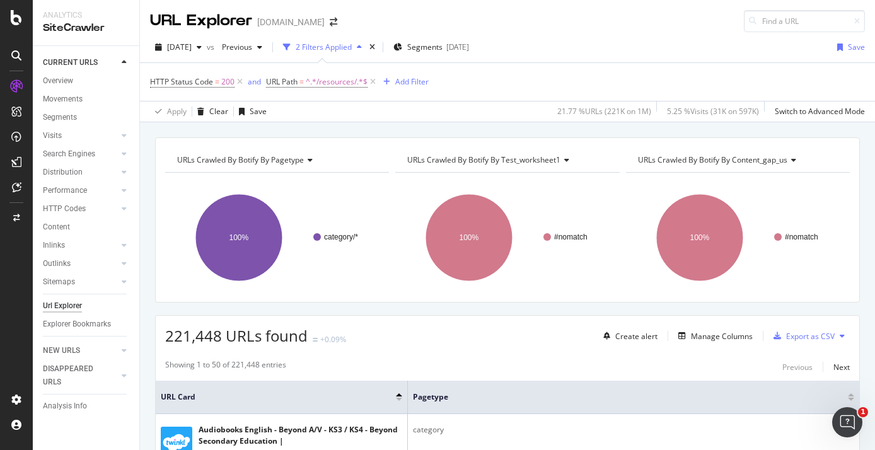
click at [400, 396] on div at bounding box center [399, 394] width 6 height 3
click at [399, 393] on div at bounding box center [399, 394] width 6 height 3
click at [398, 400] on div at bounding box center [399, 399] width 6 height 3
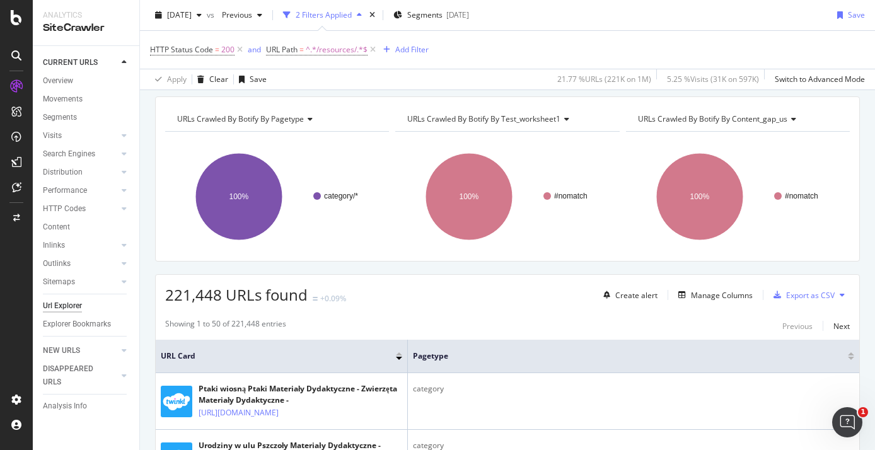
scroll to position [154, 0]
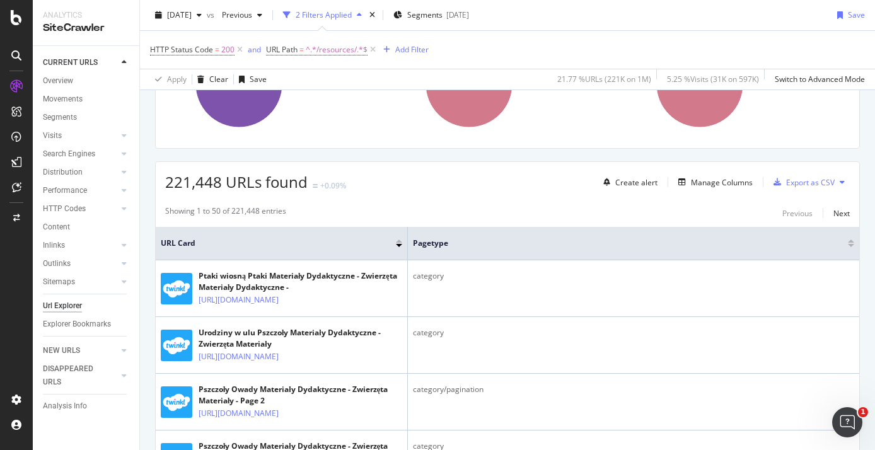
click at [399, 245] on div at bounding box center [399, 245] width 6 height 3
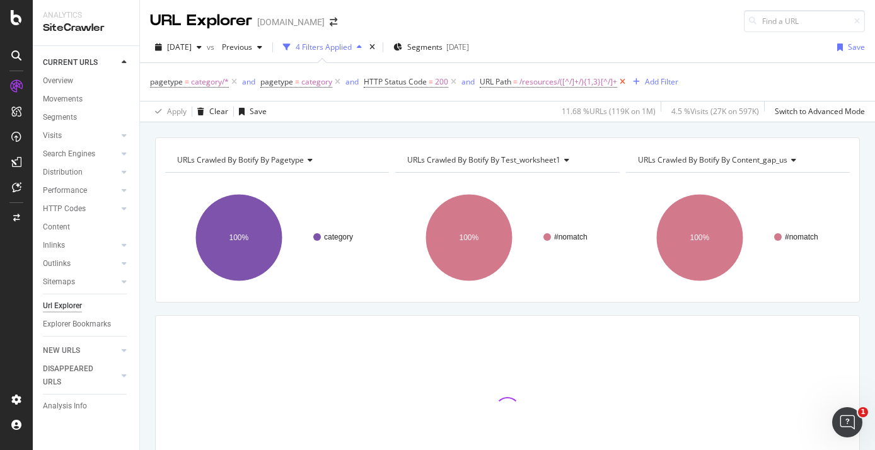
click at [621, 83] on icon at bounding box center [622, 82] width 11 height 13
click at [453, 81] on icon at bounding box center [453, 82] width 11 height 13
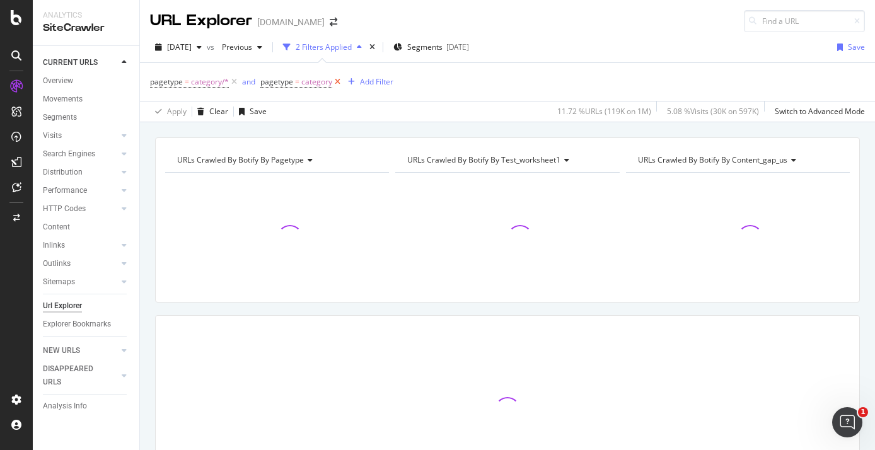
click at [337, 83] on icon at bounding box center [337, 82] width 11 height 13
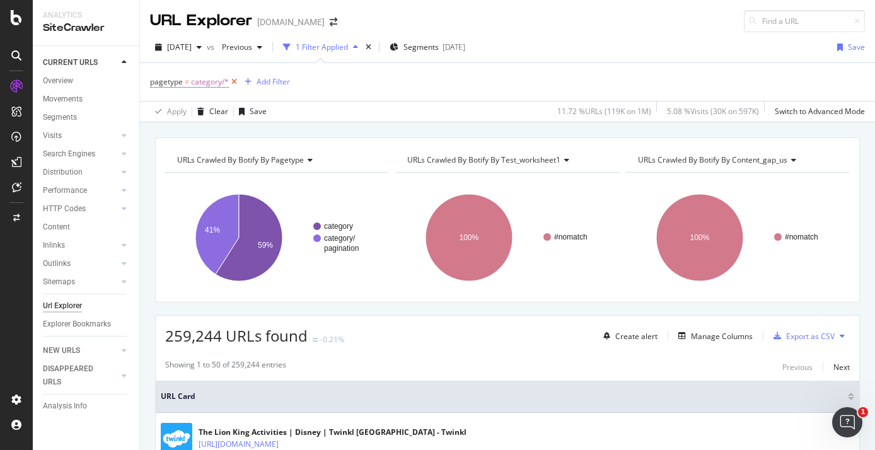
click at [231, 83] on icon at bounding box center [234, 82] width 11 height 13
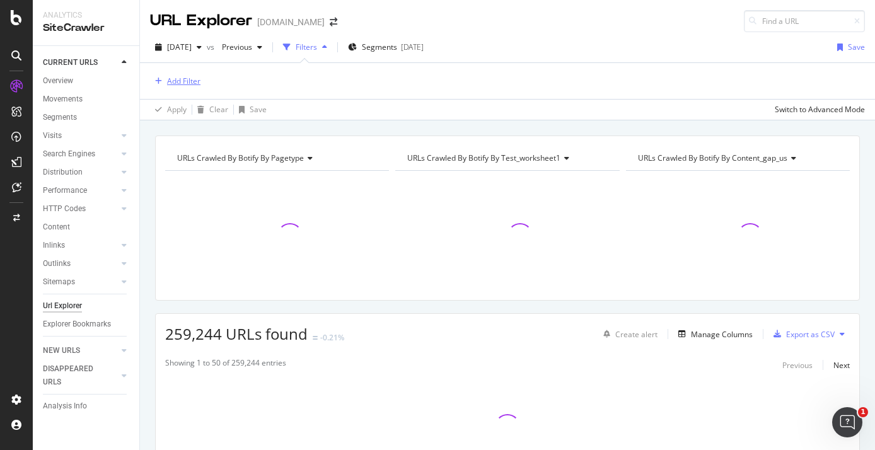
click at [182, 84] on div "Add Filter" at bounding box center [183, 81] width 33 height 11
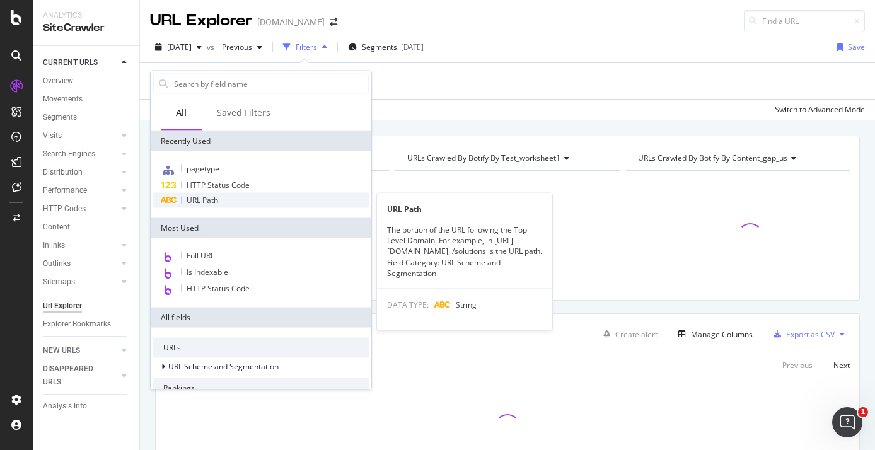
click at [236, 206] on div "URL Path" at bounding box center [261, 200] width 216 height 15
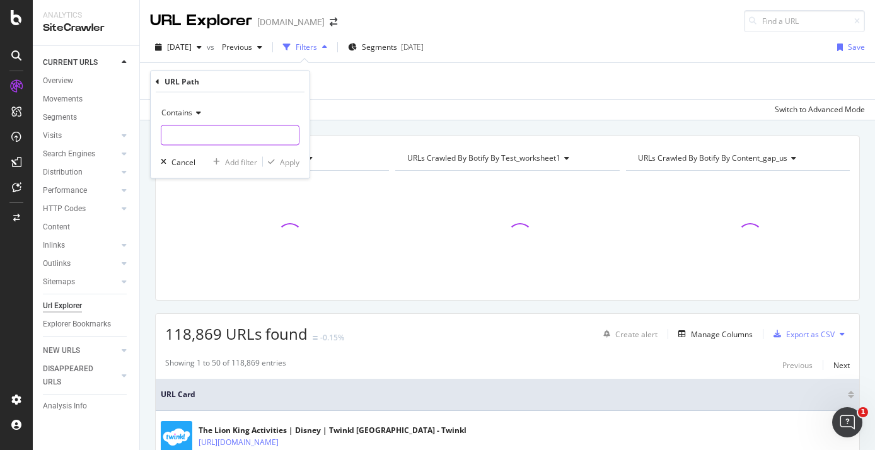
click at [188, 137] on input "text" at bounding box center [229, 135] width 137 height 20
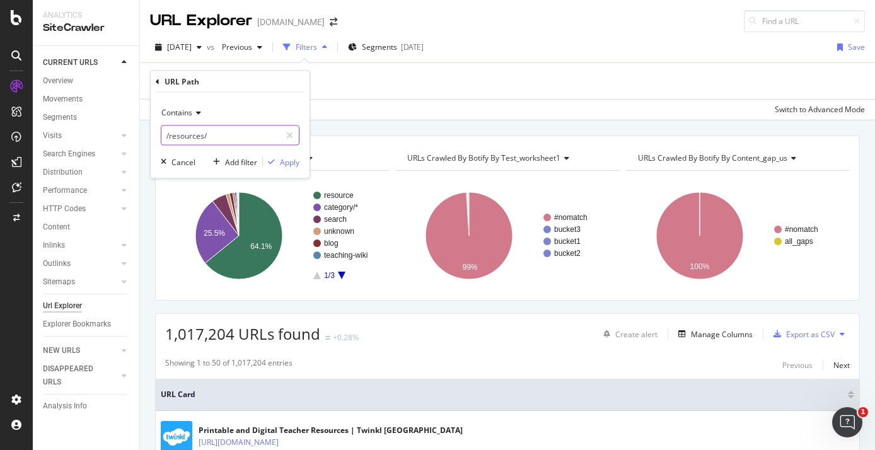
type input "/resources/"
click at [294, 166] on div "Apply" at bounding box center [290, 161] width 20 height 11
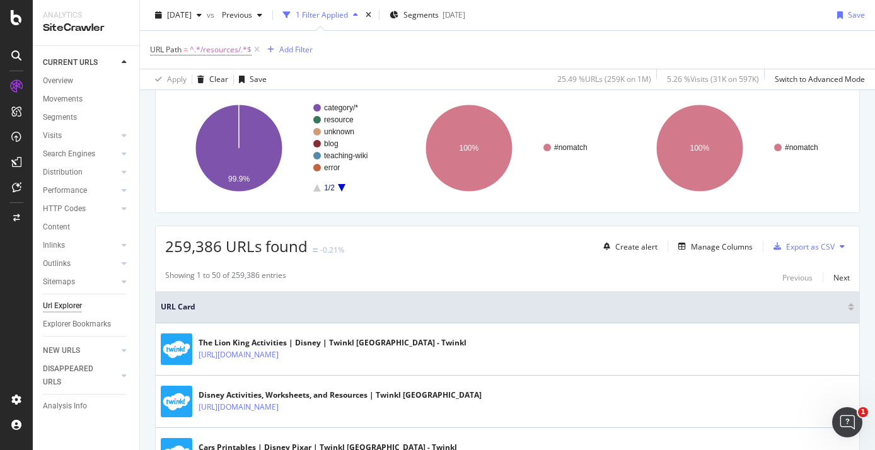
scroll to position [90, 0]
click at [707, 240] on div "Manage Columns" at bounding box center [712, 246] width 79 height 14
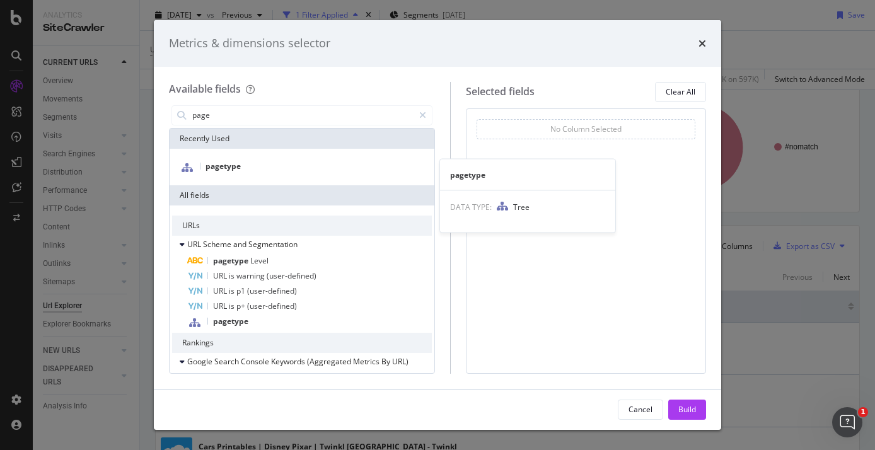
type input "page"
click at [230, 170] on span "pagetype" at bounding box center [223, 166] width 35 height 11
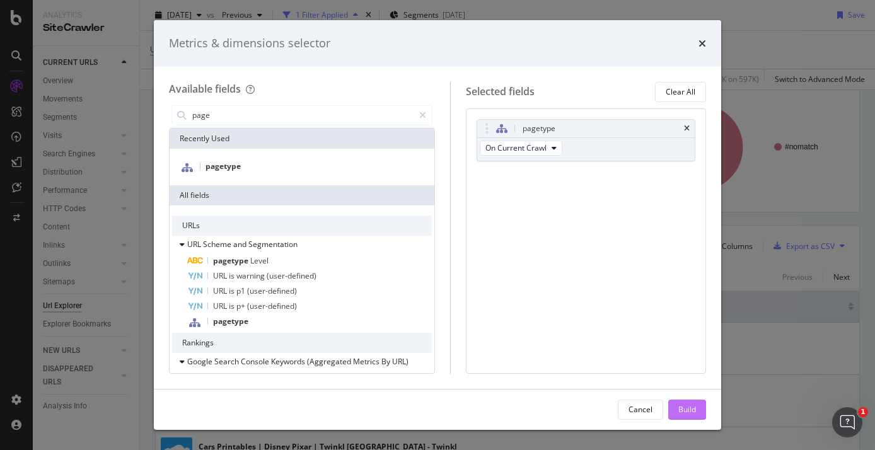
click at [687, 409] on div "Build" at bounding box center [687, 409] width 18 height 11
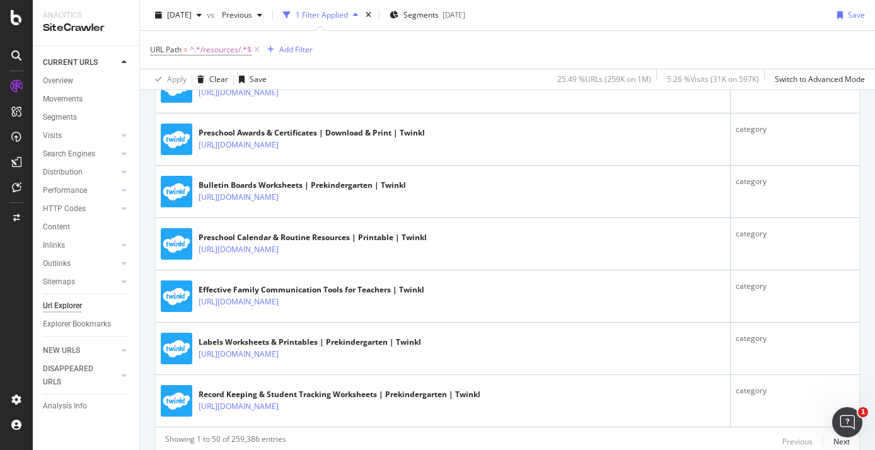
scroll to position [2838, 0]
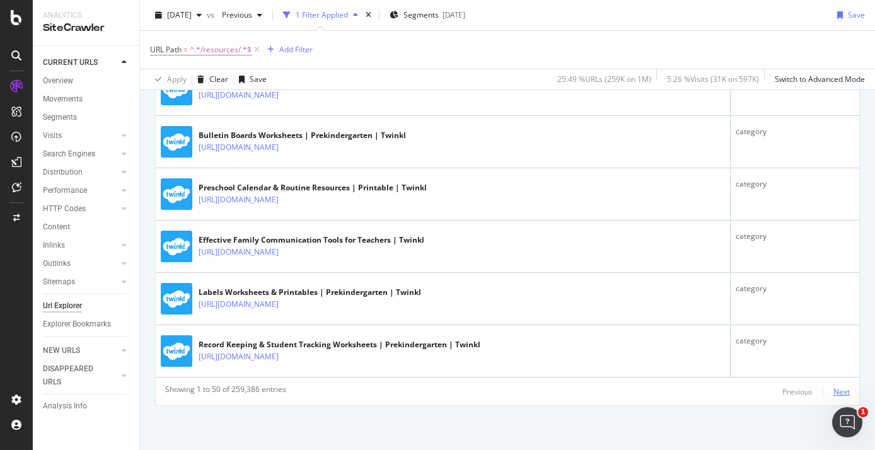
click at [844, 387] on div "Next" at bounding box center [842, 392] width 16 height 11
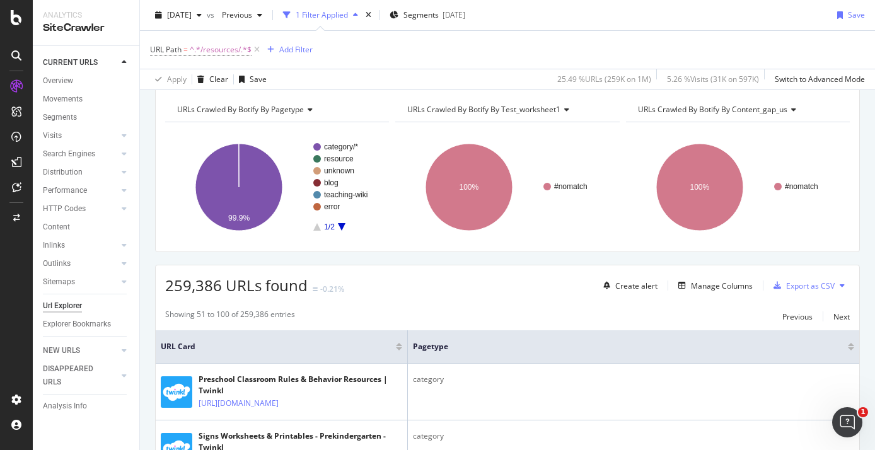
scroll to position [0, 0]
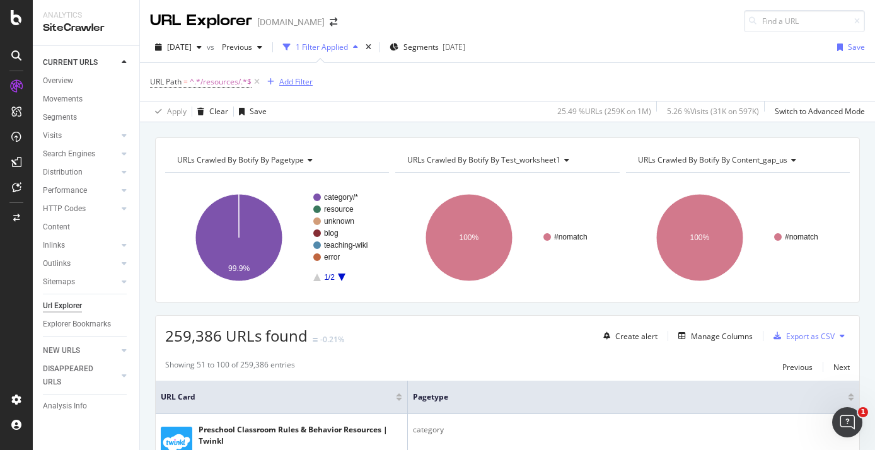
click at [286, 84] on div "Add Filter" at bounding box center [295, 81] width 33 height 11
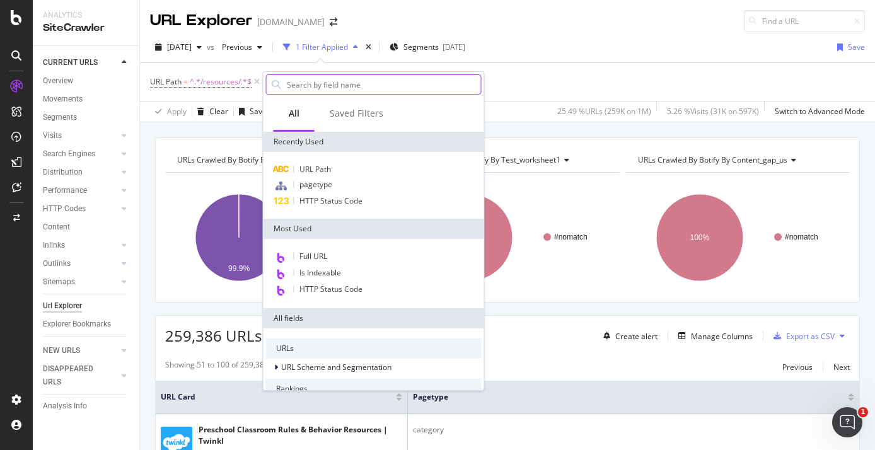
type input ";"
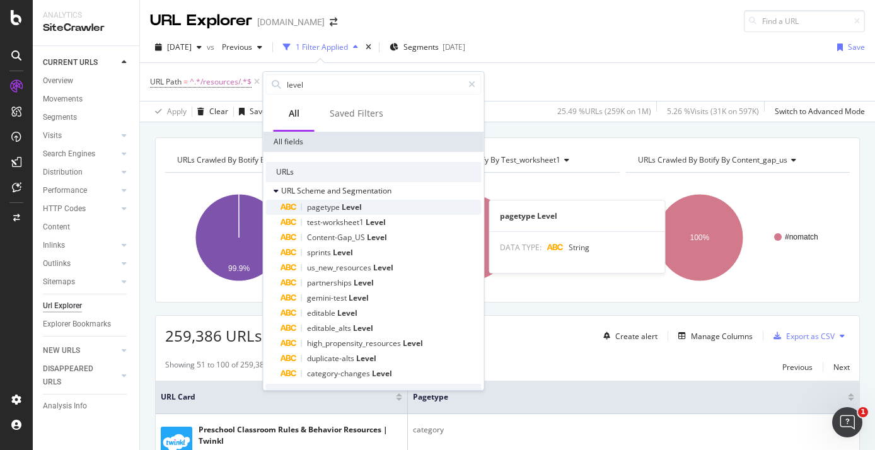
type input "level"
click at [358, 202] on span "Level" at bounding box center [352, 207] width 20 height 11
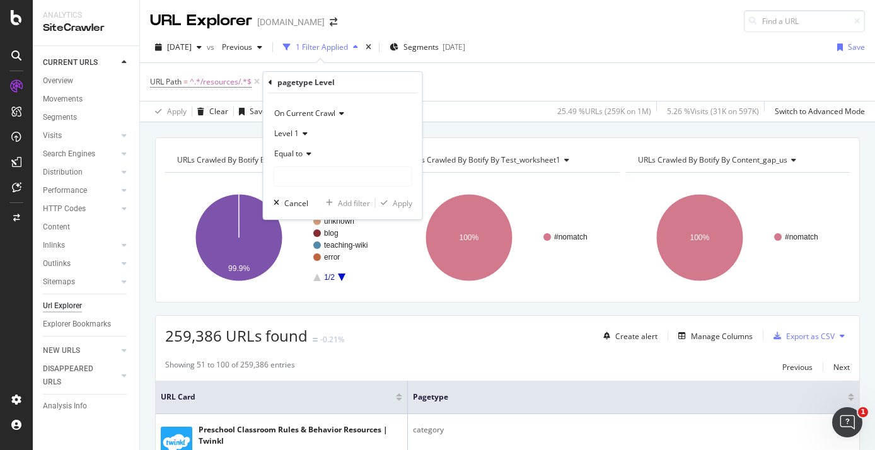
click at [297, 137] on span "Level 1" at bounding box center [286, 133] width 25 height 11
click at [308, 134] on div "Level 1" at bounding box center [343, 134] width 139 height 20
click at [300, 149] on span "Equal to" at bounding box center [288, 153] width 28 height 11
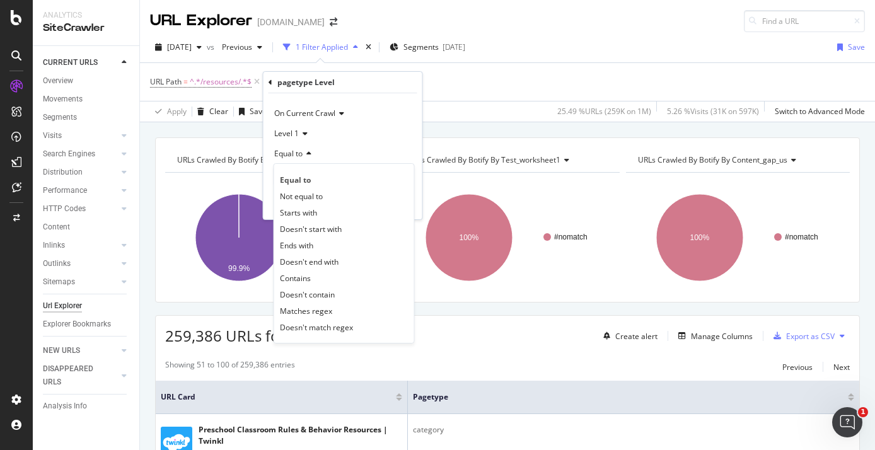
click at [306, 147] on div "Equal to" at bounding box center [343, 154] width 139 height 20
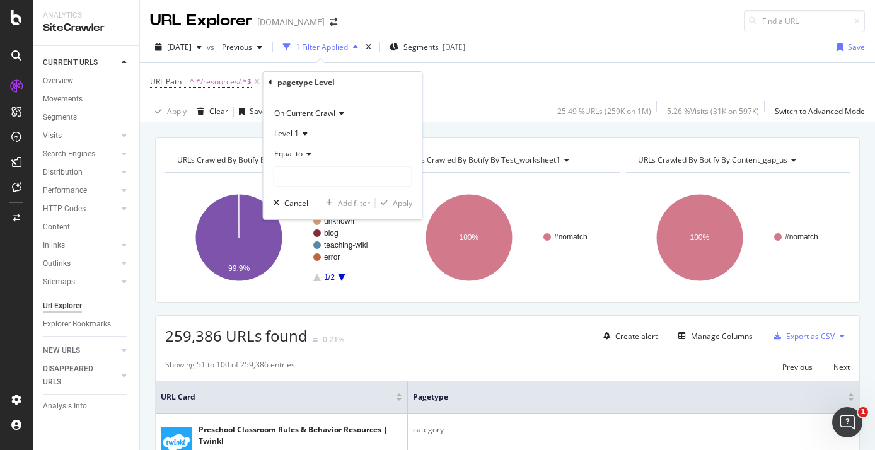
click at [395, 211] on div "On Current Crawl Level 1 Equal to Cancel Add filter Apply" at bounding box center [343, 156] width 159 height 126
click at [303, 139] on div "Level 1" at bounding box center [343, 134] width 139 height 20
click at [306, 178] on div "Level 2" at bounding box center [344, 176] width 135 height 16
click at [286, 137] on span "Level 2" at bounding box center [286, 133] width 25 height 11
click at [288, 156] on span "Level 1" at bounding box center [292, 159] width 25 height 11
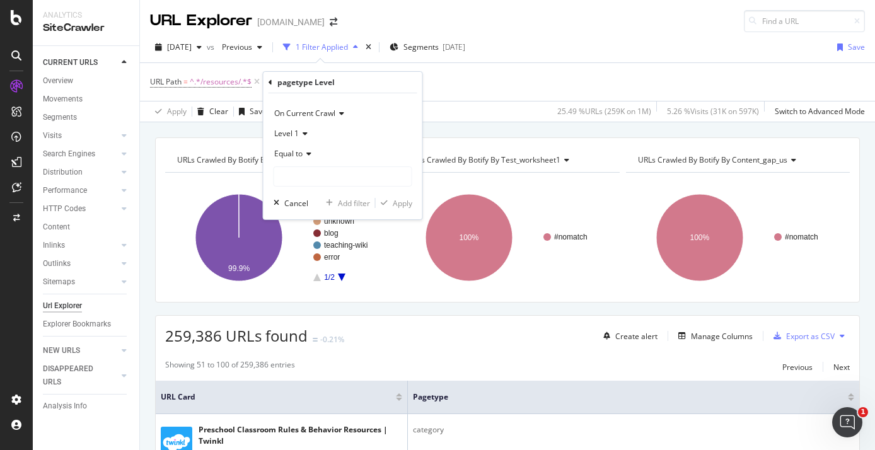
click at [293, 117] on span "On Current Crawl" at bounding box center [304, 113] width 61 height 11
click at [289, 114] on span "On Current Crawl" at bounding box center [304, 113] width 61 height 11
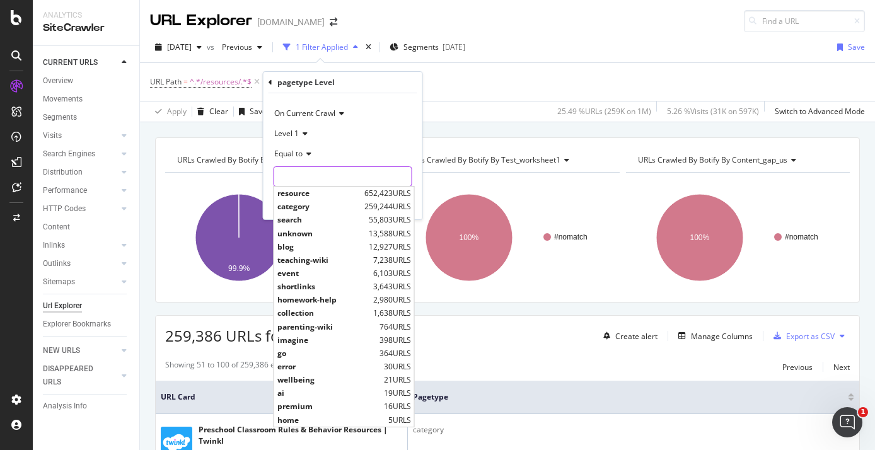
click at [299, 177] on input "text" at bounding box center [342, 176] width 137 height 20
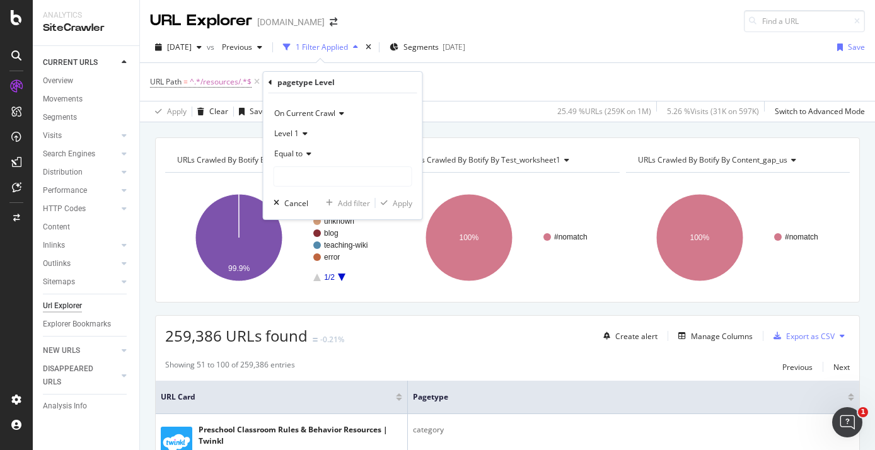
click at [296, 158] on span "Equal to" at bounding box center [288, 153] width 28 height 11
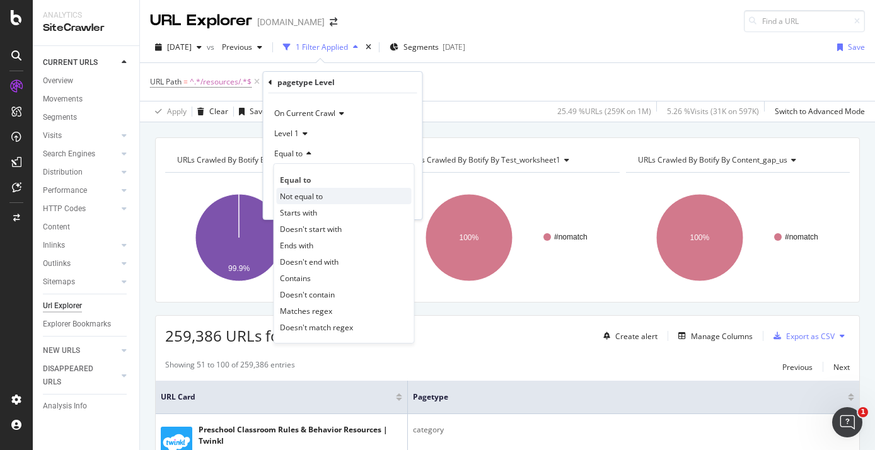
click at [303, 195] on span "Not equal to" at bounding box center [301, 196] width 43 height 11
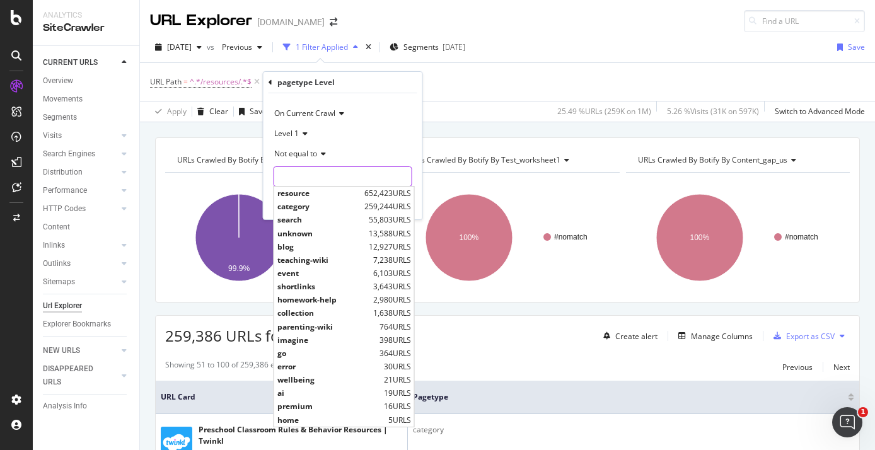
click at [308, 171] on input "text" at bounding box center [342, 176] width 137 height 20
click at [305, 161] on div "Not equal to" at bounding box center [343, 154] width 139 height 20
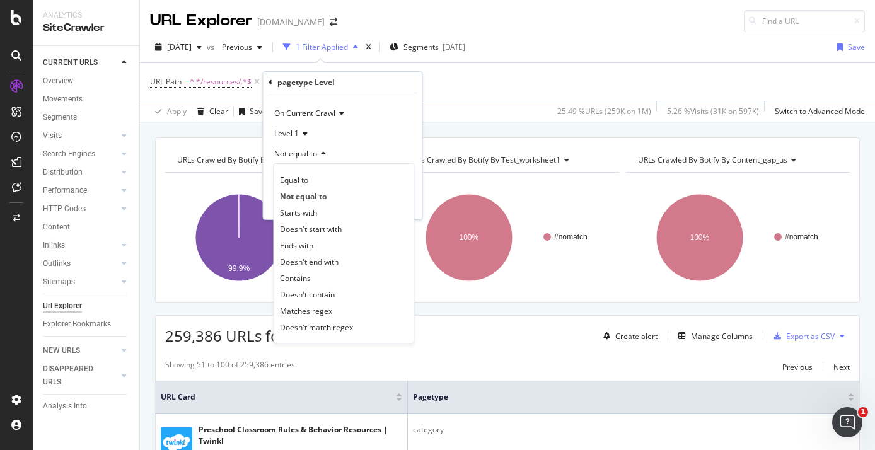
click at [457, 78] on div "URL Path = ^.*/resources/.*$ Add Filter" at bounding box center [507, 82] width 715 height 38
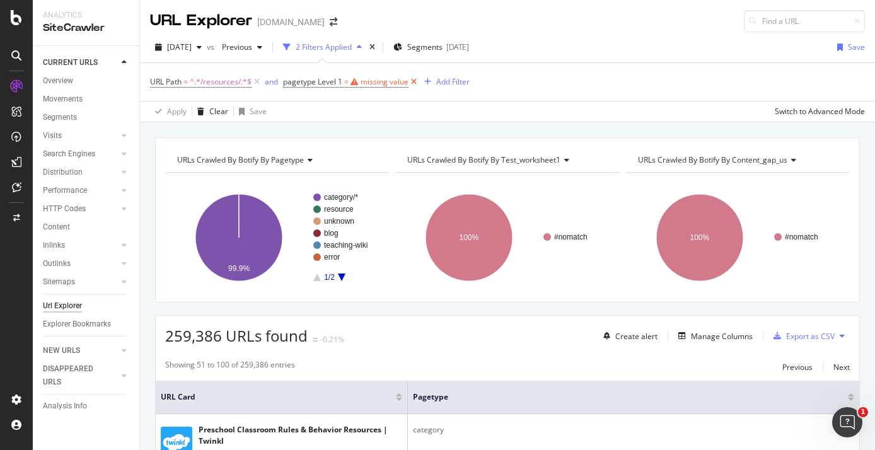
click at [412, 83] on icon at bounding box center [414, 82] width 11 height 13
click at [295, 86] on div "Add Filter" at bounding box center [295, 81] width 33 height 11
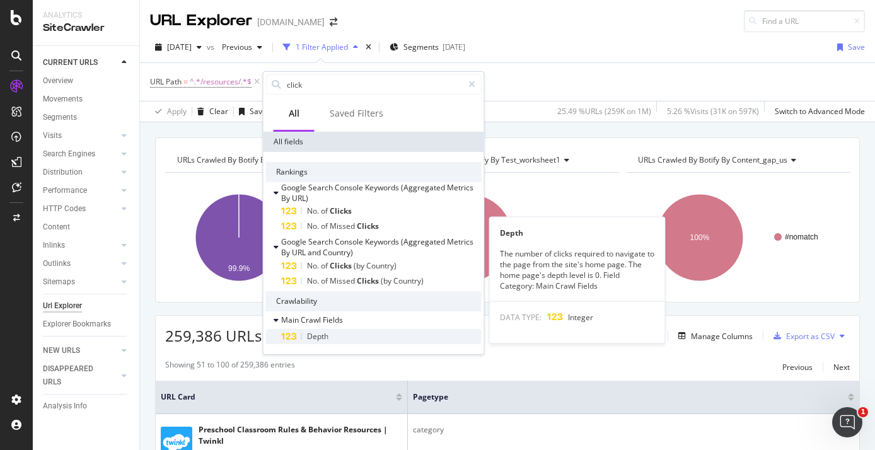
type input "click"
click at [318, 339] on span "Depth" at bounding box center [317, 336] width 21 height 11
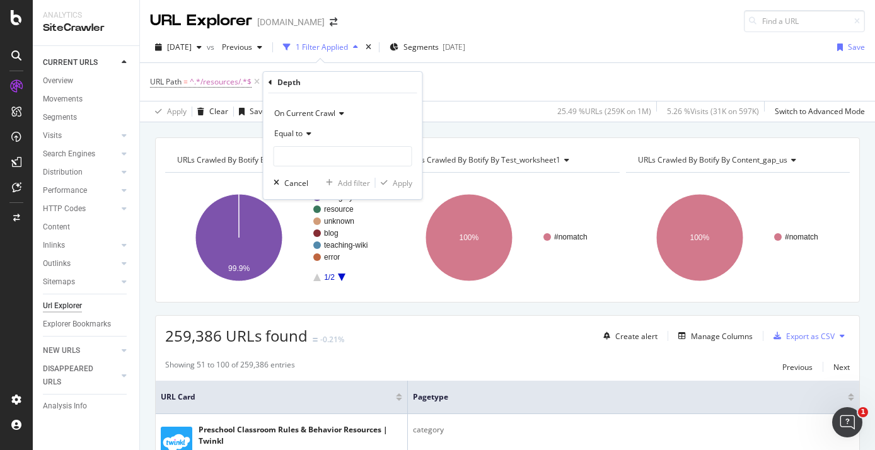
click at [300, 127] on div "Equal to" at bounding box center [343, 134] width 139 height 20
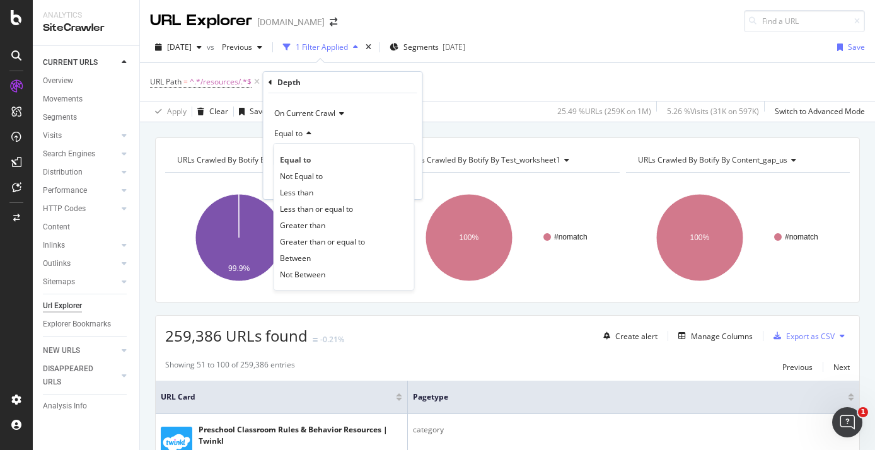
click at [320, 127] on div "Equal to" at bounding box center [343, 134] width 139 height 20
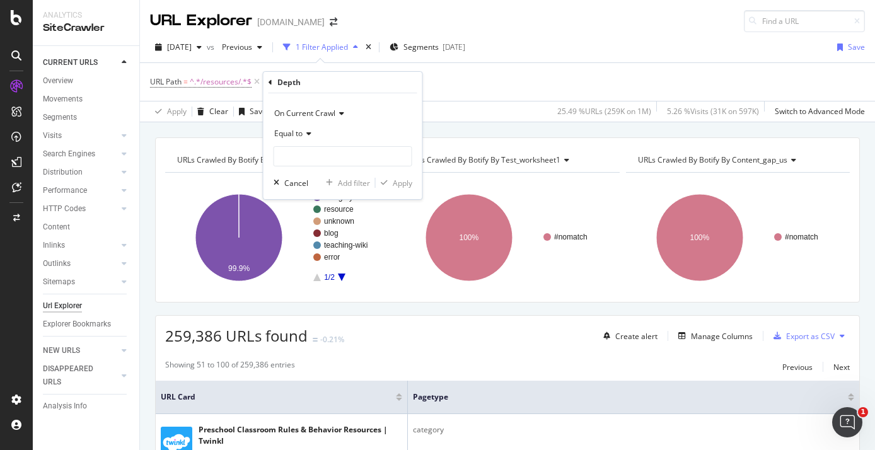
click at [310, 167] on div "On Current Crawl Equal to Cancel Add filter Apply" at bounding box center [343, 146] width 159 height 106
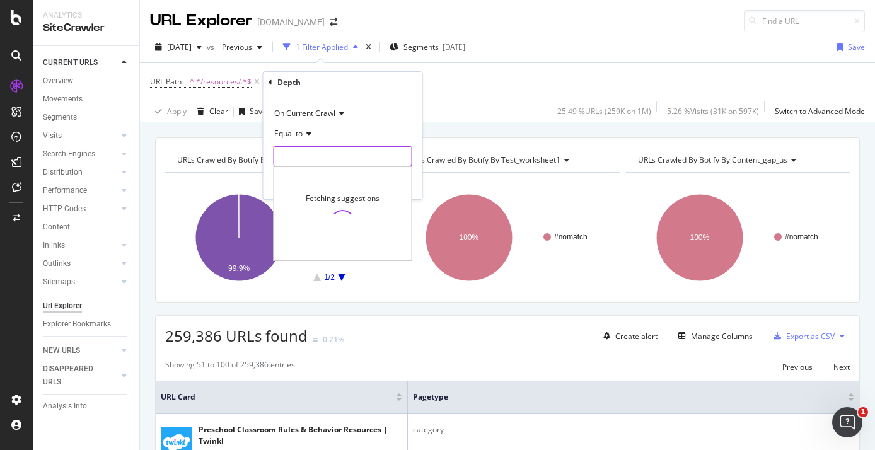
click at [308, 160] on input "number" at bounding box center [343, 156] width 139 height 20
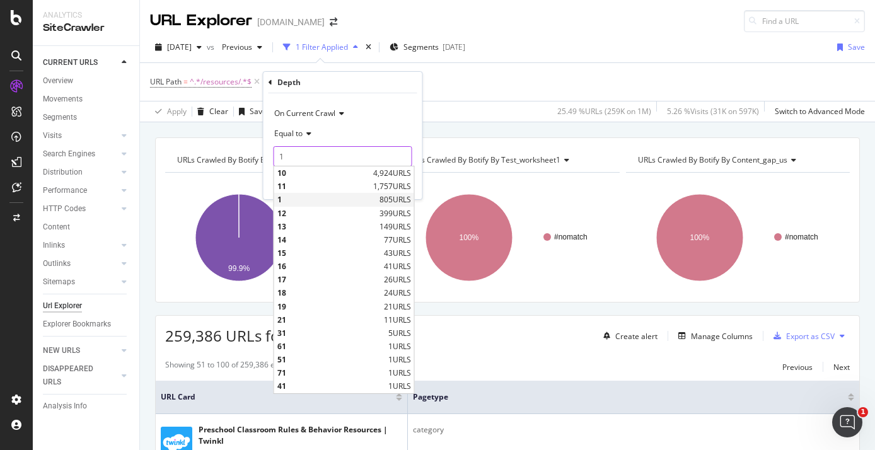
type input "1"
click at [363, 204] on span "1" at bounding box center [326, 199] width 99 height 11
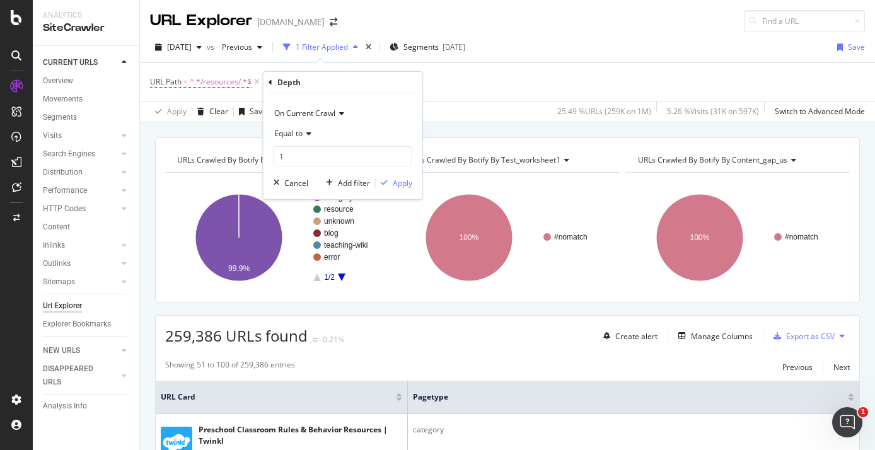
click at [377, 192] on div "On Current Crawl Equal to 1 1 Cancel Add filter Apply" at bounding box center [343, 146] width 159 height 106
click at [384, 188] on div "Apply" at bounding box center [394, 182] width 37 height 11
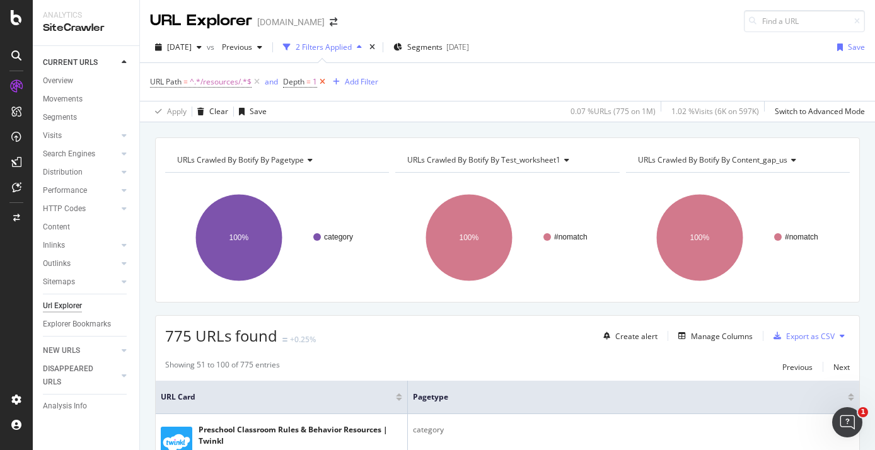
click at [321, 84] on icon at bounding box center [322, 82] width 11 height 13
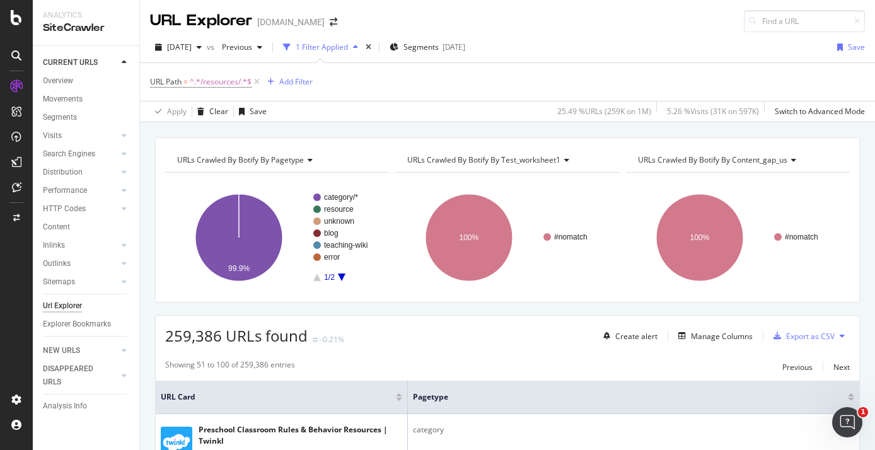
click at [346, 276] on rect "A chart." at bounding box center [345, 238] width 65 height 88
click at [342, 276] on icon "A chart." at bounding box center [342, 278] width 8 height 8
click at [317, 277] on icon "A chart." at bounding box center [317, 278] width 8 height 8
click at [281, 93] on div "URL Path = ^.*/resources/.*$ Add Filter" at bounding box center [507, 82] width 715 height 38
click at [288, 80] on div "Add Filter" at bounding box center [295, 81] width 33 height 11
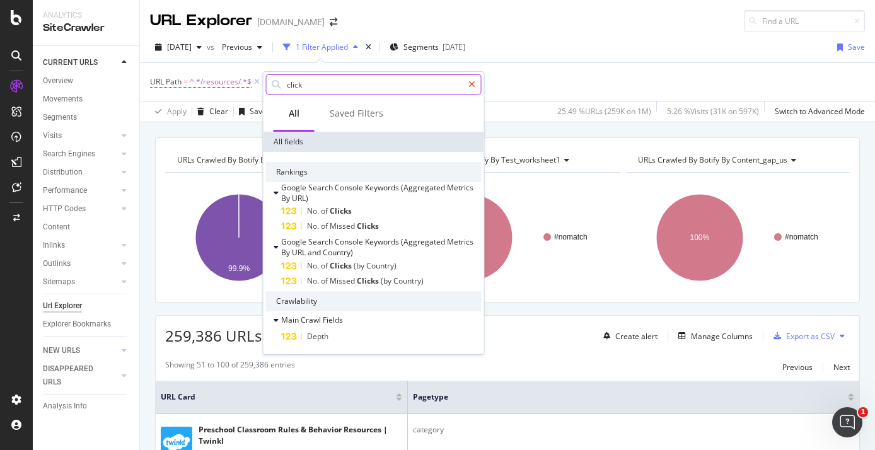
click at [474, 84] on icon at bounding box center [472, 84] width 7 height 9
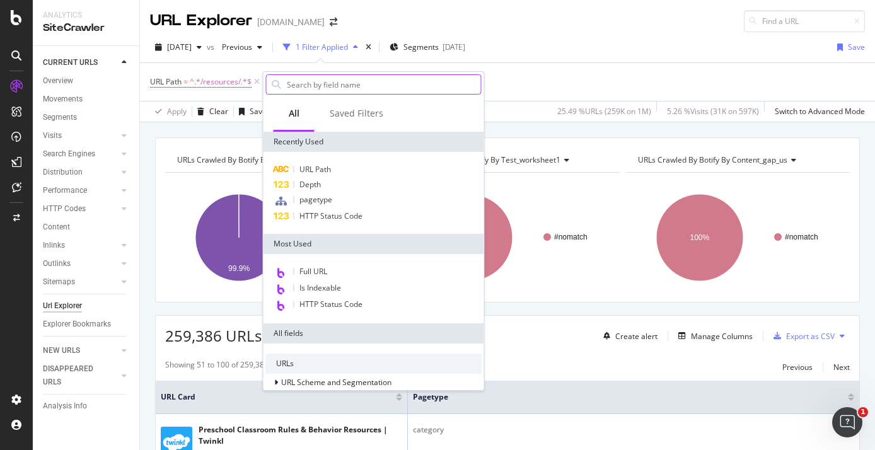
click at [508, 78] on div "URL Path = ^.*/resources/.*$ Add Filter" at bounding box center [507, 82] width 715 height 38
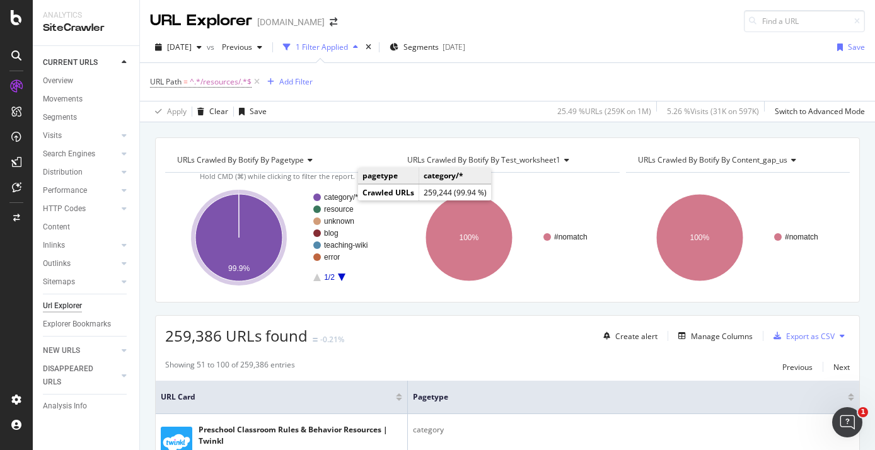
click at [346, 199] on text "category/*" at bounding box center [341, 197] width 34 height 9
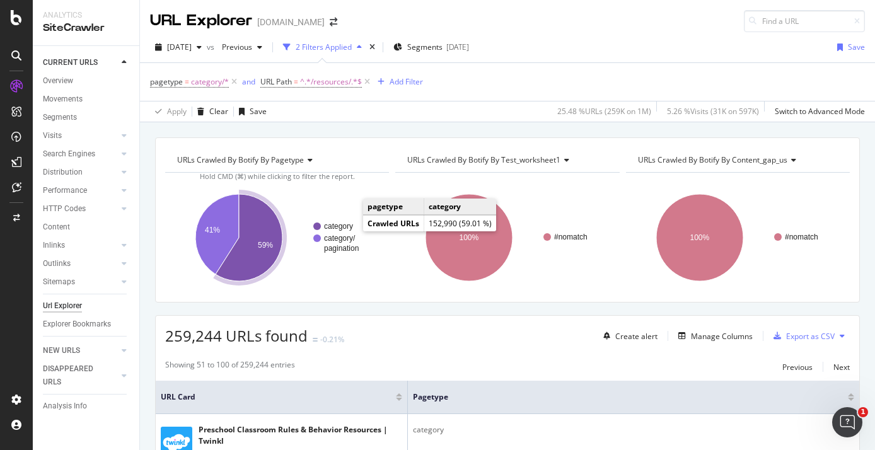
click at [348, 227] on text "category" at bounding box center [338, 226] width 29 height 9
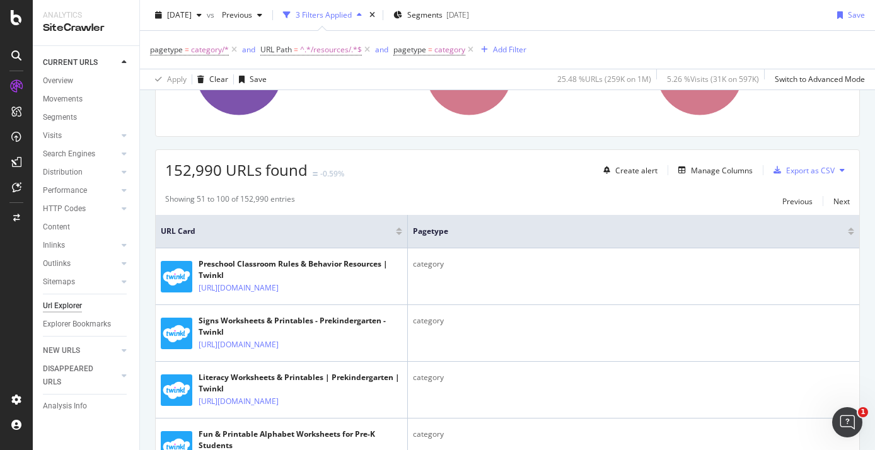
scroll to position [181, 0]
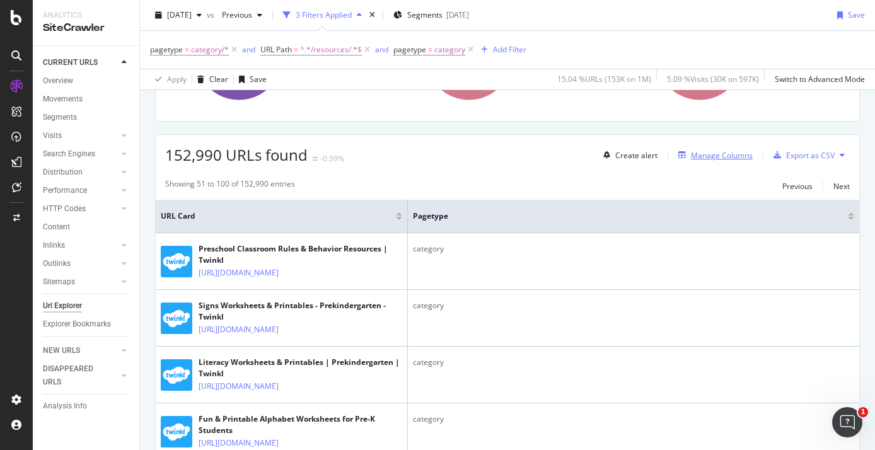
click at [697, 156] on div "Manage Columns" at bounding box center [722, 155] width 62 height 11
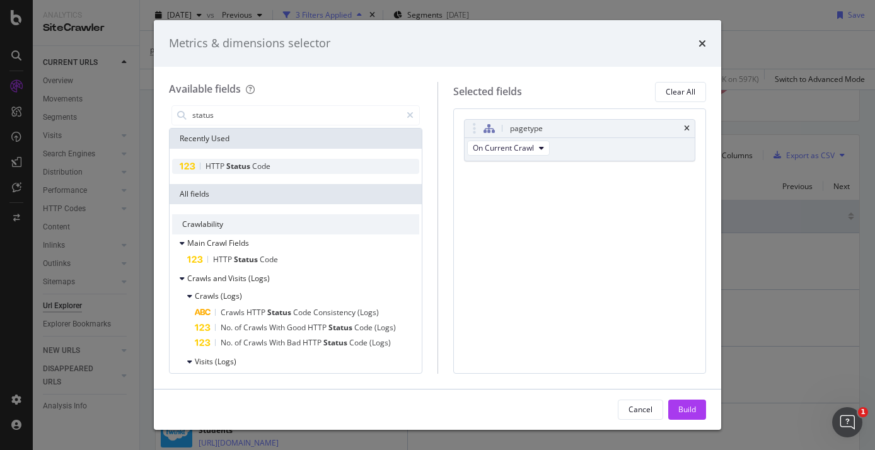
type input "status"
click at [245, 165] on span "Status" at bounding box center [239, 166] width 26 height 11
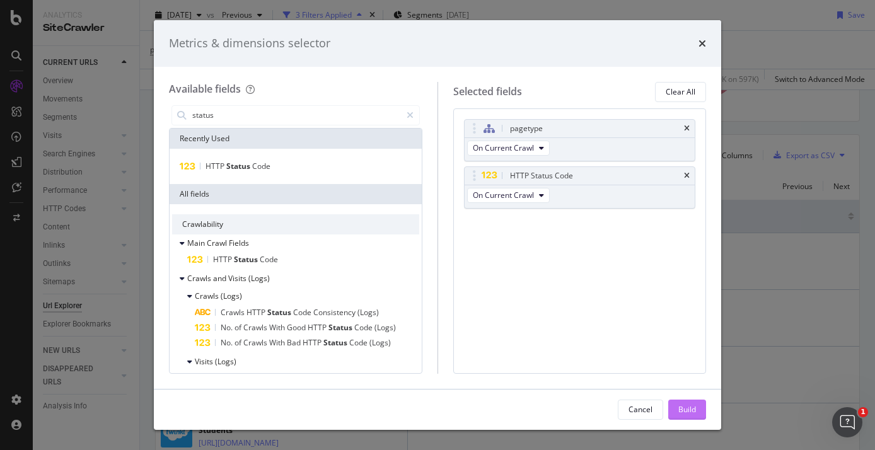
click at [689, 417] on div "Build" at bounding box center [687, 409] width 18 height 19
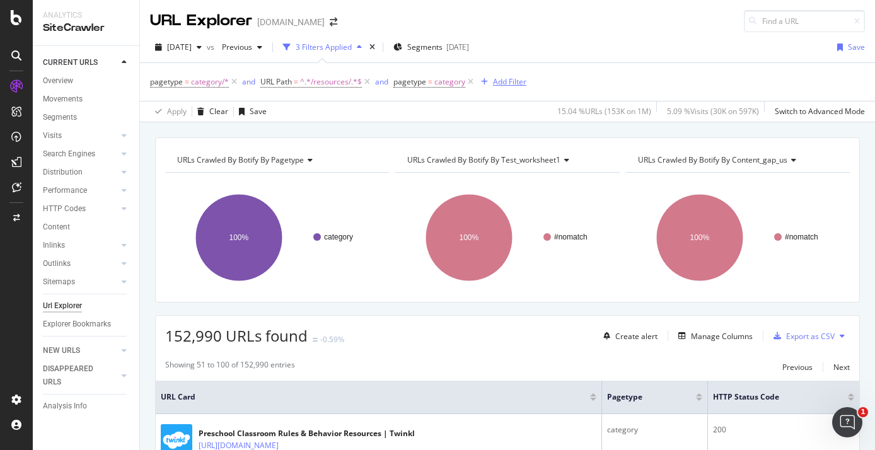
click at [503, 80] on div "Add Filter" at bounding box center [509, 81] width 33 height 11
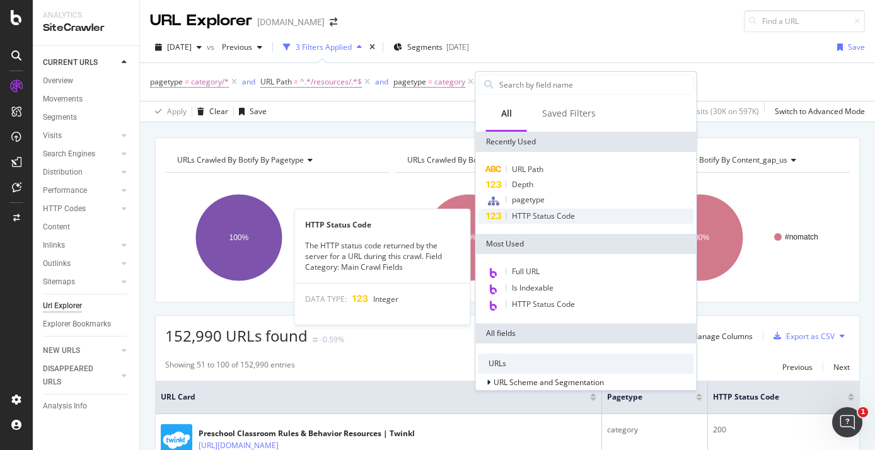
click at [538, 214] on span "HTTP Status Code" at bounding box center [543, 216] width 63 height 11
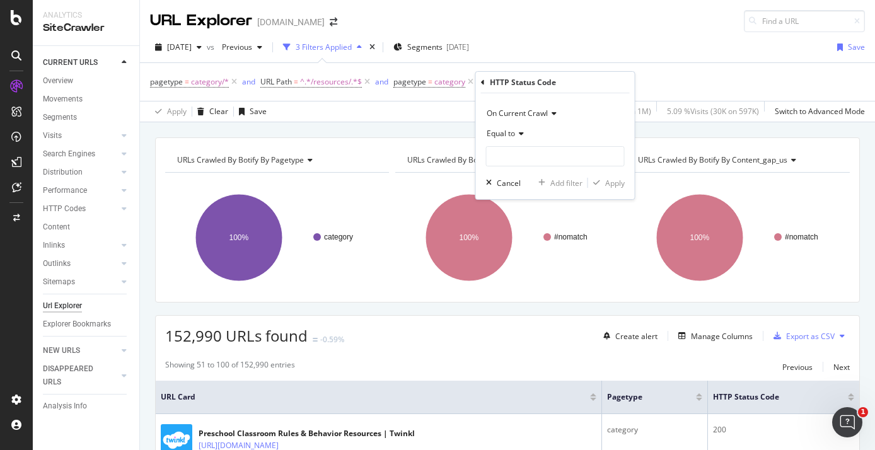
click at [513, 134] on span "Equal to" at bounding box center [501, 133] width 28 height 11
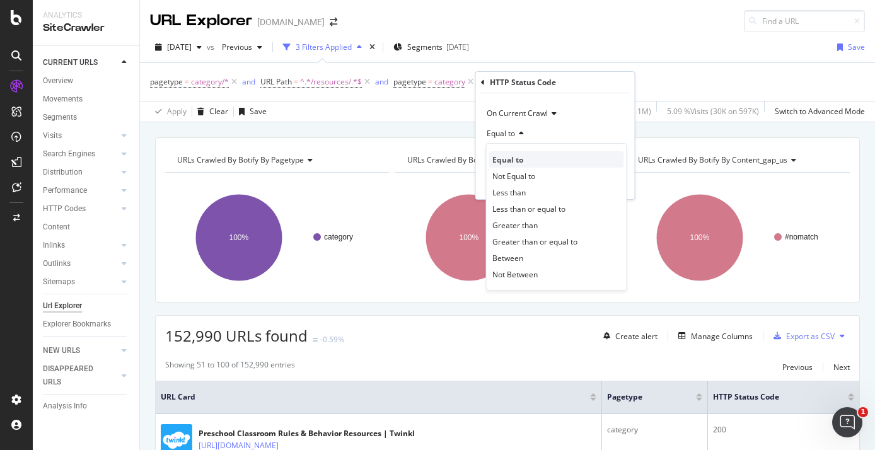
click at [518, 158] on span "Equal to" at bounding box center [507, 159] width 31 height 11
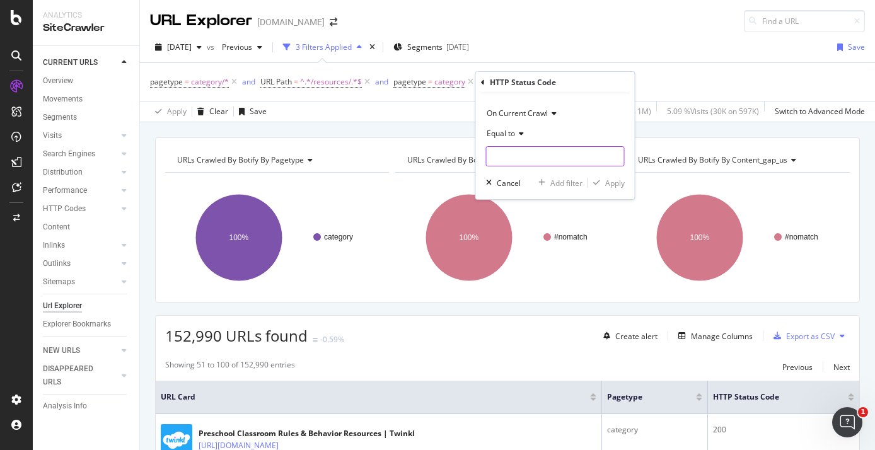
click at [510, 154] on input "number" at bounding box center [555, 156] width 139 height 20
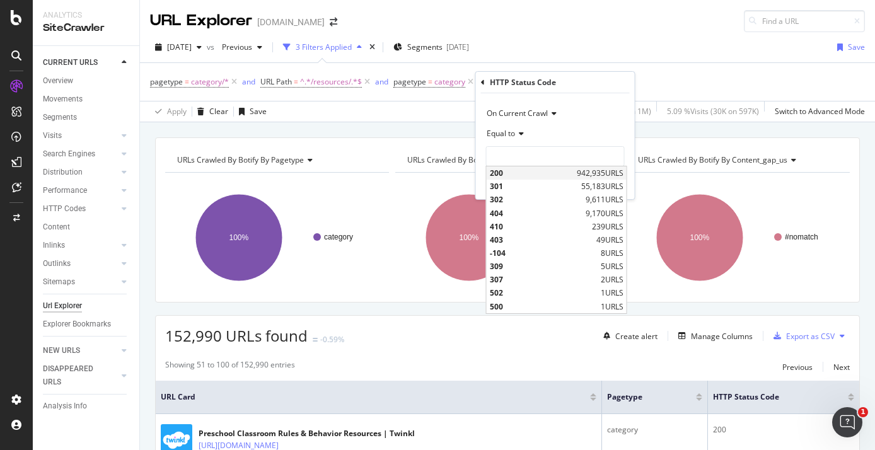
click at [511, 171] on span "200" at bounding box center [532, 173] width 84 height 11
type input "200"
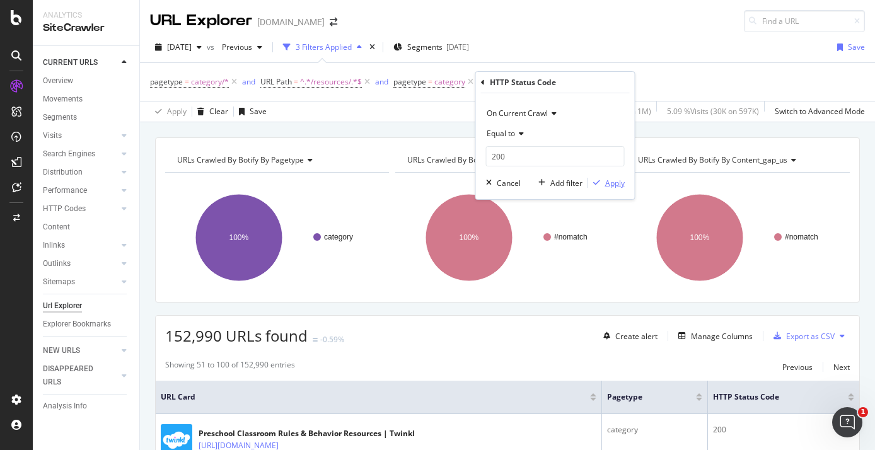
click at [598, 184] on icon "button" at bounding box center [596, 183] width 7 height 8
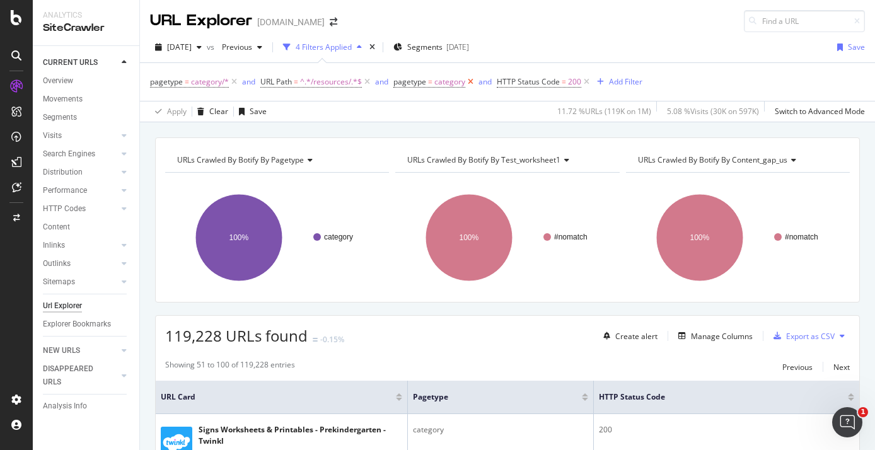
click at [470, 80] on icon at bounding box center [470, 82] width 11 height 13
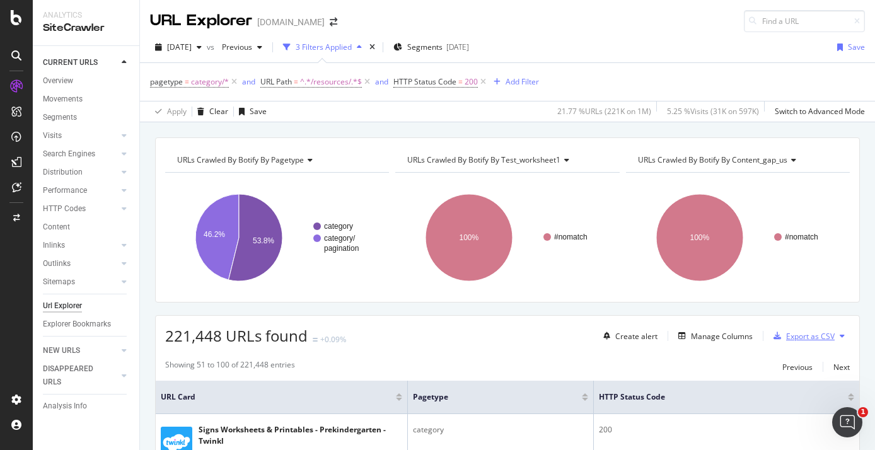
click at [806, 343] on div "Export as CSV" at bounding box center [802, 336] width 66 height 19
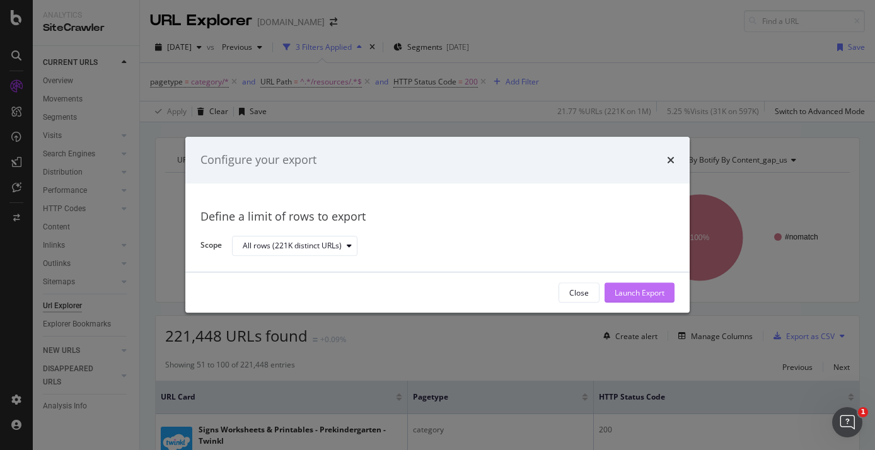
click at [634, 300] on div "Launch Export" at bounding box center [640, 293] width 50 height 19
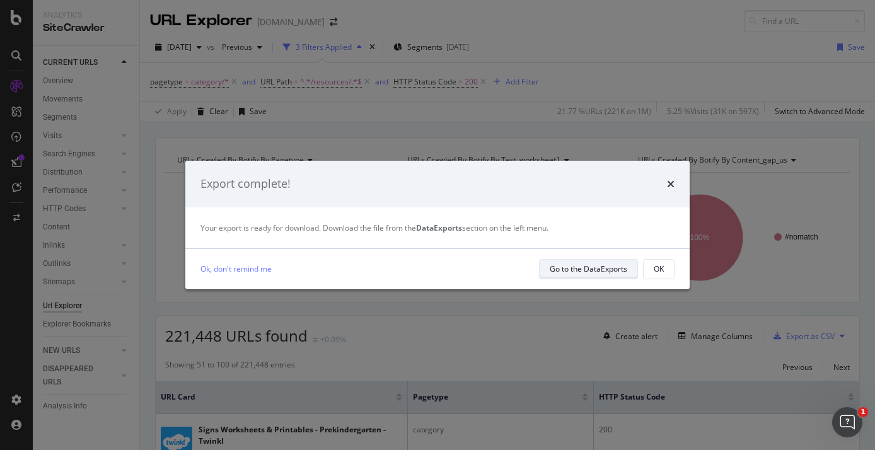
click at [571, 271] on div "Go to the DataExports" at bounding box center [589, 269] width 78 height 11
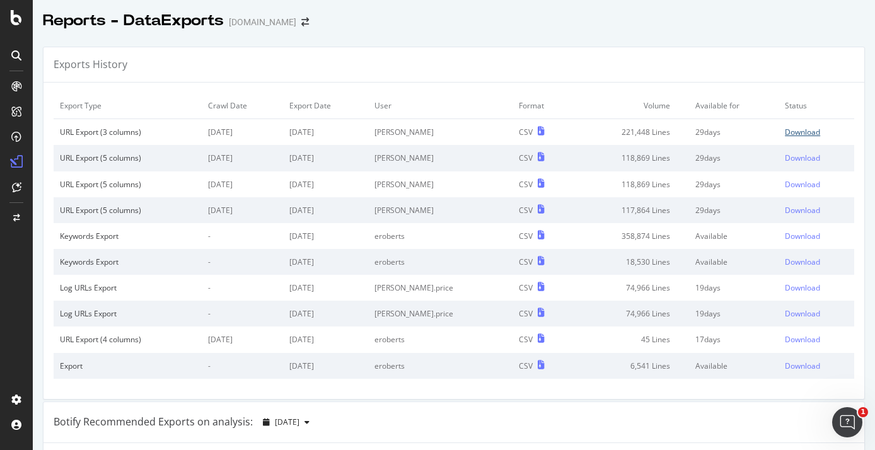
click at [813, 134] on div "Download" at bounding box center [802, 132] width 35 height 11
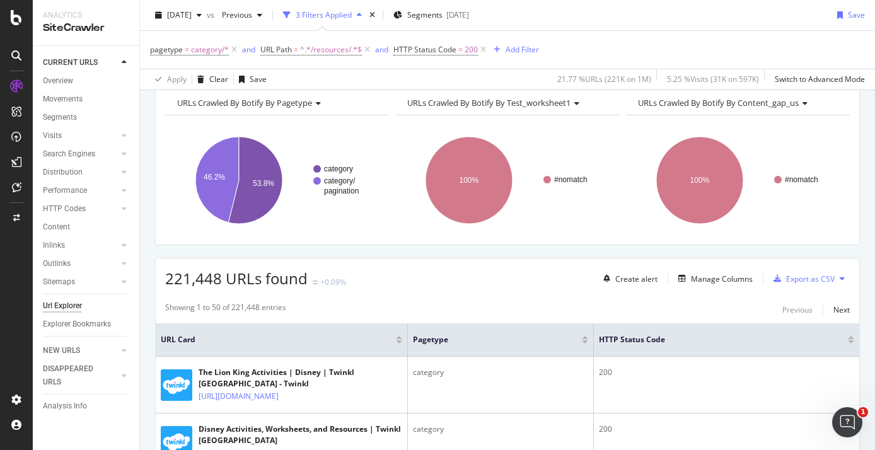
scroll to position [54, 0]
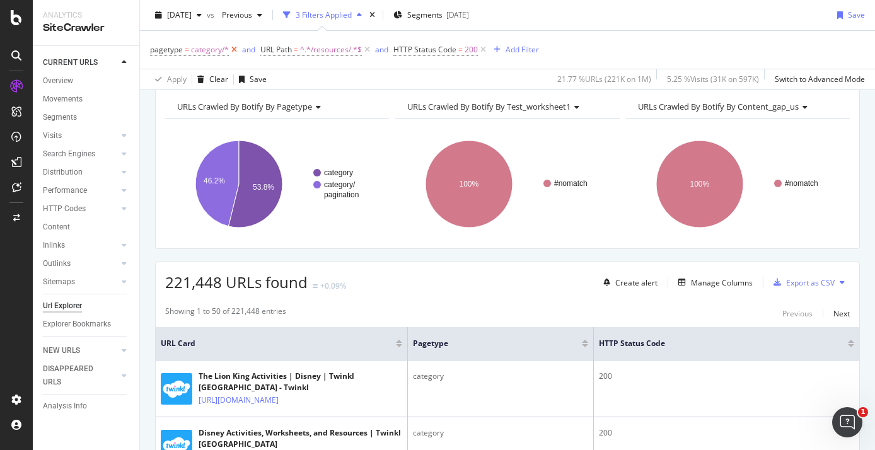
click at [233, 50] on icon at bounding box center [234, 50] width 11 height 13
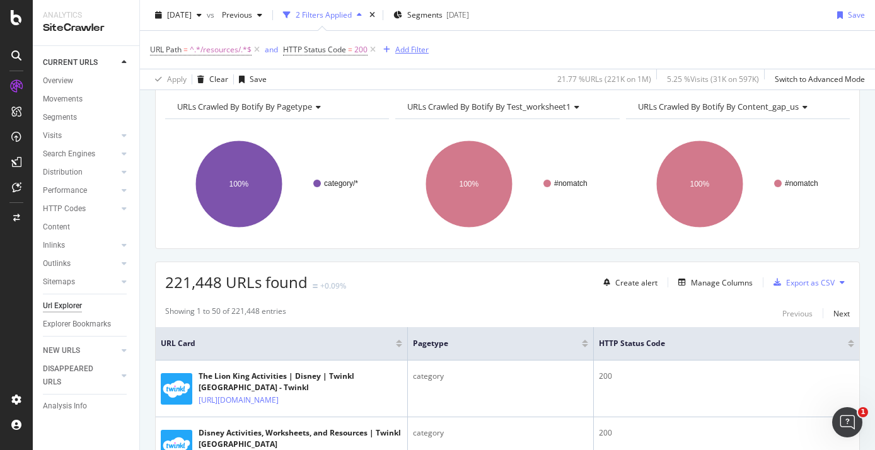
click at [411, 52] on div "Add Filter" at bounding box center [411, 49] width 33 height 11
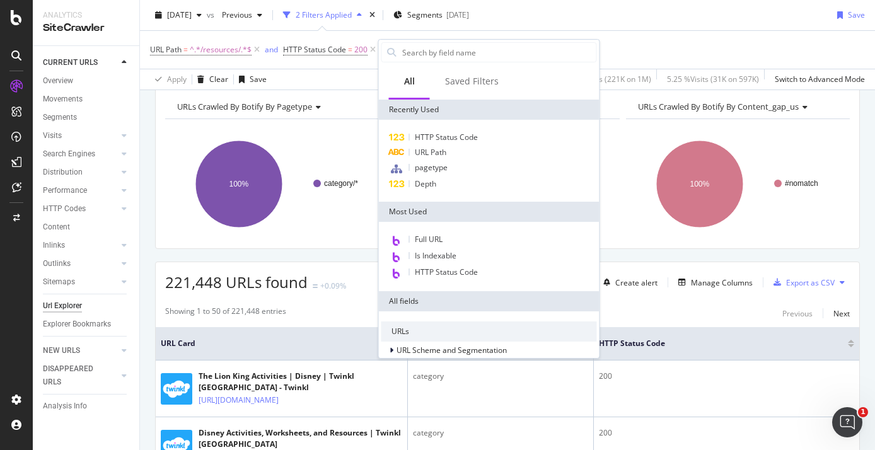
click at [335, 126] on div "category/* 100% pagetype Crawled URLs category/* 221,448 category/*" at bounding box center [277, 179] width 224 height 120
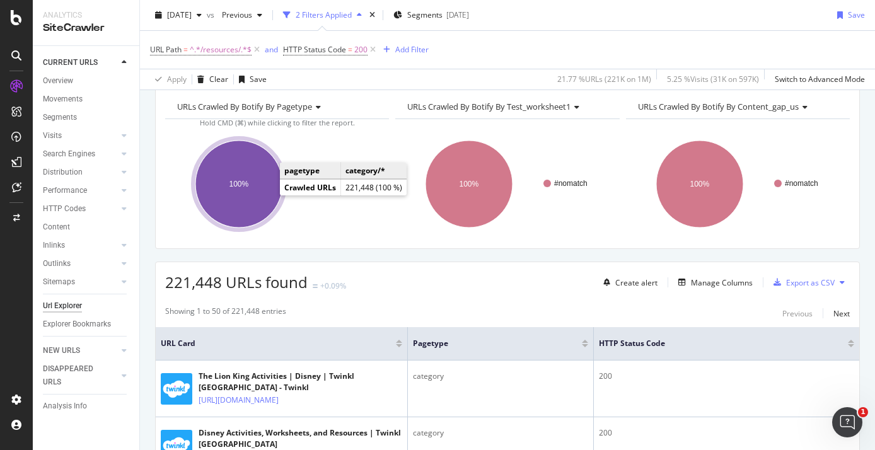
click at [253, 202] on ellipse "A chart." at bounding box center [238, 184] width 87 height 87
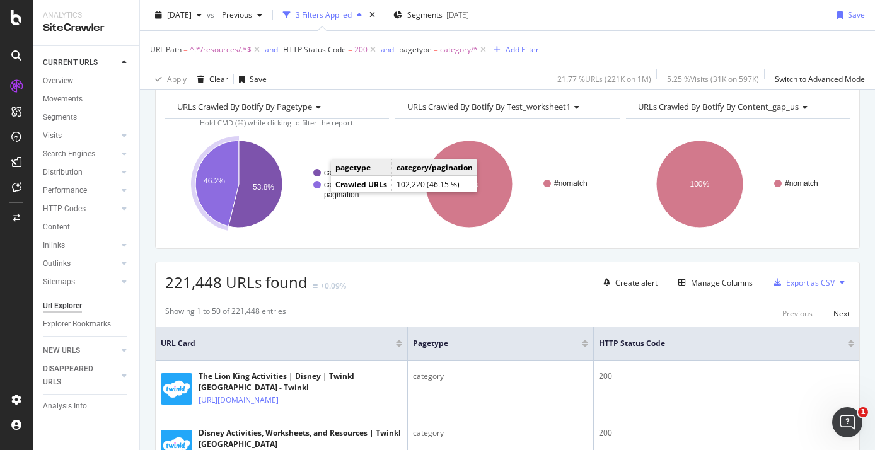
click at [330, 185] on text "category/" at bounding box center [340, 184] width 32 height 9
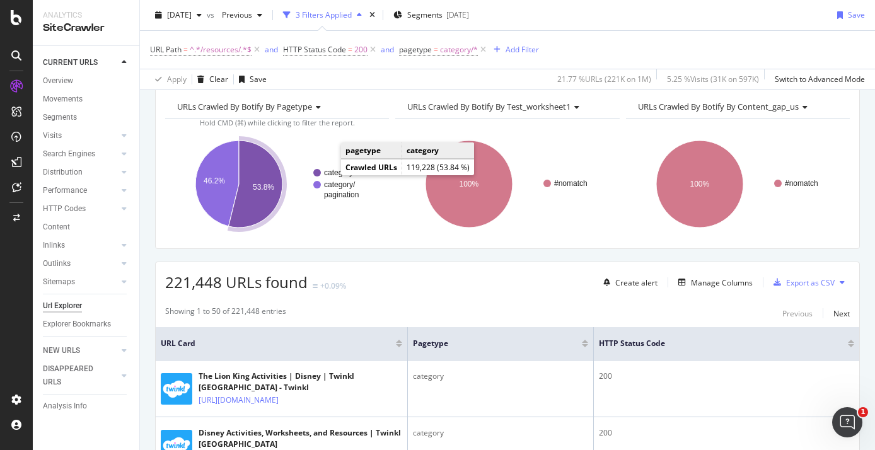
click at [327, 172] on text "category" at bounding box center [338, 172] width 29 height 9
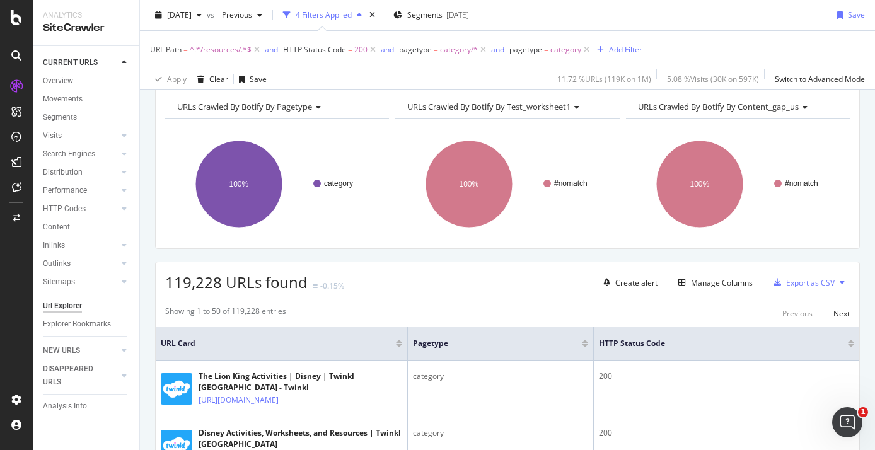
click at [573, 53] on span "category" at bounding box center [565, 50] width 31 height 18
click at [569, 19] on div "2025 Aug. 8th vs Previous 4 Filters Applied Segments 2025-07-25 Save" at bounding box center [507, 17] width 735 height 25
click at [584, 52] on icon at bounding box center [586, 50] width 11 height 13
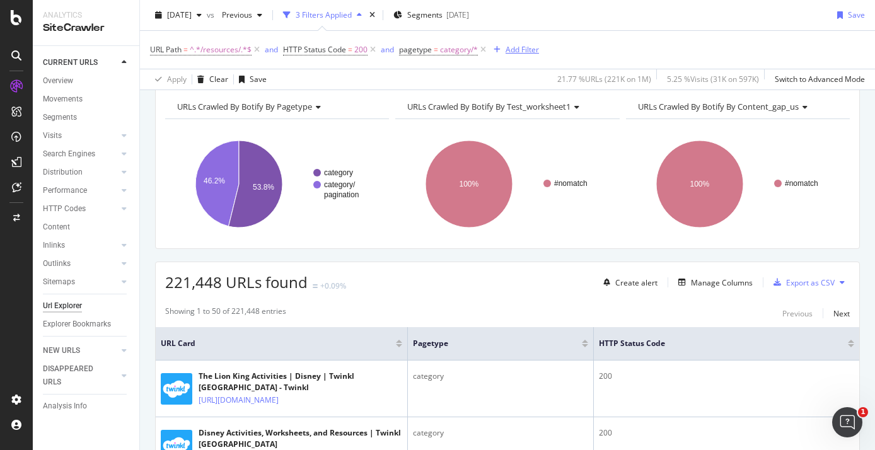
click at [504, 53] on div "button" at bounding box center [497, 50] width 17 height 8
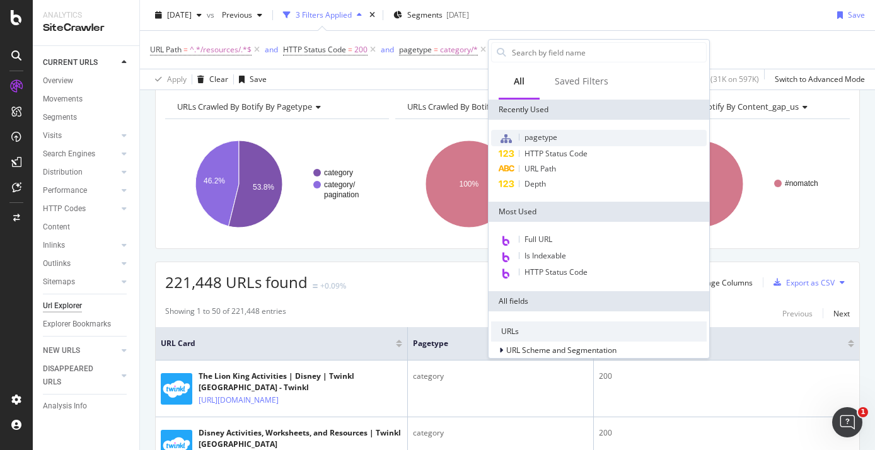
click at [569, 131] on div "pagetype" at bounding box center [599, 138] width 216 height 16
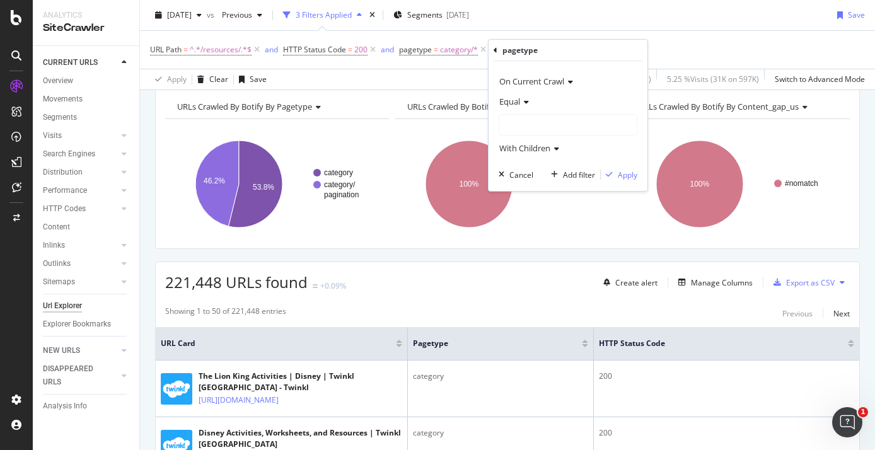
click at [547, 125] on div at bounding box center [567, 125] width 137 height 20
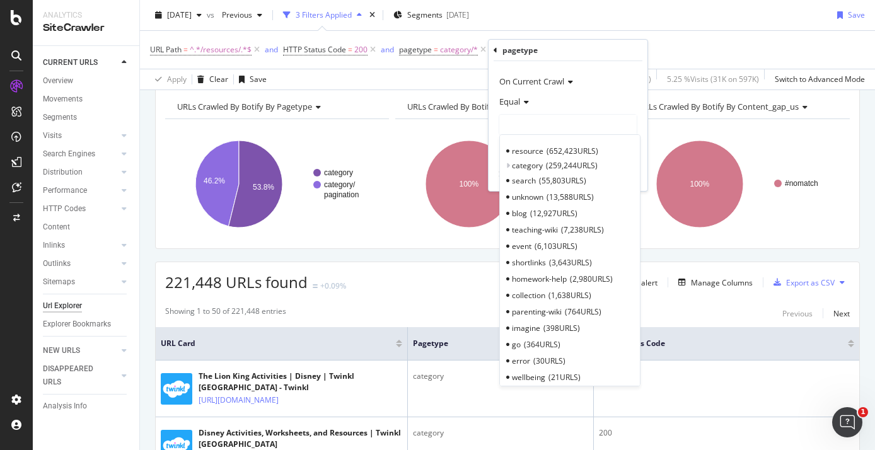
click at [519, 105] on span "Equal" at bounding box center [509, 101] width 21 height 11
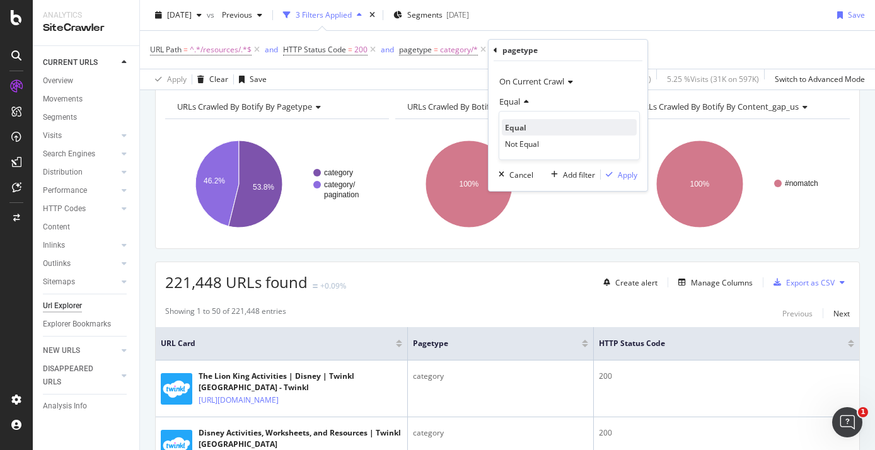
click at [523, 133] on div "Equal" at bounding box center [569, 127] width 135 height 16
click at [520, 104] on span "Equal" at bounding box center [509, 101] width 21 height 11
click at [520, 133] on div "Equal" at bounding box center [569, 127] width 135 height 16
click at [515, 110] on div "Equal" at bounding box center [568, 101] width 139 height 20
click at [520, 139] on span "Not Equal" at bounding box center [522, 144] width 34 height 11
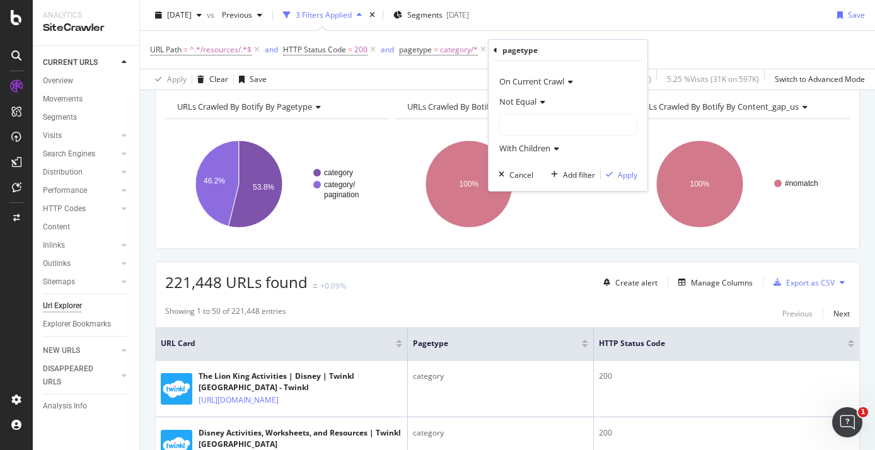
click at [518, 120] on div at bounding box center [567, 125] width 137 height 20
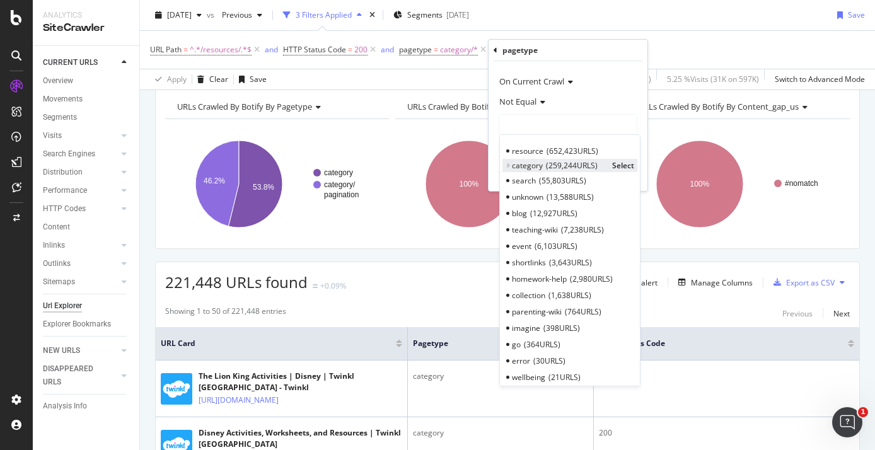
click at [509, 166] on icon at bounding box center [508, 166] width 4 height 8
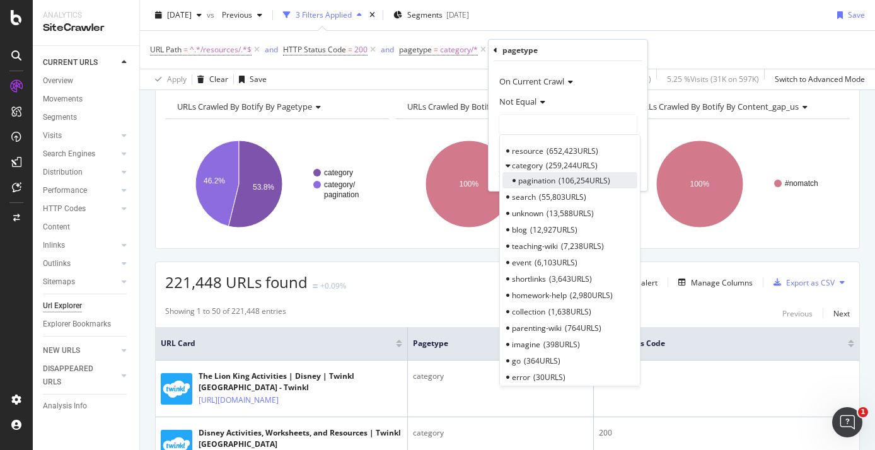
click at [525, 178] on span "pagination" at bounding box center [536, 180] width 37 height 11
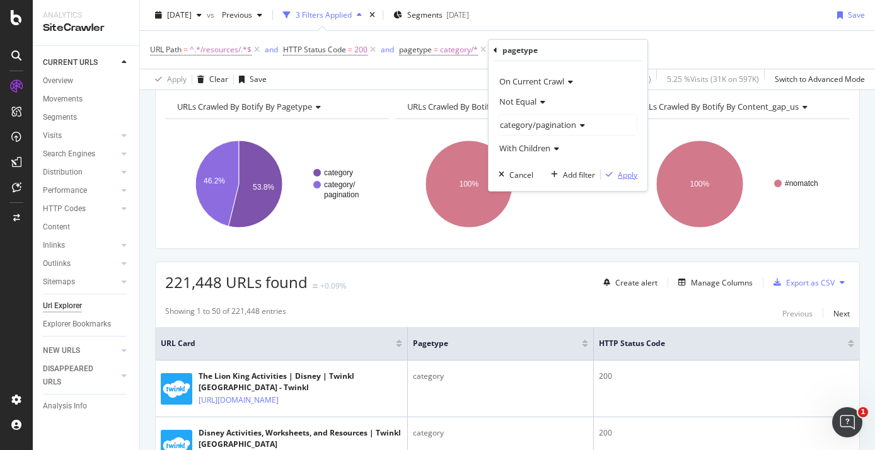
click at [623, 174] on div "Apply" at bounding box center [628, 175] width 20 height 11
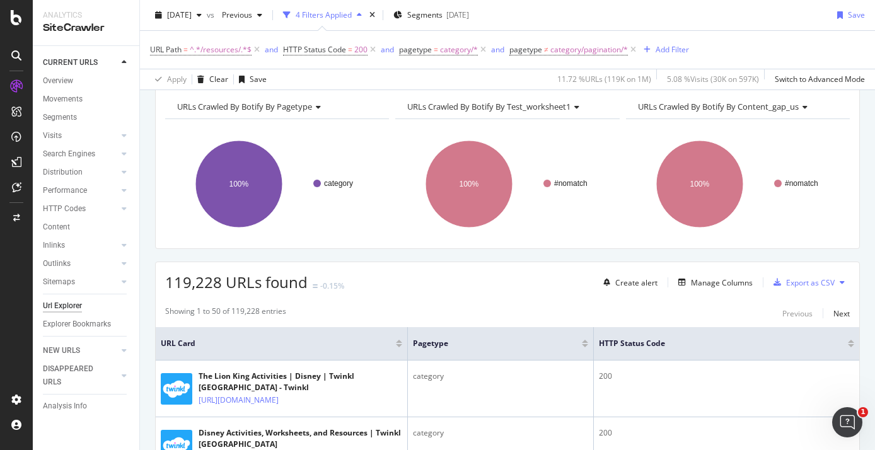
scroll to position [40, 0]
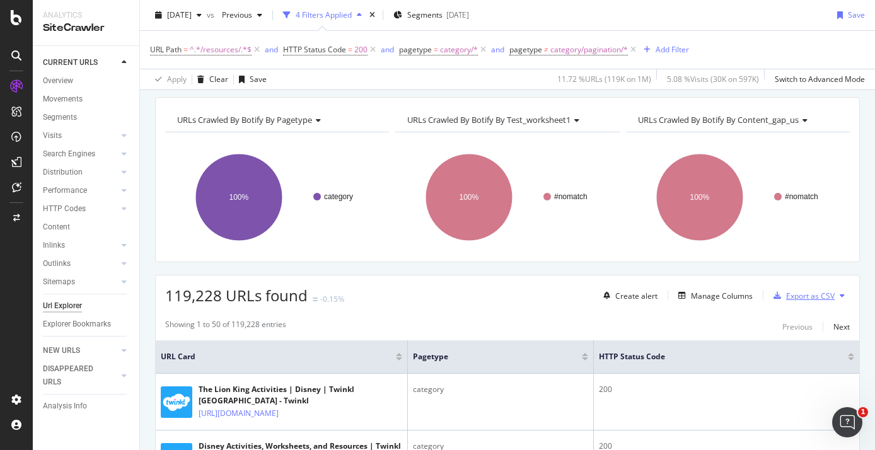
click at [807, 293] on div "Export as CSV" at bounding box center [810, 296] width 49 height 11
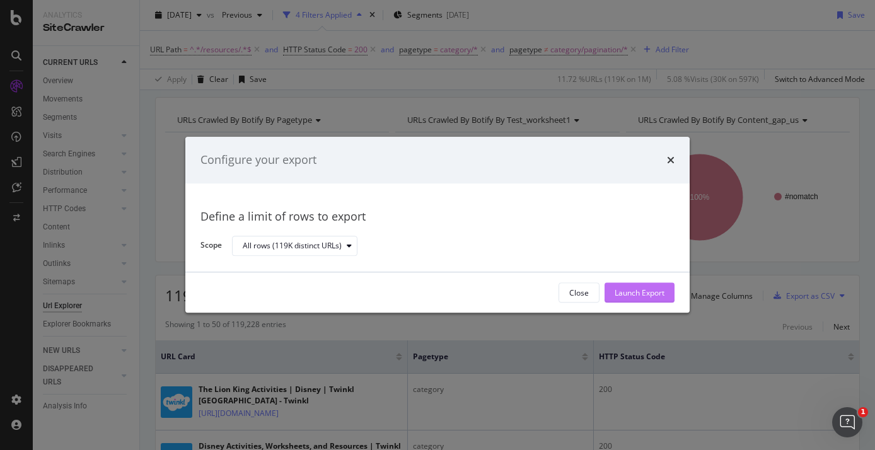
click at [660, 293] on div "Launch Export" at bounding box center [640, 293] width 50 height 11
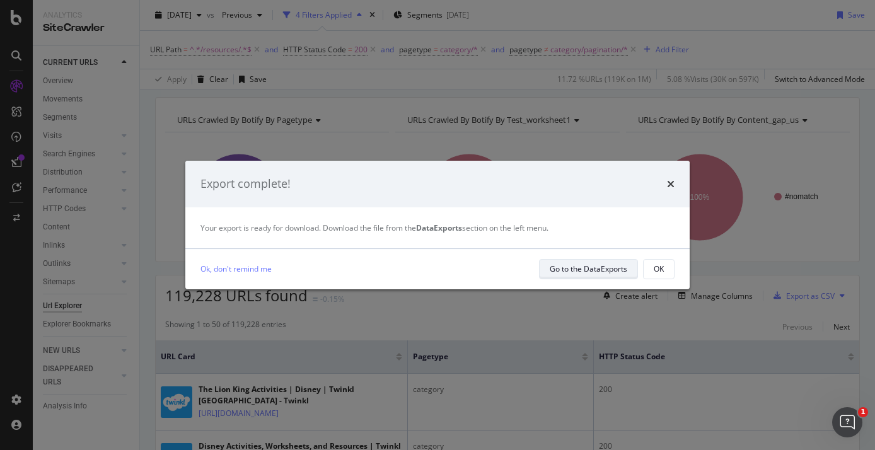
click at [571, 260] on div "Go to the DataExports" at bounding box center [589, 269] width 78 height 18
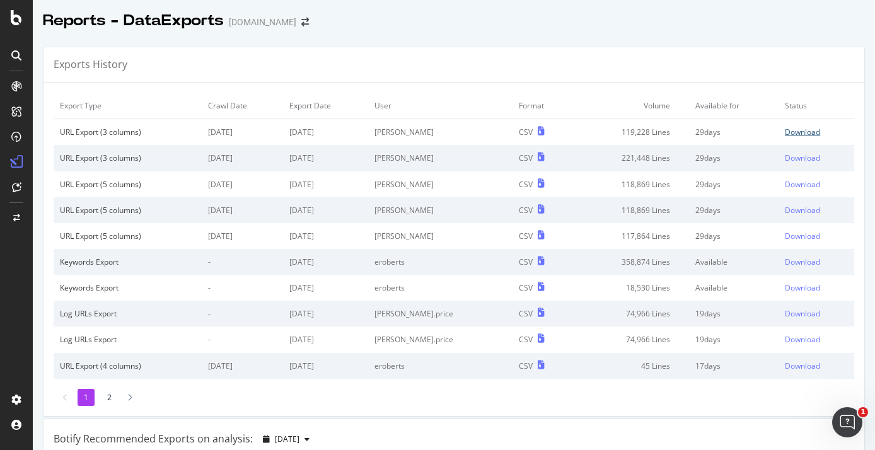
click at [798, 134] on div "Download" at bounding box center [802, 132] width 35 height 11
